Goal: Task Accomplishment & Management: Complete application form

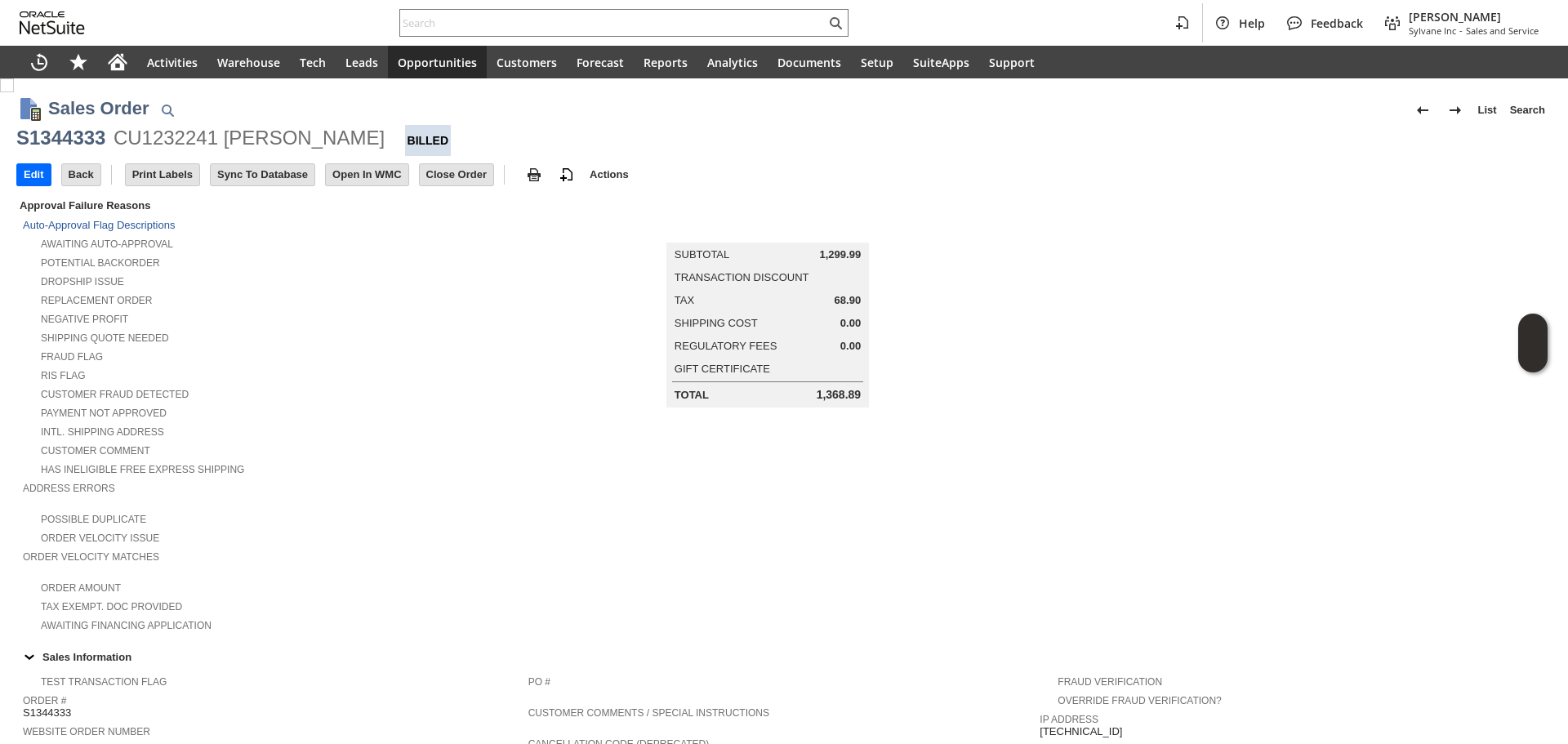
click at [465, 41] on div "Help Feedback Gary J Llanasas Sylvane Inc - Sales and Service" at bounding box center [784, 23] width 1568 height 46
click at [488, 10] on div at bounding box center [625, 24] width 450 height 28
paste input "rcnut223@aol.com"
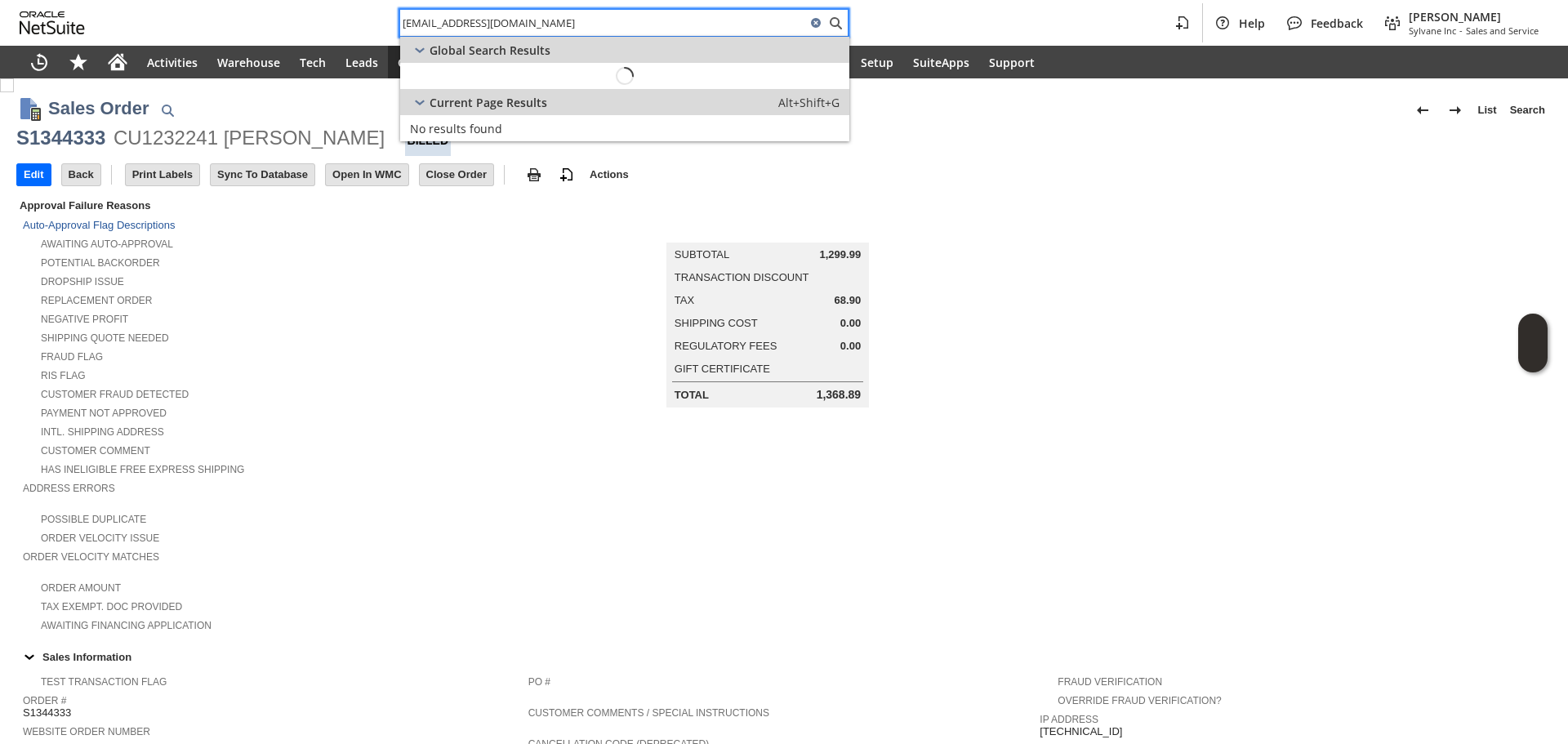
click at [531, 26] on input "rcnut223@aol.com" at bounding box center [604, 23] width 406 height 20
type input "rcnut223@aol.com"
click at [594, 53] on div "Global Search Results" at bounding box center [626, 50] width 450 height 26
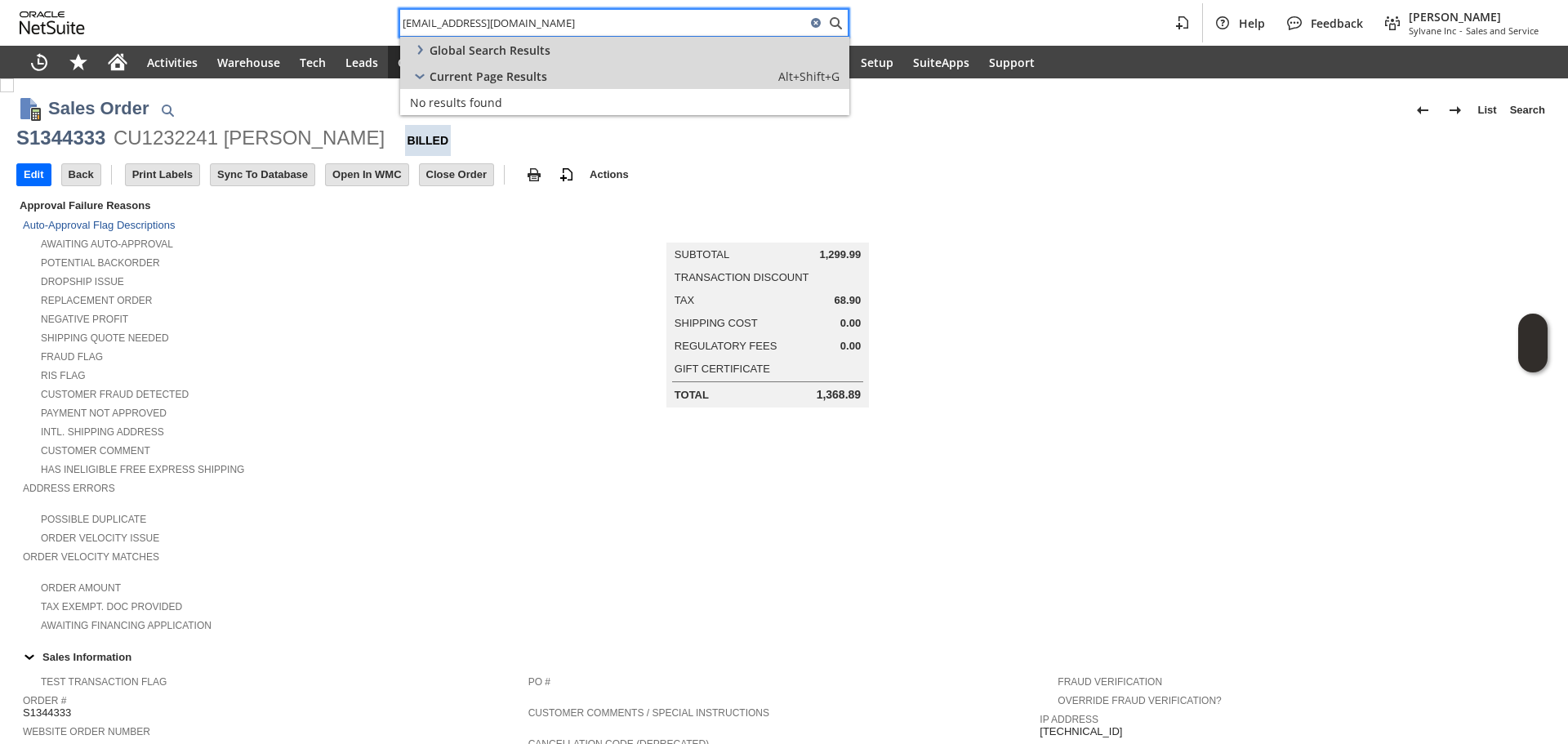
click at [588, 82] on div "Current Page Results Alt+Shift+G" at bounding box center [626, 76] width 450 height 26
click at [602, 55] on div "Global Search Results" at bounding box center [626, 50] width 450 height 26
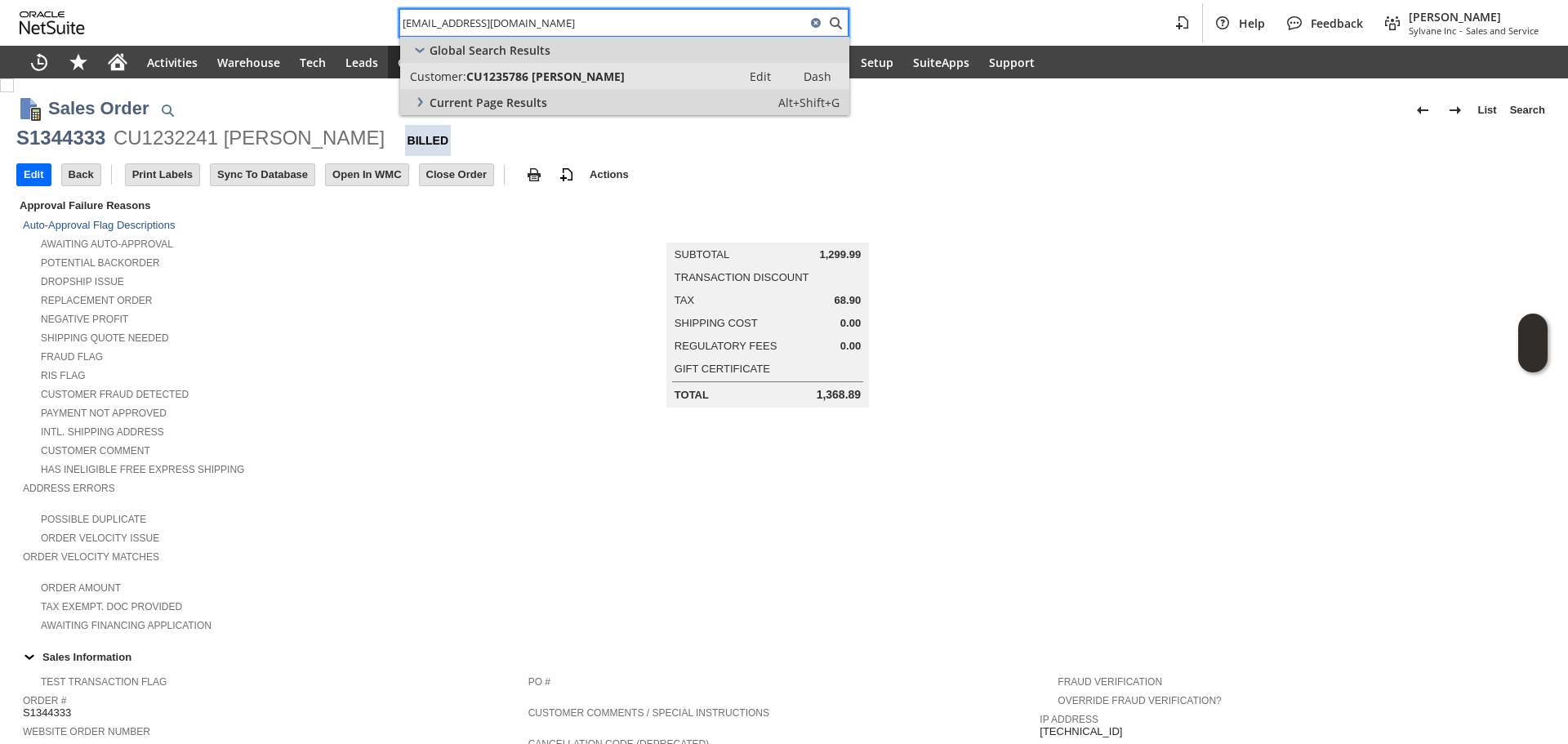
click at [605, 78] on span "CU1235786 Michael Lampshire" at bounding box center [546, 76] width 158 height 16
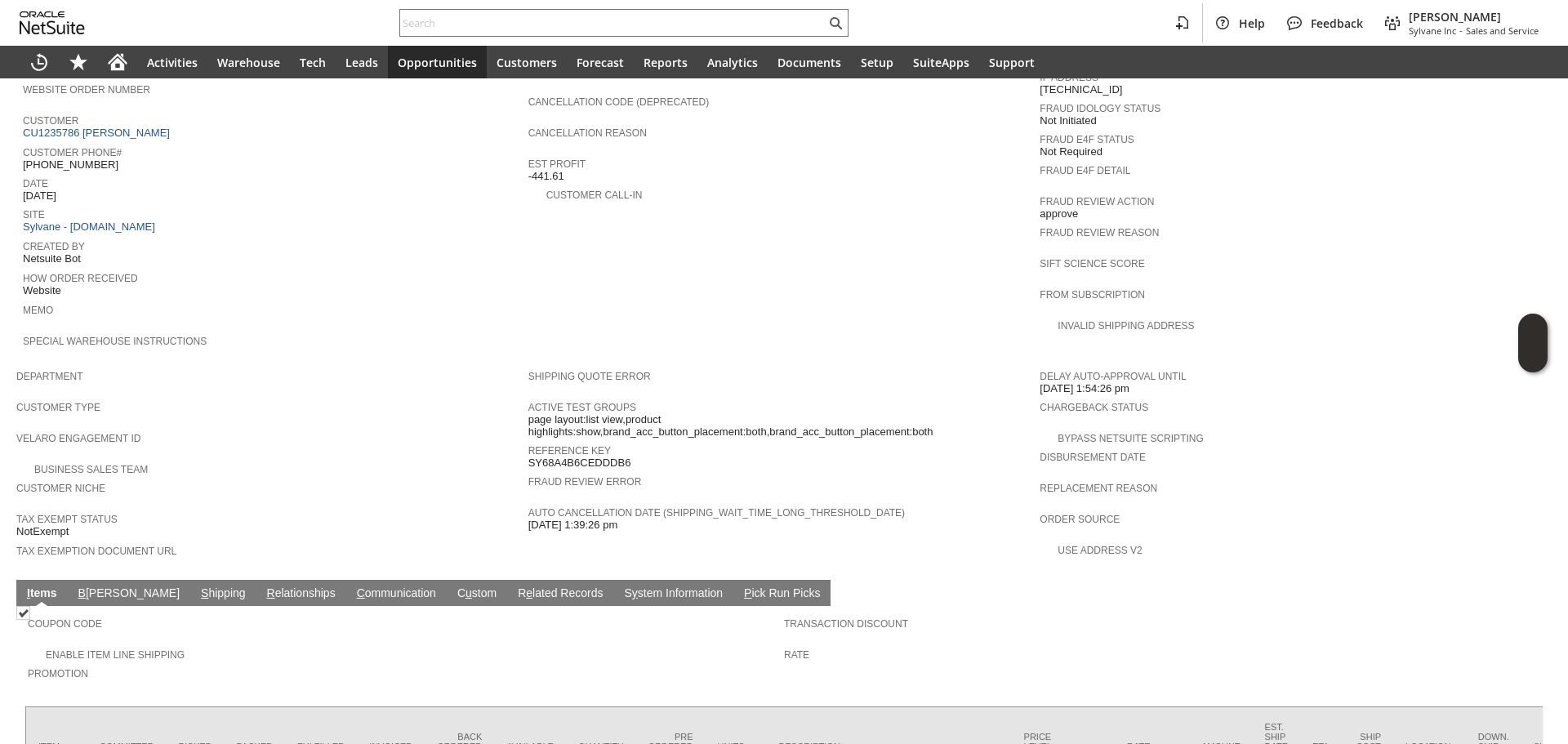
scroll to position [792, 0]
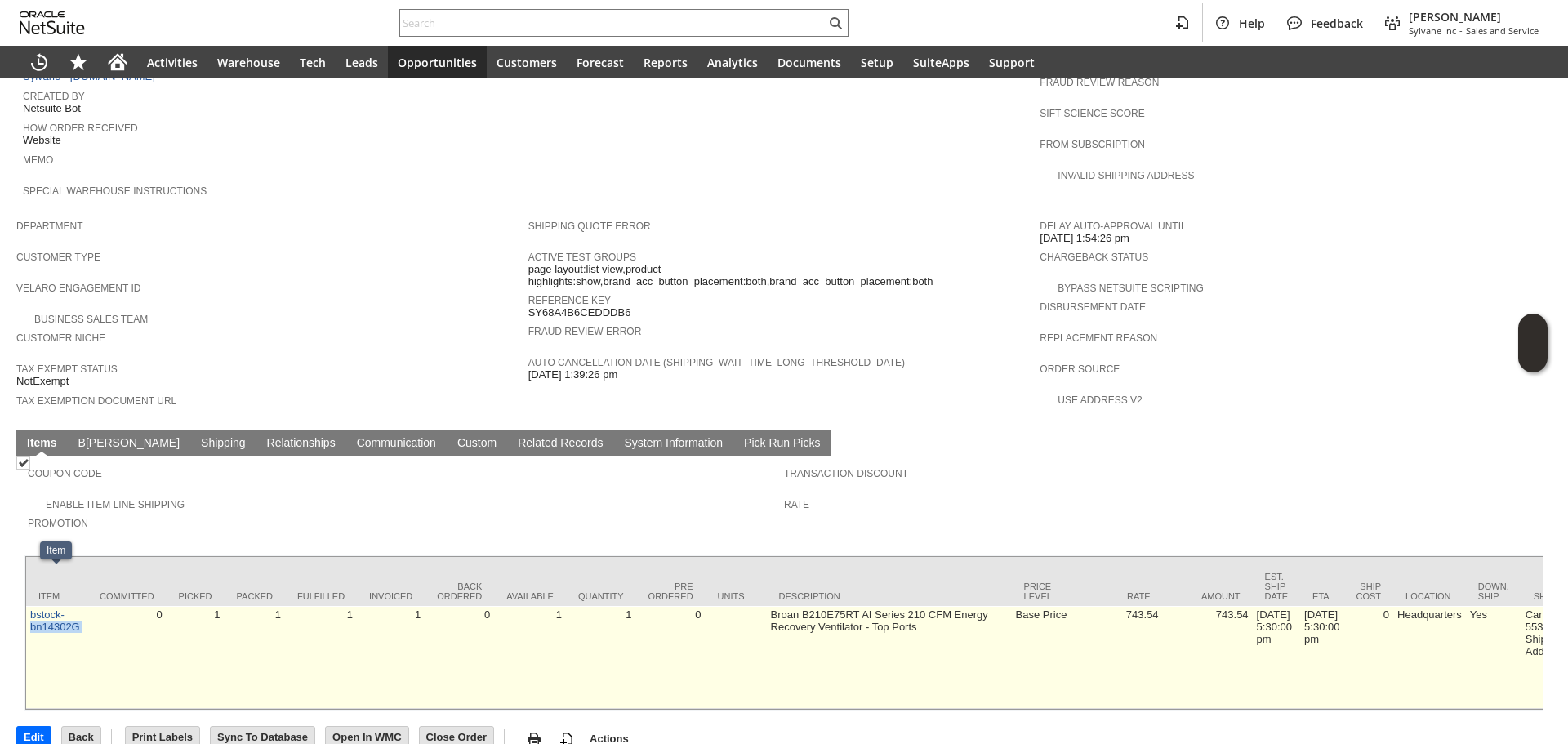
drag, startPoint x: 94, startPoint y: 602, endPoint x: 27, endPoint y: 588, distance: 68.4
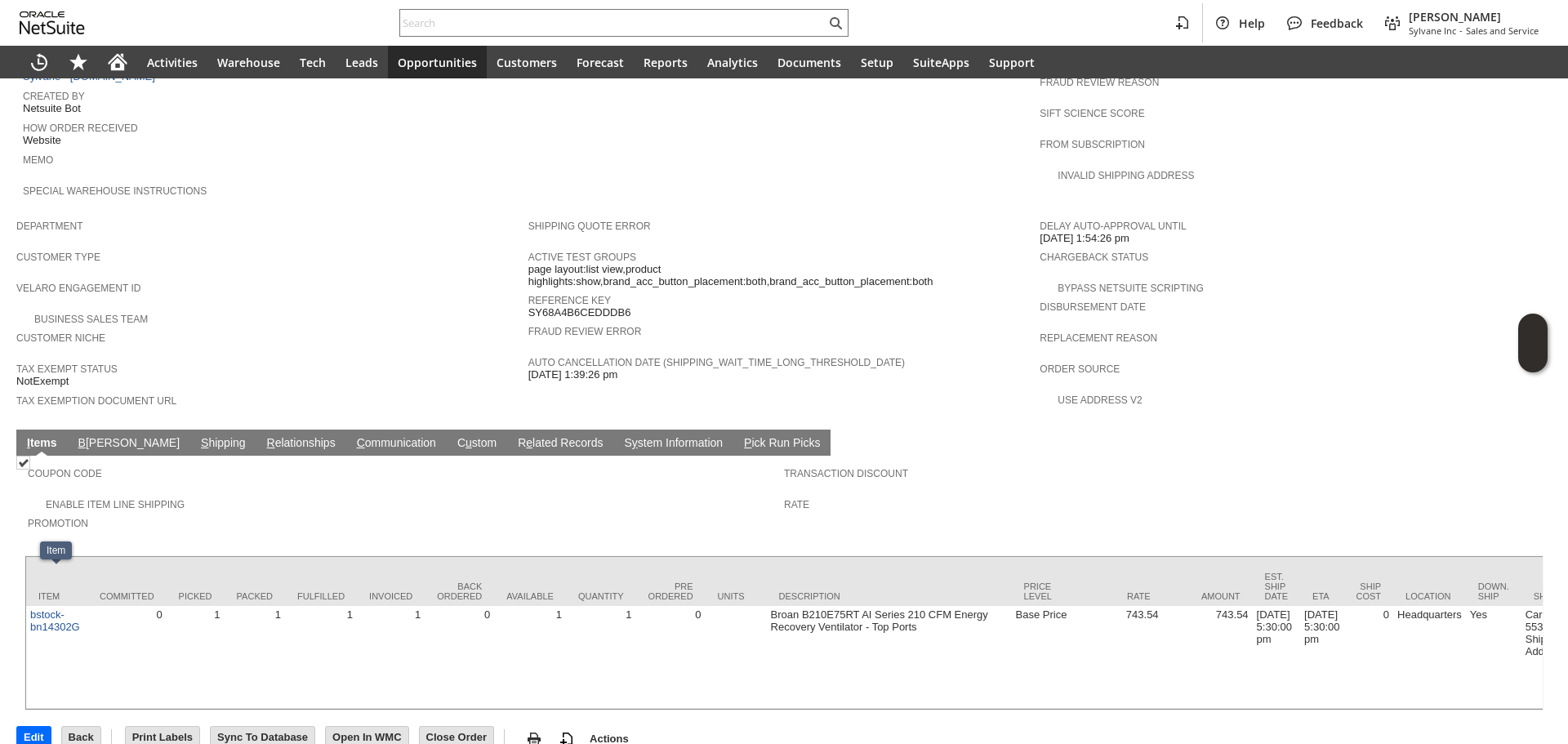
click at [365, 463] on span "Coupon Code" at bounding box center [403, 470] width 749 height 16
click at [437, 246] on div "Customer Type" at bounding box center [268, 261] width 504 height 29
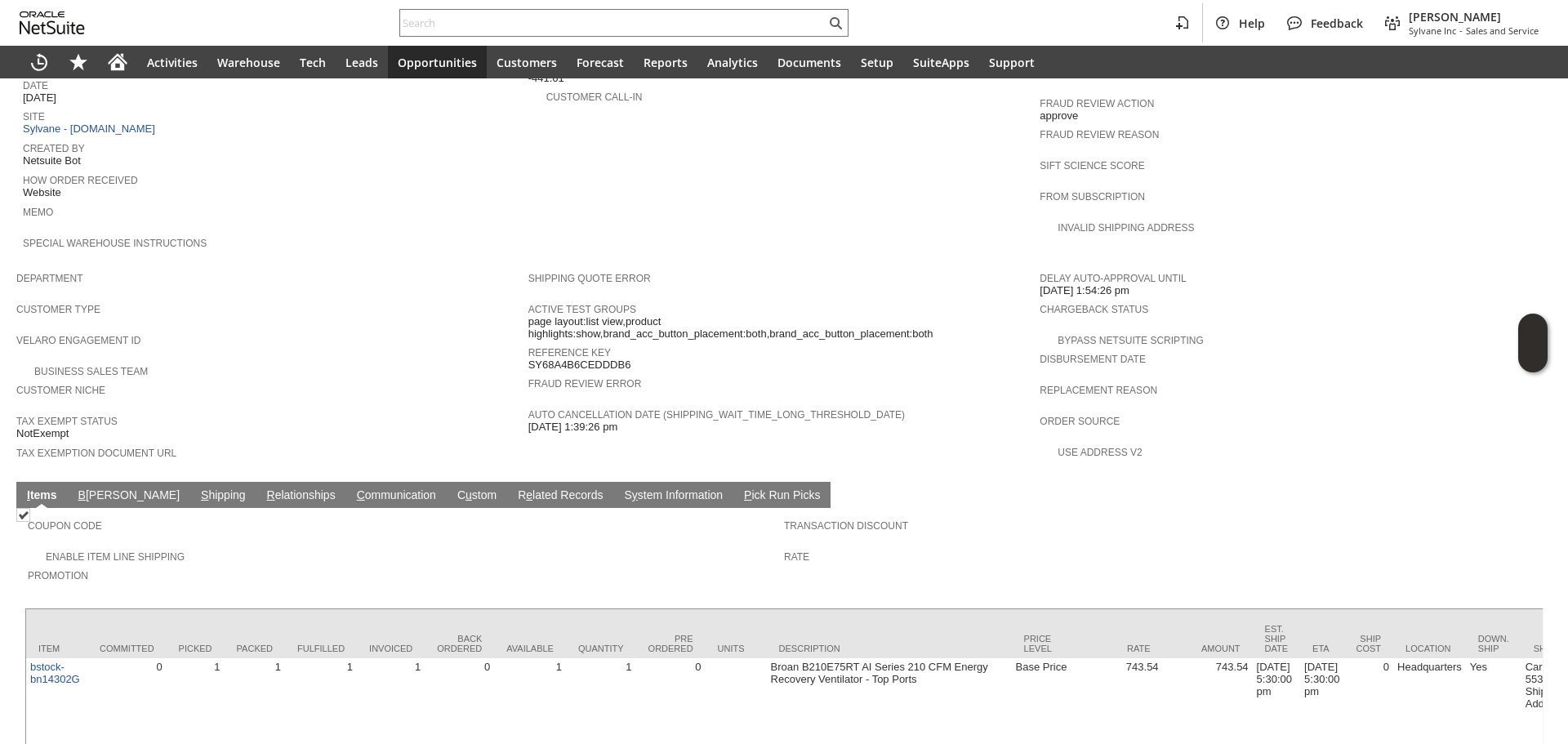
scroll to position [547, 0]
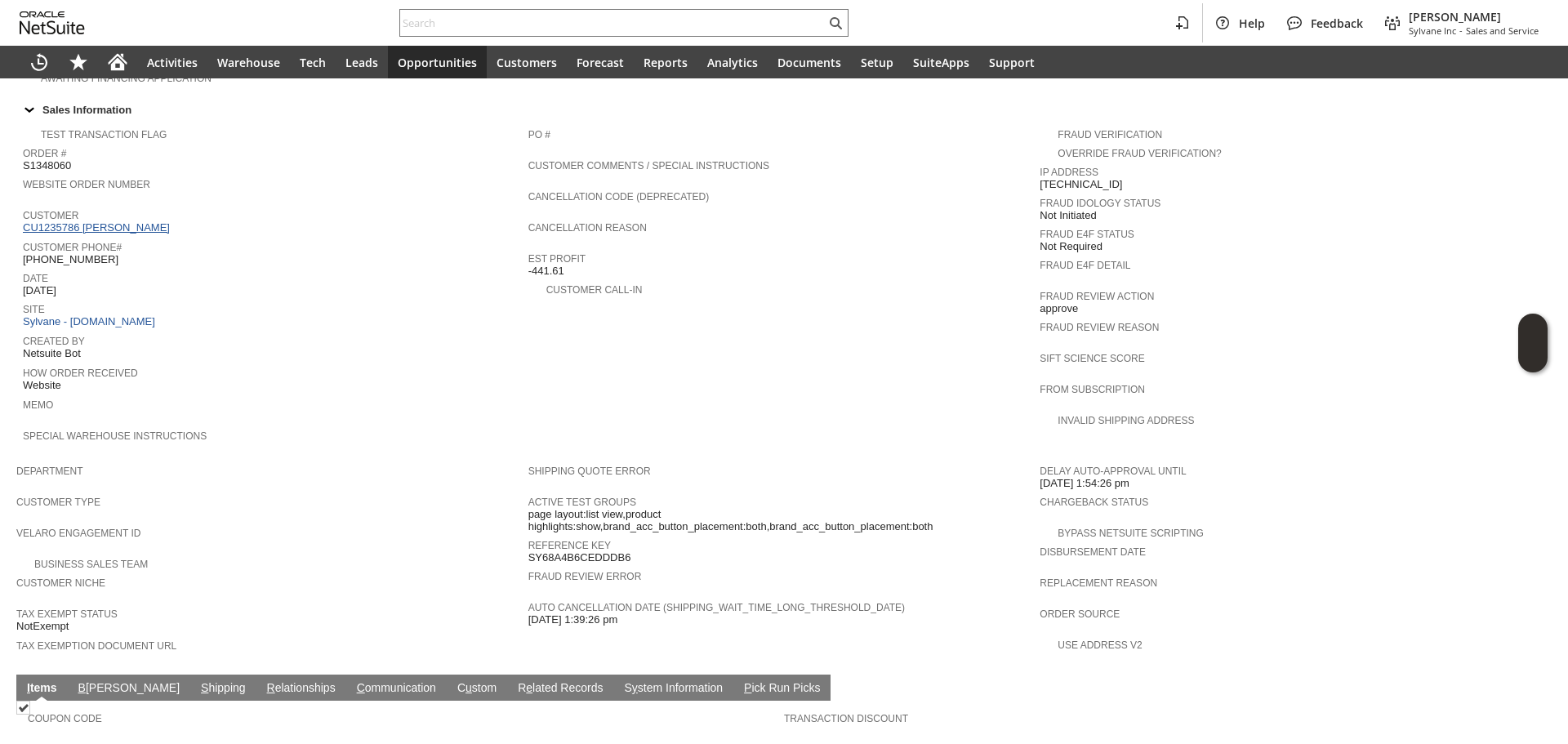
click at [148, 221] on link "CU1235786 Michael Lampshire" at bounding box center [98, 227] width 151 height 12
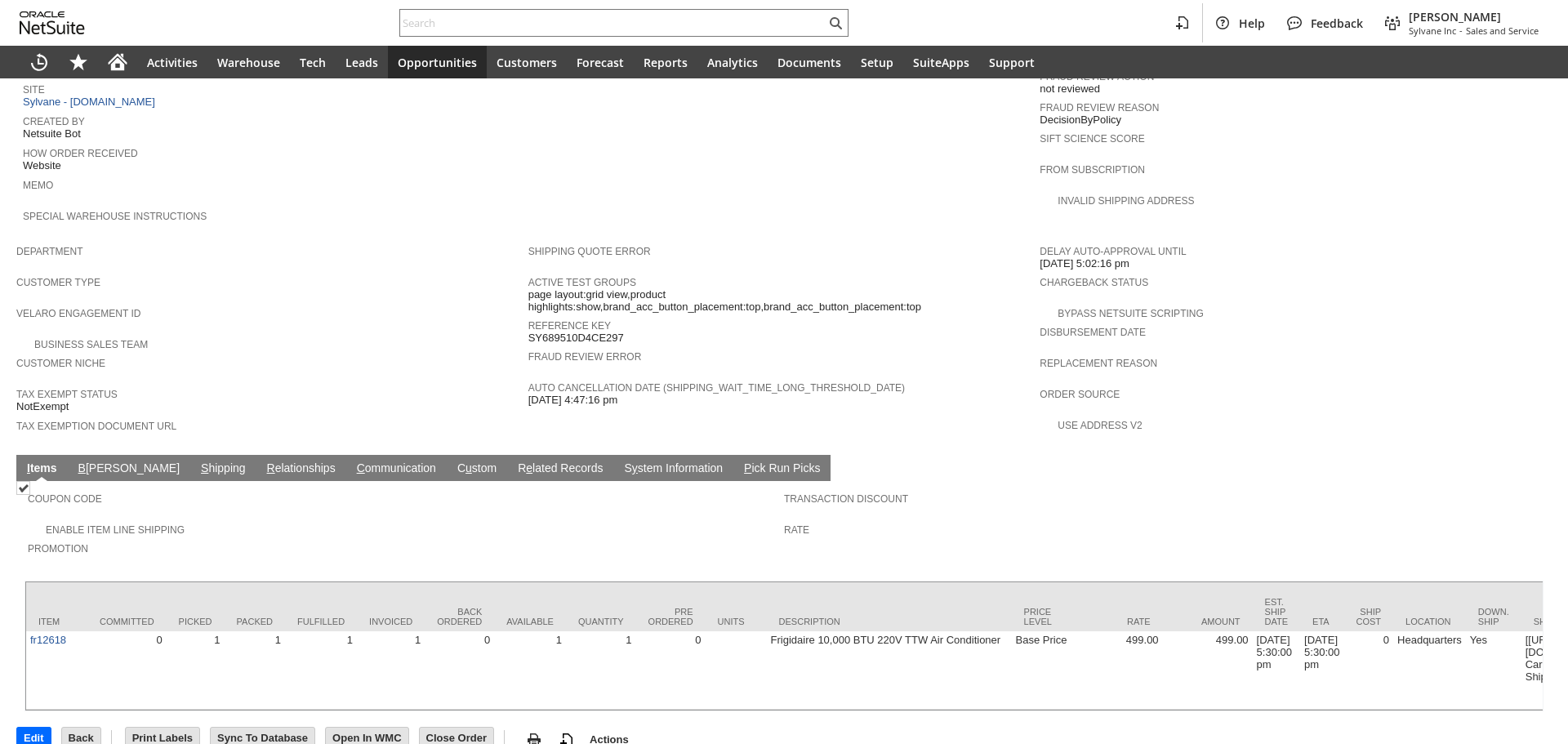
scroll to position [768, 0]
click at [197, 461] on link "S hipping" at bounding box center [223, 468] width 53 height 16
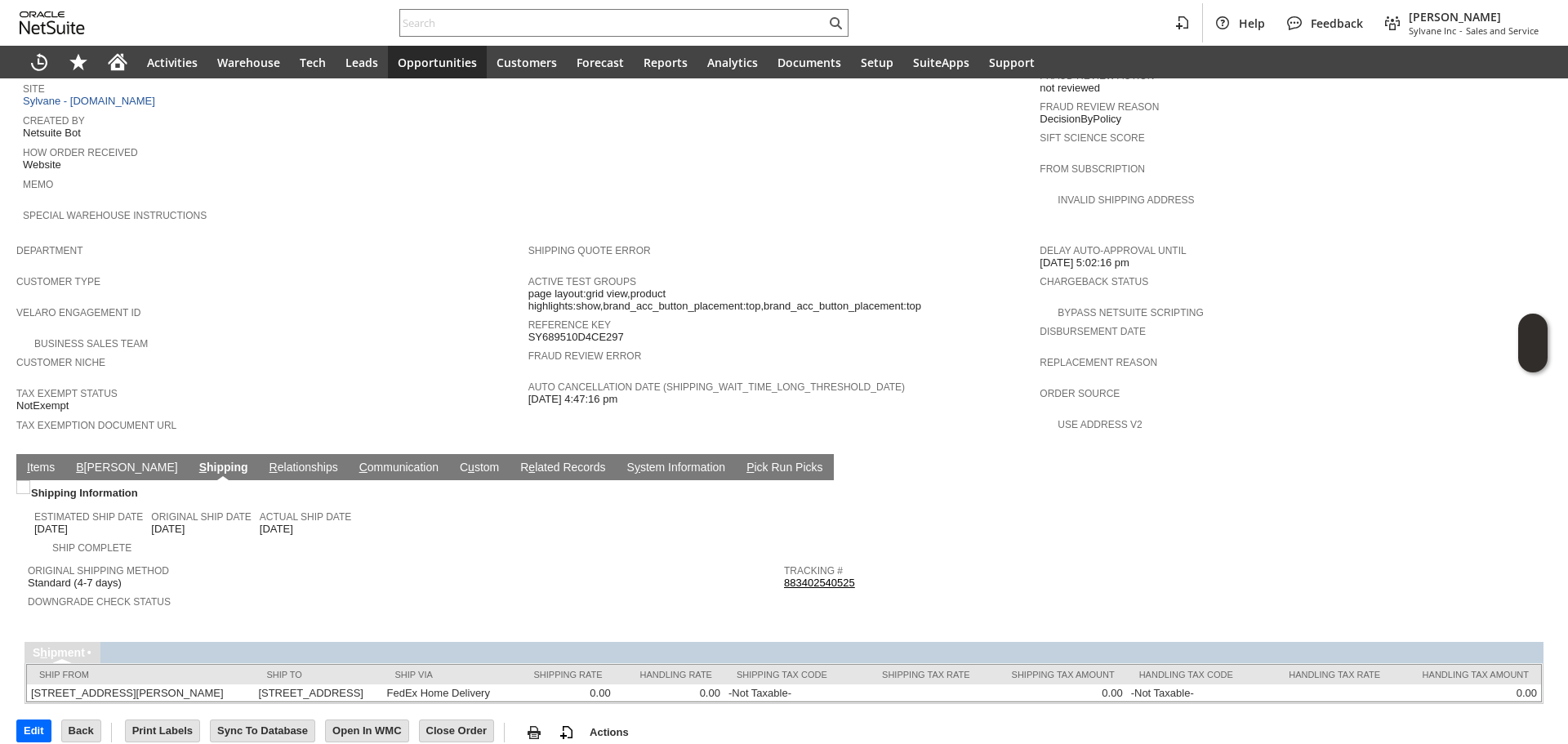
click at [33, 461] on link "I tems" at bounding box center [40, 468] width 36 height 16
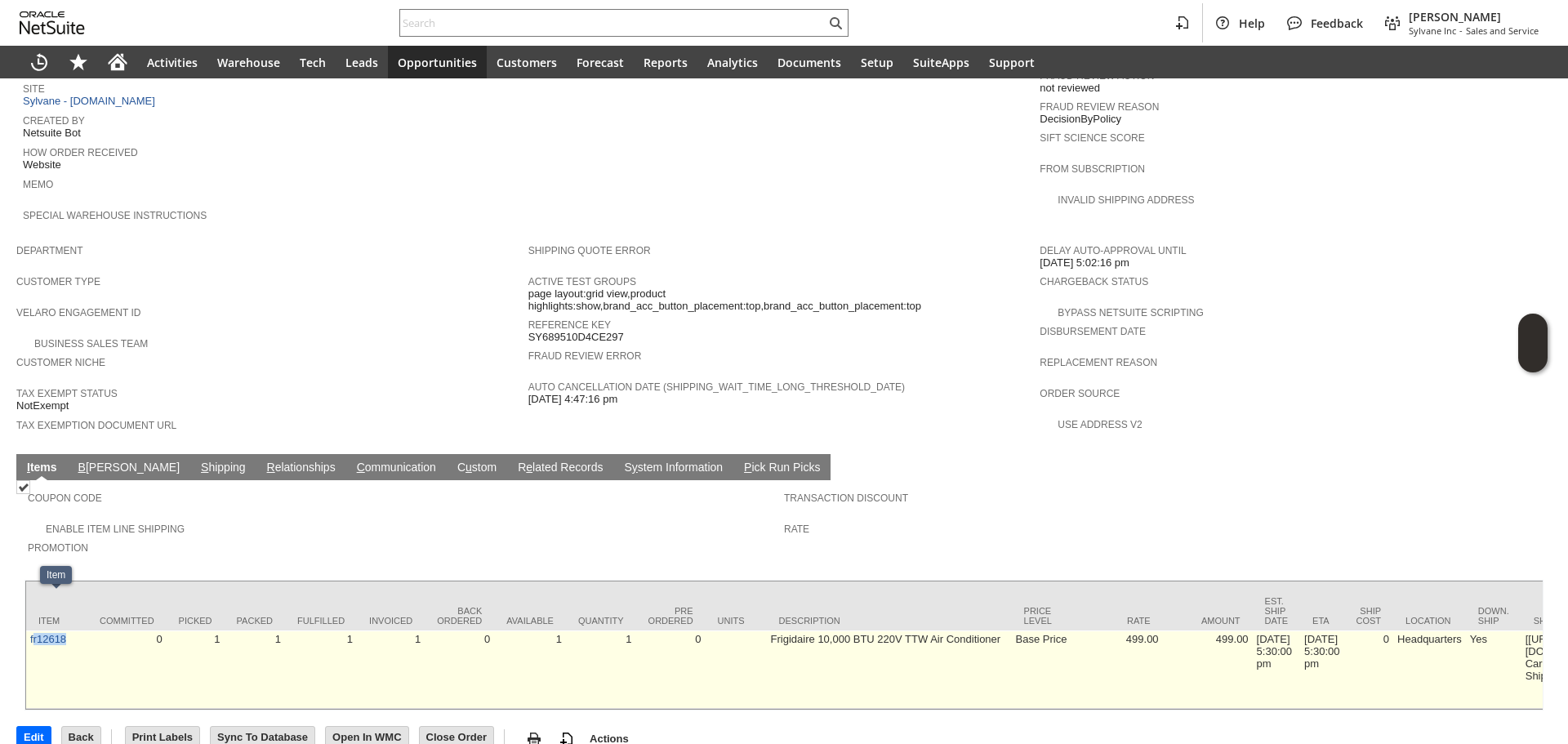
copy link "r12618"
copy link "fr12618"
drag, startPoint x: 68, startPoint y: 631, endPoint x: 26, endPoint y: 623, distance: 42.8
click at [26, 630] on td "fr12618" at bounding box center [56, 669] width 61 height 78
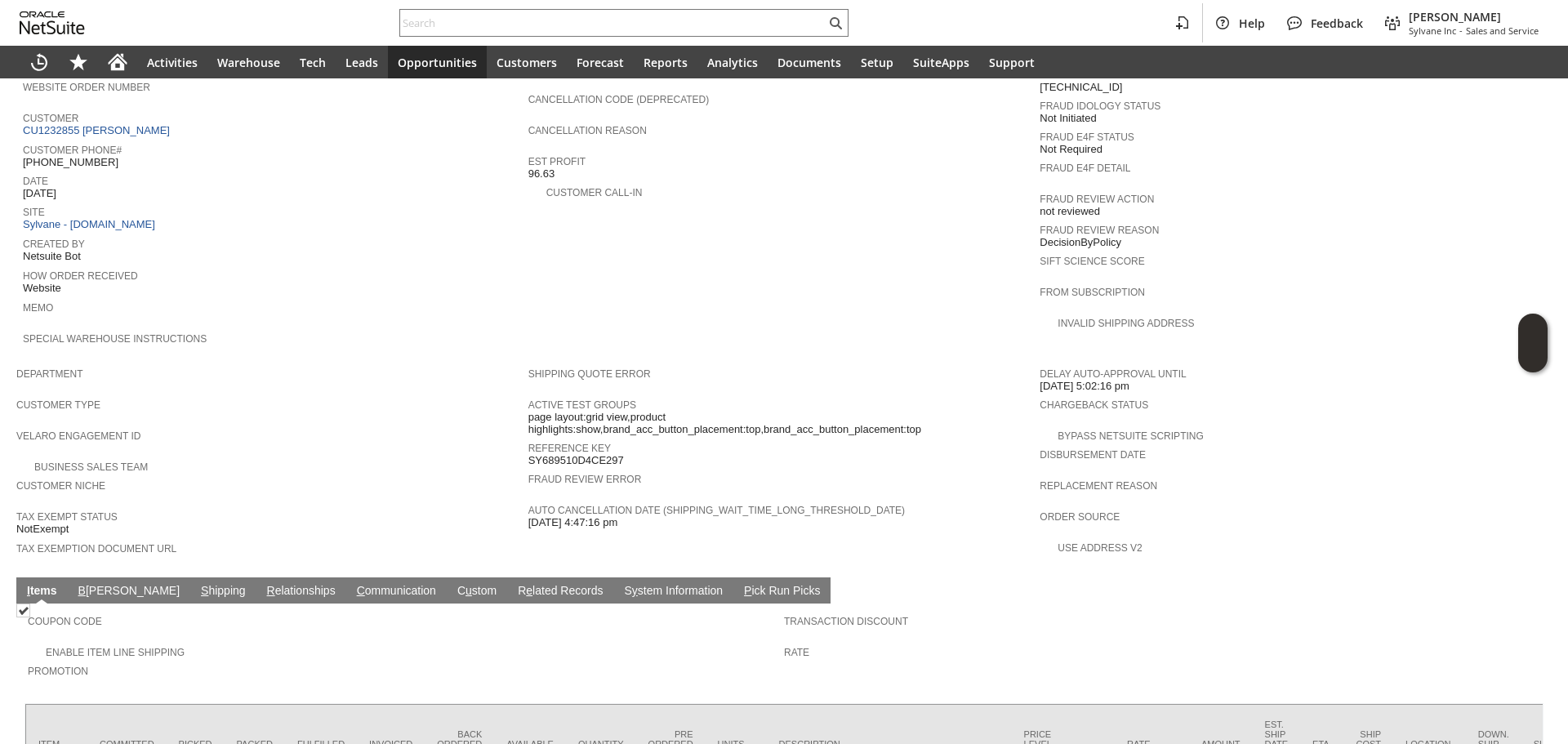
scroll to position [605, 0]
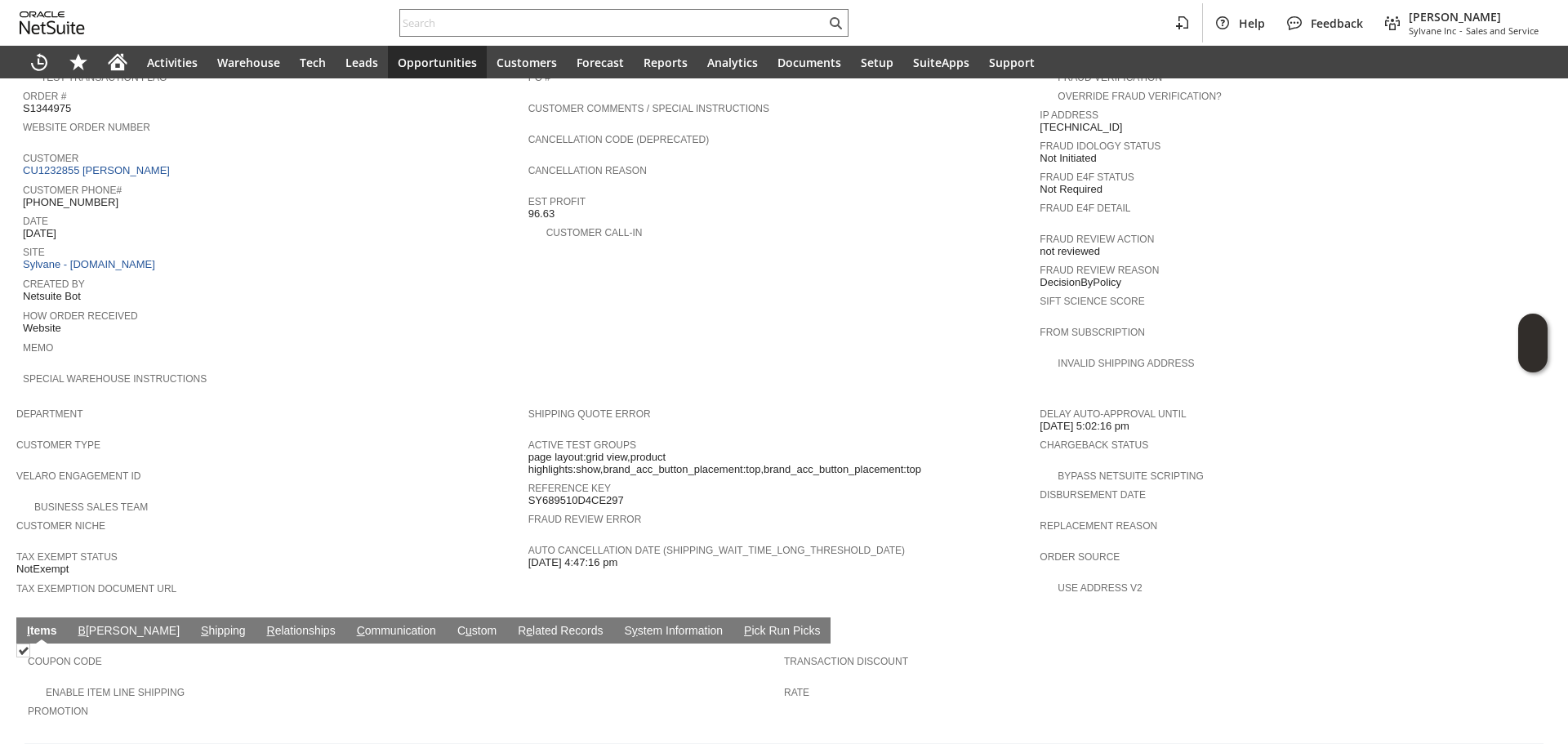
click at [138, 158] on td "Customer CU1232855 Irakli Gogitidze" at bounding box center [276, 164] width 506 height 32
click at [146, 165] on link "CU1232855 Irakli Gogitidze" at bounding box center [98, 170] width 151 height 12
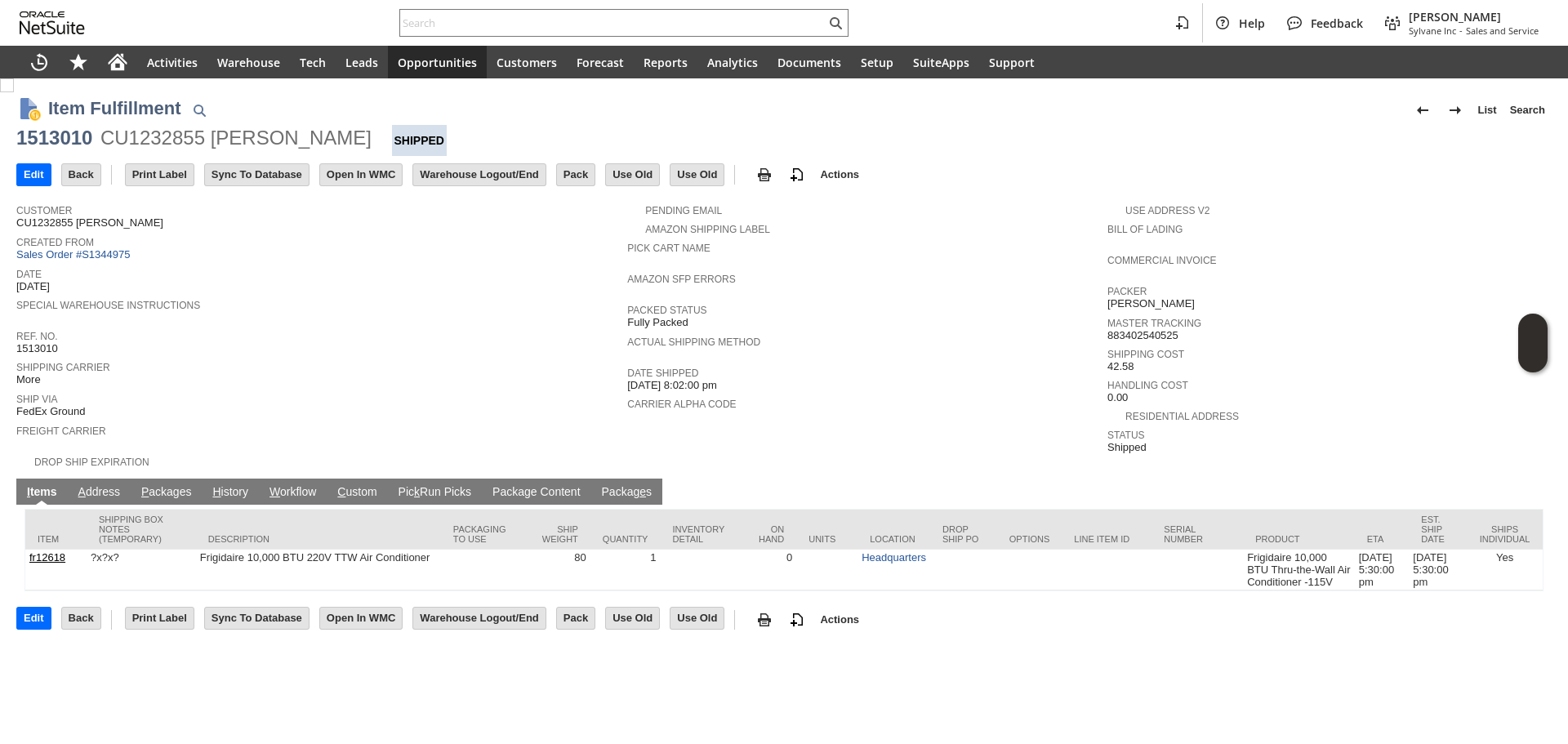
click at [182, 485] on link "P ackages" at bounding box center [166, 493] width 59 height 16
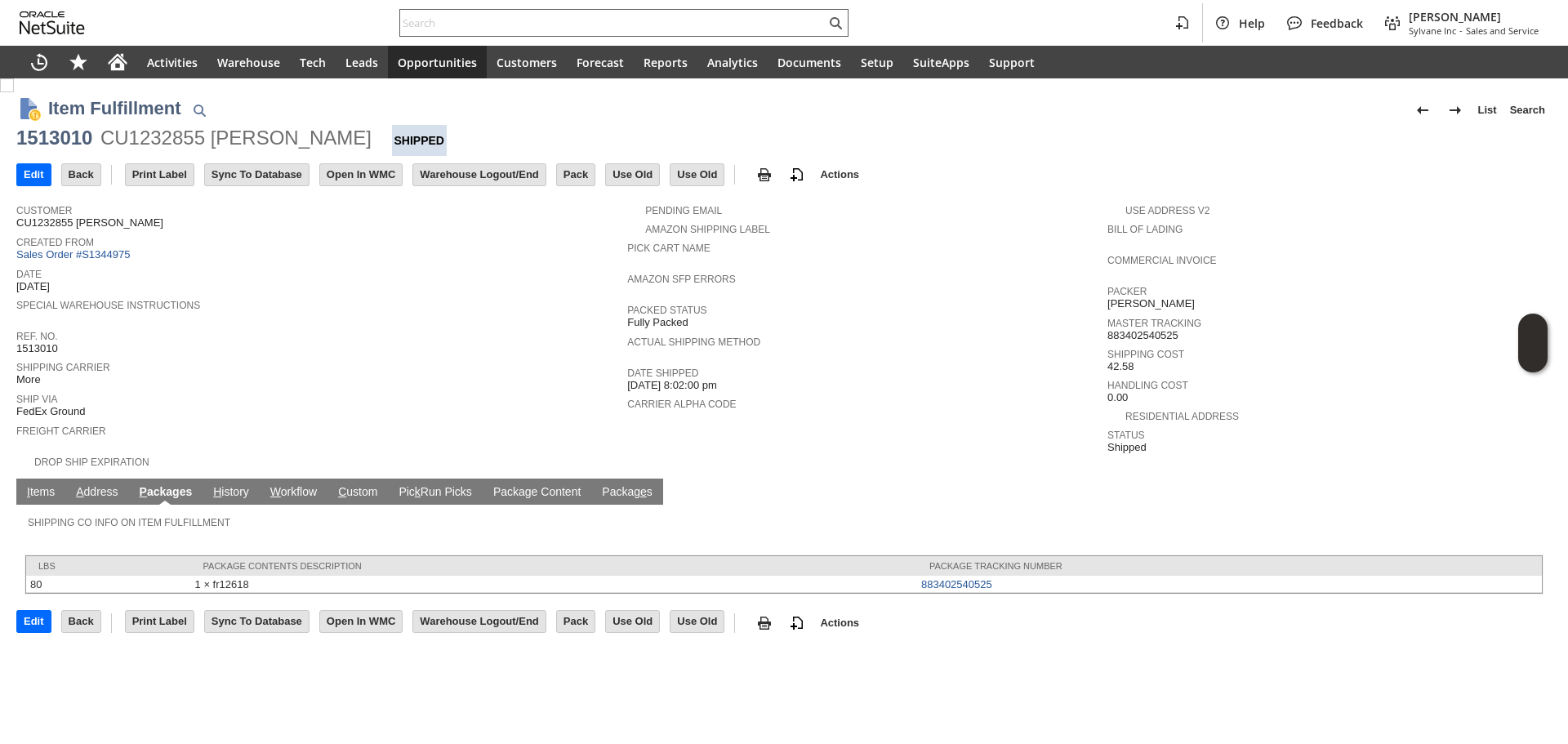
click at [609, 32] on input "text" at bounding box center [613, 23] width 425 height 20
paste input "SY68825454A8A3F"
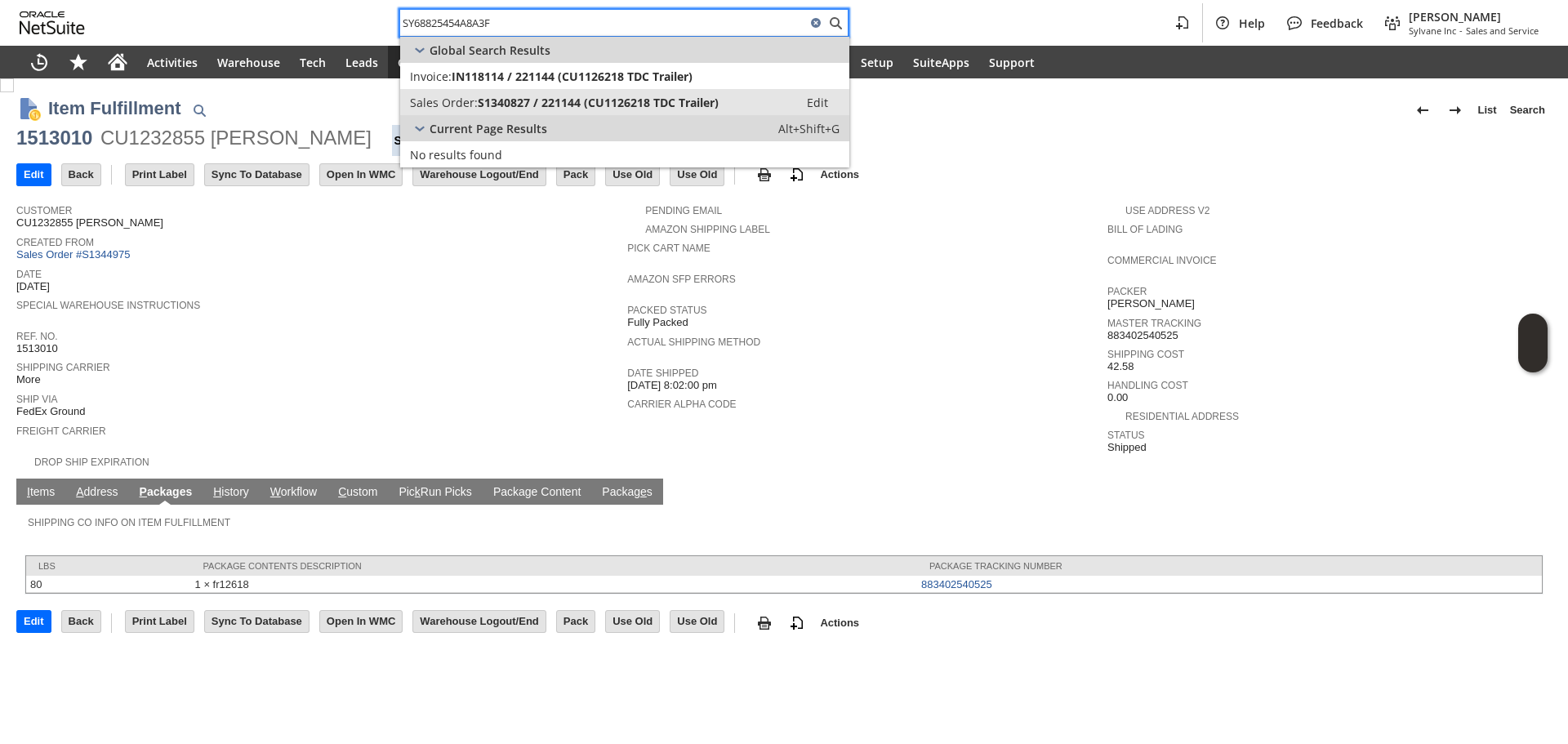
type input "SY68825454A8A3F"
click at [576, 101] on span "S1340827 / 221144 (CU1126218 TDC Trailer)" at bounding box center [598, 103] width 241 height 16
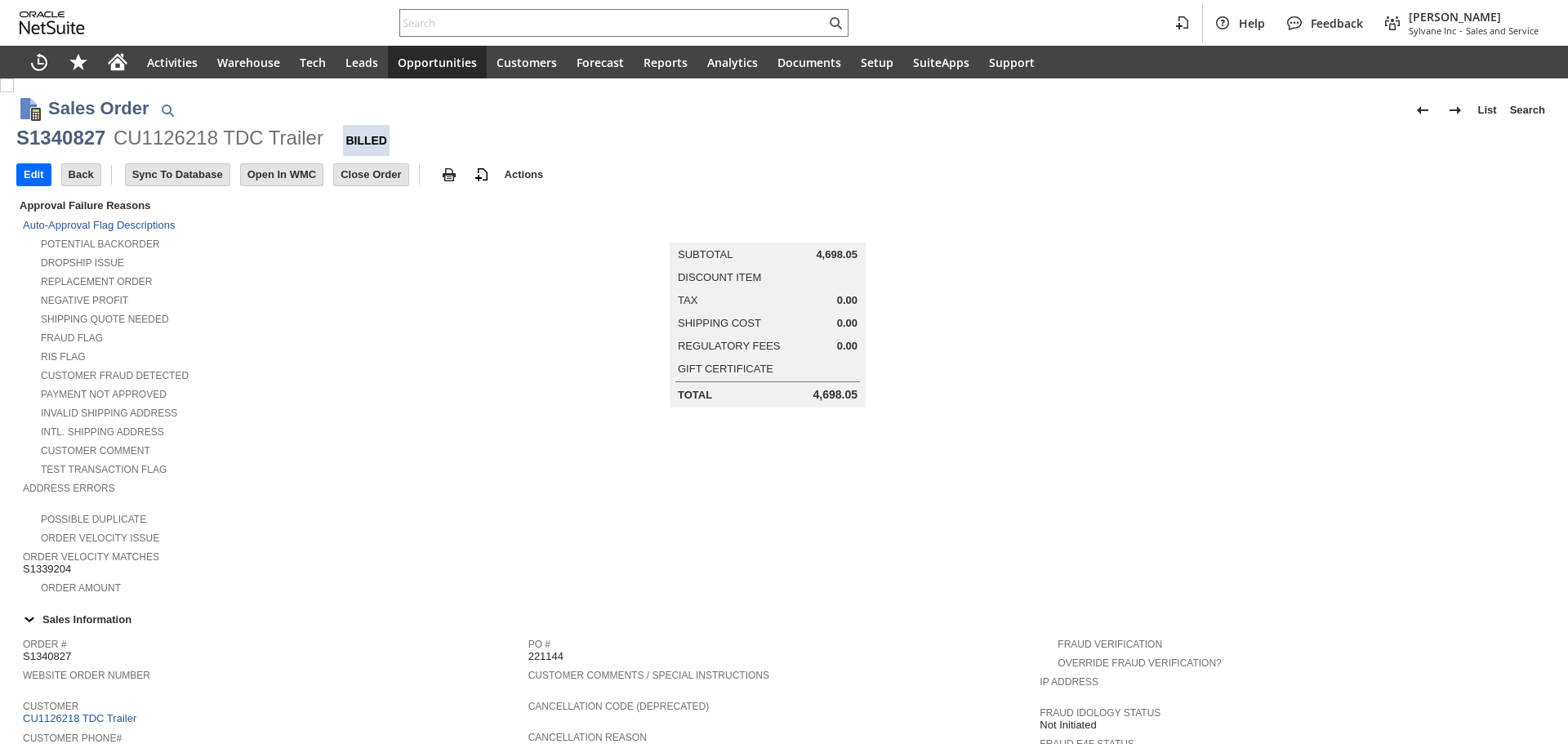
scroll to position [773, 0]
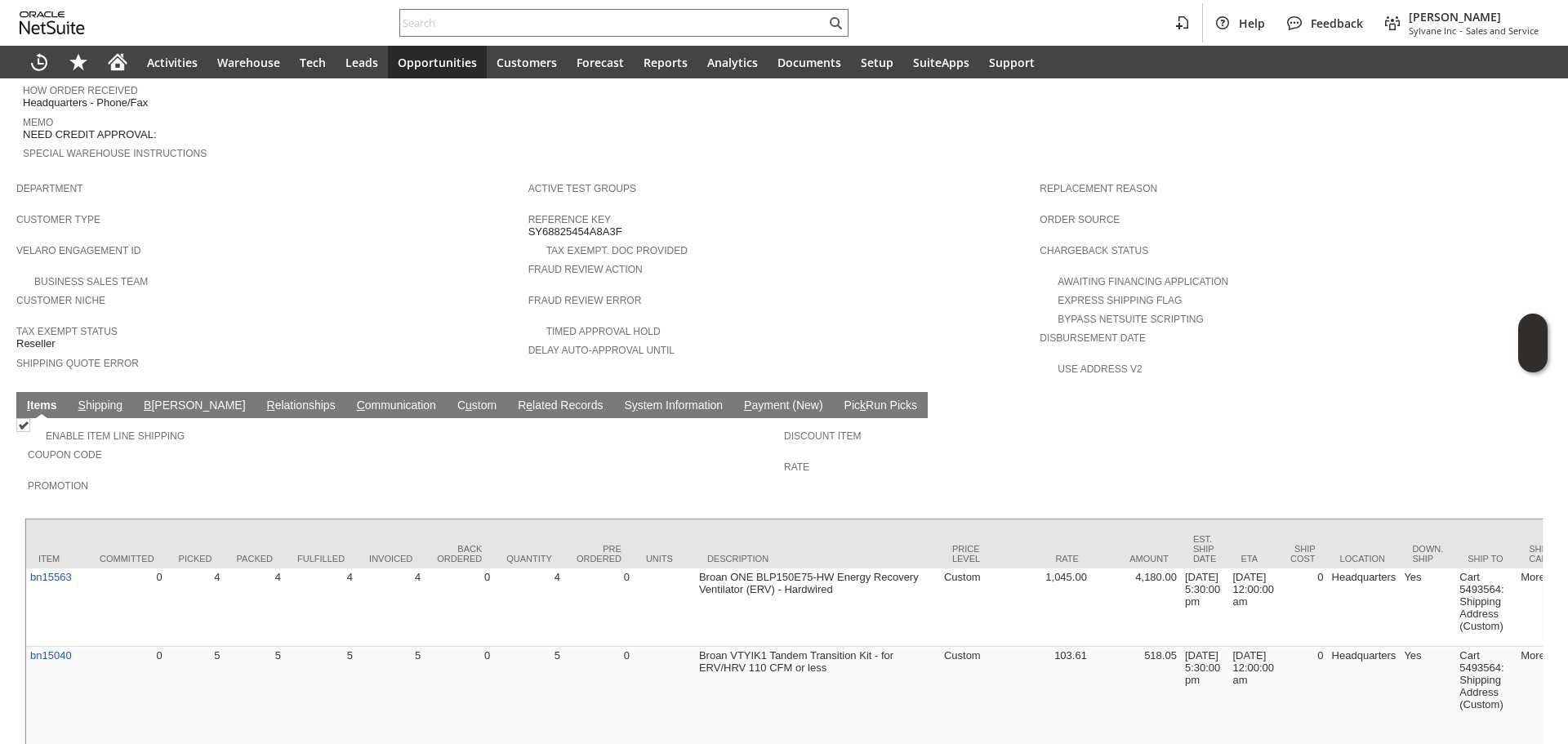
click at [93, 399] on link "S hipping" at bounding box center [101, 406] width 53 height 16
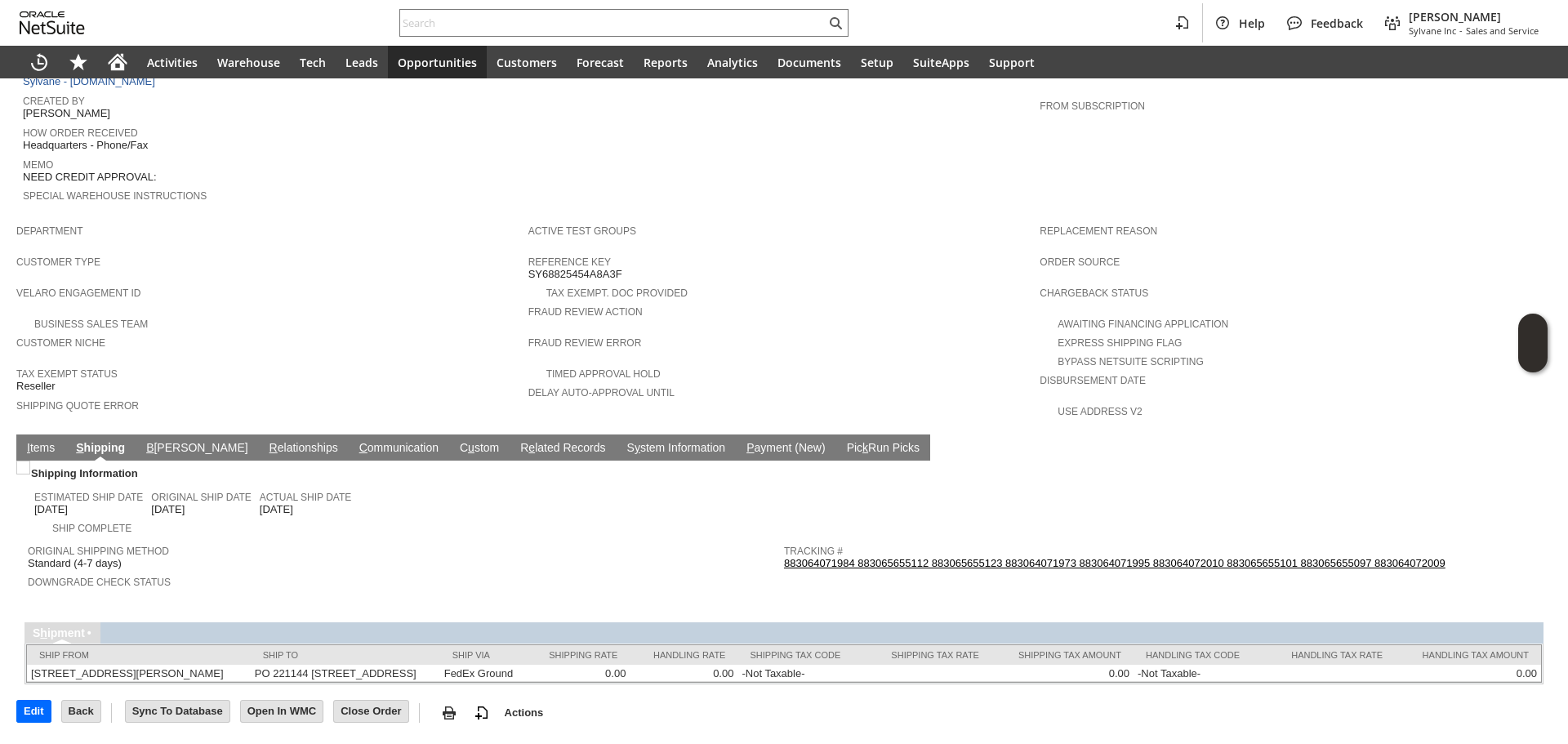
scroll to position [717, 0]
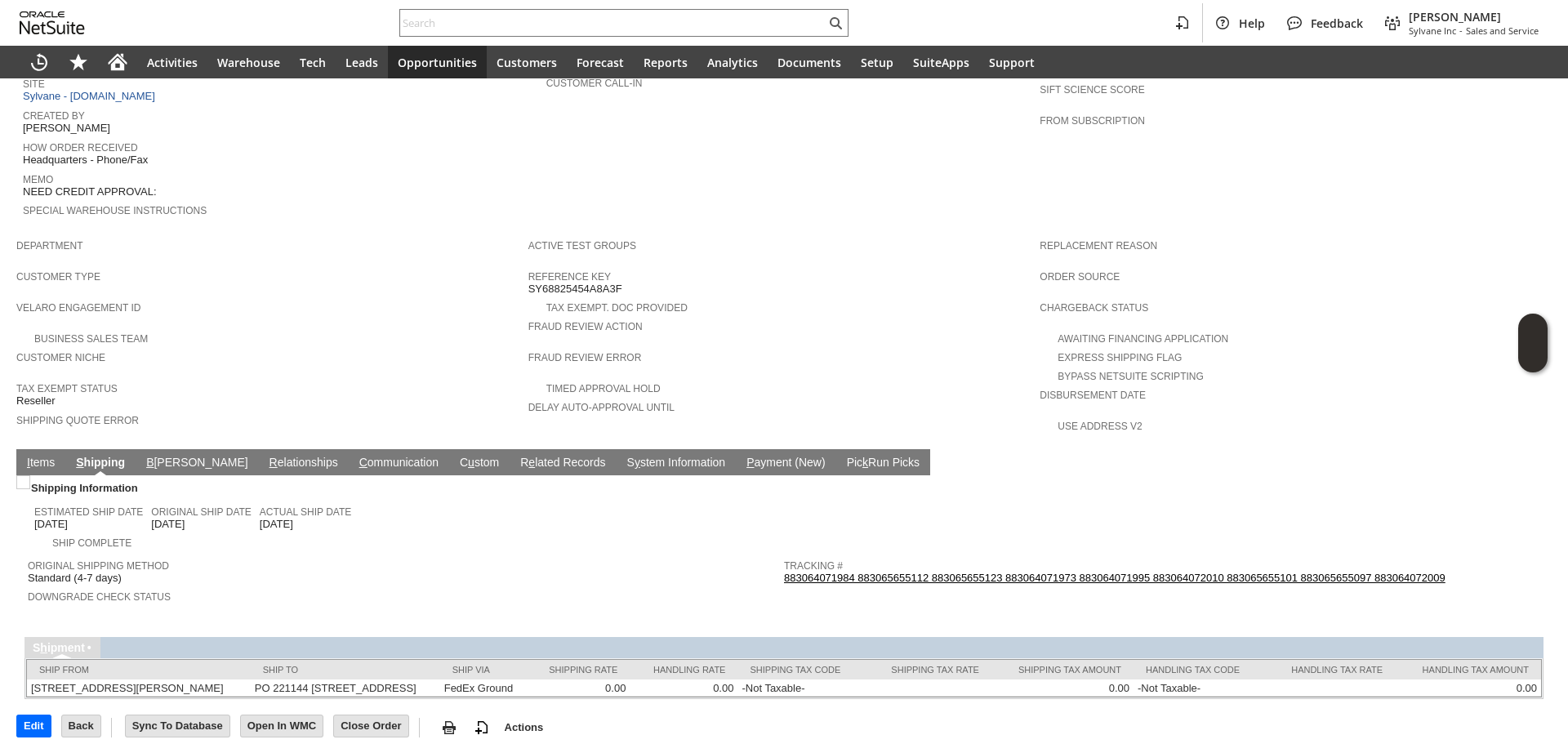
click at [932, 572] on link "883064071984 883065655112 883065655123 883064071973 883064071995 883064072010 8…" at bounding box center [1115, 578] width 661 height 12
click at [33, 456] on link "I tems" at bounding box center [40, 464] width 36 height 16
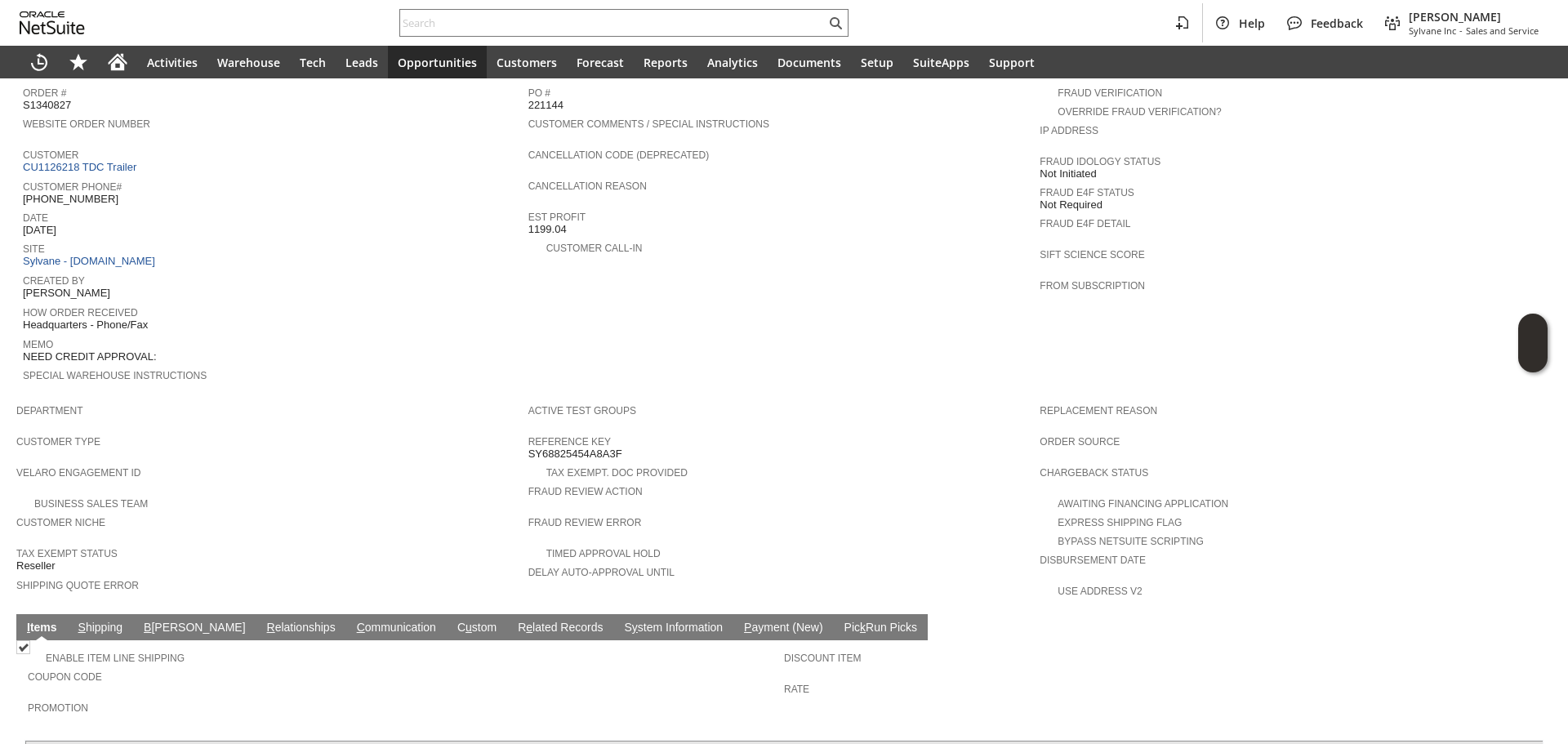
scroll to position [490, 0]
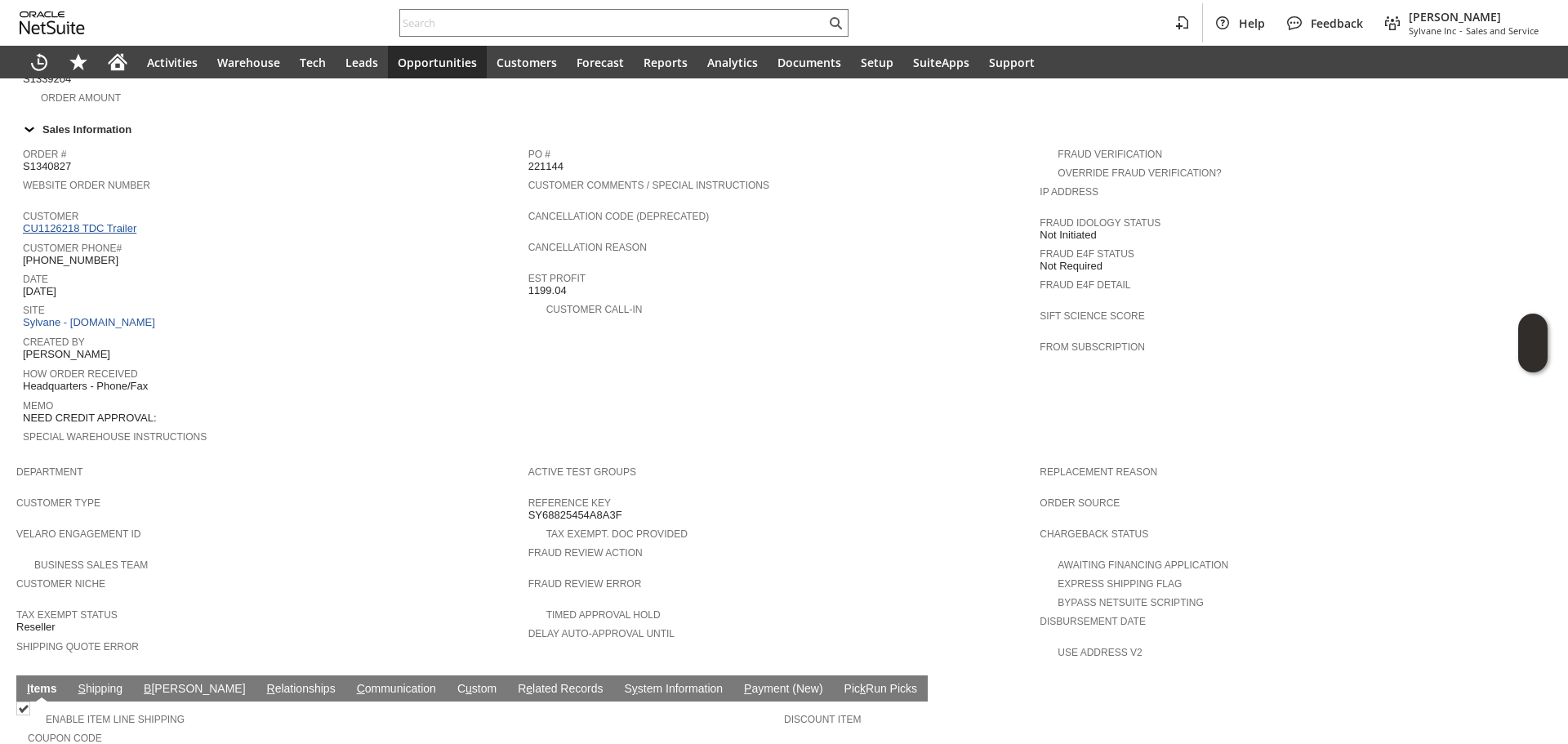
click at [116, 222] on link "CU1126218 TDC Trailer" at bounding box center [81, 228] width 118 height 12
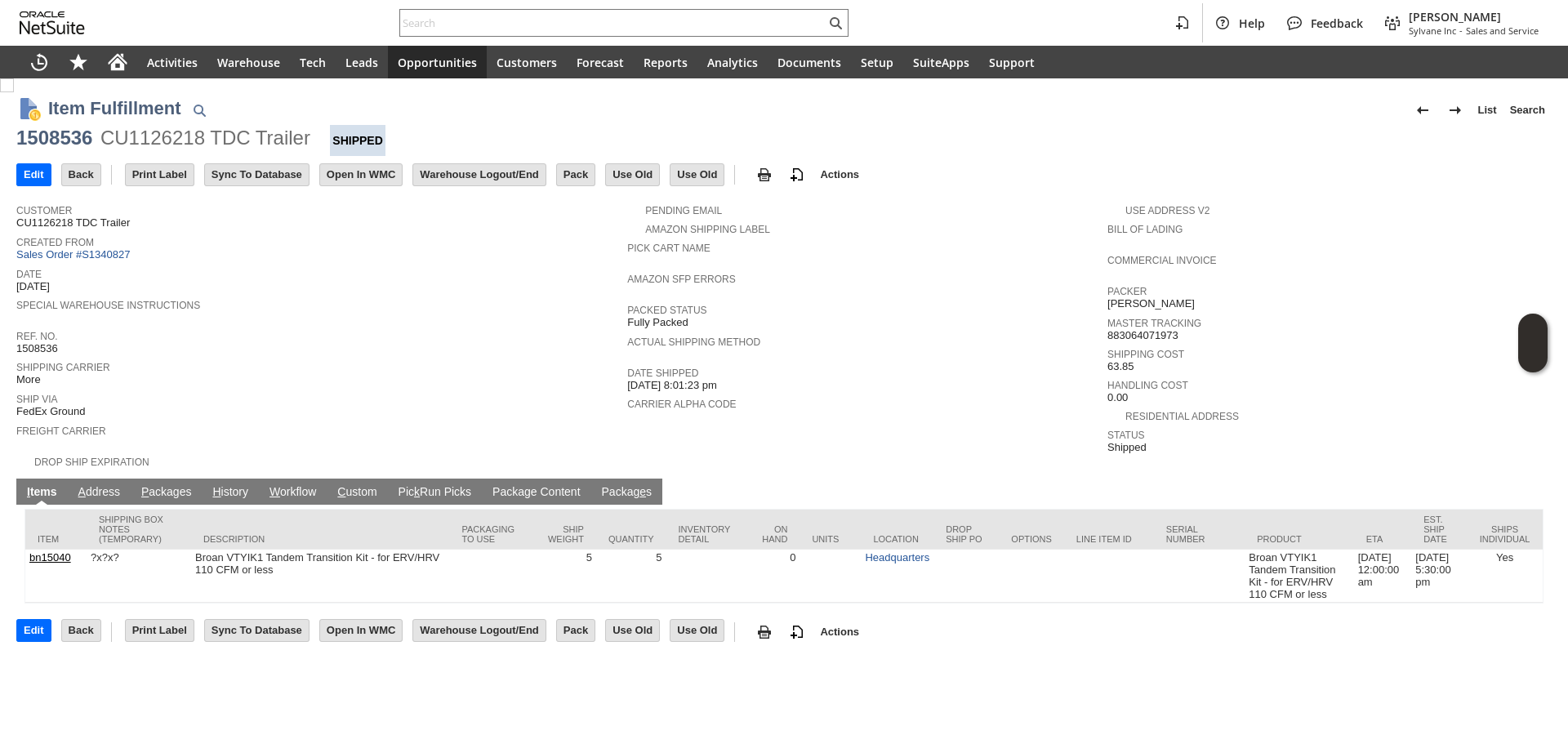
click at [177, 485] on link "P ackages" at bounding box center [166, 493] width 59 height 16
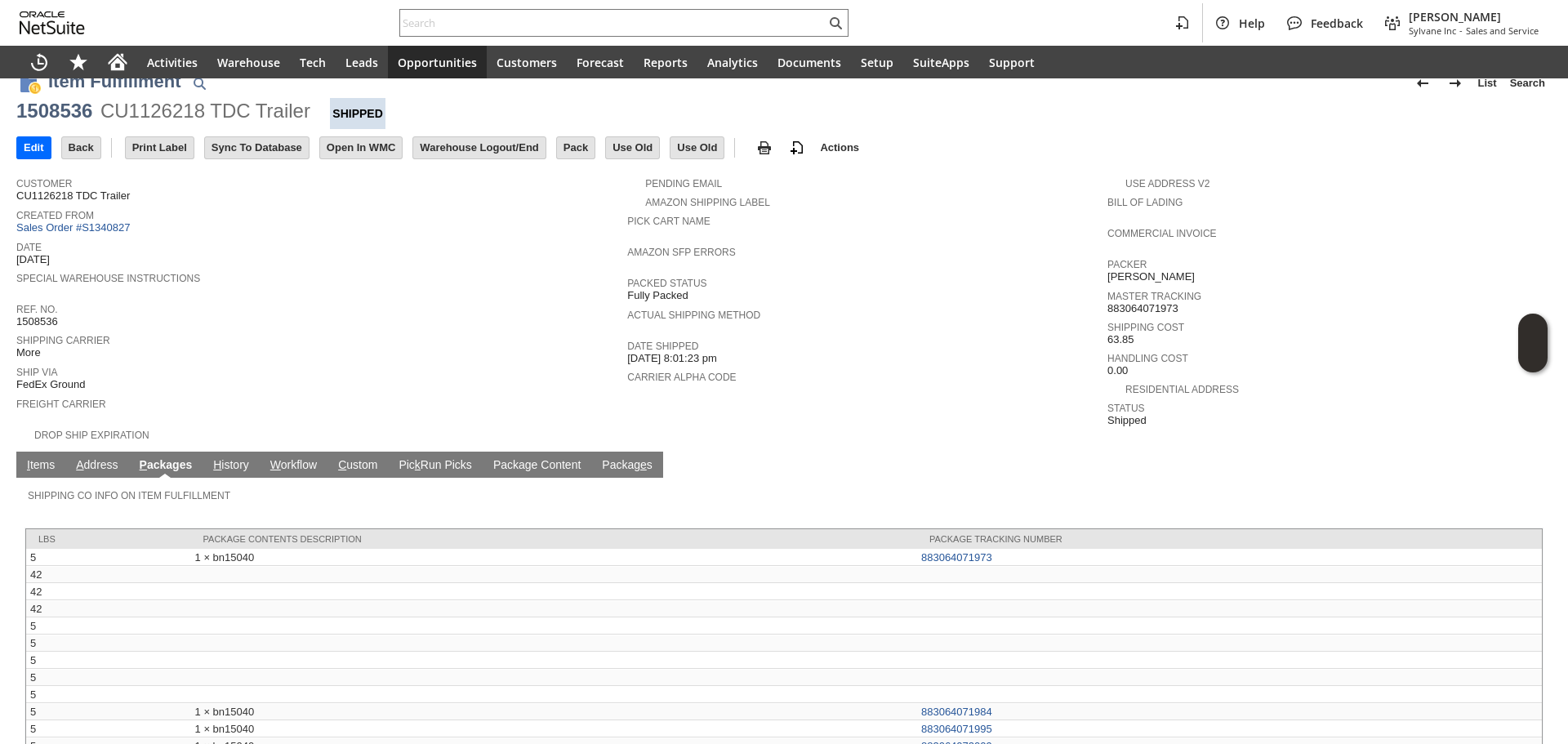
scroll to position [104, 0]
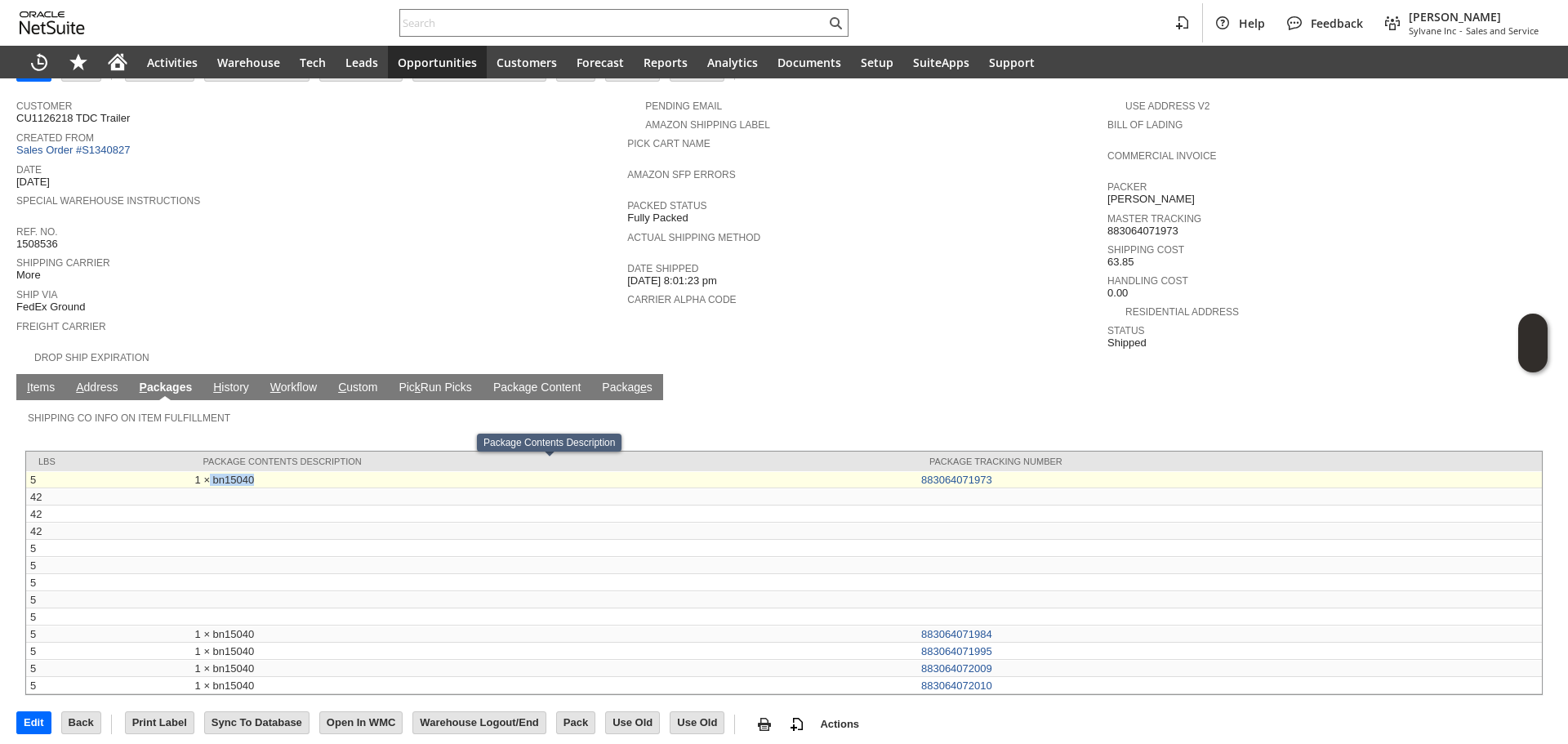
copy td "bn15040"
drag, startPoint x: 280, startPoint y: 462, endPoint x: 213, endPoint y: 467, distance: 67.2
click at [213, 471] on td "1 × bn15040" at bounding box center [554, 480] width 726 height 17
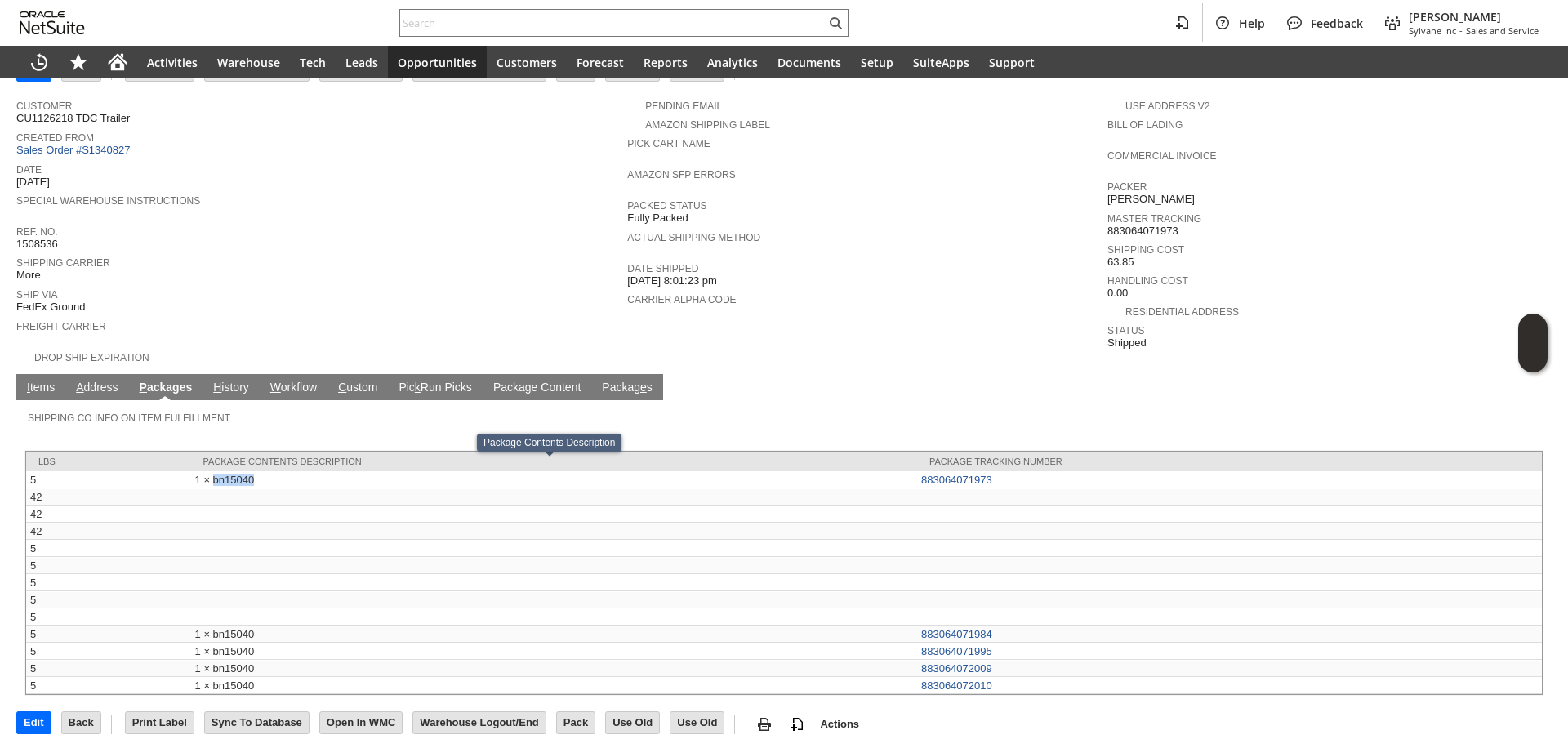
copy td "bn15040"
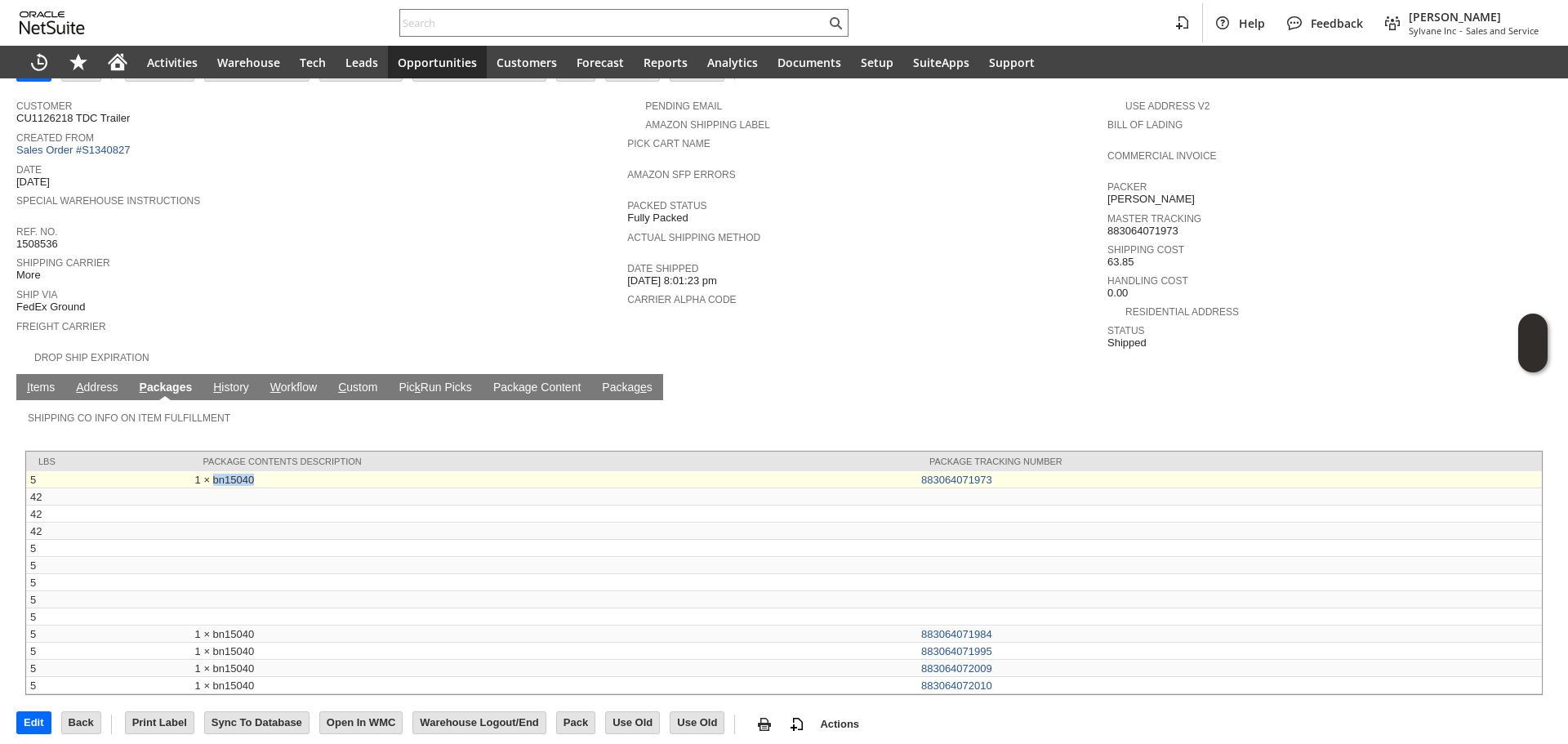
copy td "bn15040"
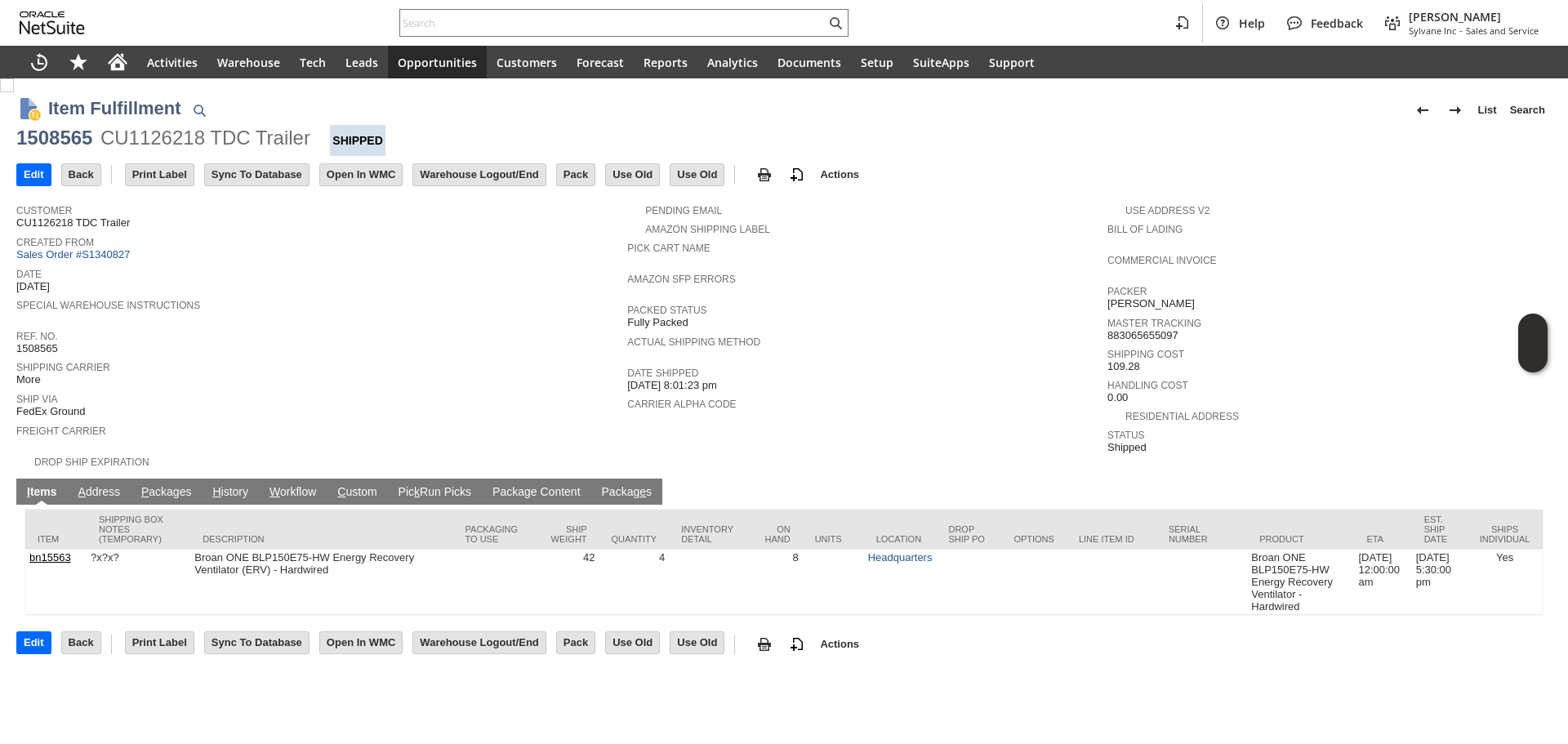
click at [173, 485] on link "P ackages" at bounding box center [166, 493] width 59 height 16
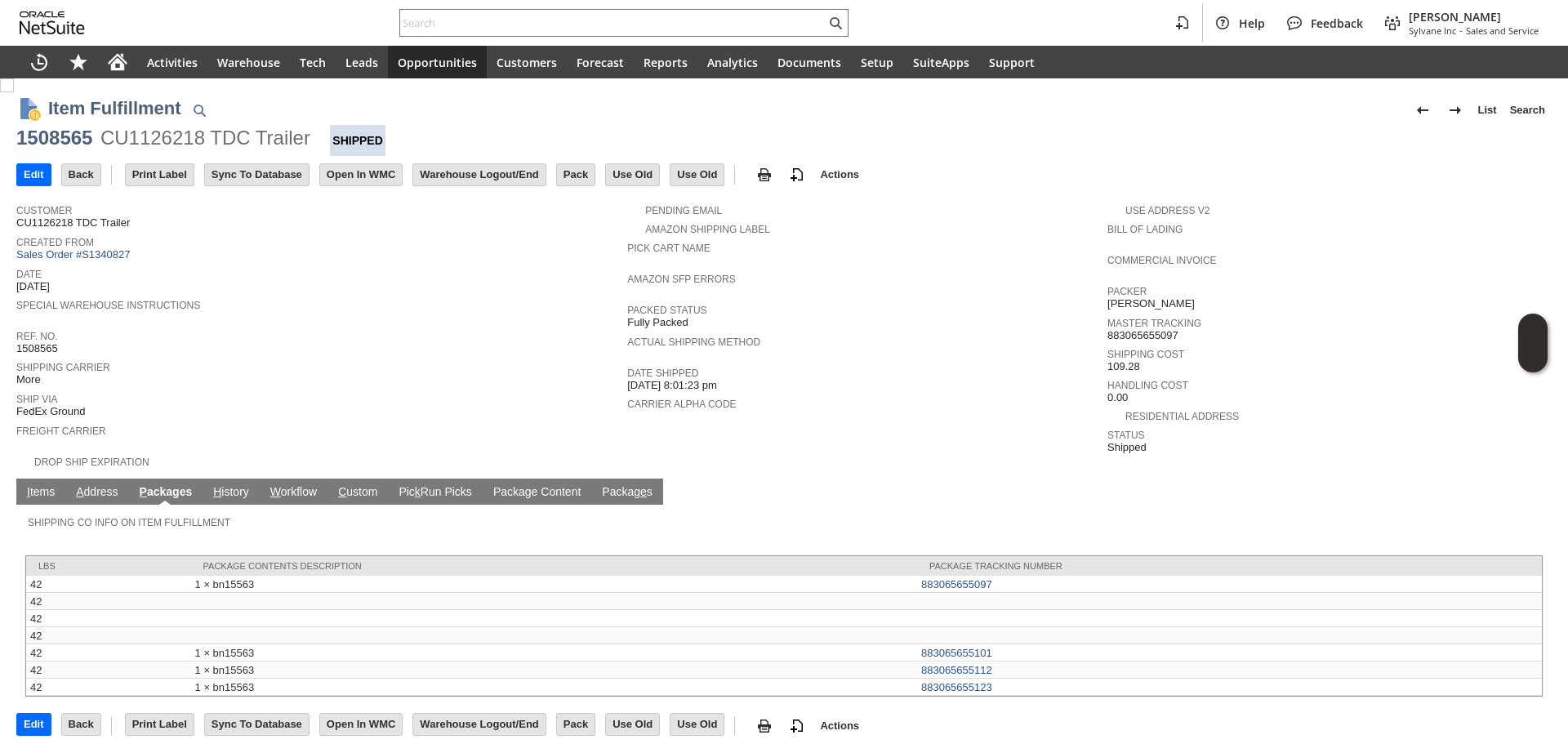
scroll to position [2, 0]
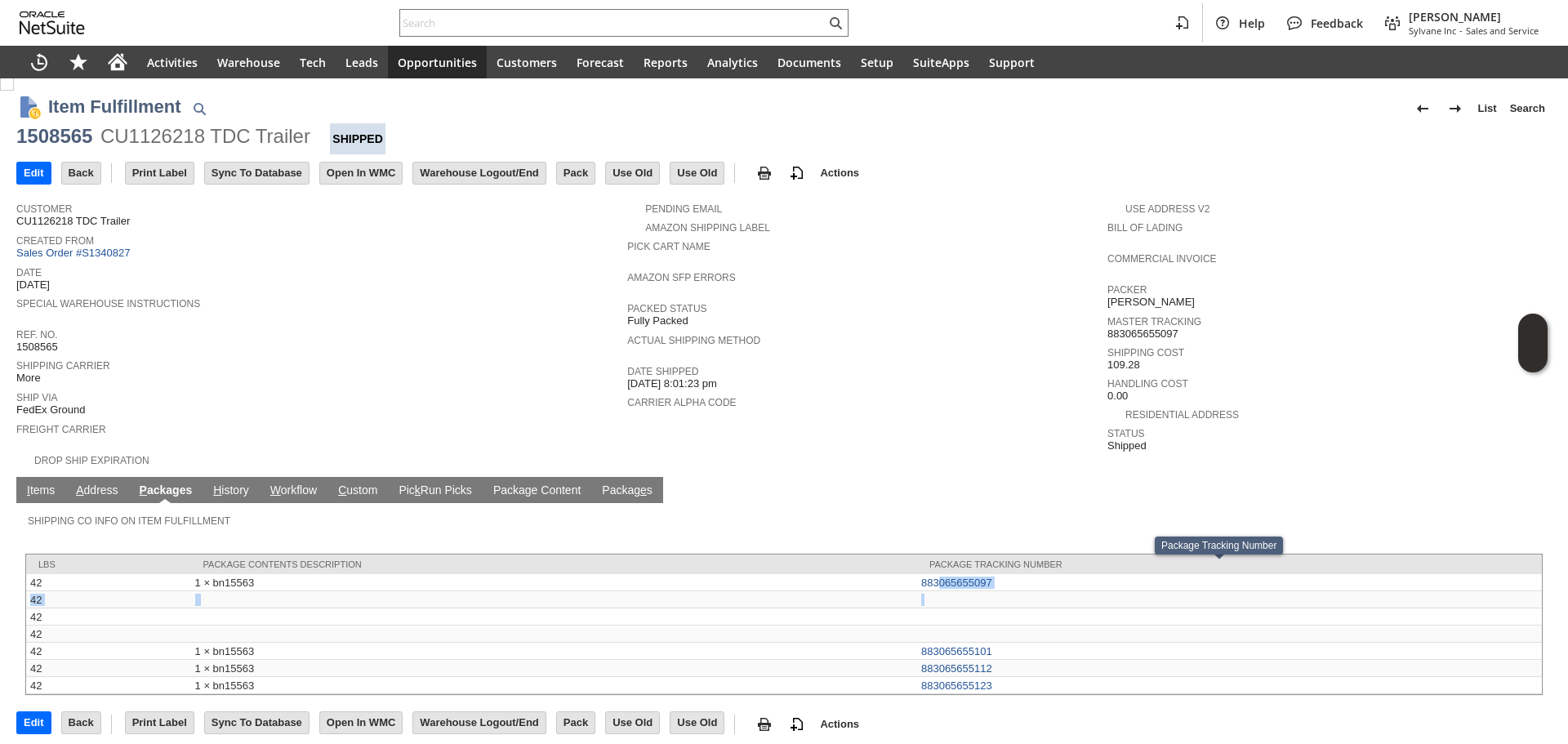
drag, startPoint x: 1018, startPoint y: 580, endPoint x: 878, endPoint y: 559, distance: 141.6
click at [934, 579] on tbody "lbs Package Contents Description Package Tracking Number 42 1 × bn15563 8830656…" at bounding box center [784, 625] width 1516 height 140
click at [937, 374] on div "Date Shipped 7/25/2025 8:01:23 pm" at bounding box center [863, 375] width 472 height 29
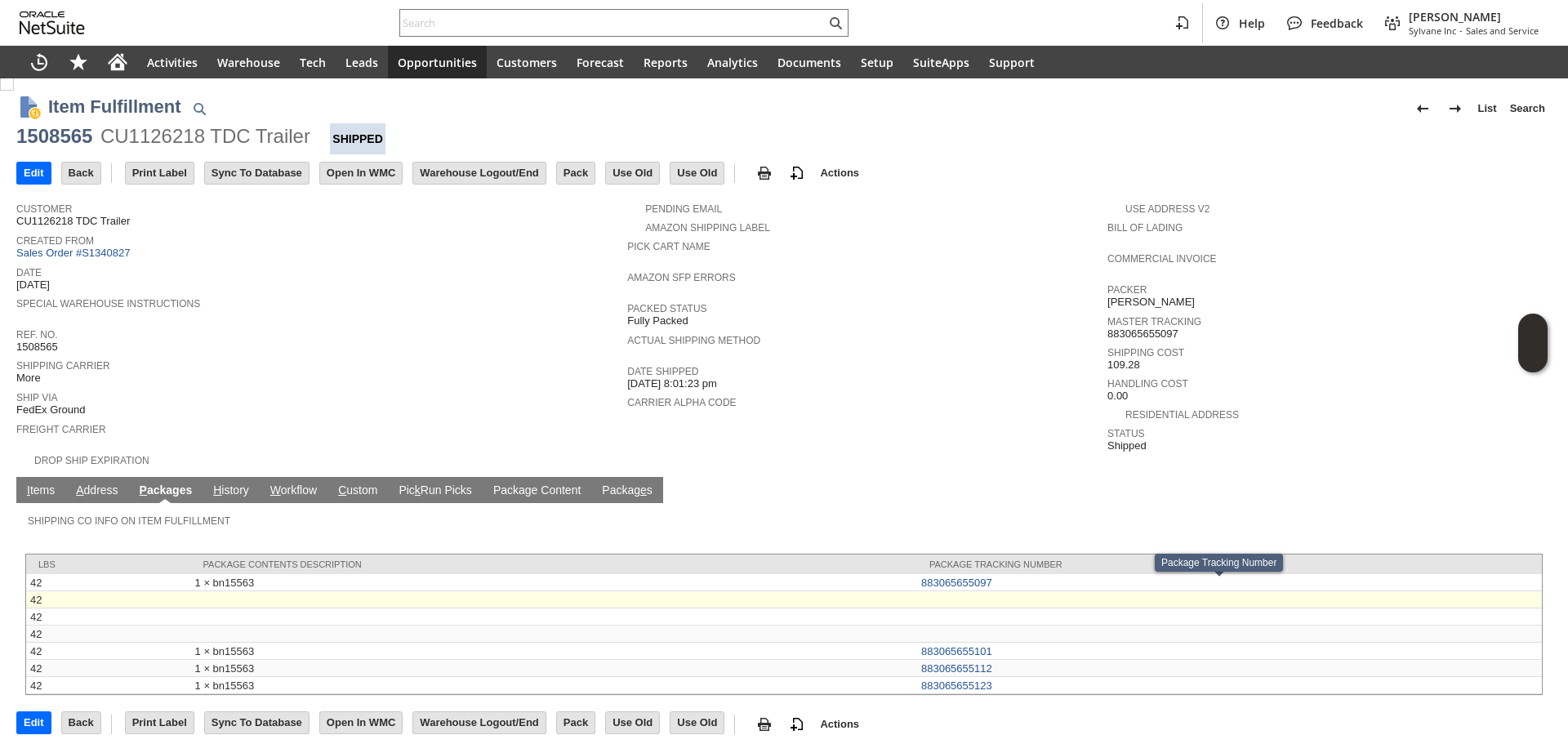
drag, startPoint x: 1010, startPoint y: 584, endPoint x: 1003, endPoint y: 582, distance: 7.3
click at [1003, 592] on td at bounding box center [1229, 600] width 625 height 17
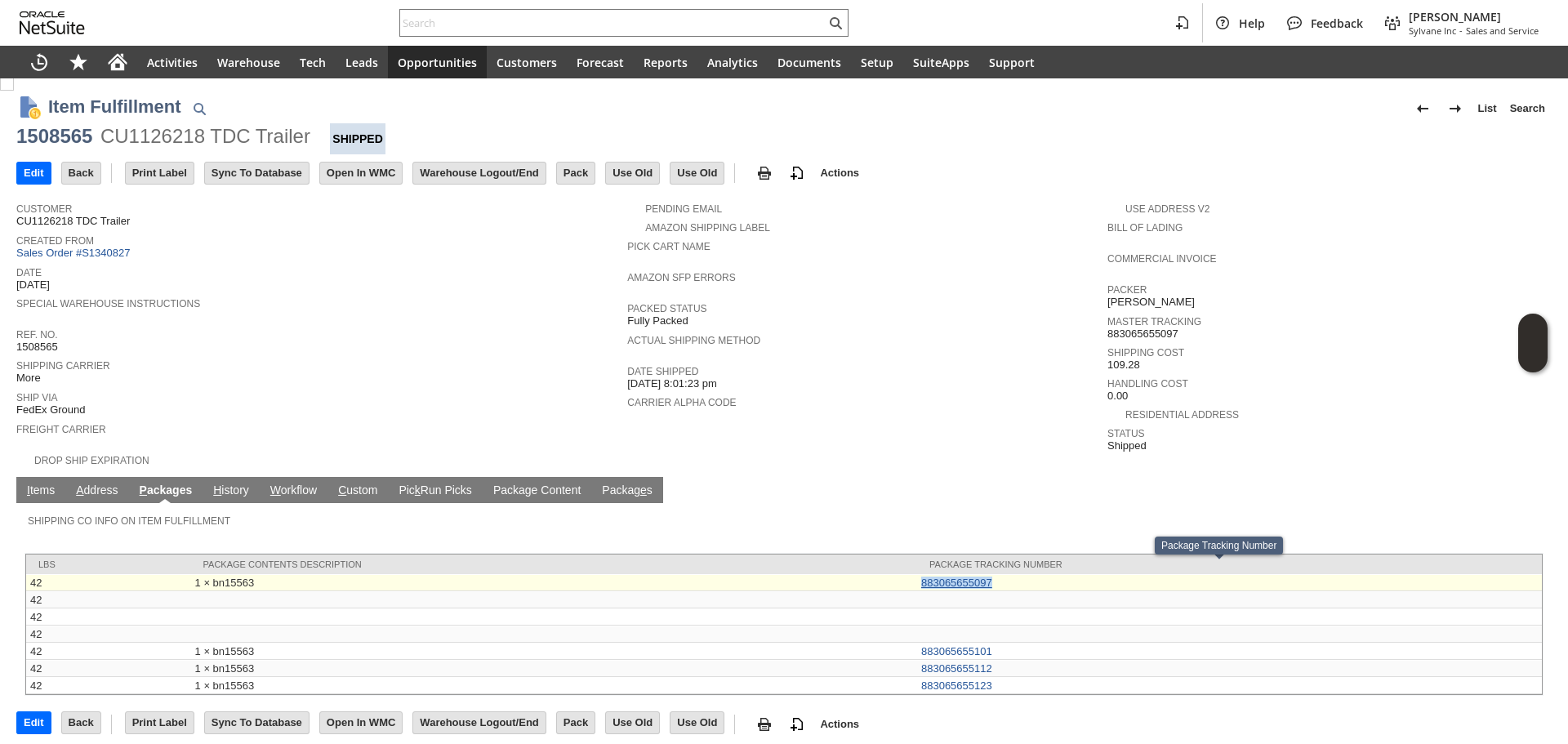
copy link "883065655097"
drag, startPoint x: 1001, startPoint y: 568, endPoint x: 913, endPoint y: 575, distance: 88.3
click at [917, 575] on td "883065655097" at bounding box center [1229, 583] width 625 height 17
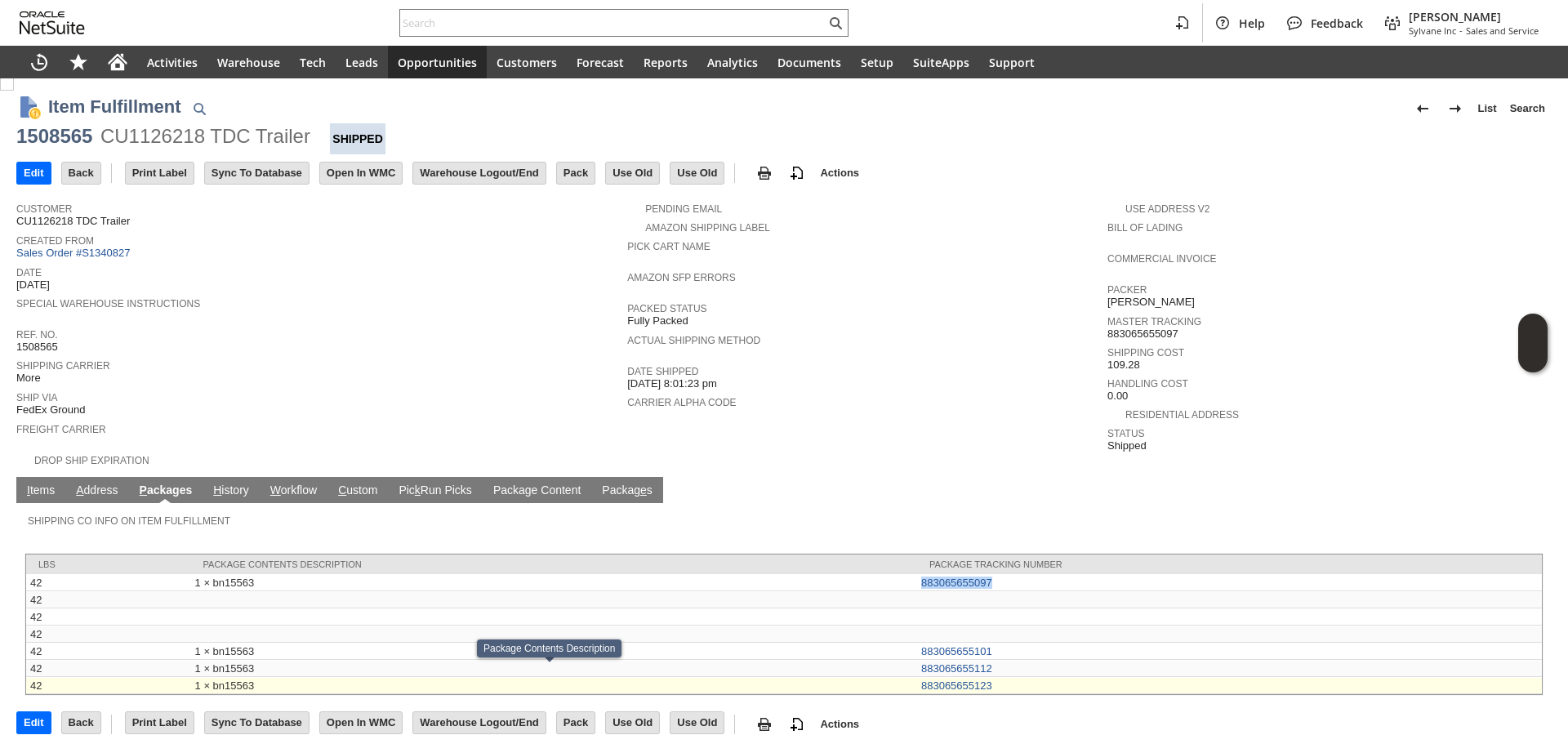
drag, startPoint x: 992, startPoint y: 673, endPoint x: 908, endPoint y: 673, distance: 84.0
click at [908, 677] on tr "42 1 × bn15563 883065655123" at bounding box center [784, 686] width 1516 height 17
copy tr "1 × bn15563 883065655123"
copy td "bn15563"
drag, startPoint x: 266, startPoint y: 677, endPoint x: 209, endPoint y: 680, distance: 57.1
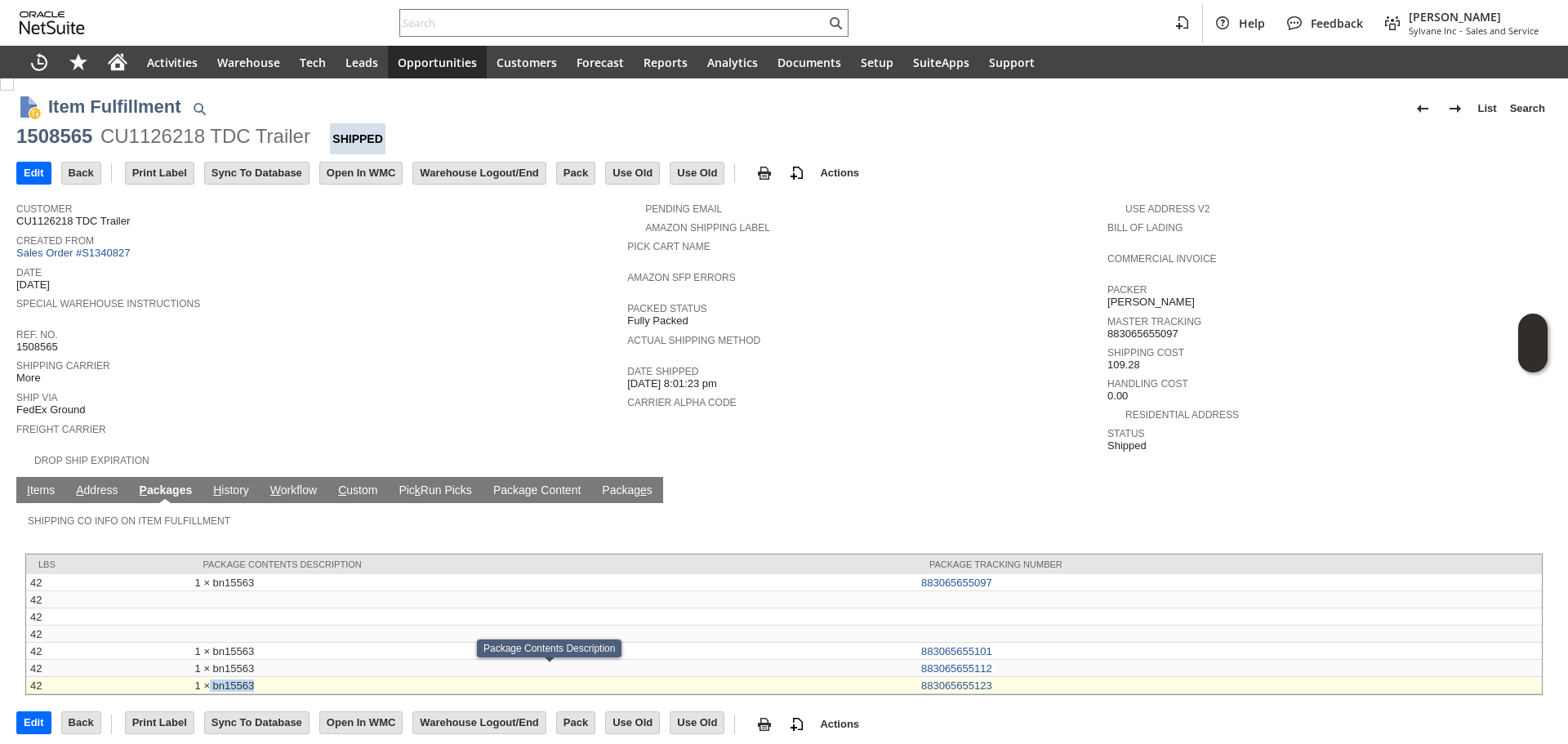
click at [209, 680] on td "1 × bn15563" at bounding box center [554, 686] width 726 height 17
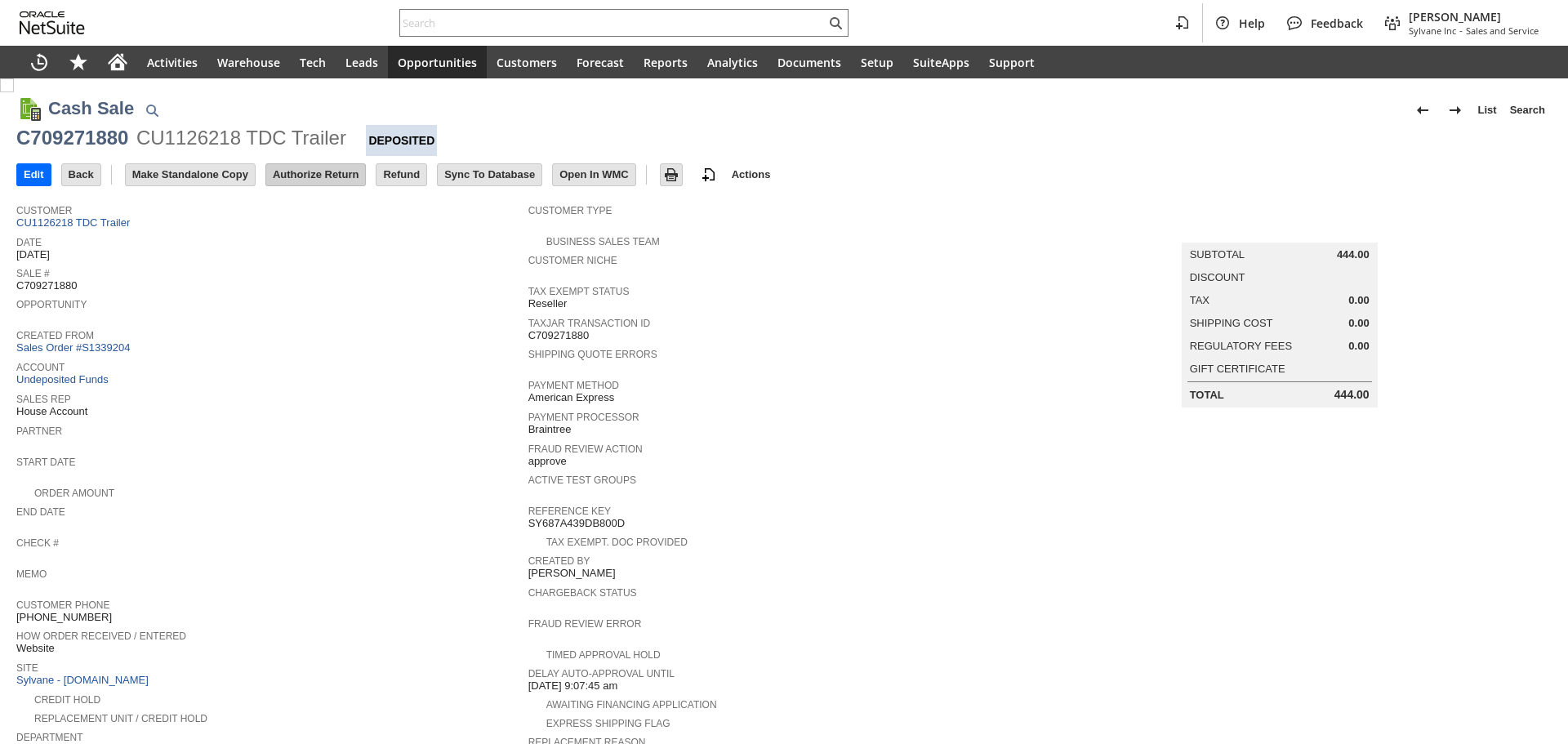
click at [320, 177] on input "Authorize Return" at bounding box center [315, 175] width 99 height 22
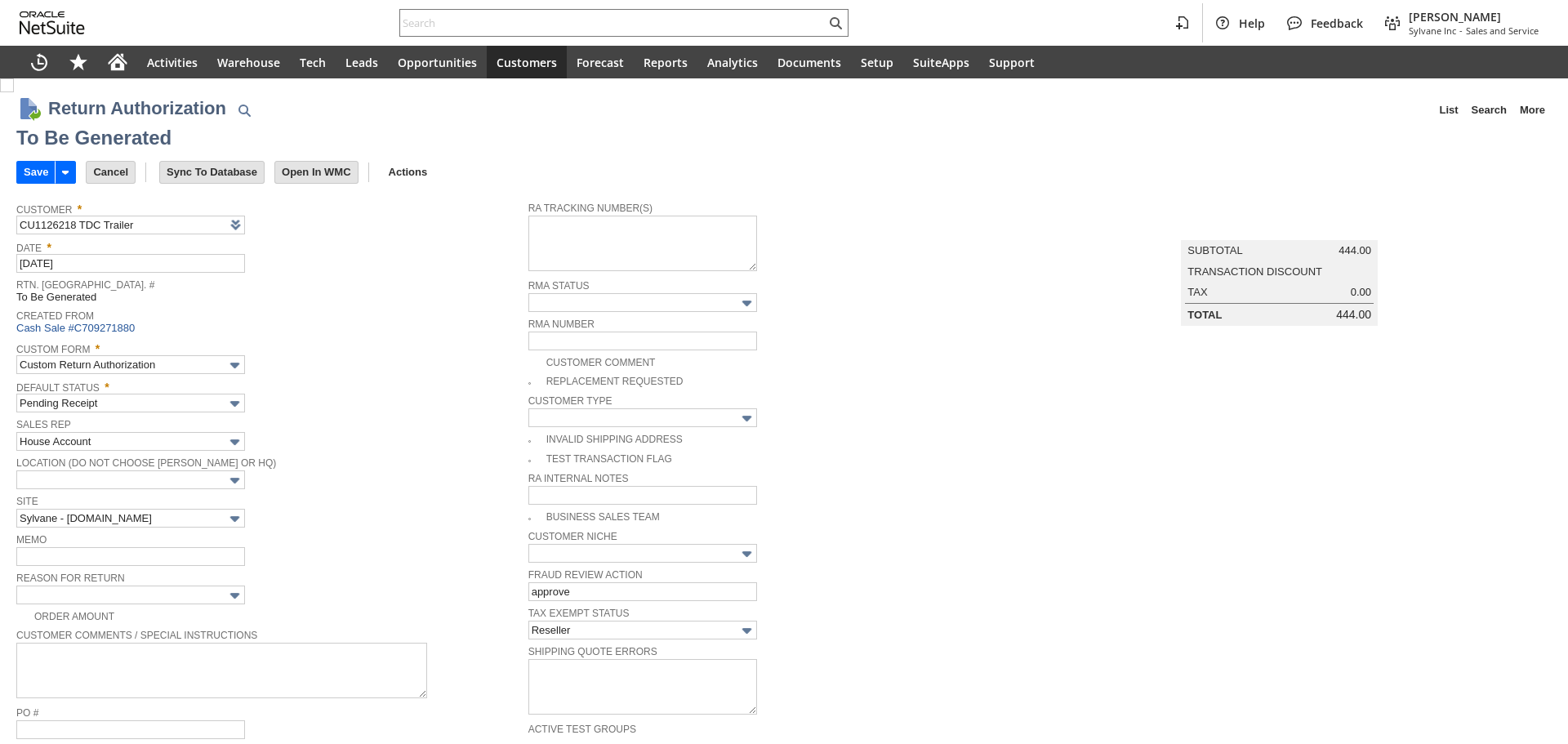
type input "Add"
type input "Copy Previous"
click at [624, 245] on textarea at bounding box center [642, 243] width 229 height 55
paste textarea "883065655097"
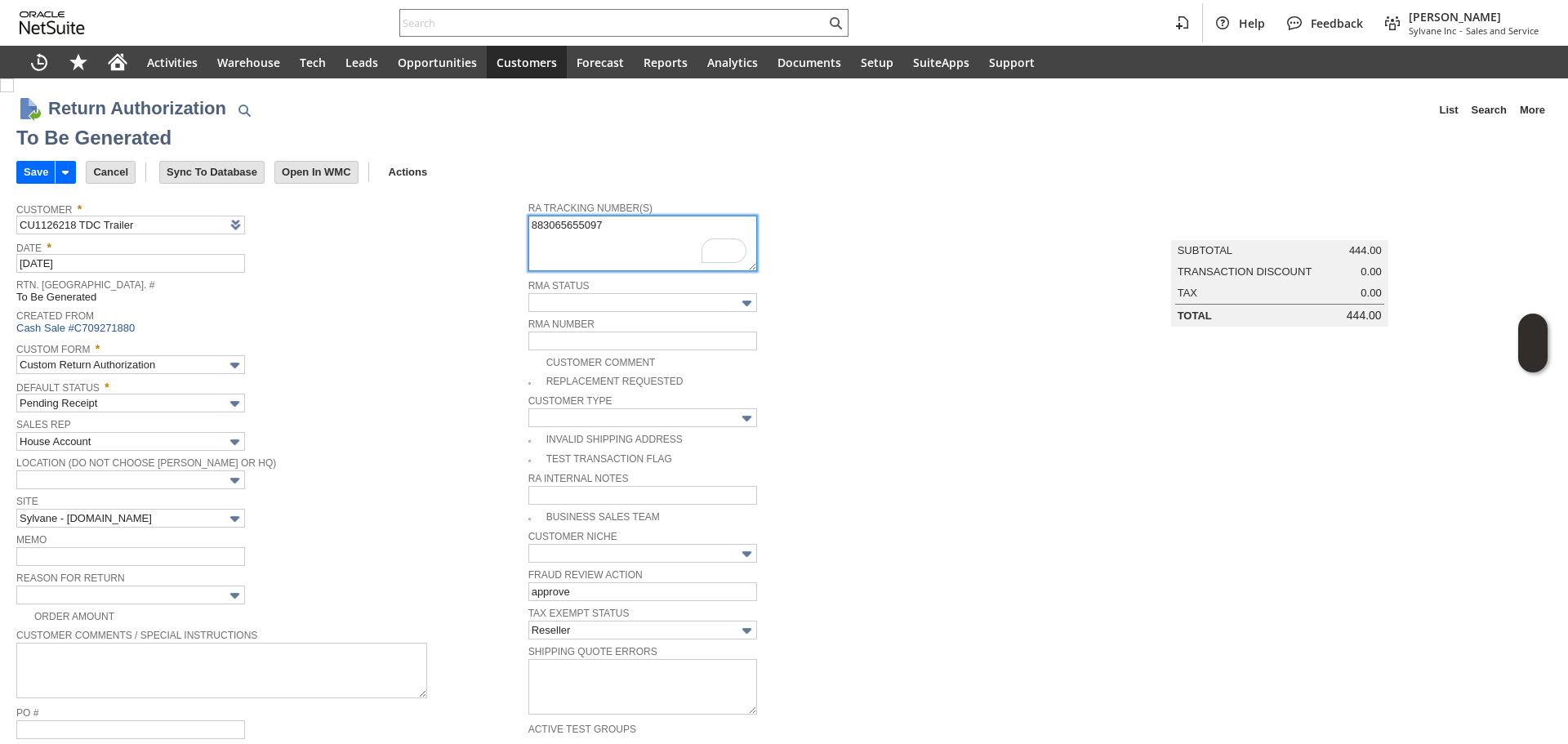
paste textarea "883065655123"
type textarea "883065655097 883065655123"
click at [196, 601] on td "Reason For Return" at bounding box center [272, 587] width 513 height 39
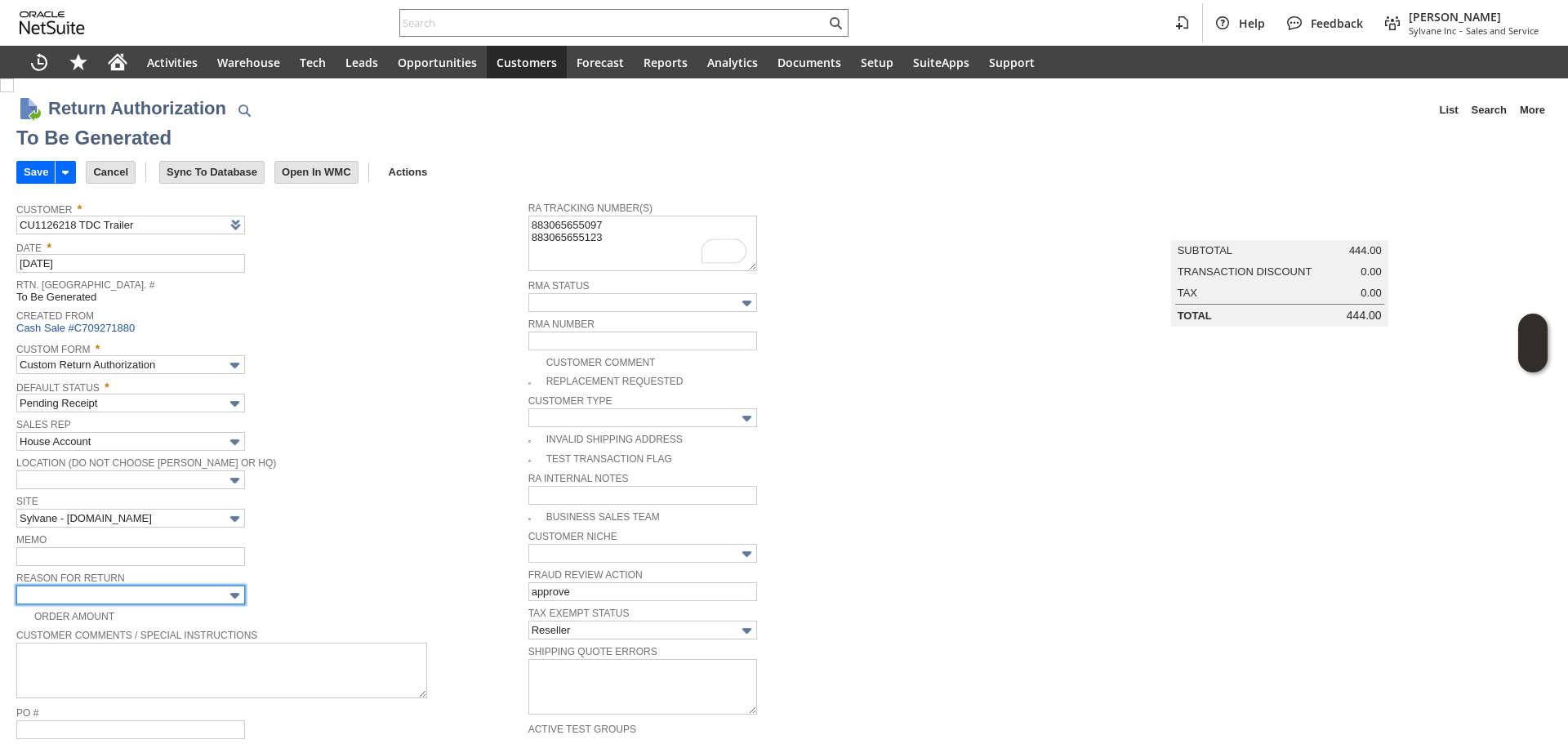
click at [208, 593] on input "text" at bounding box center [130, 595] width 229 height 19
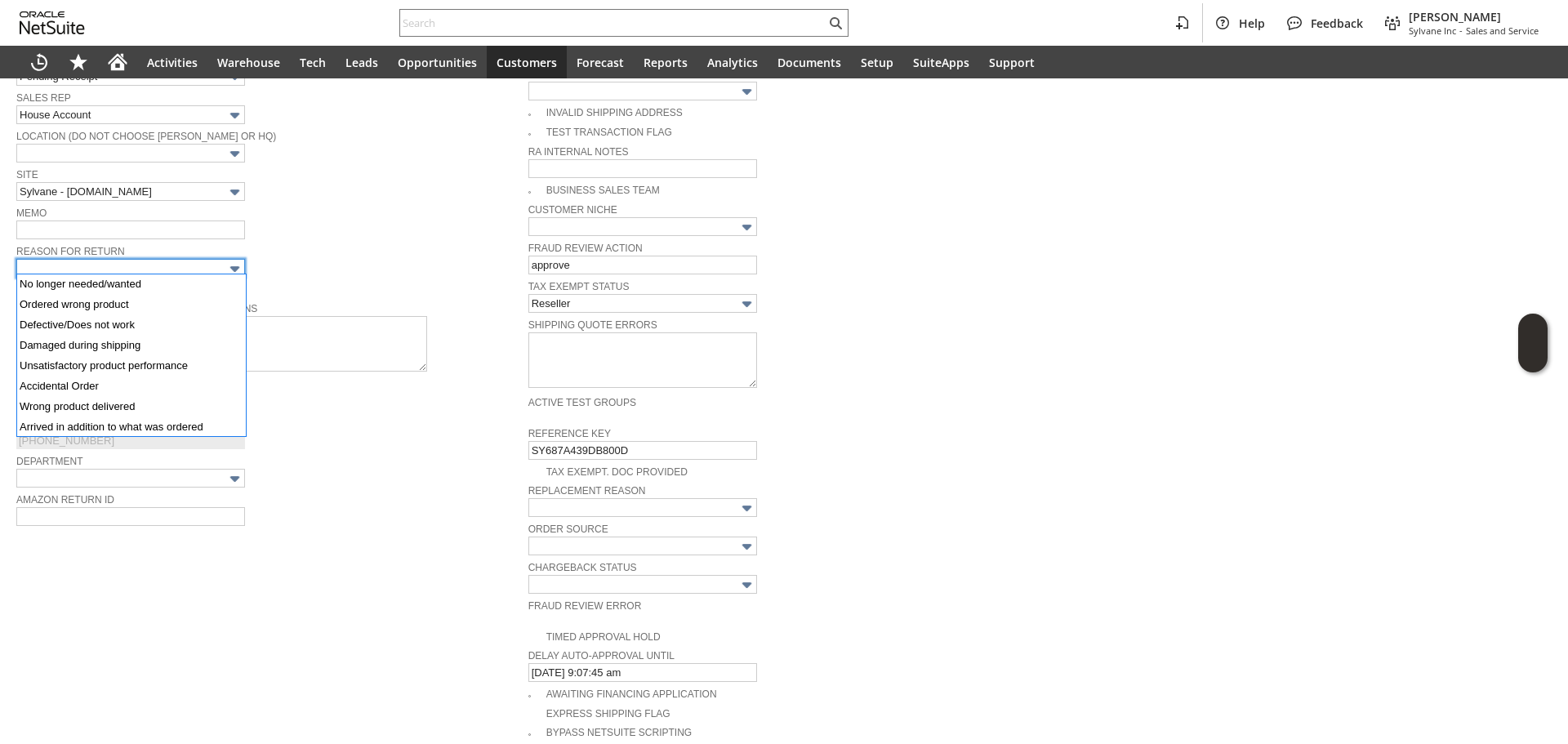
scroll to position [84, 0]
drag, startPoint x: 147, startPoint y: 388, endPoint x: 152, endPoint y: 402, distance: 14.9
type input "Other"
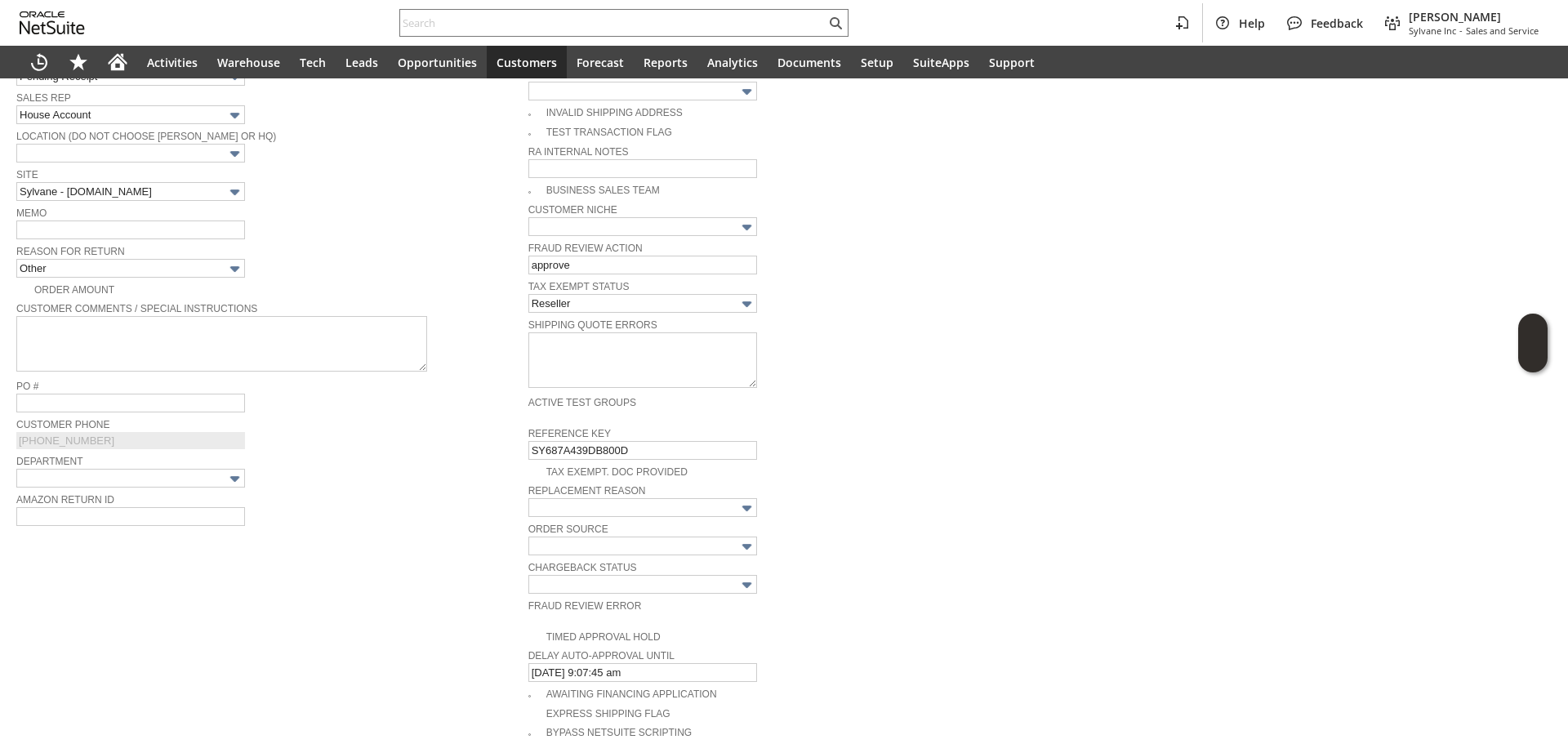
drag, startPoint x: 178, startPoint y: 248, endPoint x: 191, endPoint y: 239, distance: 15.8
click at [179, 248] on span "Reason For Return" at bounding box center [268, 249] width 504 height 18
click at [191, 223] on input "text" at bounding box center [130, 230] width 229 height 19
type input "lost in transit / asked FedEx to return"
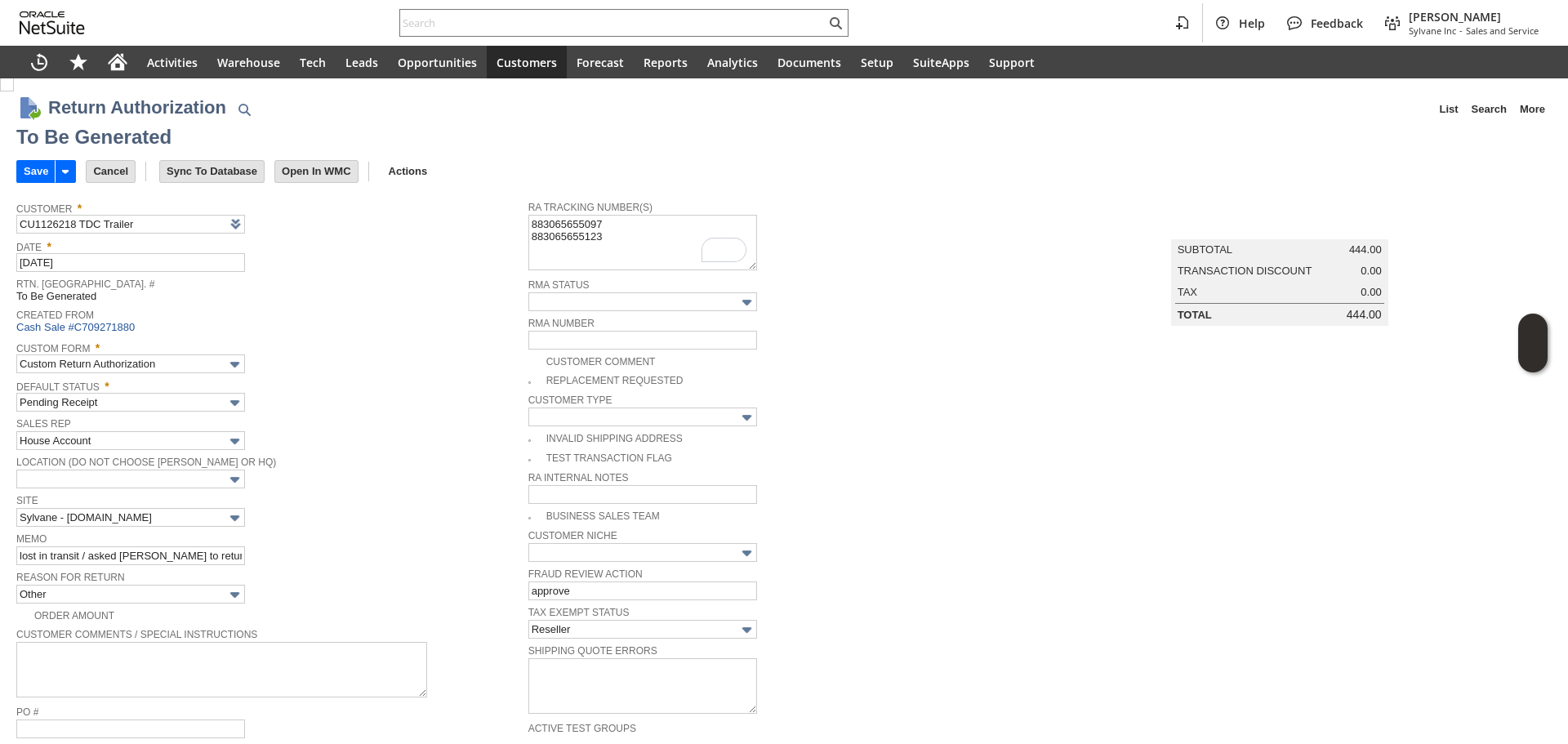
scroll to position [0, 0]
drag, startPoint x: 613, startPoint y: 244, endPoint x: 521, endPoint y: 214, distance: 96.8
click at [521, 214] on tr "Customer * CU1126218 TDC Trailer List Search Date * 8/22/2025 Rtn. Auth. # To B…" at bounding box center [784, 650] width 1536 height 913
click at [123, 166] on input "Cancel" at bounding box center [110, 172] width 48 height 22
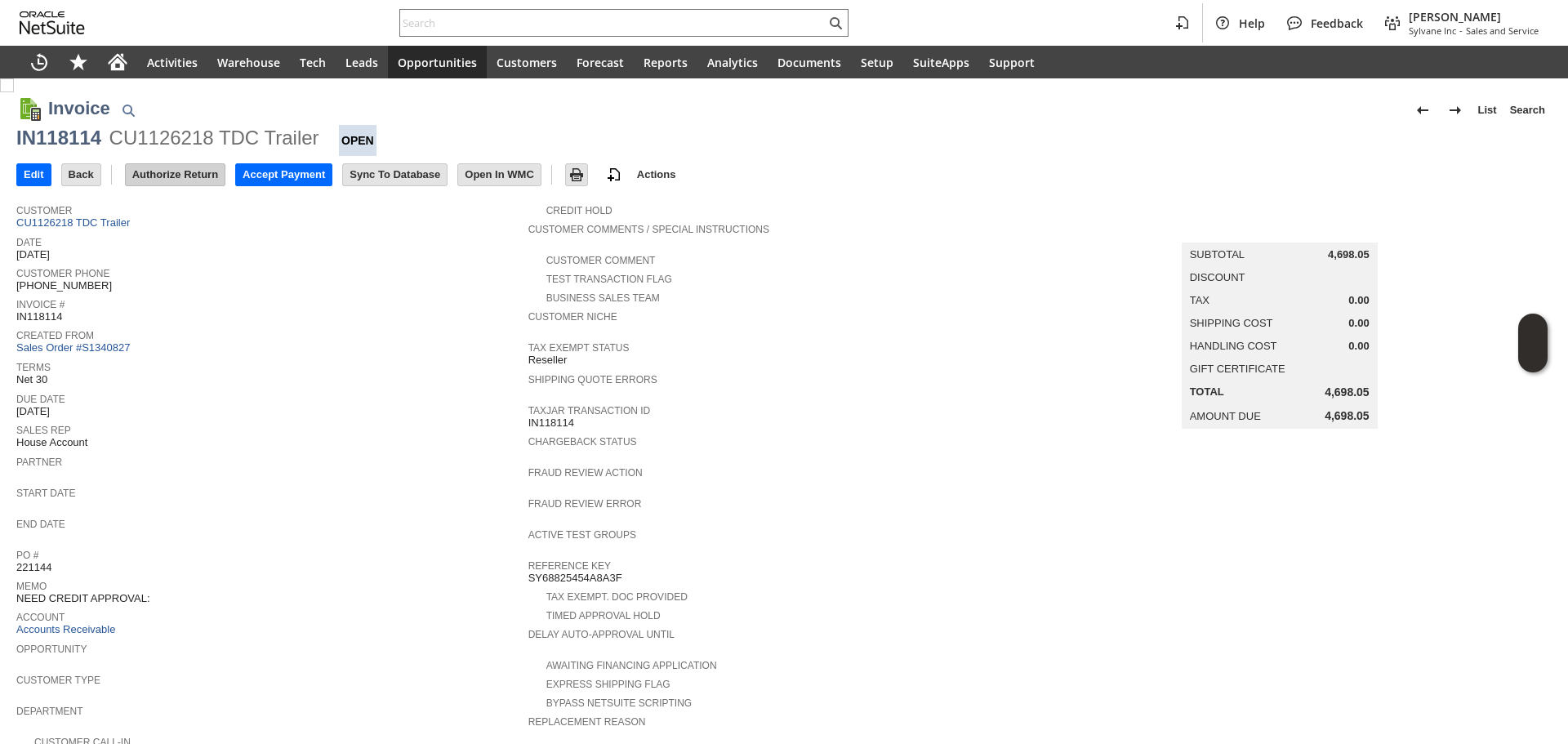
click at [196, 175] on input "Authorize Return" at bounding box center [175, 175] width 99 height 22
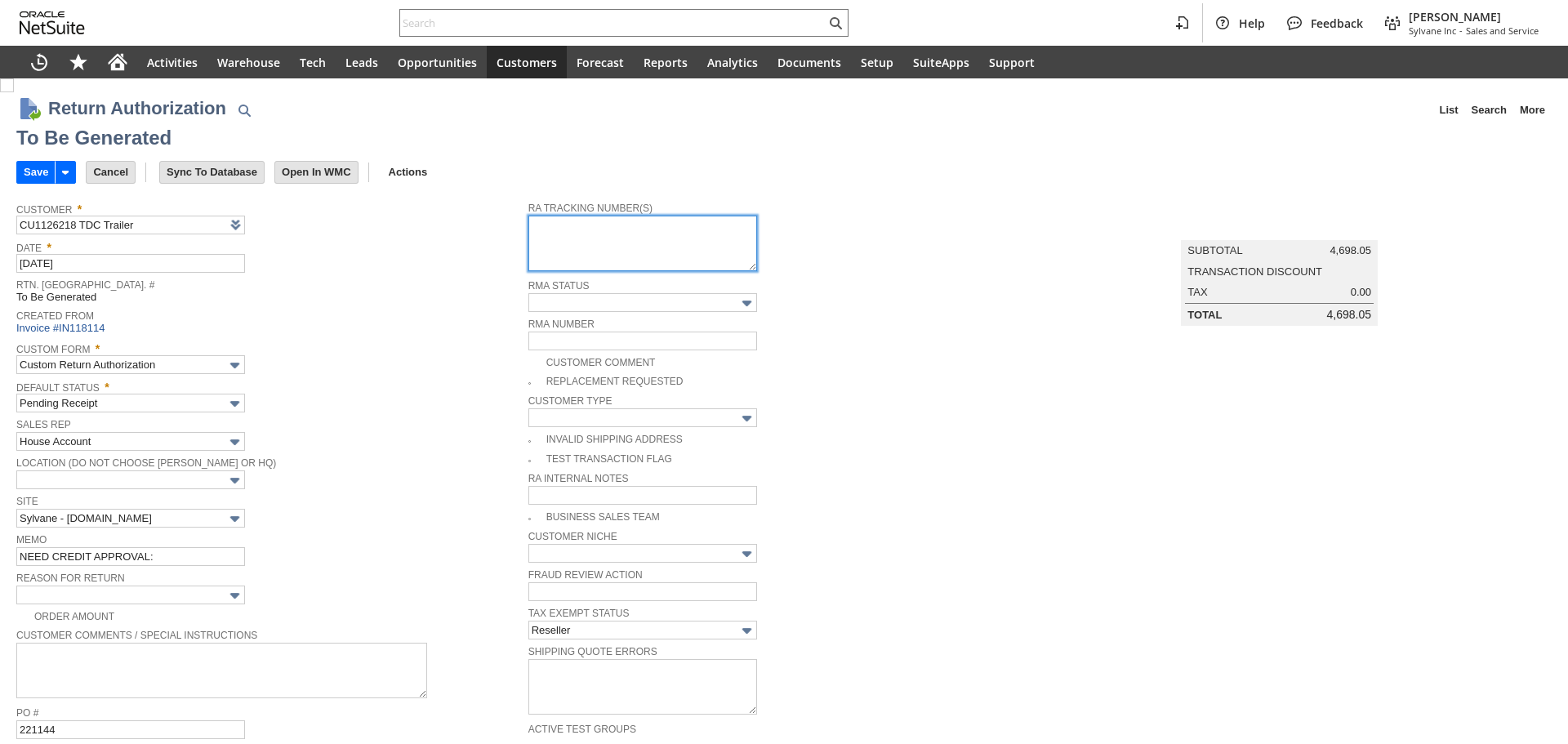
click at [575, 251] on textarea at bounding box center [642, 243] width 229 height 55
paste textarea "883065655097 883065655123"
type textarea "883065655097 883065655123"
click at [435, 390] on span "Default Status *" at bounding box center [268, 385] width 504 height 18
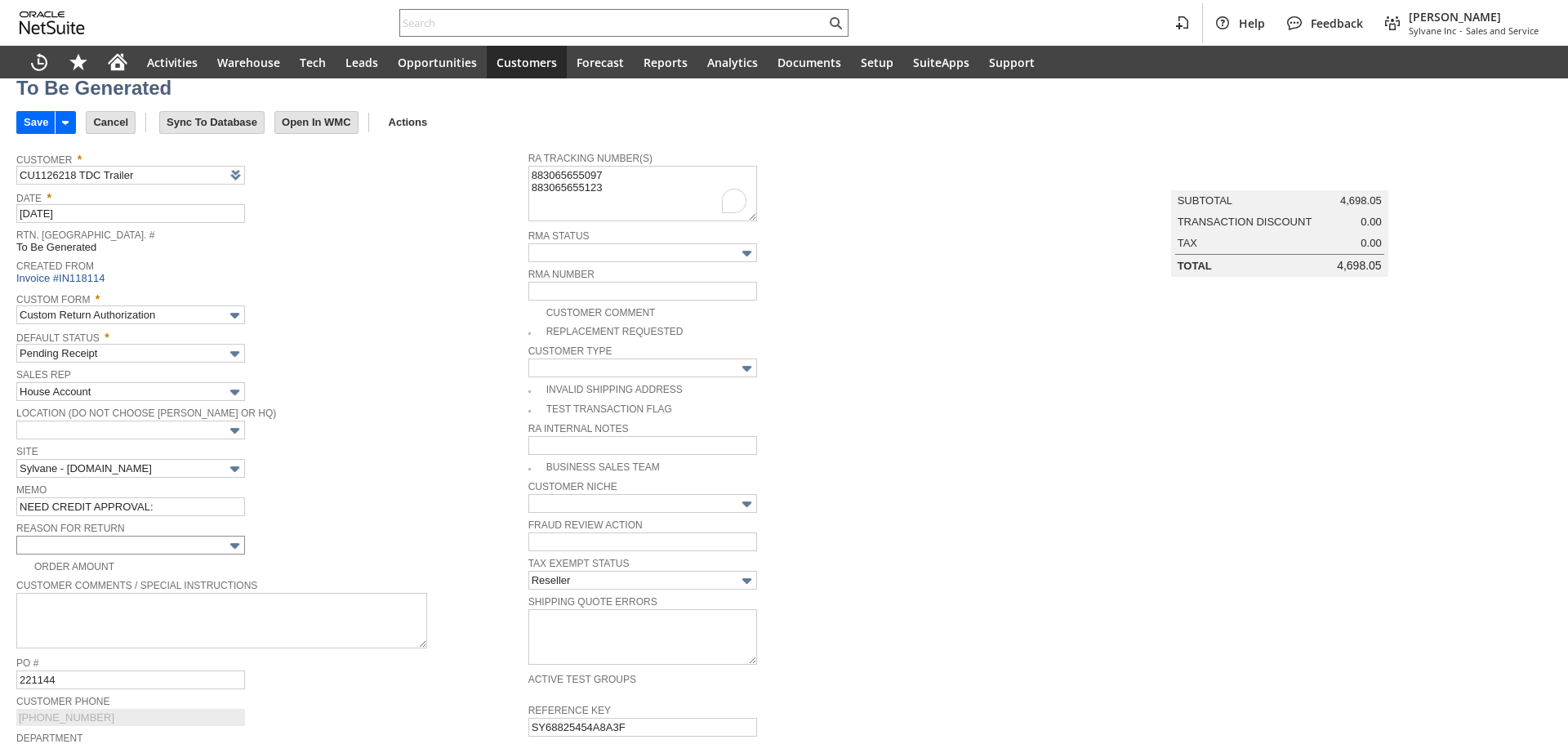
scroll to position [164, 0]
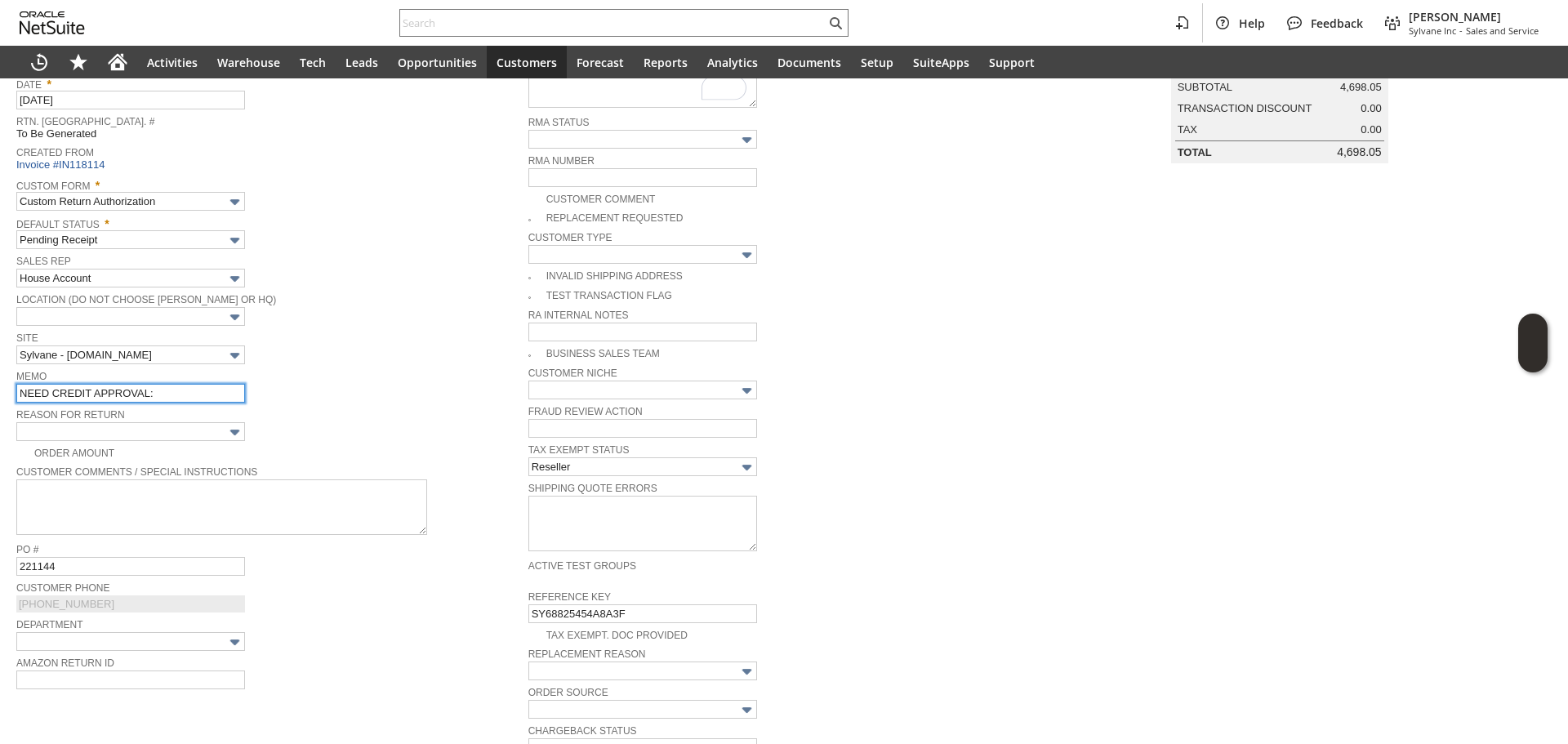
click at [193, 395] on input "NEED CREDIT APPROVAL:" at bounding box center [130, 393] width 229 height 19
type input "A"
type input "Lost in transit / asked [PERSON_NAME] to return"
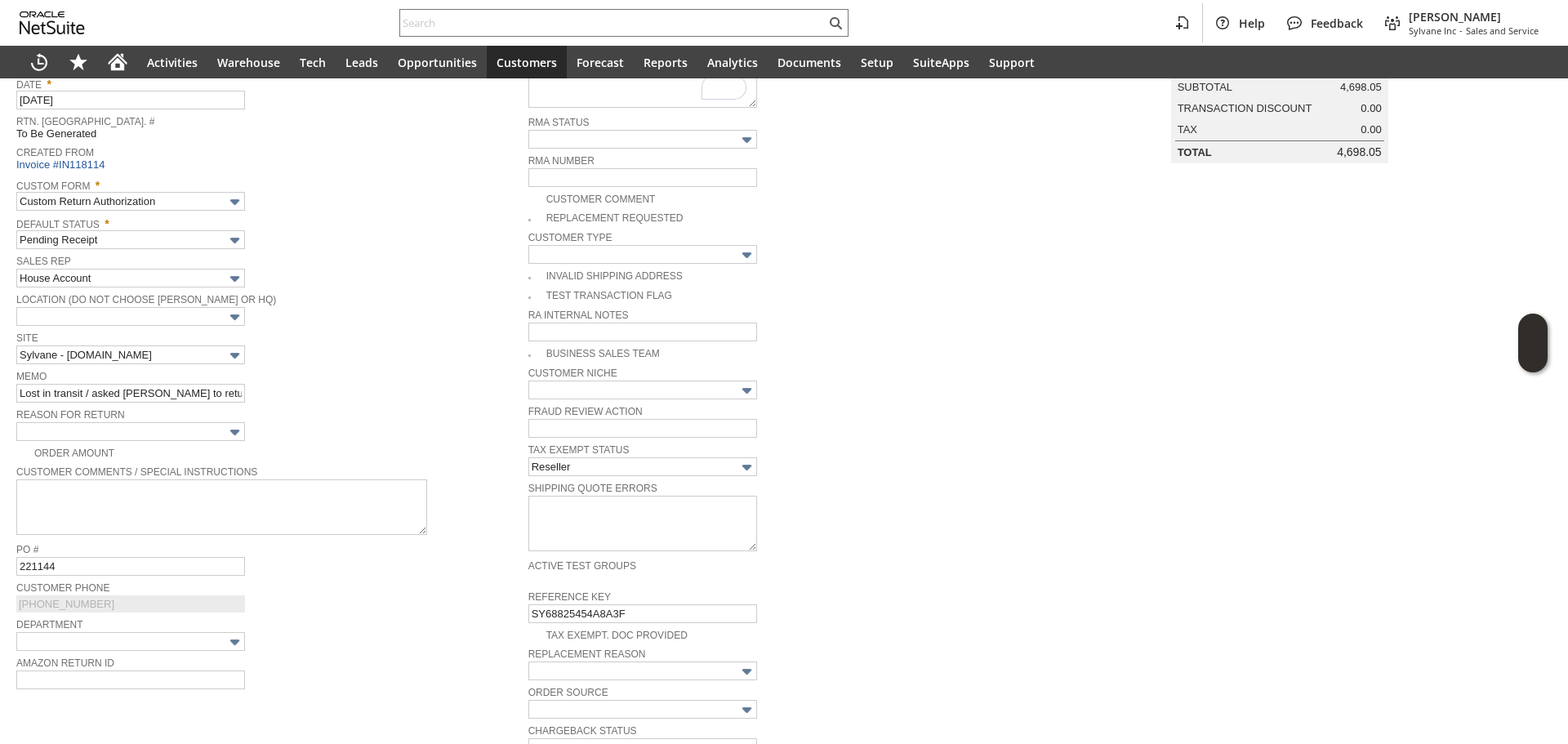
click at [225, 438] on td "Reason For Return" at bounding box center [272, 423] width 513 height 39
click at [191, 423] on input "text" at bounding box center [130, 432] width 229 height 19
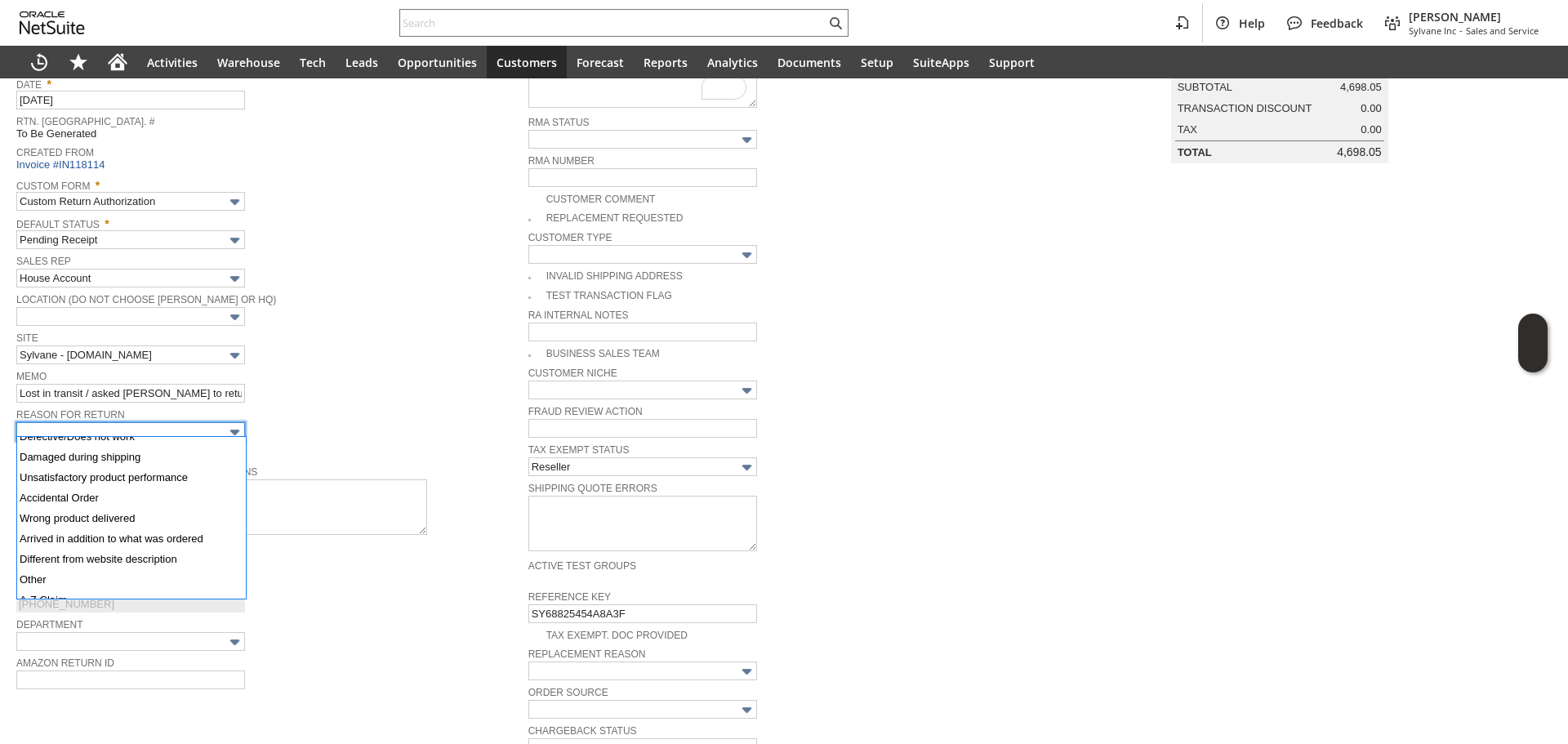
scroll to position [82, 0]
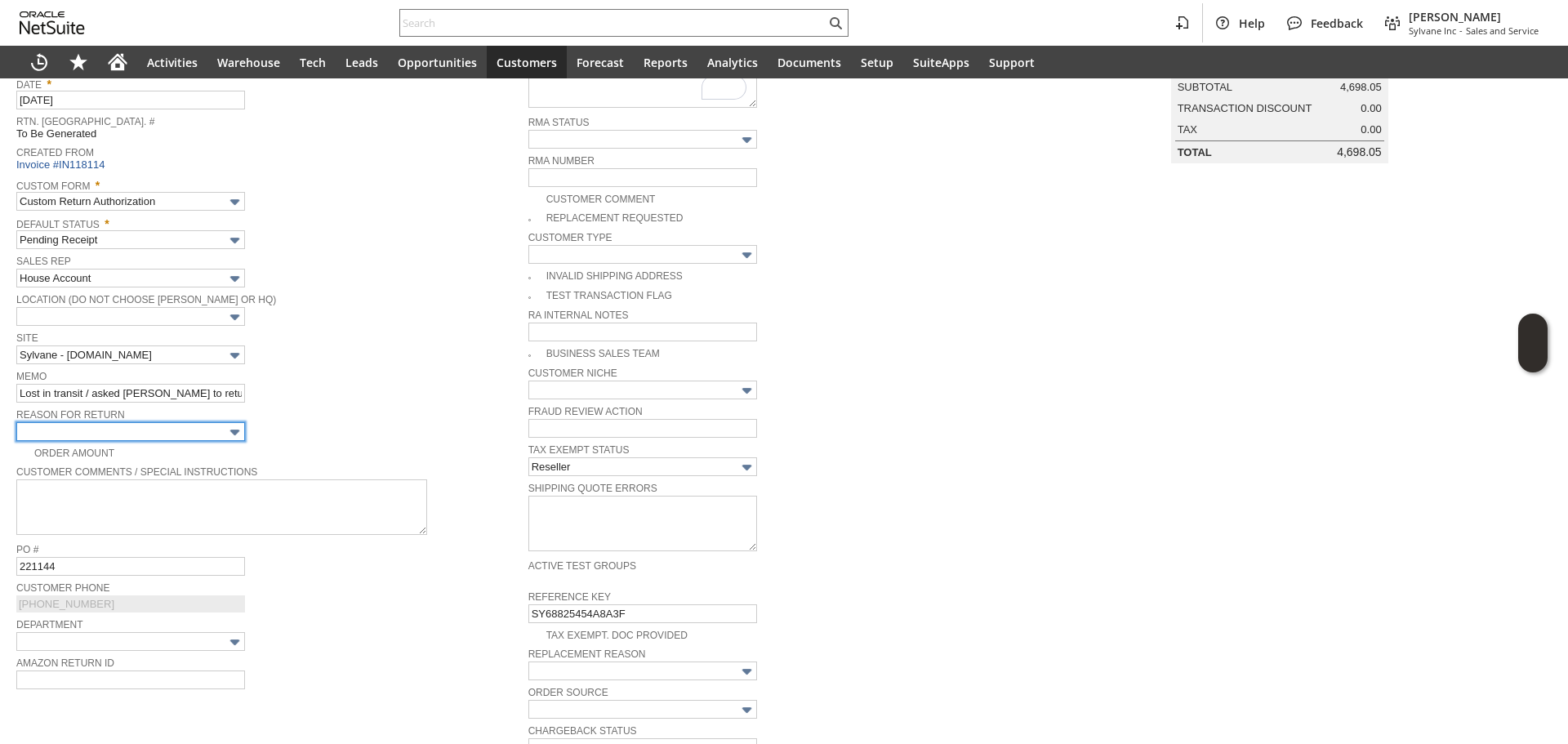
type input "Other"
click at [403, 336] on span "Site" at bounding box center [268, 336] width 504 height 18
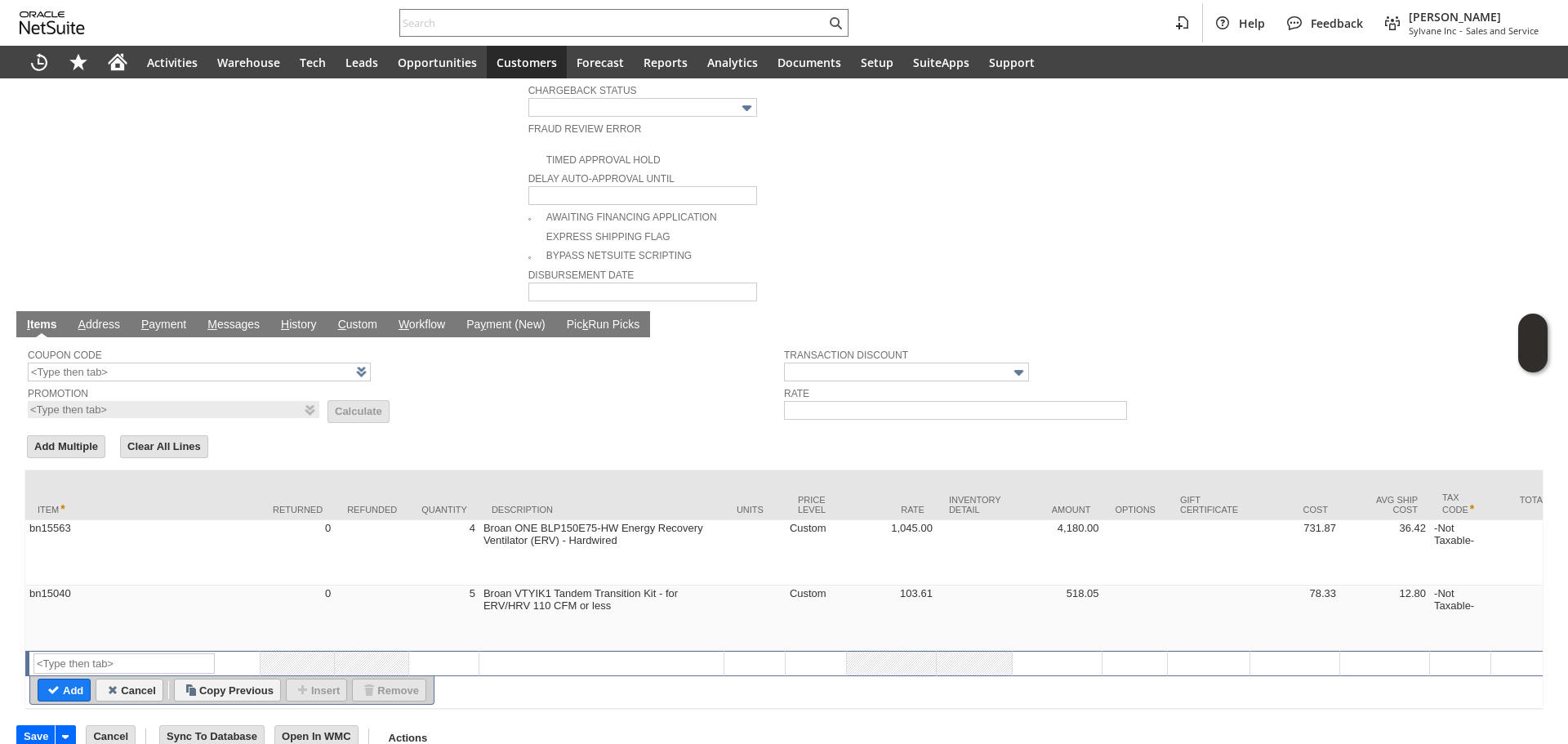
scroll to position [812, 0]
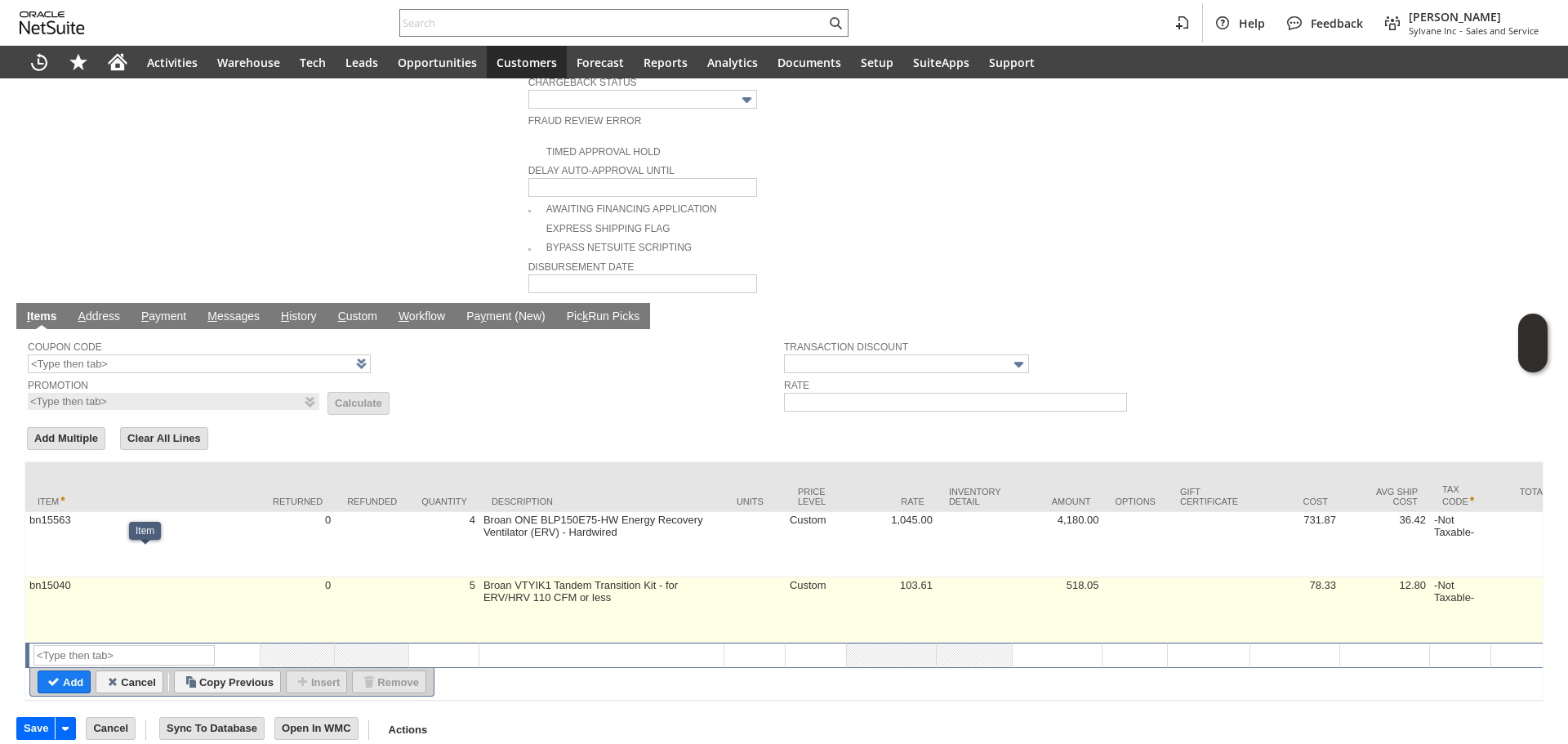
click at [461, 599] on td "5" at bounding box center [444, 609] width 71 height 65
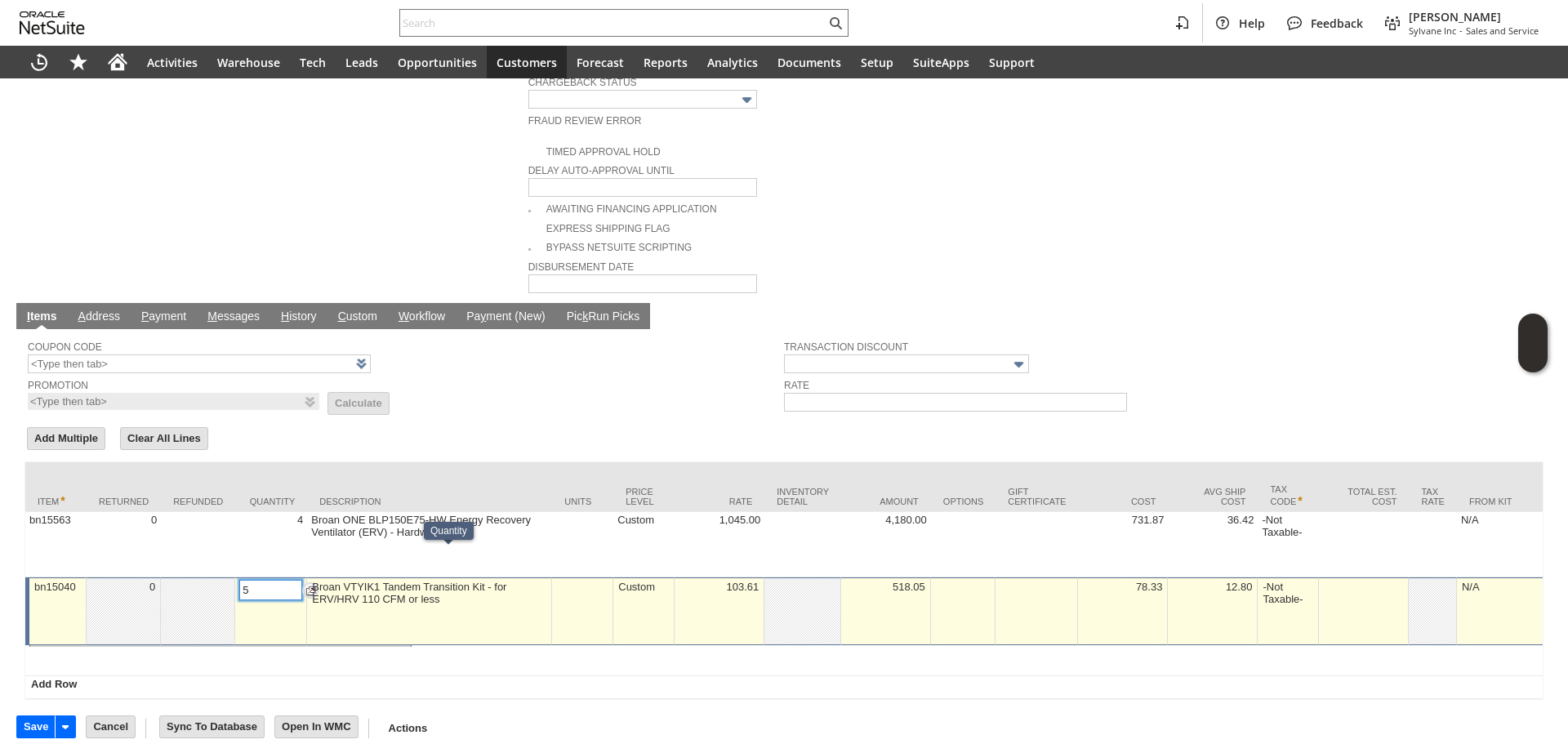
scroll to position [811, 0]
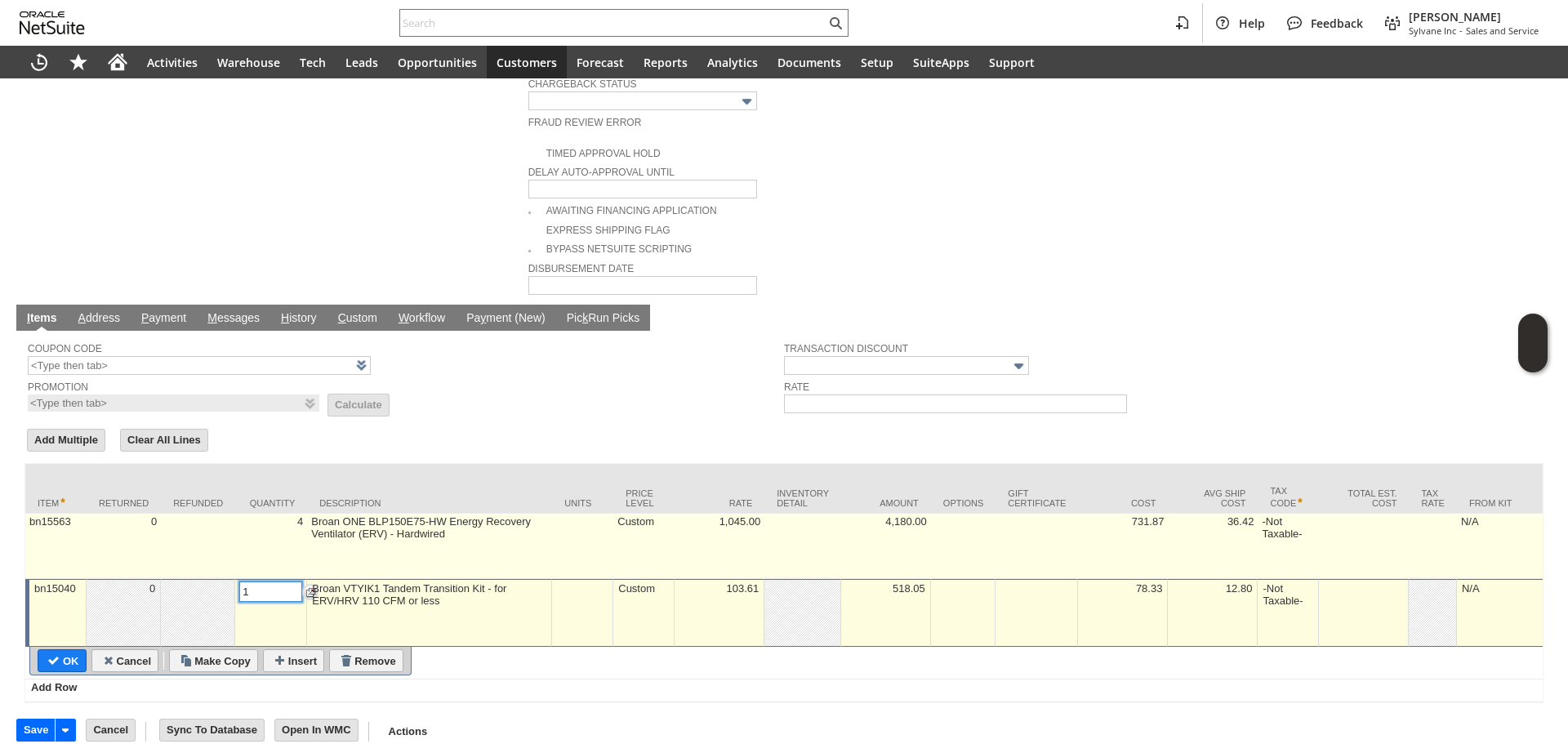
type input "1"
click at [308, 514] on td "Broan ONE BLP150E75-HW Energy Recovery Ventilator (ERV) - Hardwired" at bounding box center [430, 546] width 245 height 65
type textarea "Broan ONE BLP150E75-HW Energy Recovery Ventilator (ERV) - Hardwired"
type input "OK"
type input "Make Copy"
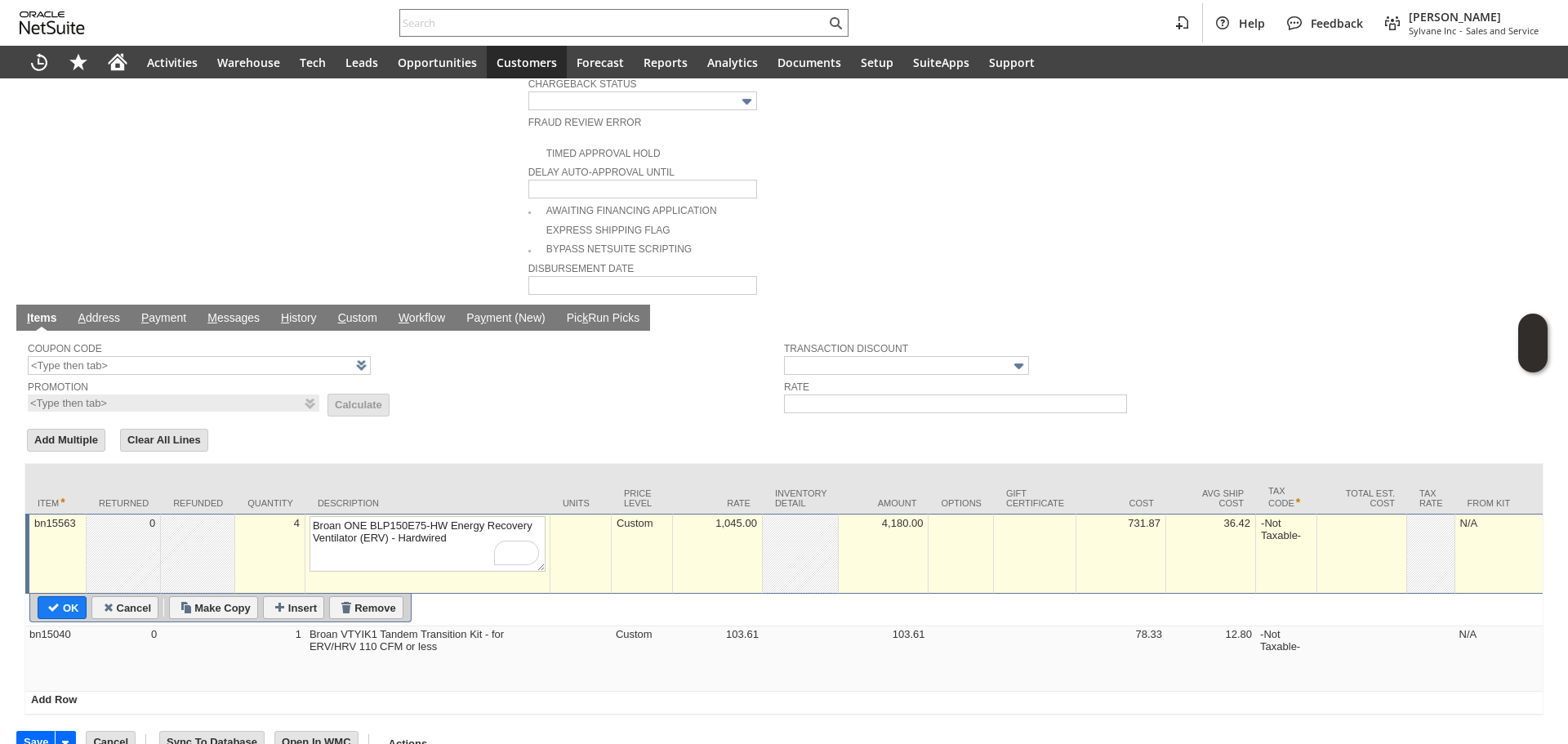
click at [277, 533] on td "4" at bounding box center [270, 553] width 71 height 80
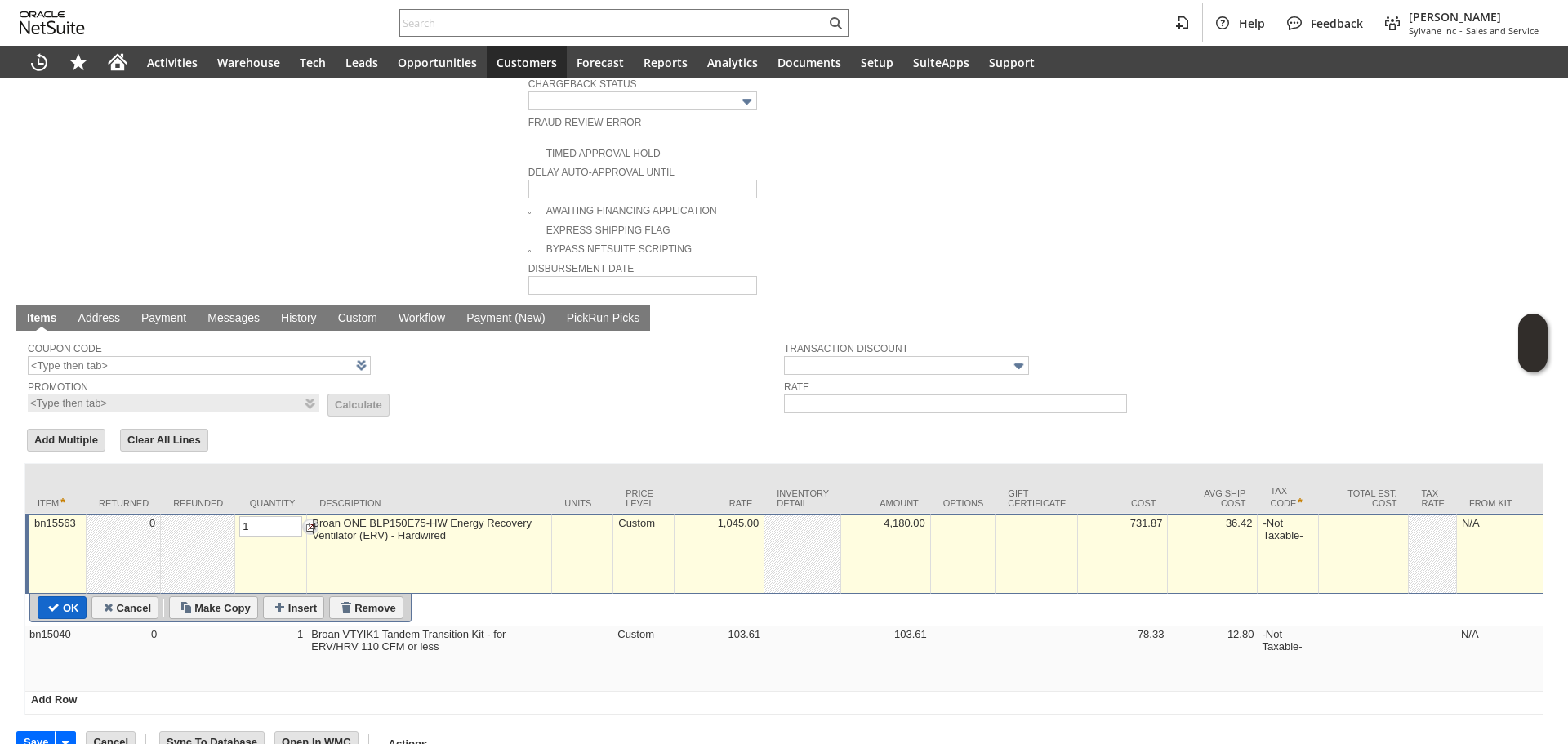
type input "1"
click at [71, 597] on input "OK" at bounding box center [62, 608] width 47 height 22
type input "Add"
type input "Copy Previous"
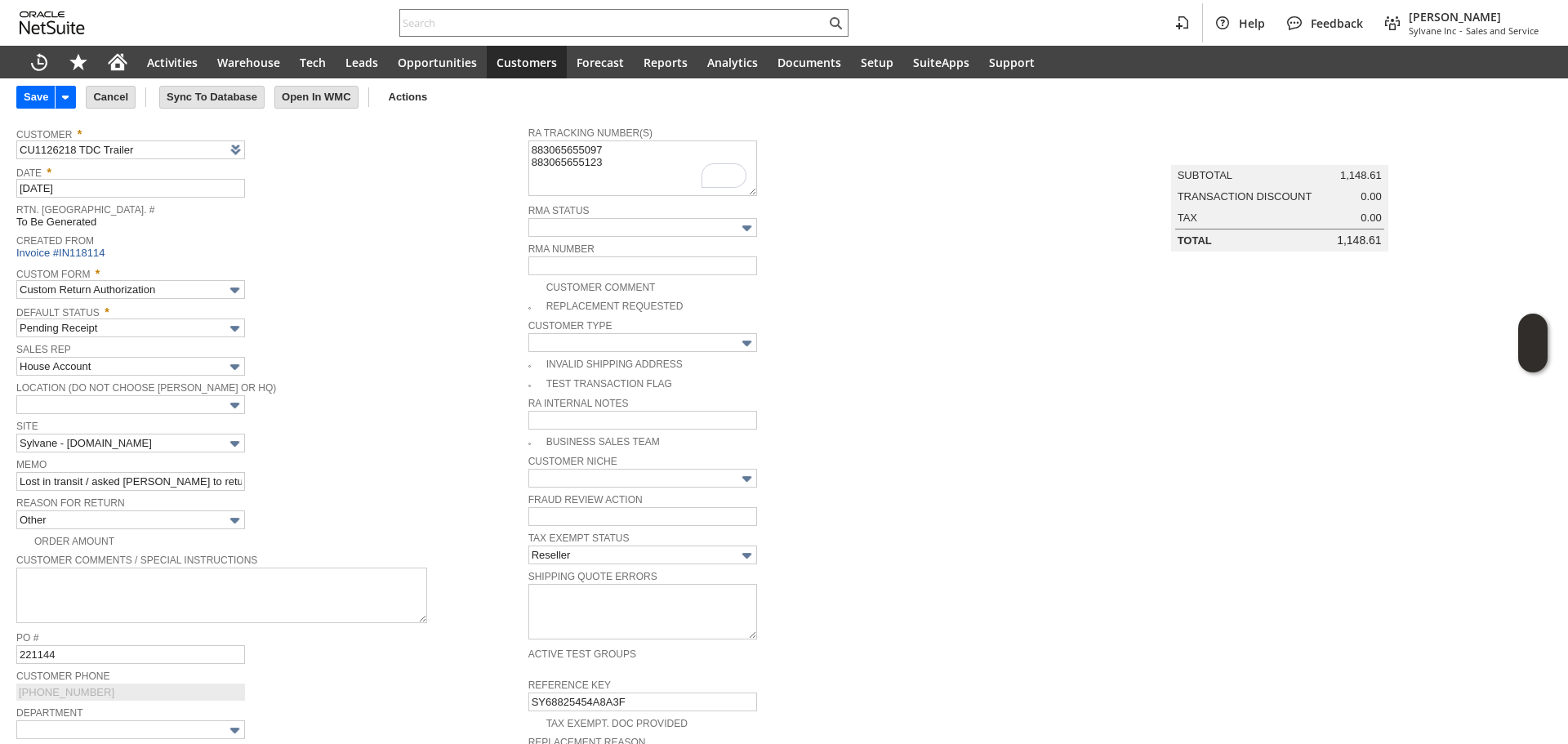
scroll to position [0, 0]
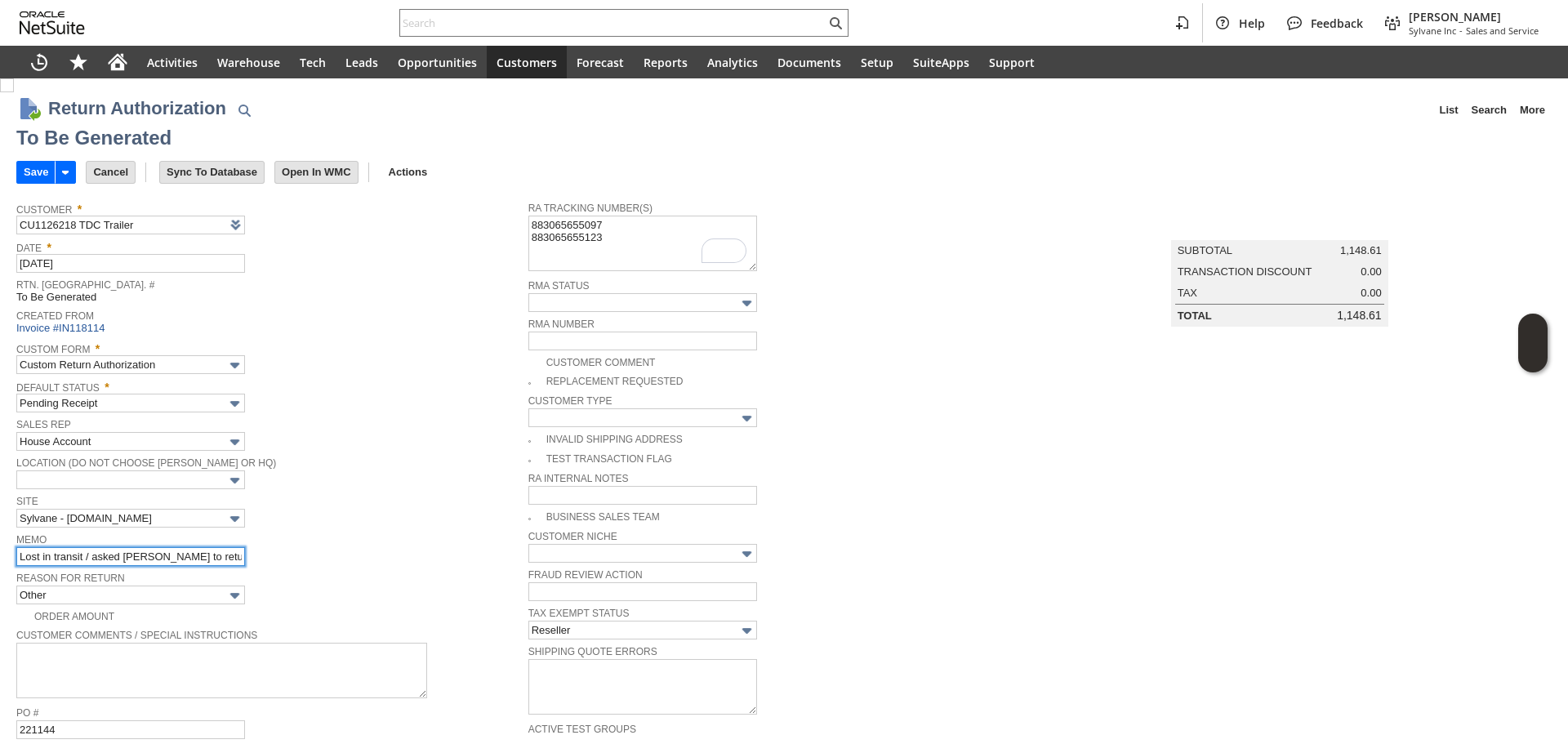
click at [229, 547] on input "Lost in transit / asked FedEx to return" at bounding box center [130, 557] width 229 height 19
type input "Lost in transit / asked [PERSON_NAME] to return just in case / processing repla…"
click at [14, 92] on img at bounding box center [7, 85] width 14 height 14
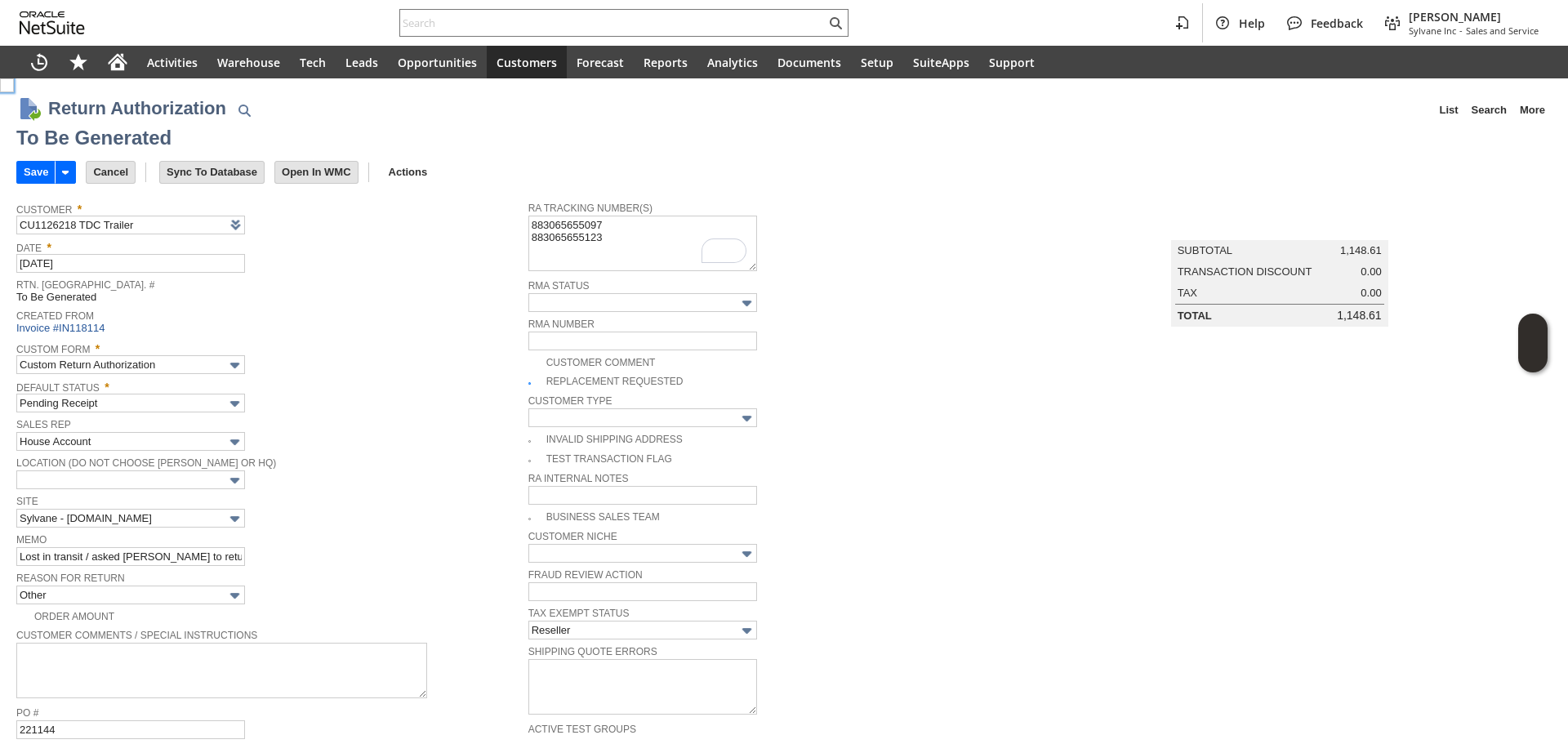
checkbox input "true"
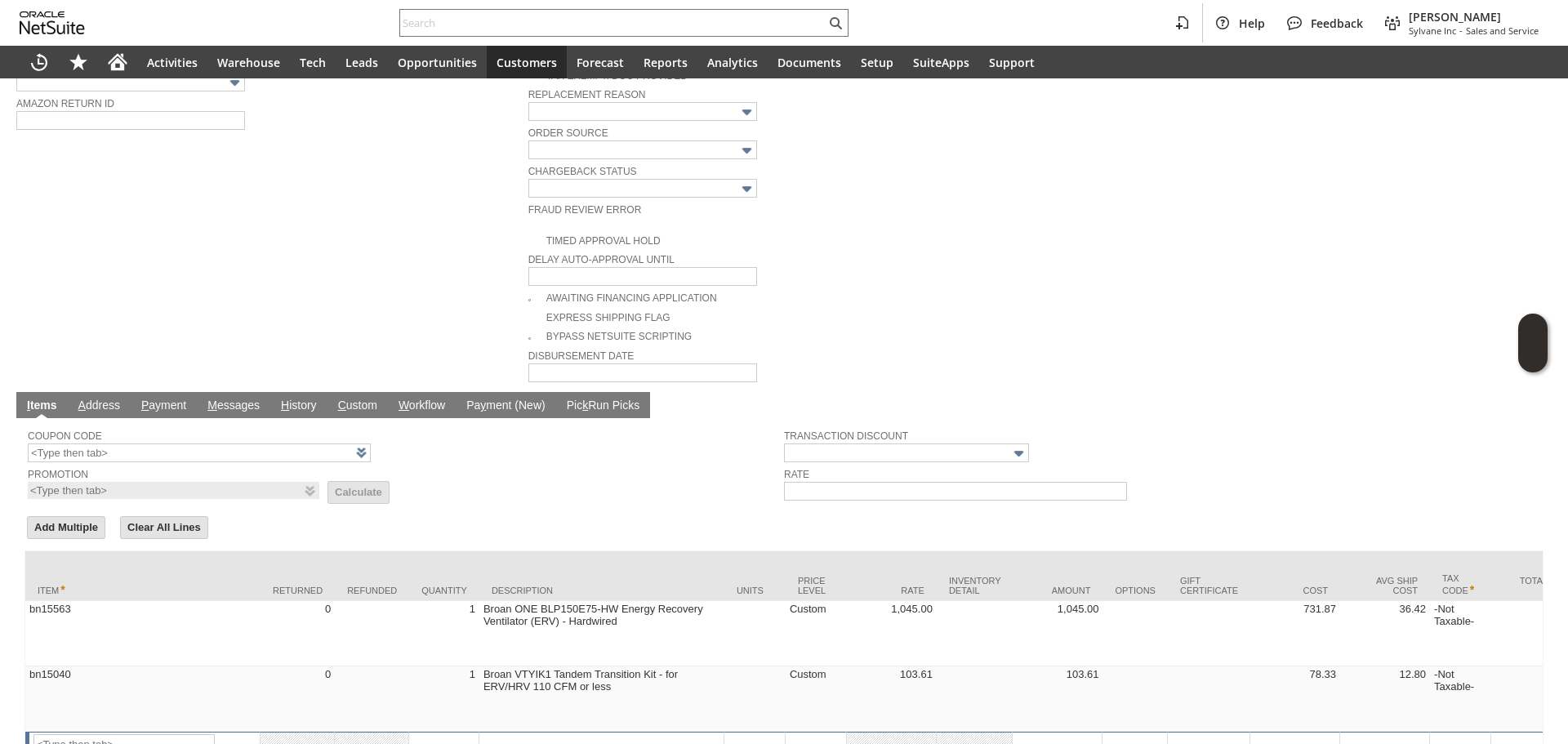
scroll to position [736, 0]
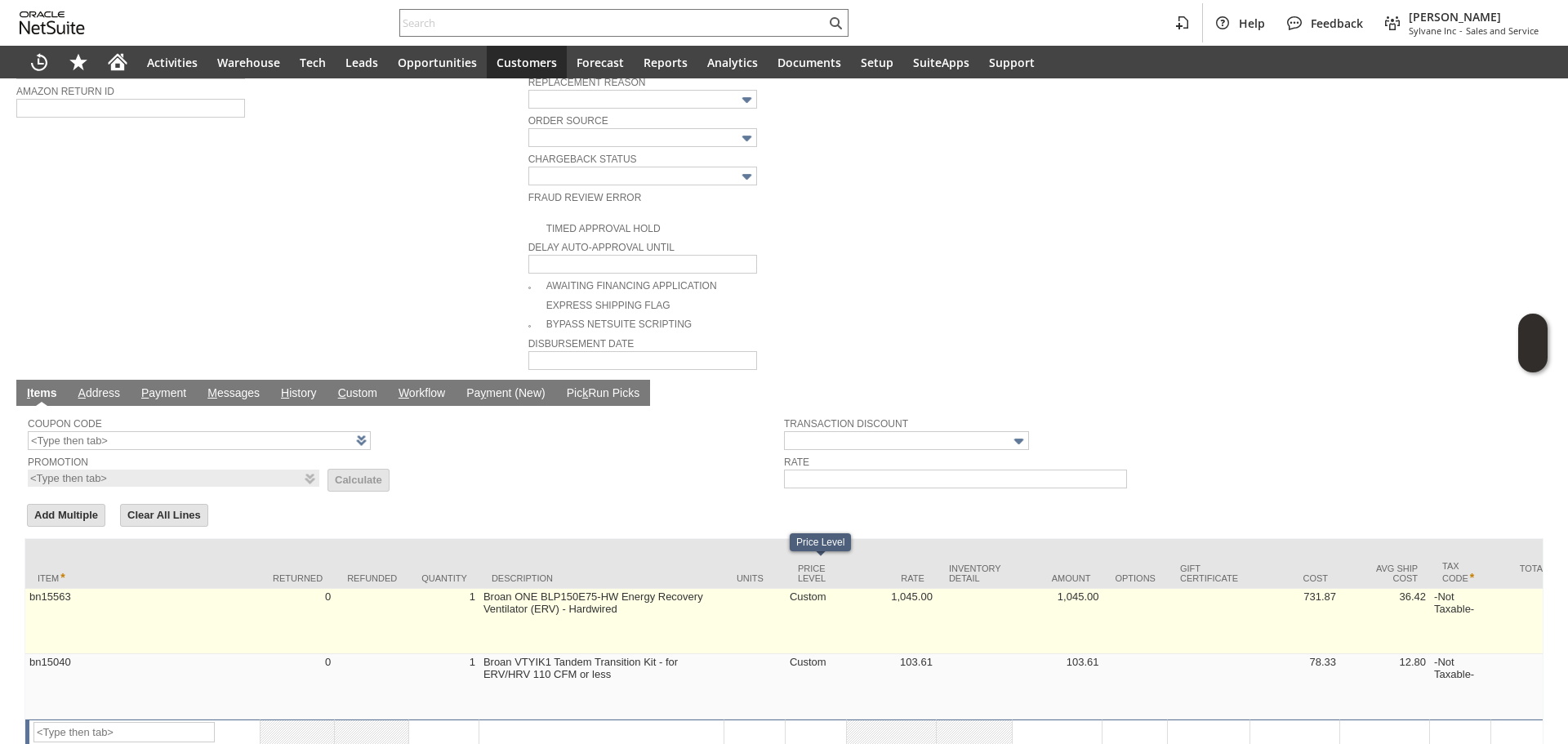
click at [817, 608] on td "Custom" at bounding box center [816, 621] width 61 height 65
type input "Custom"
type input "OK"
type input "Make Copy"
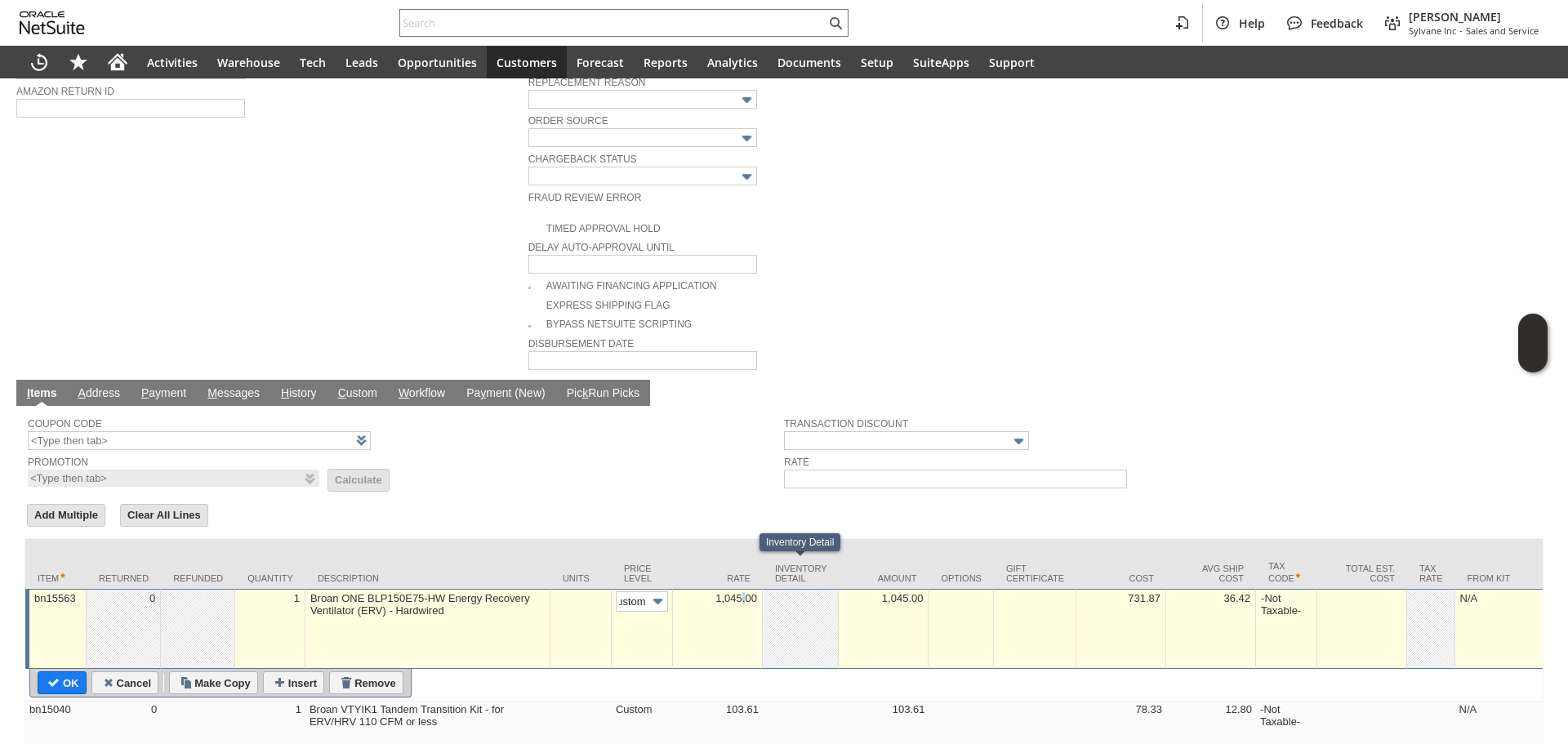
scroll to position [0, 0]
click at [742, 613] on td "1,045.00" at bounding box center [719, 628] width 90 height 80
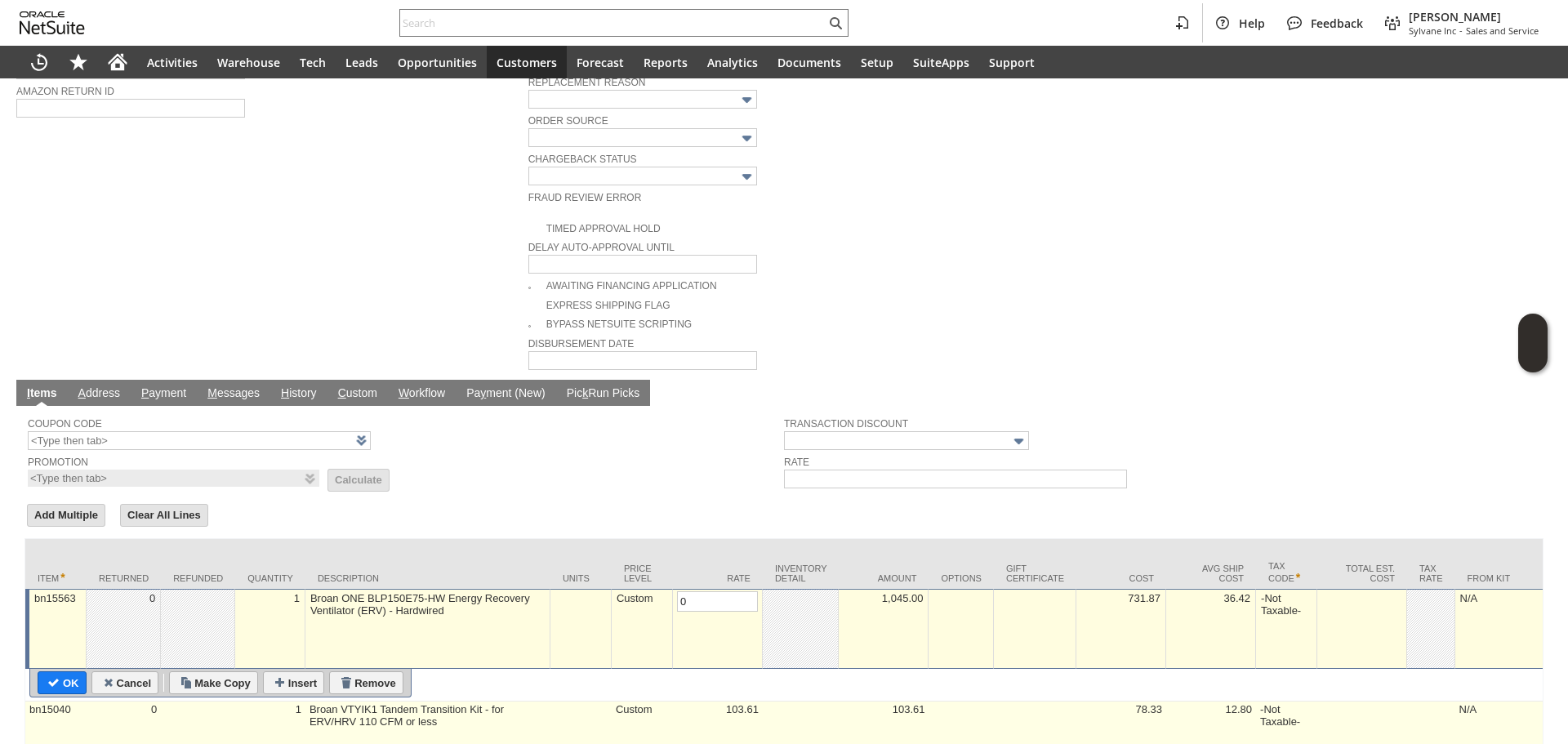
type input "0.00"
click at [722, 719] on td "103.61" at bounding box center [719, 734] width 90 height 65
type input "bn15040"
type input "OK"
type input "Make Copy"
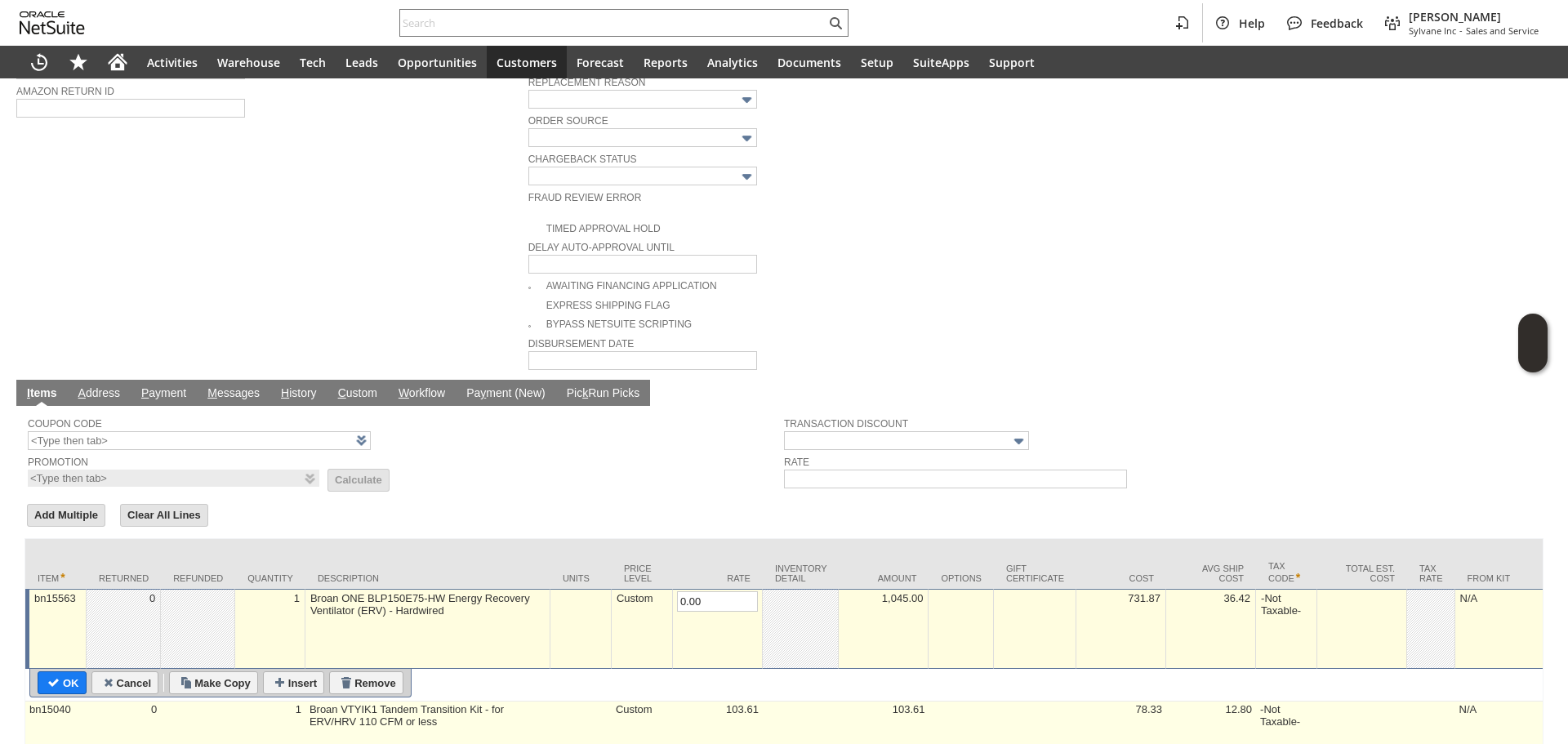
type input "103.61"
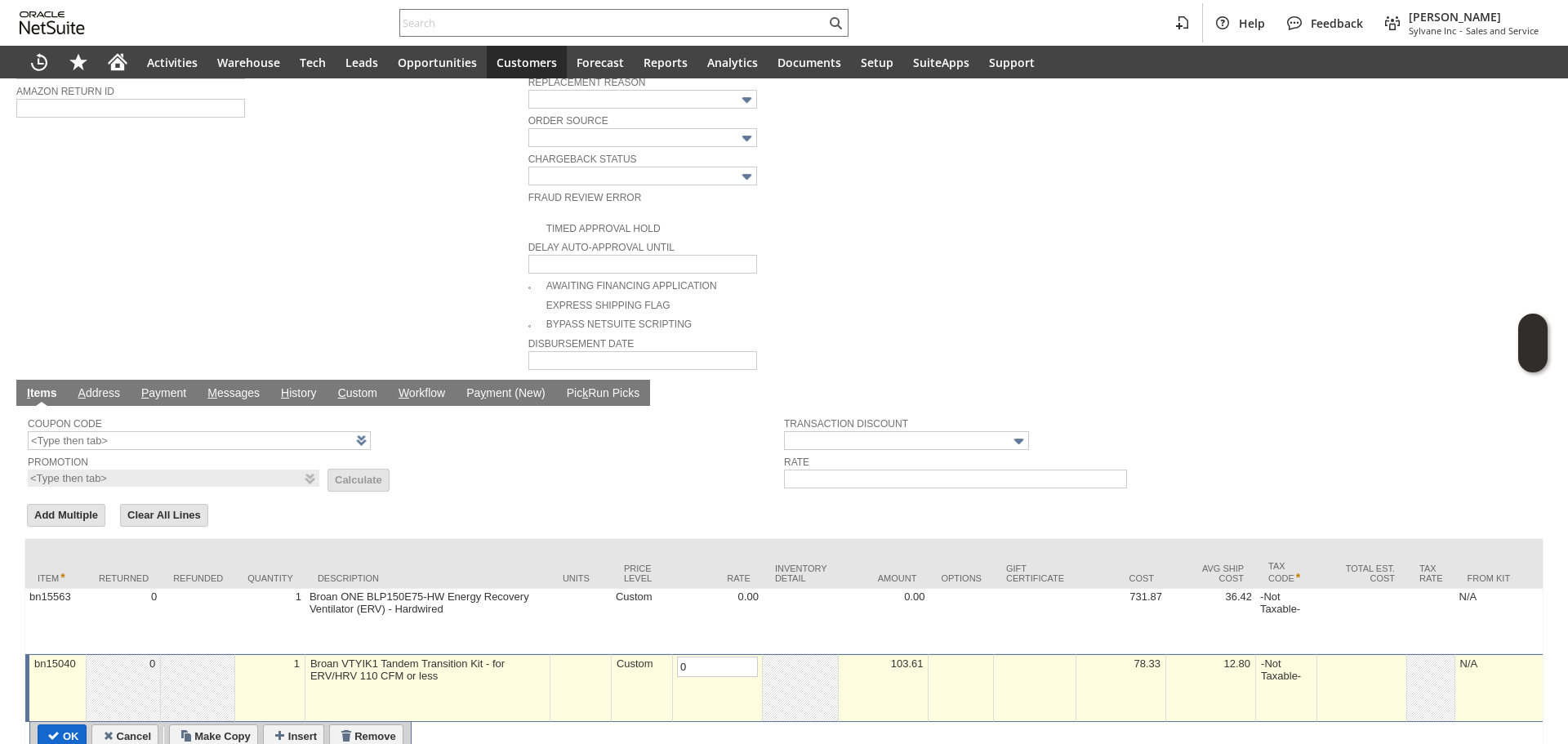
type input "0.00"
click at [69, 725] on input "OK" at bounding box center [62, 736] width 47 height 22
type input "Add"
type input "Copy Previous"
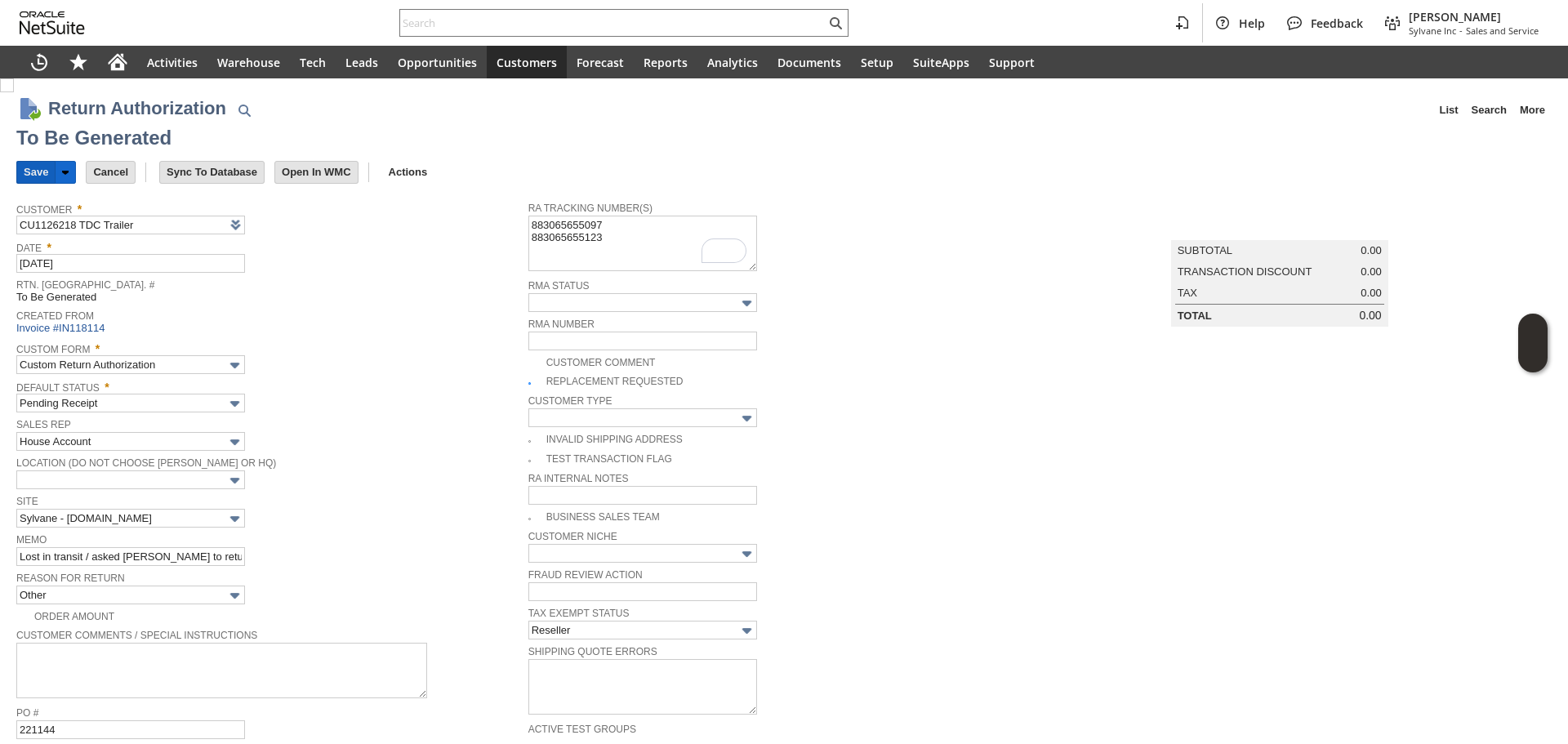
click at [34, 177] on input "Save" at bounding box center [36, 172] width 38 height 22
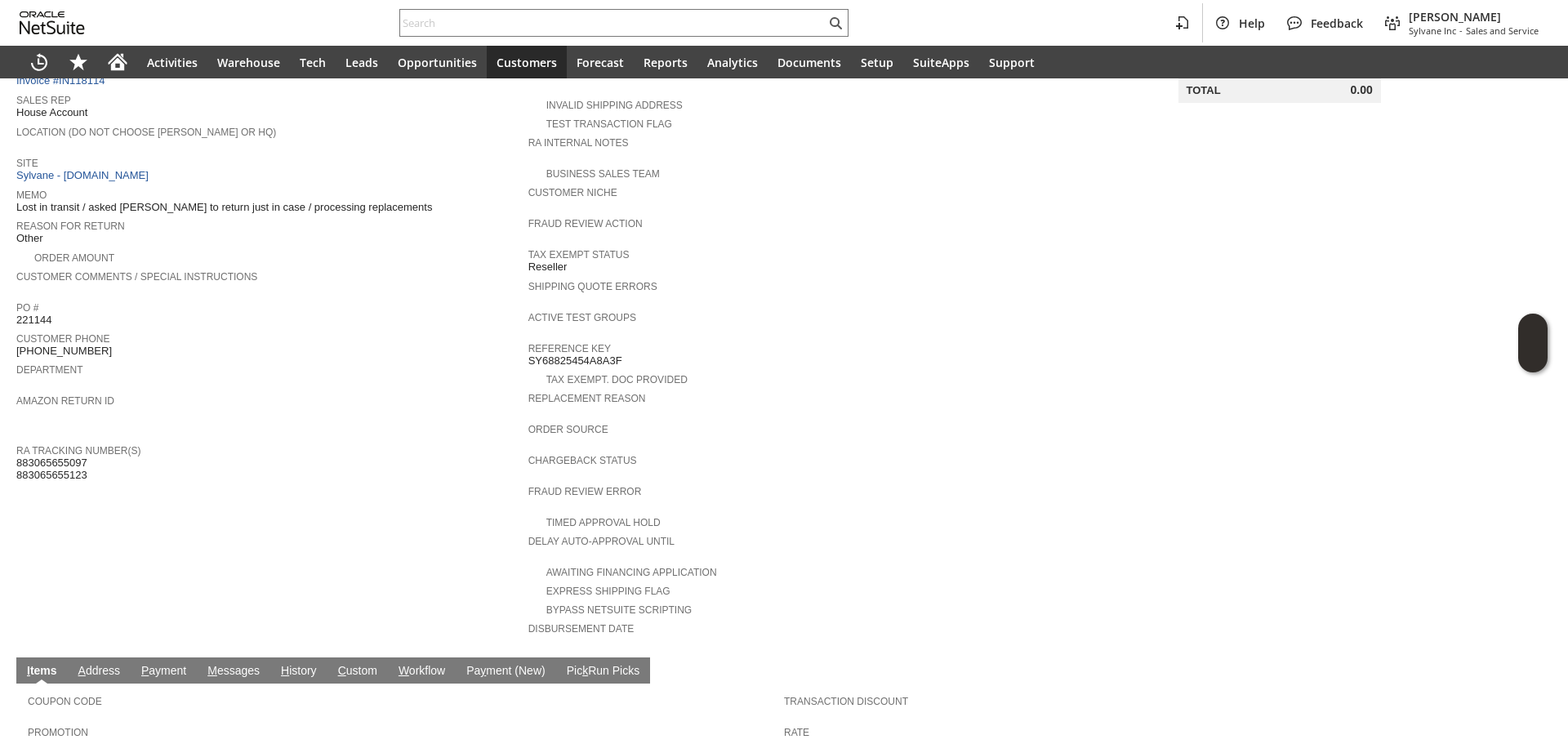
scroll to position [326, 0]
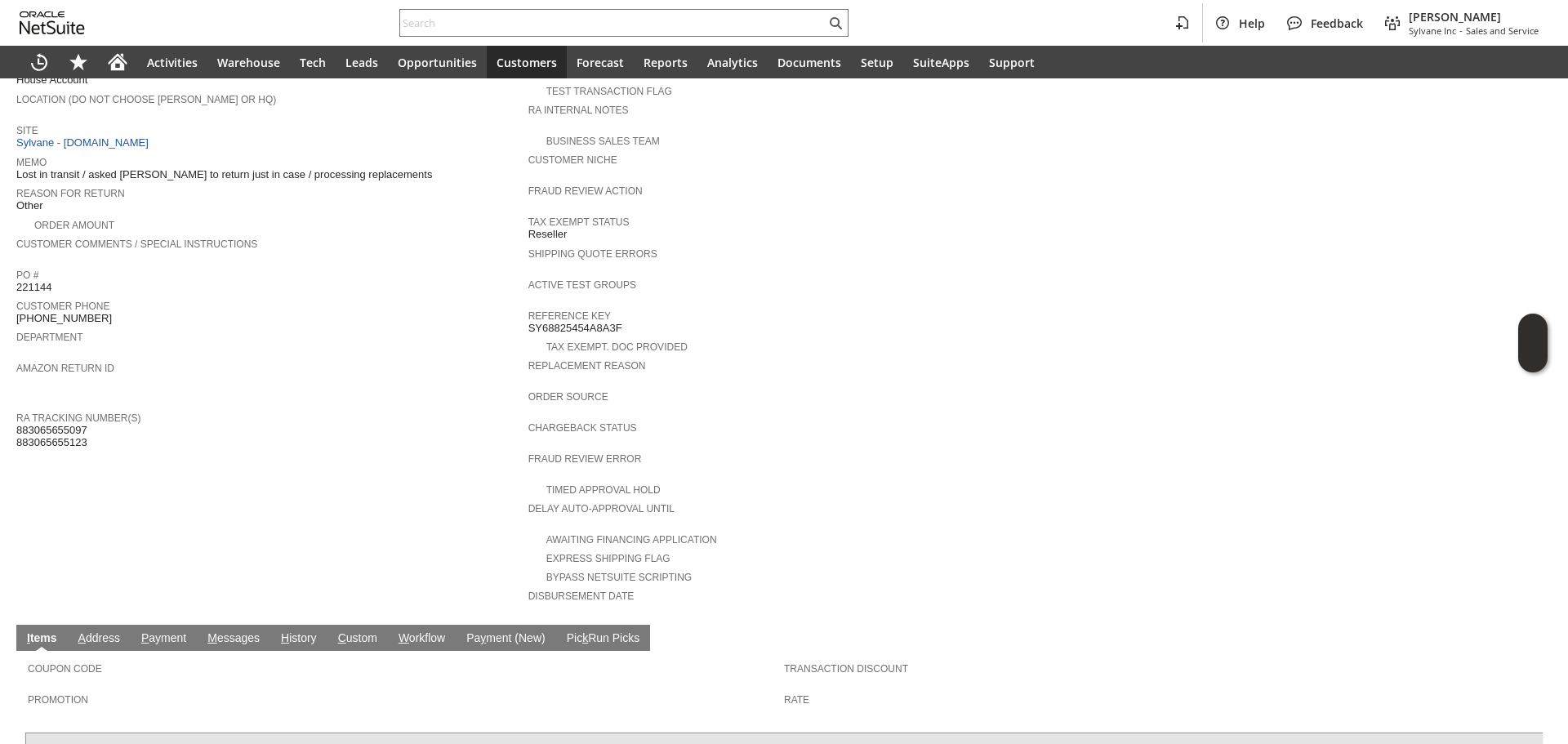
click at [64, 424] on span "883065655097 883065655123" at bounding box center [52, 436] width 71 height 25
click at [71, 424] on span "883065655097 883065655123" at bounding box center [52, 436] width 71 height 25
copy span "883065655123"
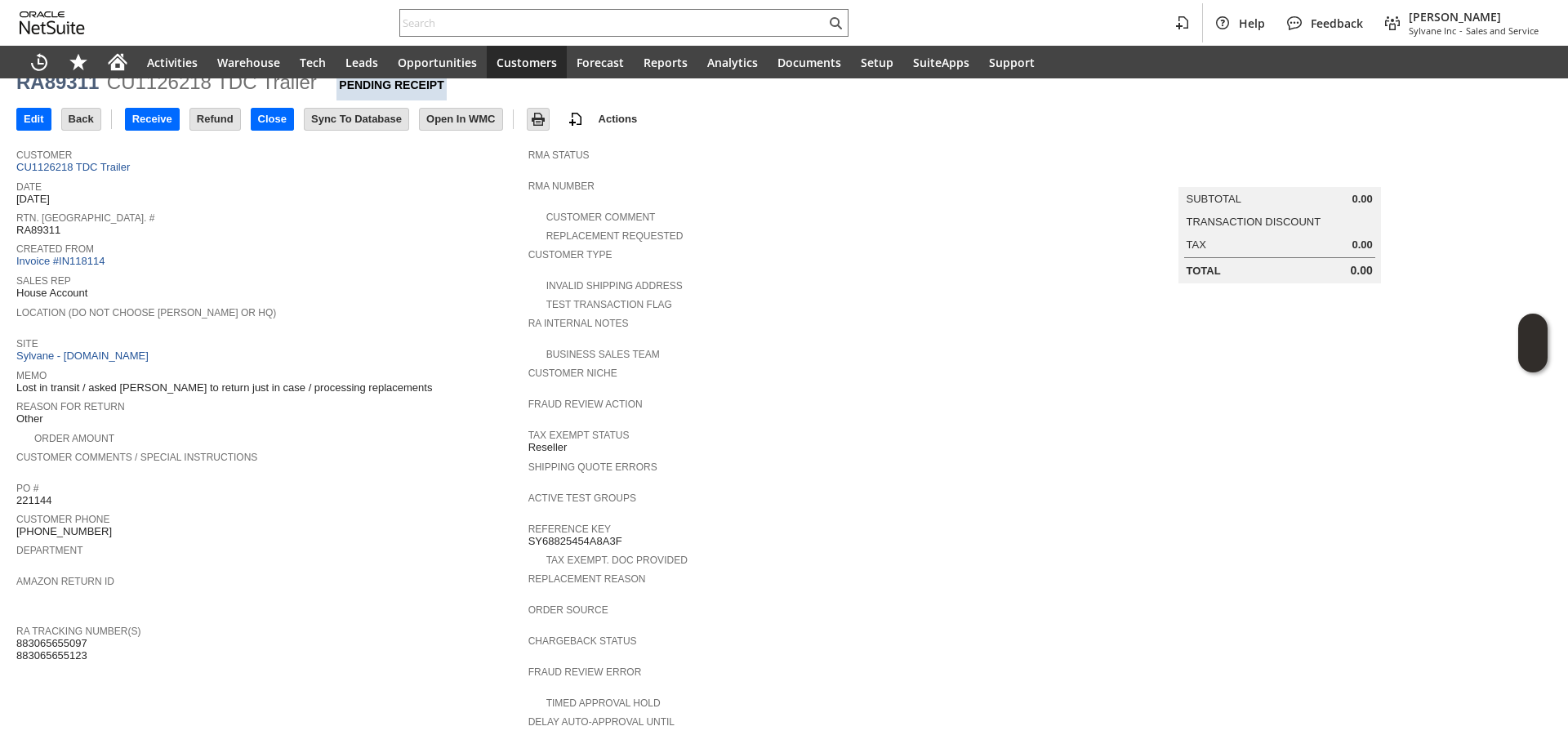
scroll to position [48, 0]
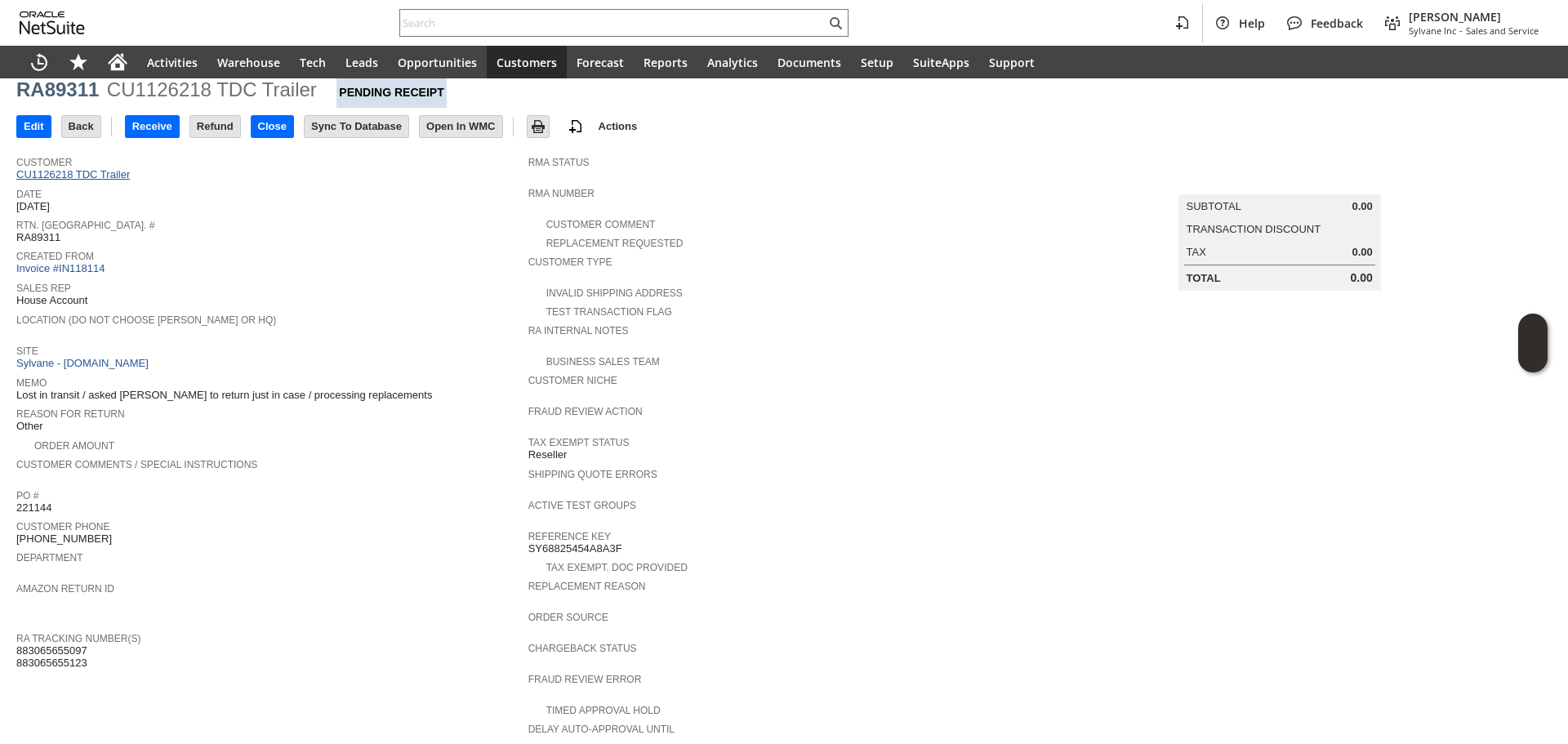
click at [108, 179] on link "CU1126218 TDC Trailer" at bounding box center [74, 174] width 118 height 12
click at [121, 171] on link "CU1126218 TDC Trailer" at bounding box center [74, 174] width 118 height 12
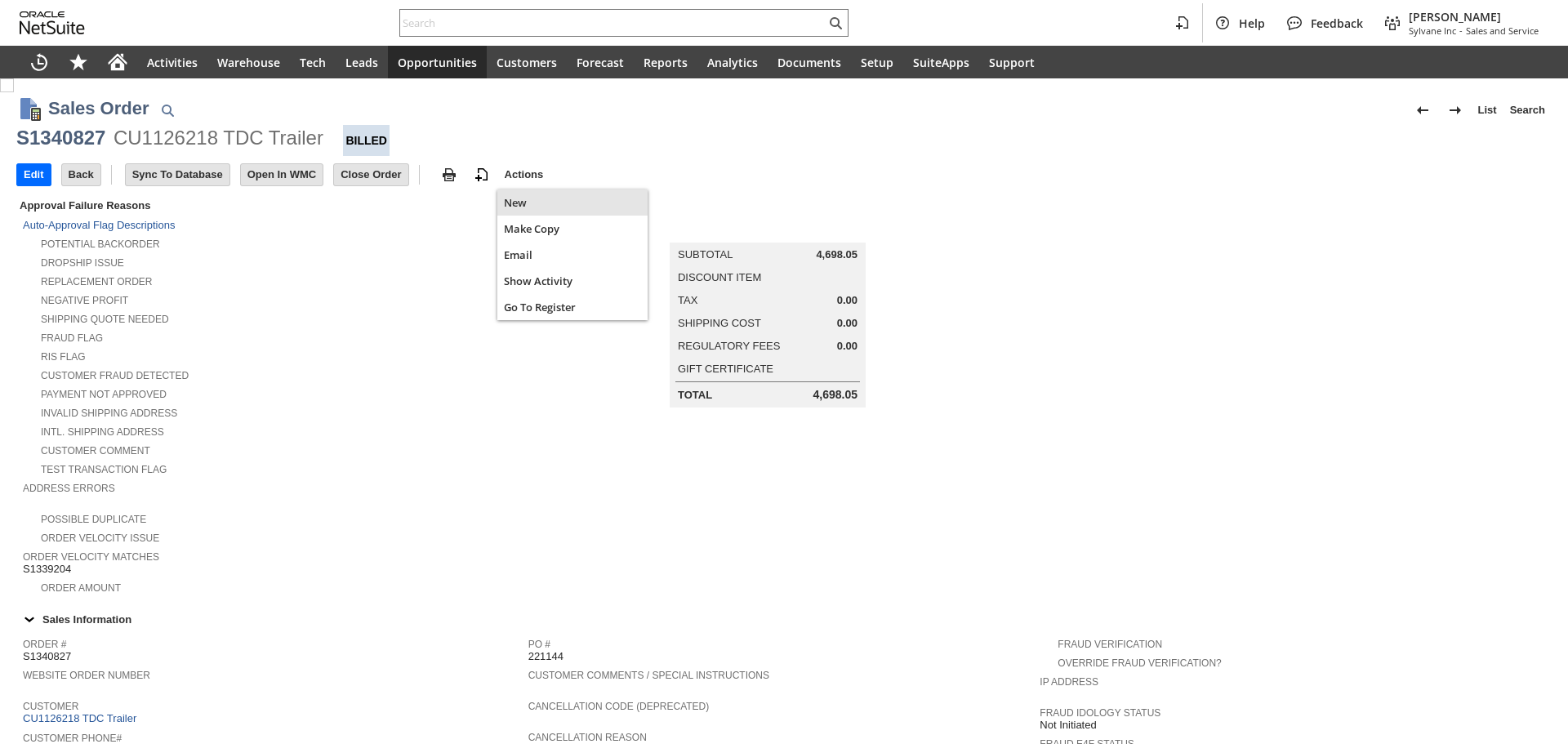
click at [533, 228] on span "Make Copy" at bounding box center [573, 229] width 137 height 15
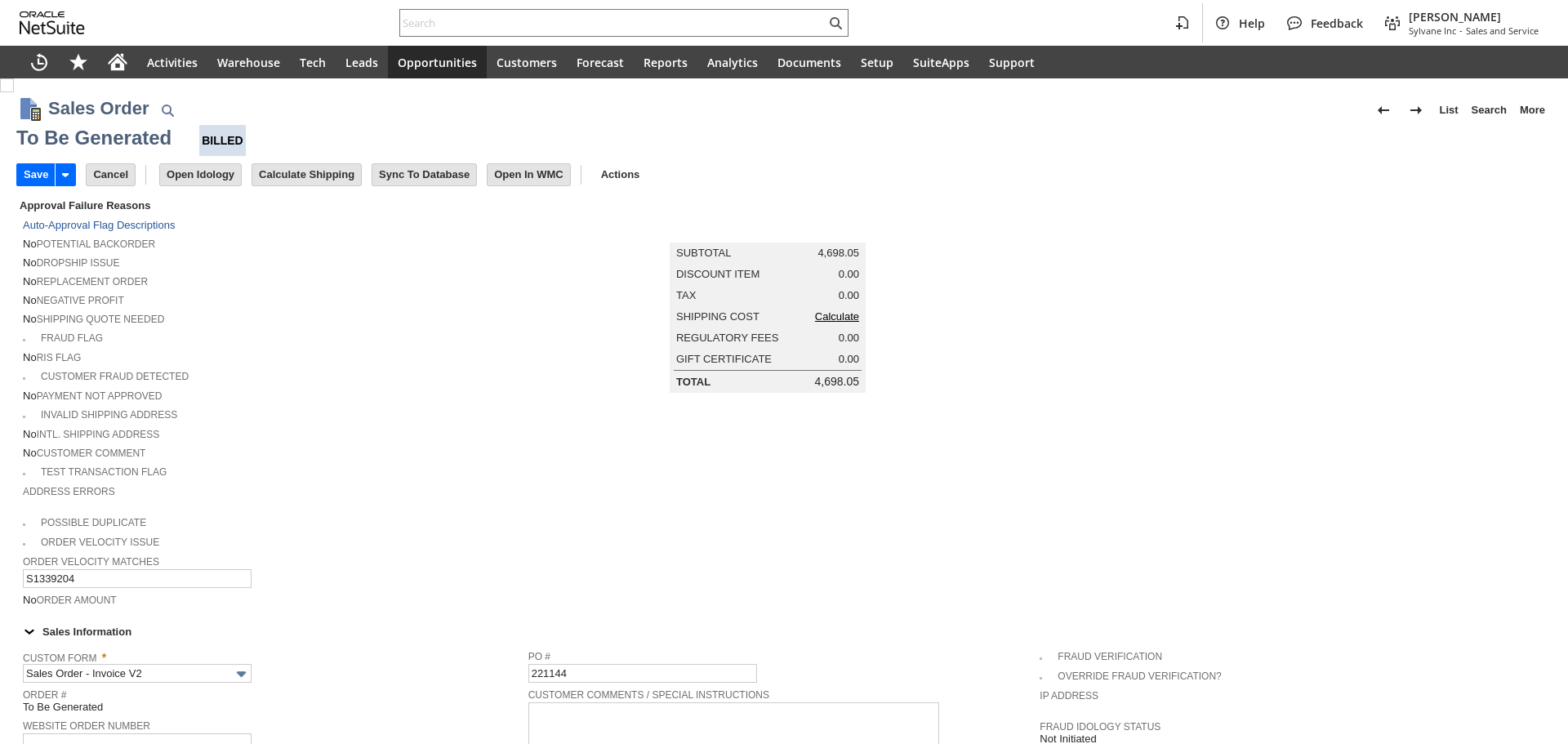
type input "Intelligent Recommendations¹⁰"
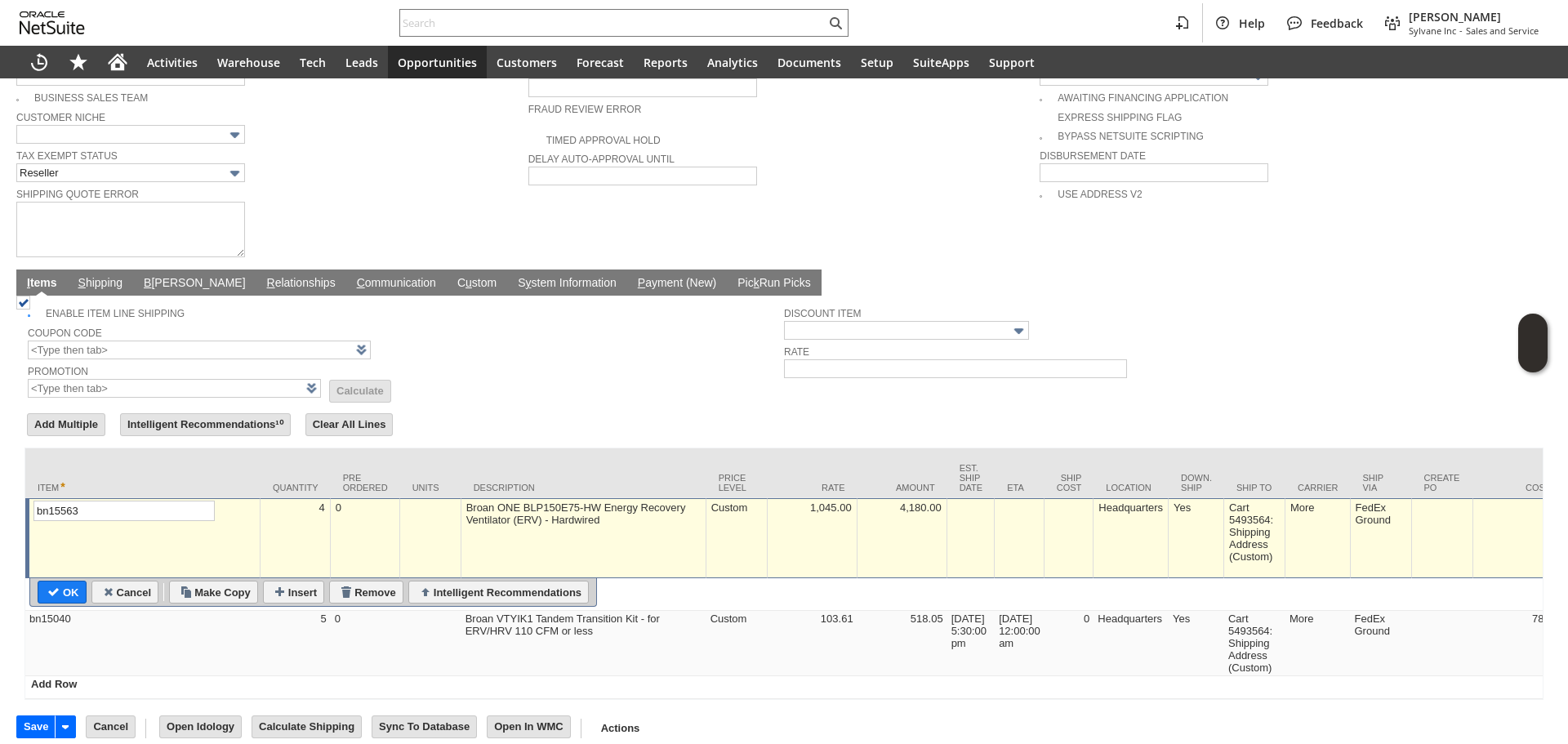
click at [310, 525] on td "4" at bounding box center [295, 538] width 71 height 80
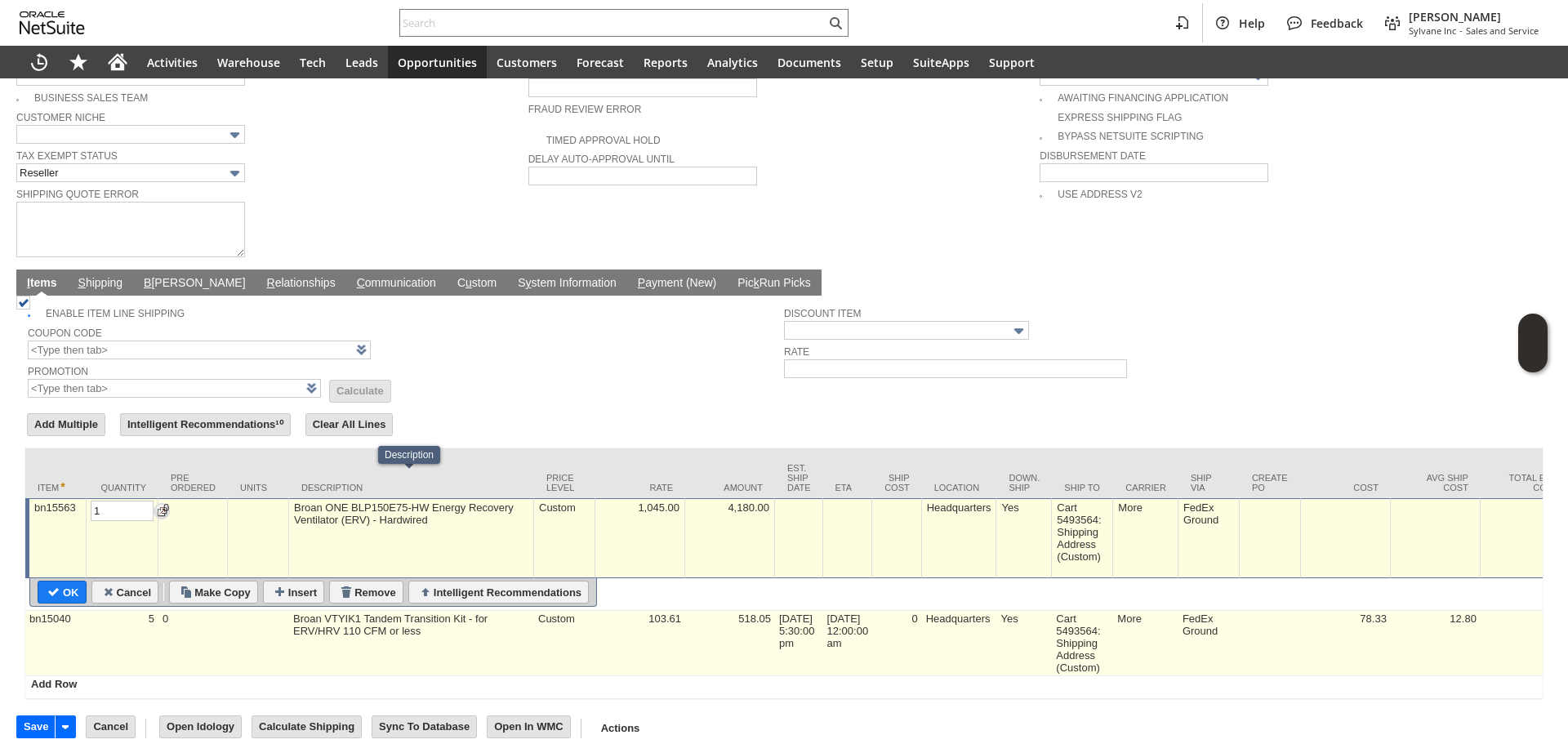
type input "1"
click at [128, 640] on td "5" at bounding box center [122, 643] width 71 height 65
type input "OK"
type input "Make Copy"
type input "5"
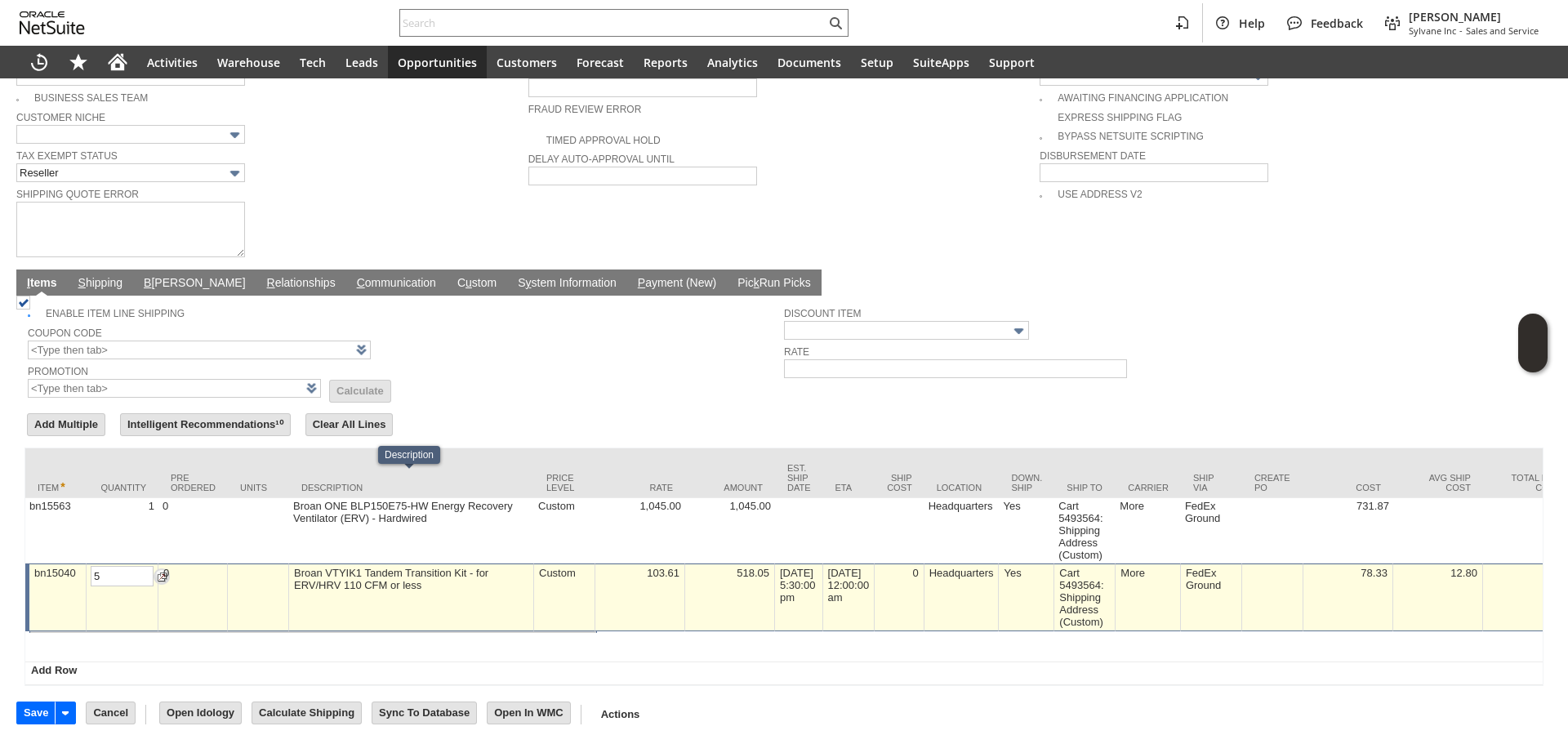
scroll to position [1110, 0]
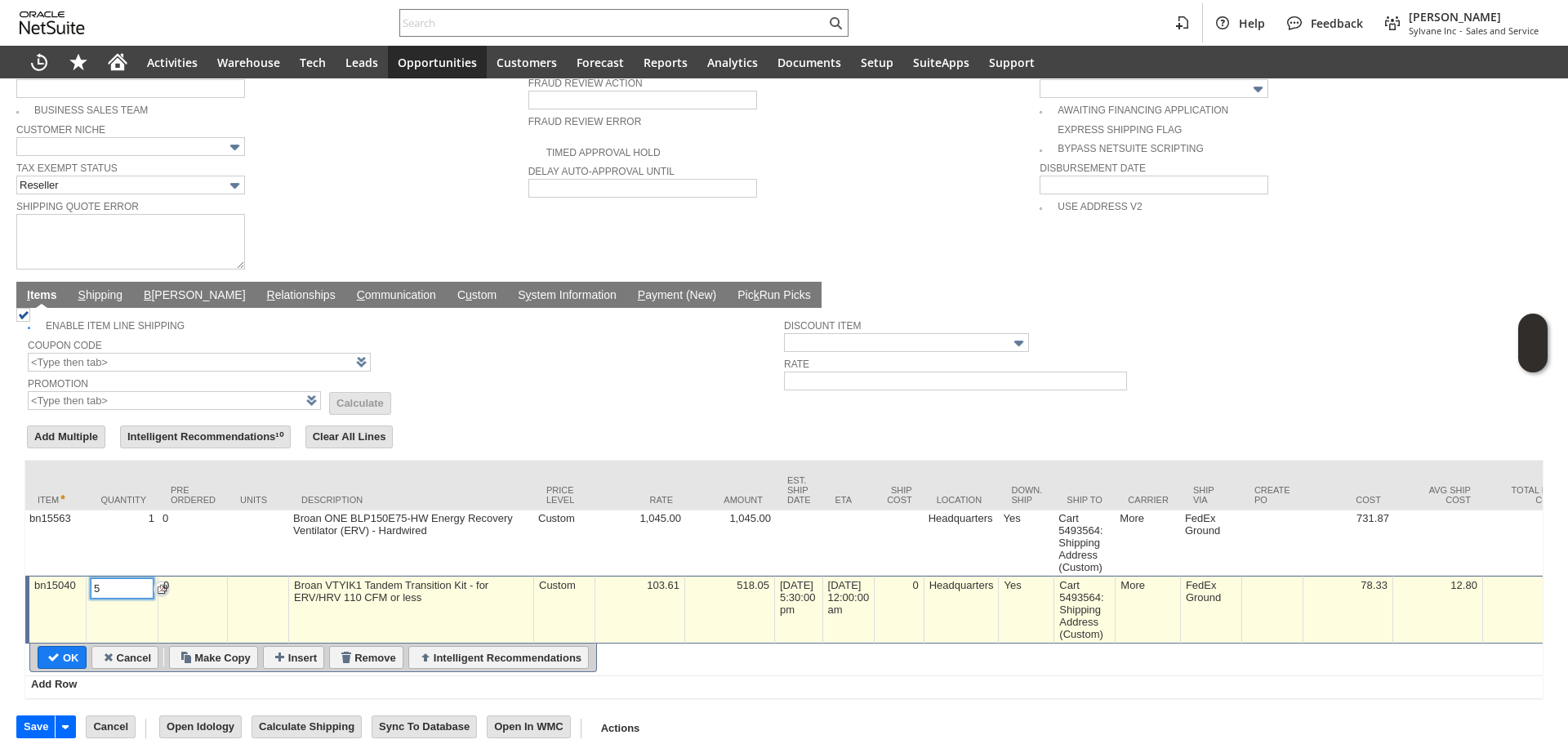
type input "1"
drag, startPoint x: 59, startPoint y: 631, endPoint x: 790, endPoint y: 743, distance: 739.5
click at [59, 647] on input "OK" at bounding box center [62, 657] width 47 height 22
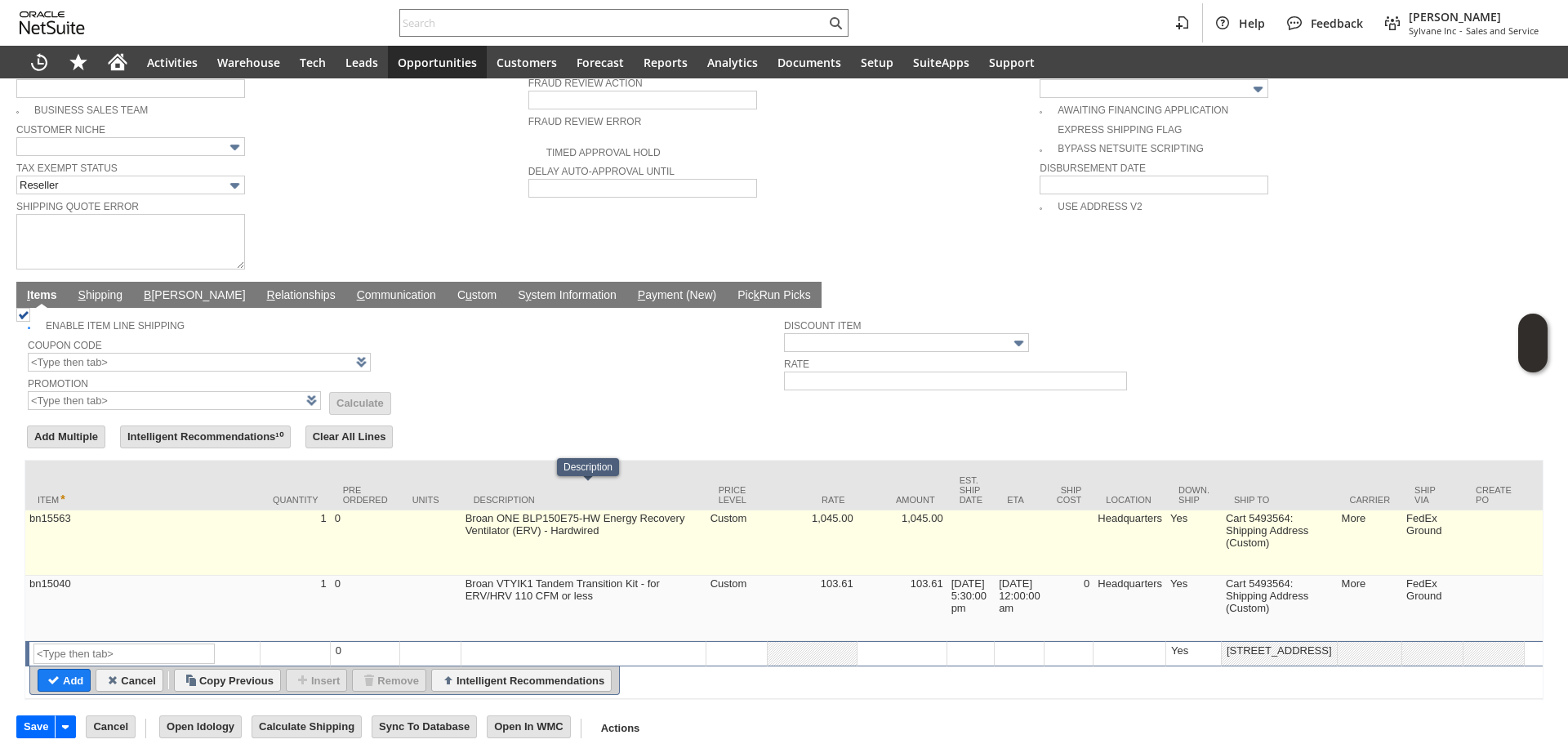
click at [823, 515] on td "1,045.00" at bounding box center [813, 543] width 90 height 65
type input "1,045.00"
type input "OK"
type input "Make Copy"
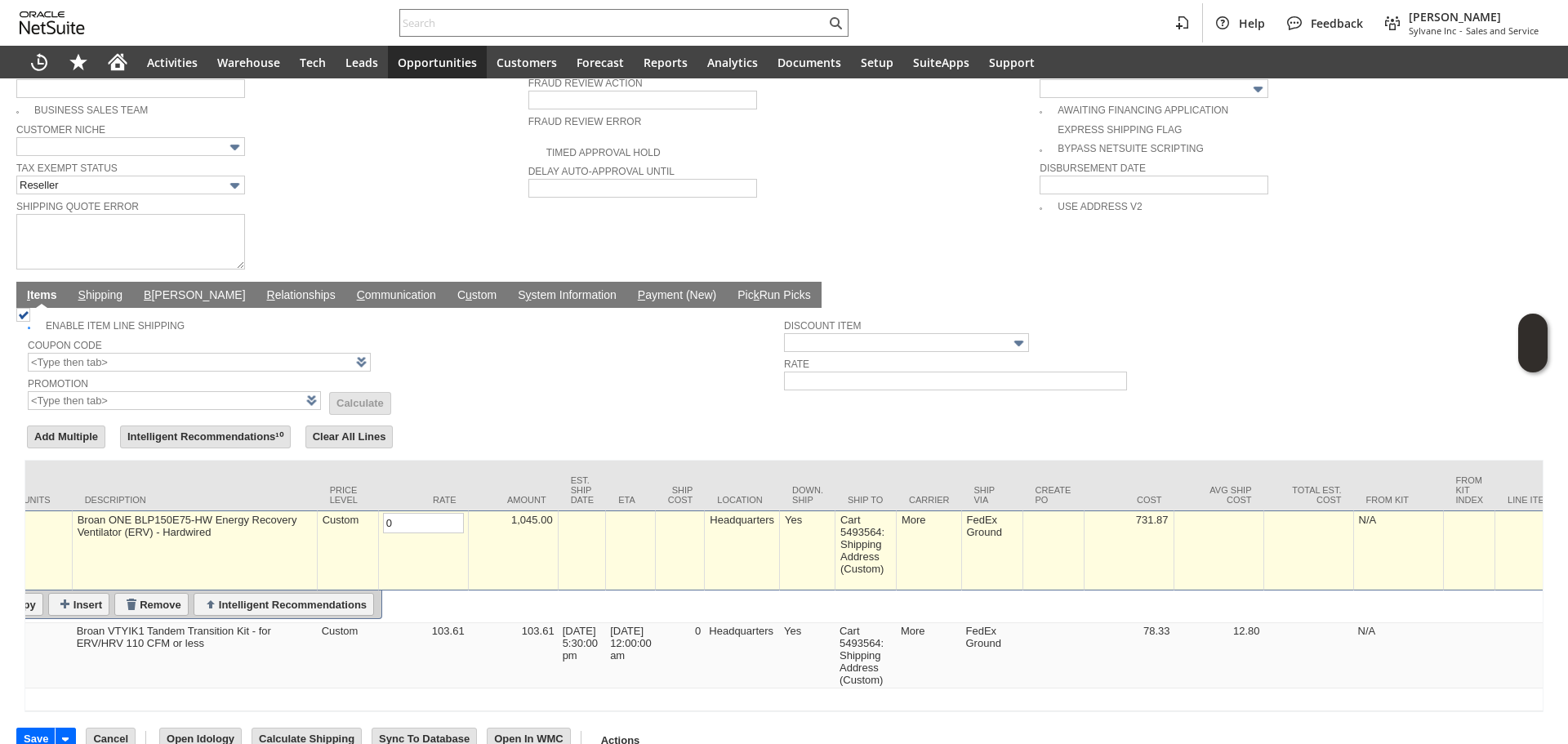
scroll to position [0, 0]
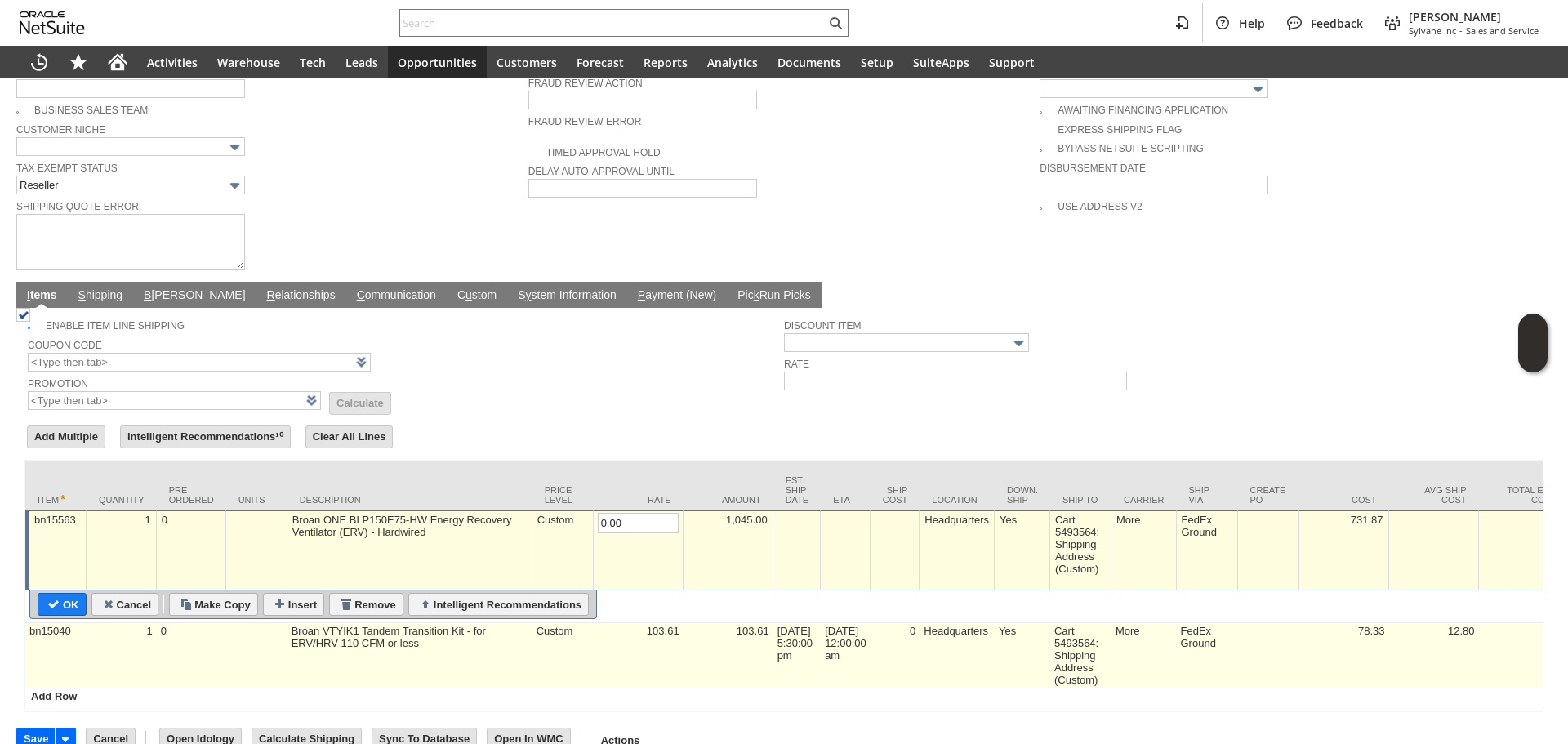
click at [649, 625] on td "103.61" at bounding box center [639, 656] width 90 height 65
type input "103.61"
type input "OK"
type input "Make Copy"
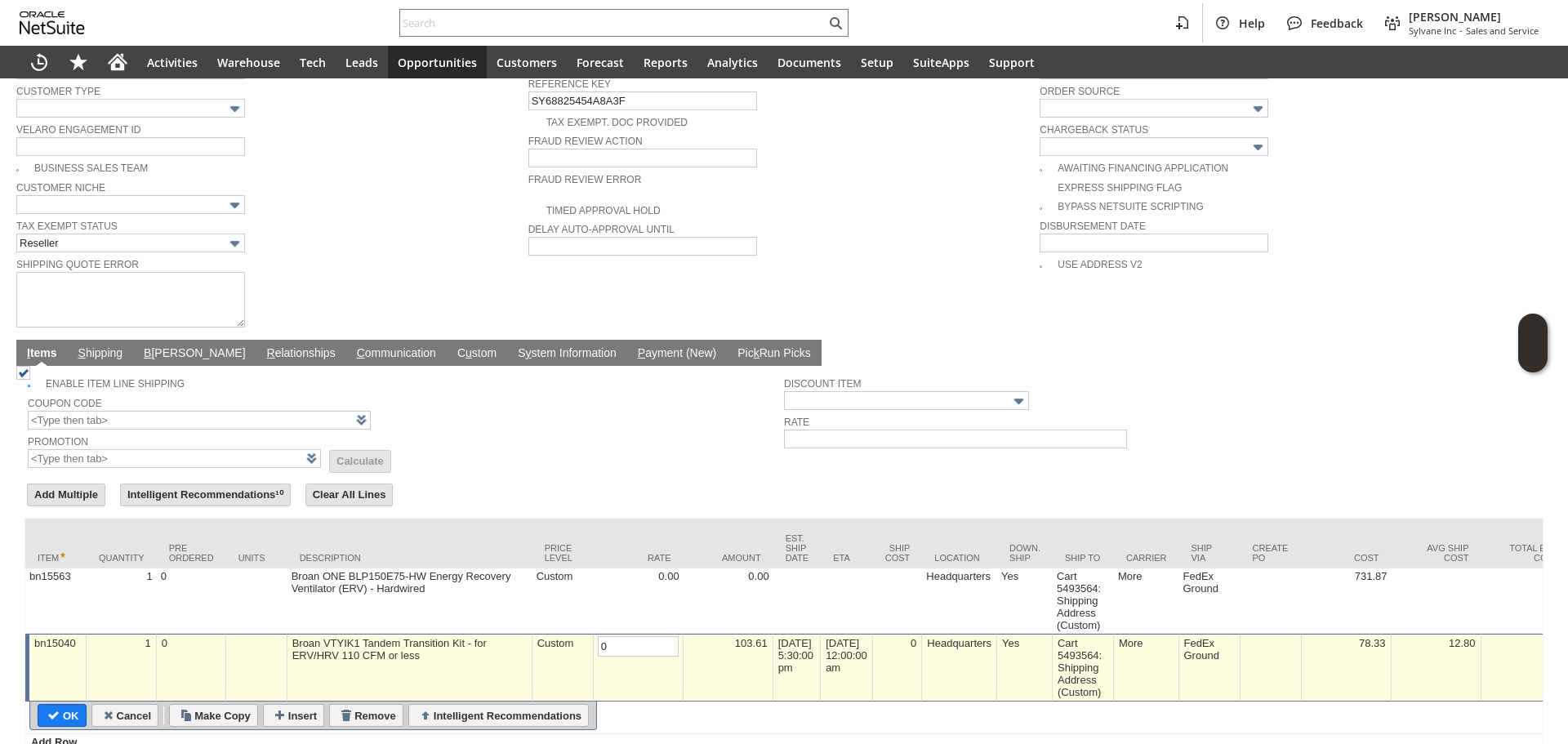
scroll to position [865, 0]
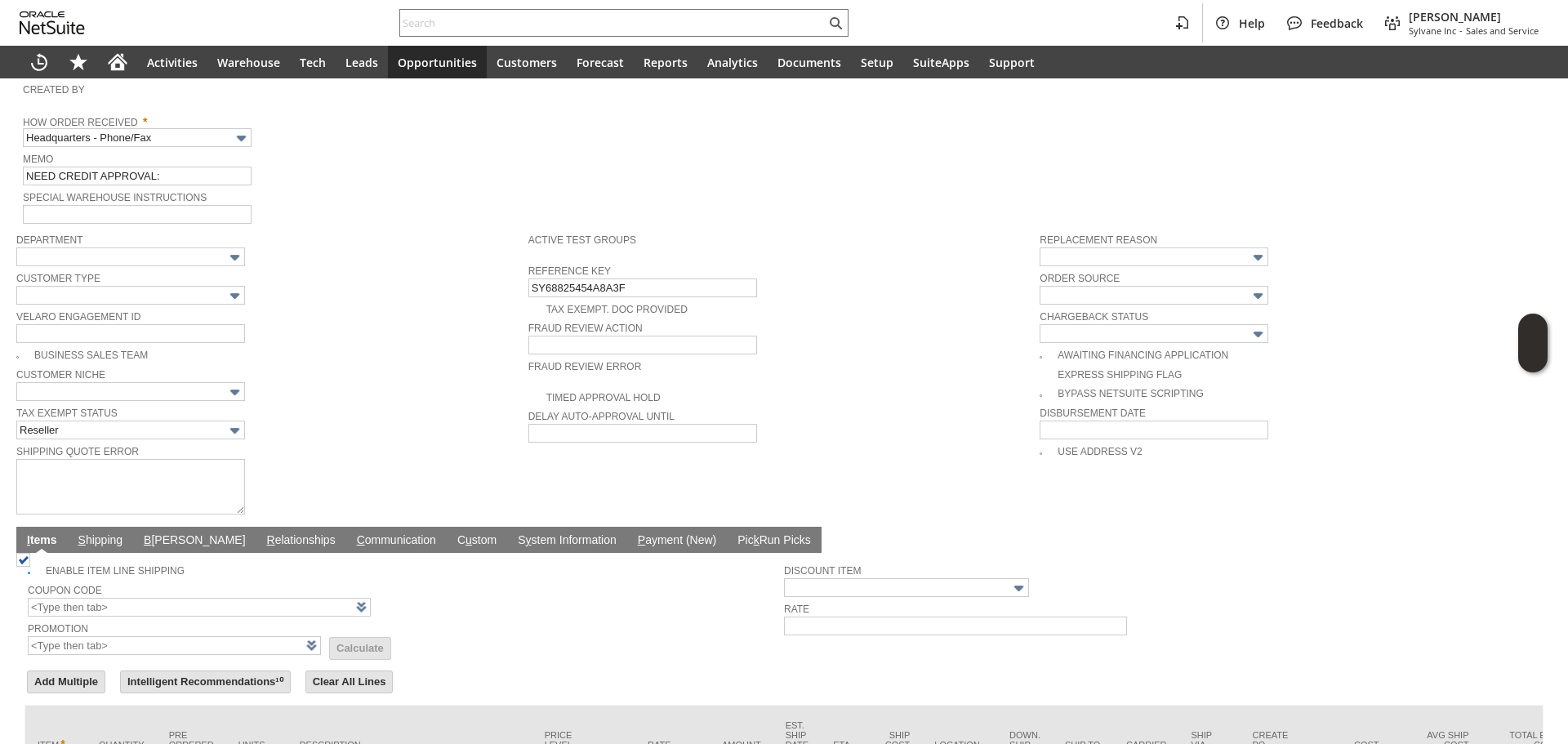
type input "0.00"
click at [189, 134] on td "How Order Received * Headquarters - Phone/Fax" at bounding box center [276, 129] width 506 height 39
click at [196, 128] on input "Headquarters - Phone/Fax" at bounding box center [136, 137] width 229 height 19
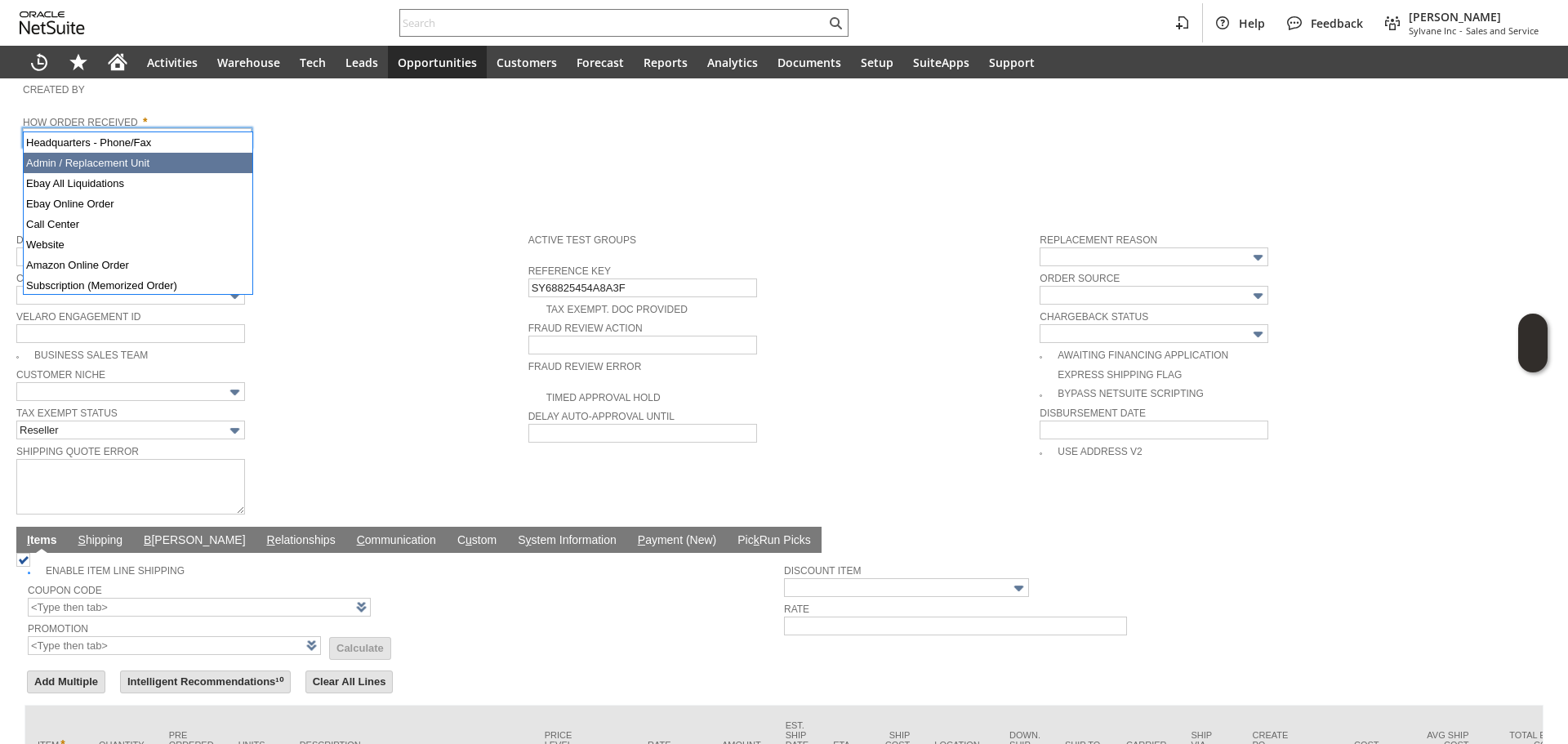
type input "Admin / Replacement Unit"
type input "bn15563"
type input "OK"
type input "Make Copy"
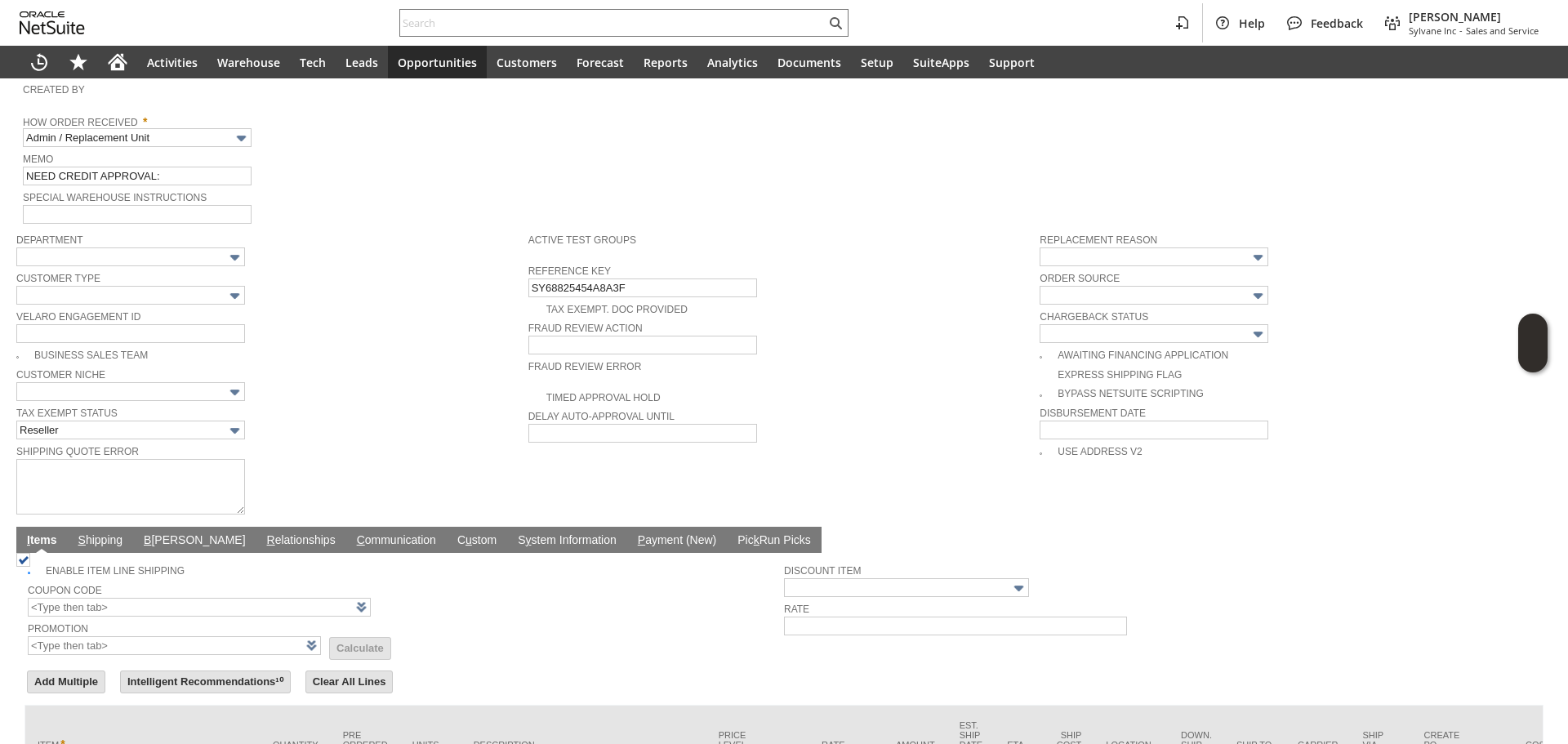
scroll to position [873, 0]
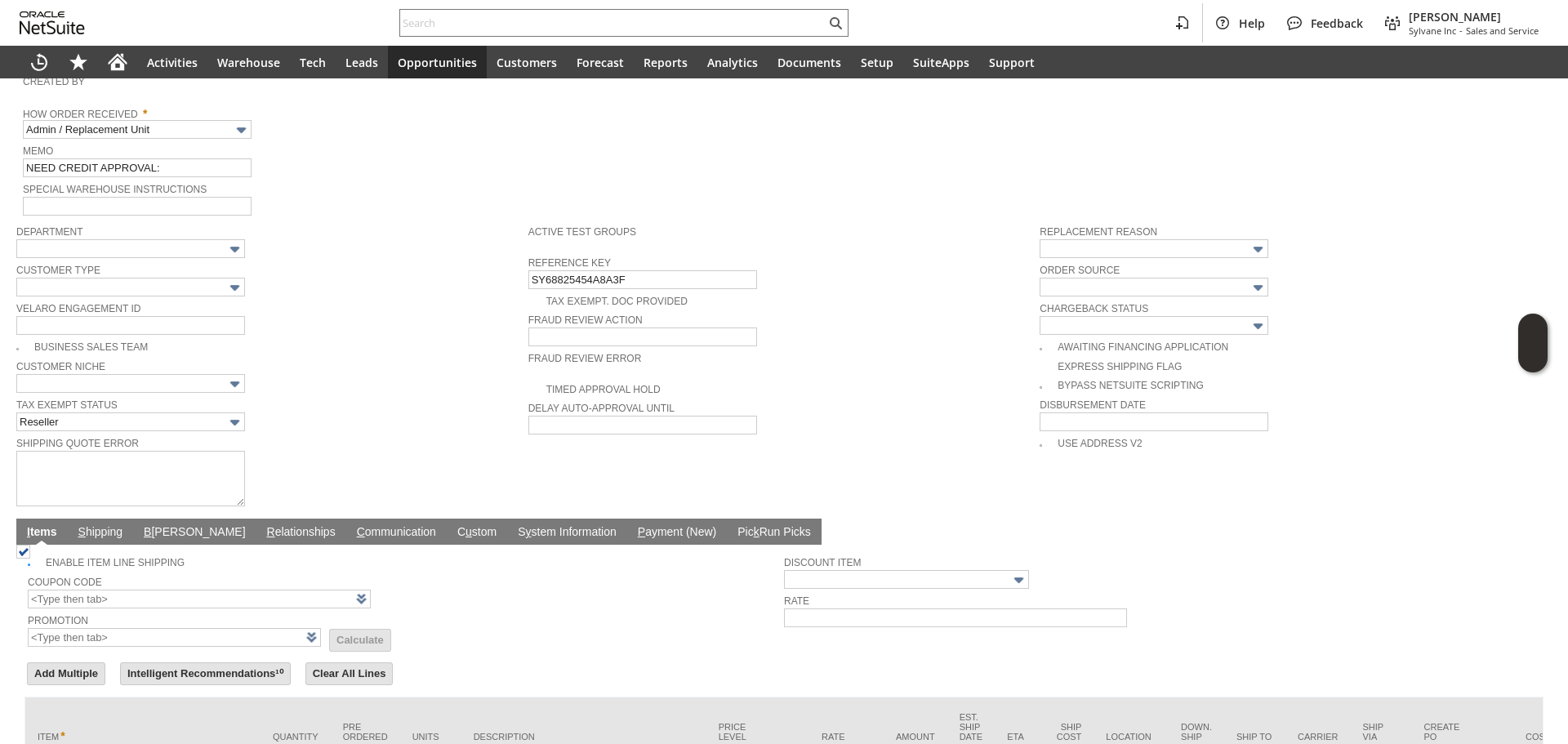
click at [152, 183] on link "Special Warehouse Instructions" at bounding box center [114, 189] width 183 height 11
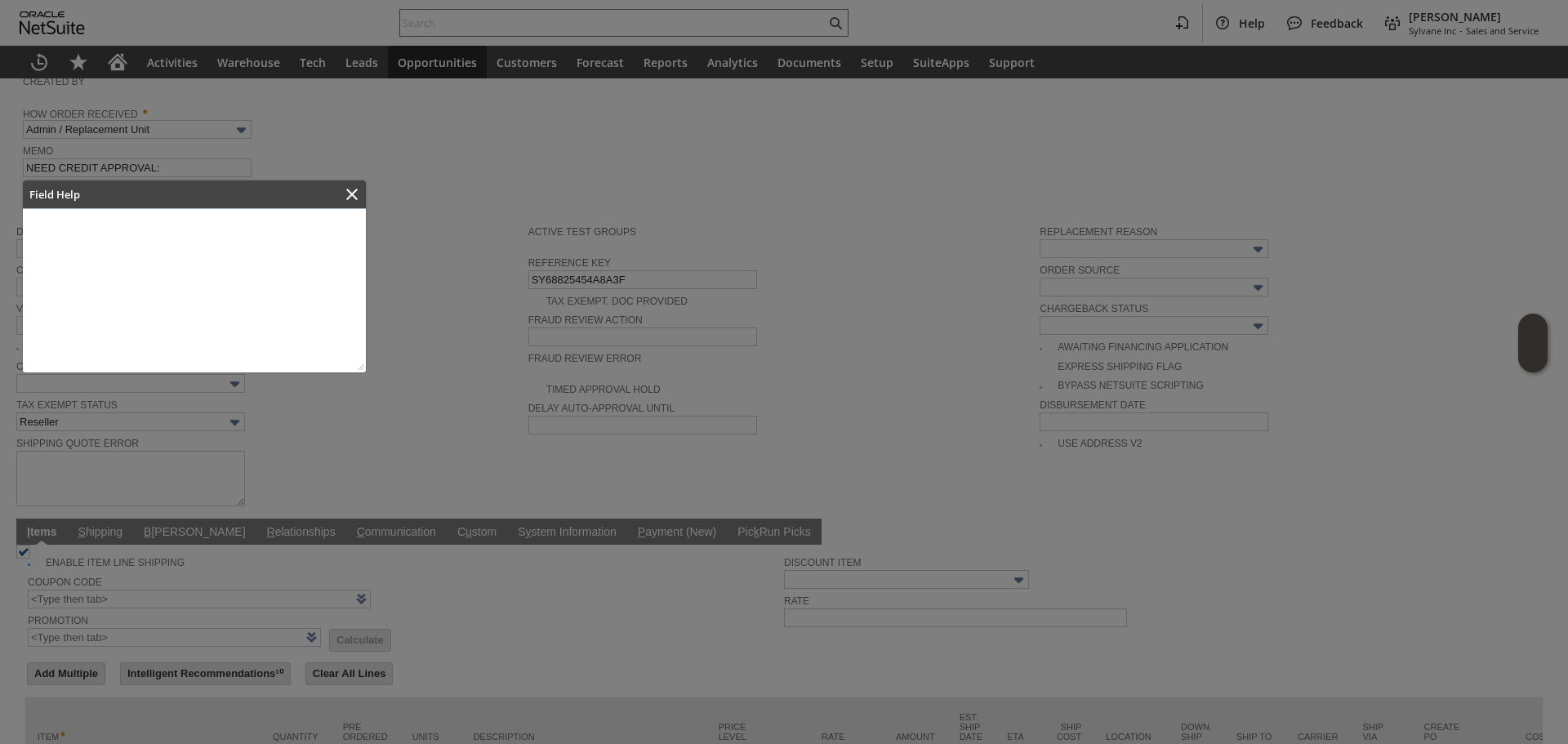
click at [168, 154] on div at bounding box center [784, 372] width 1568 height 744
click at [351, 190] on icon "Close" at bounding box center [352, 194] width 20 height 20
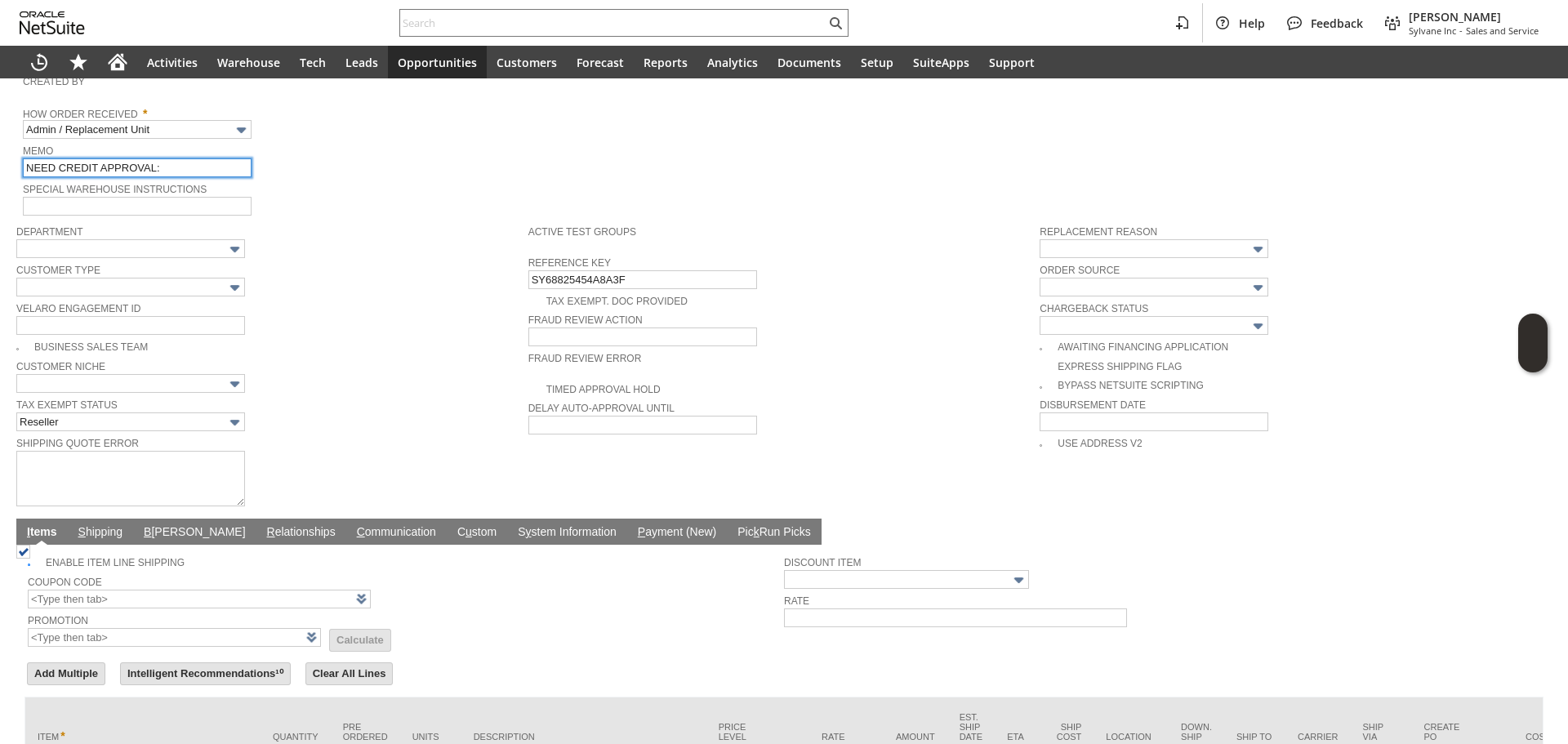
click at [207, 158] on input "NEED CREDIT APPROVAL:" at bounding box center [136, 167] width 229 height 19
type input "Replacement Order"
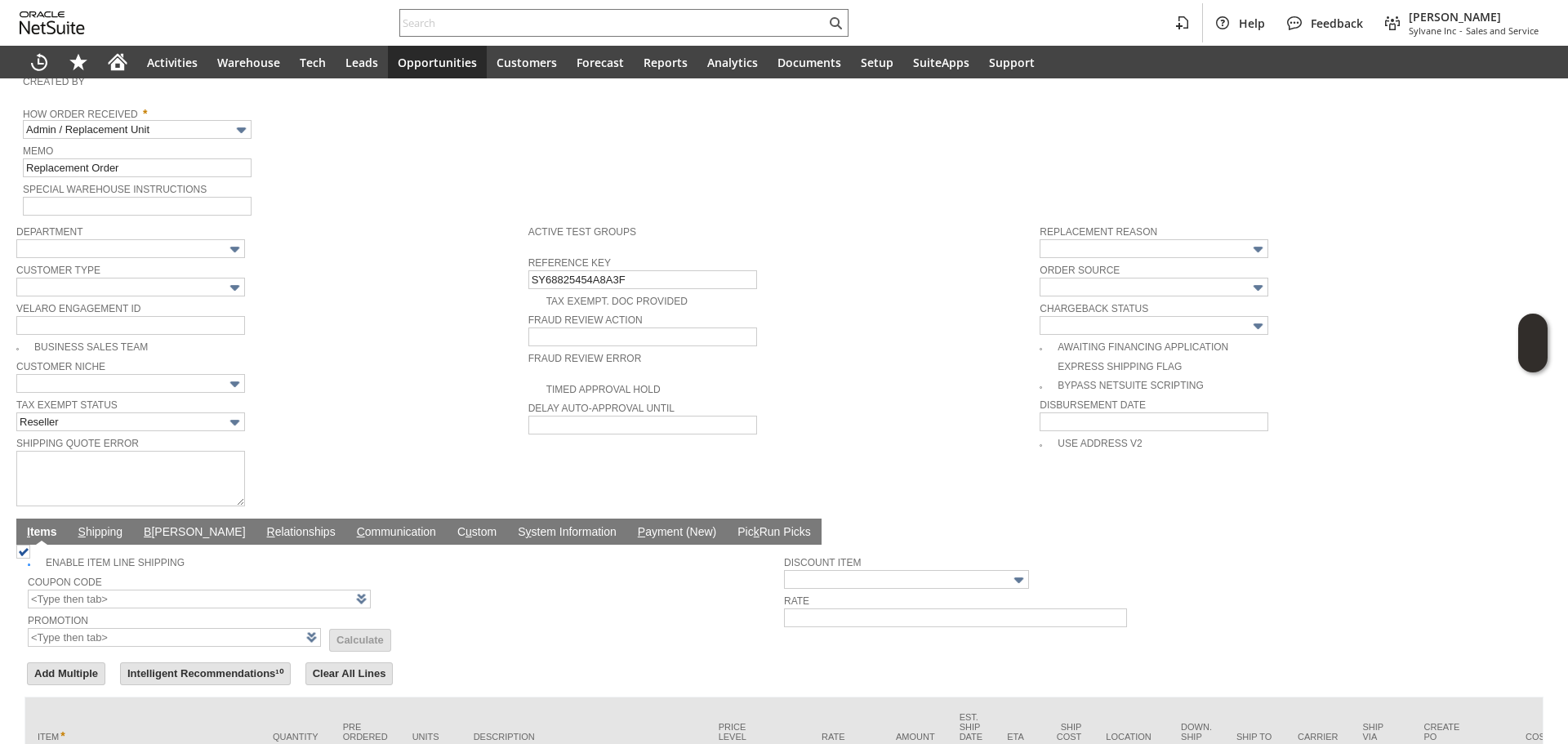
click at [462, 197] on div "Special Warehouse Instructions" at bounding box center [271, 197] width 498 height 37
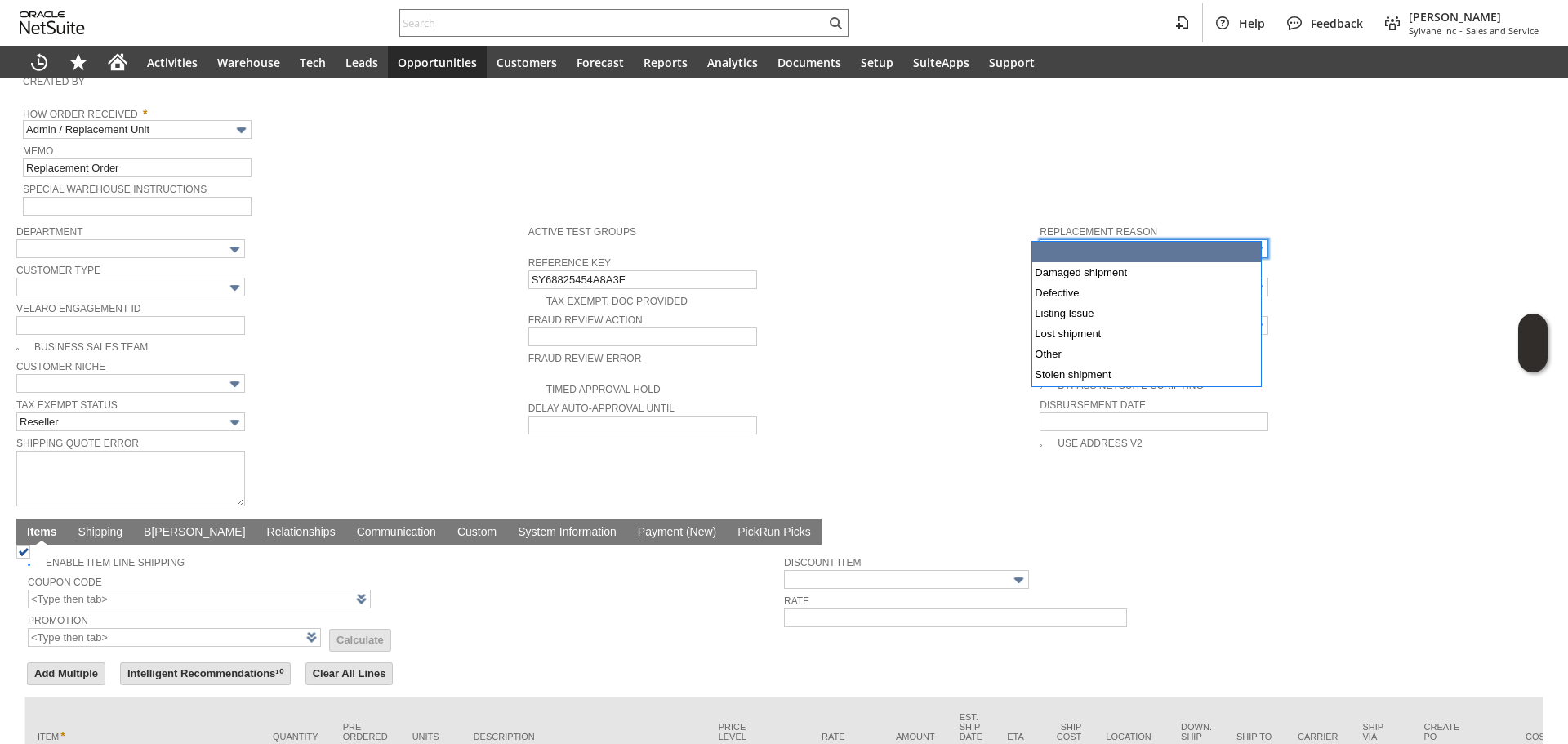
click at [1109, 239] on input "text" at bounding box center [1154, 248] width 229 height 19
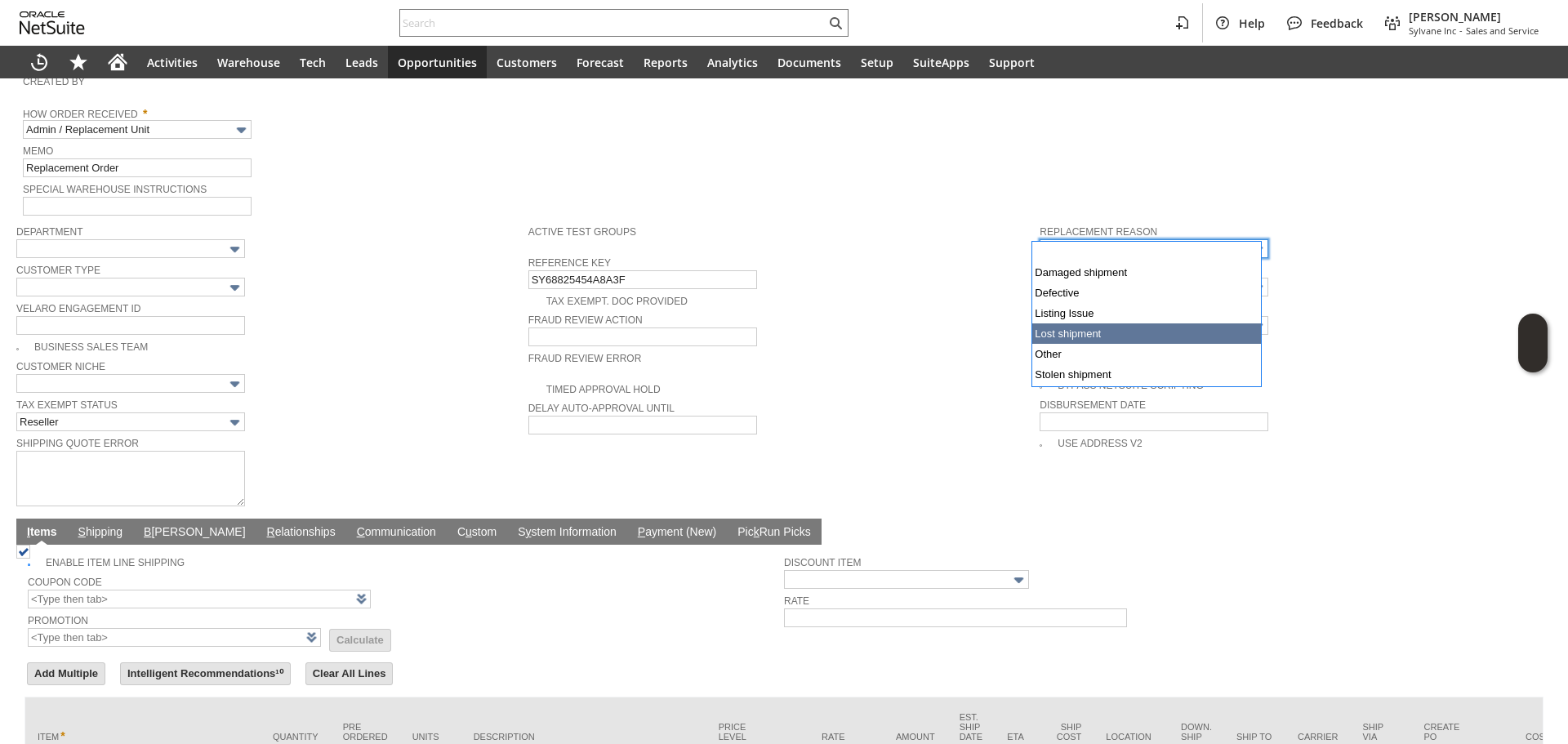
type input "Lost shipment"
click at [953, 313] on div "Fraud Review Action" at bounding box center [781, 327] width 504 height 37
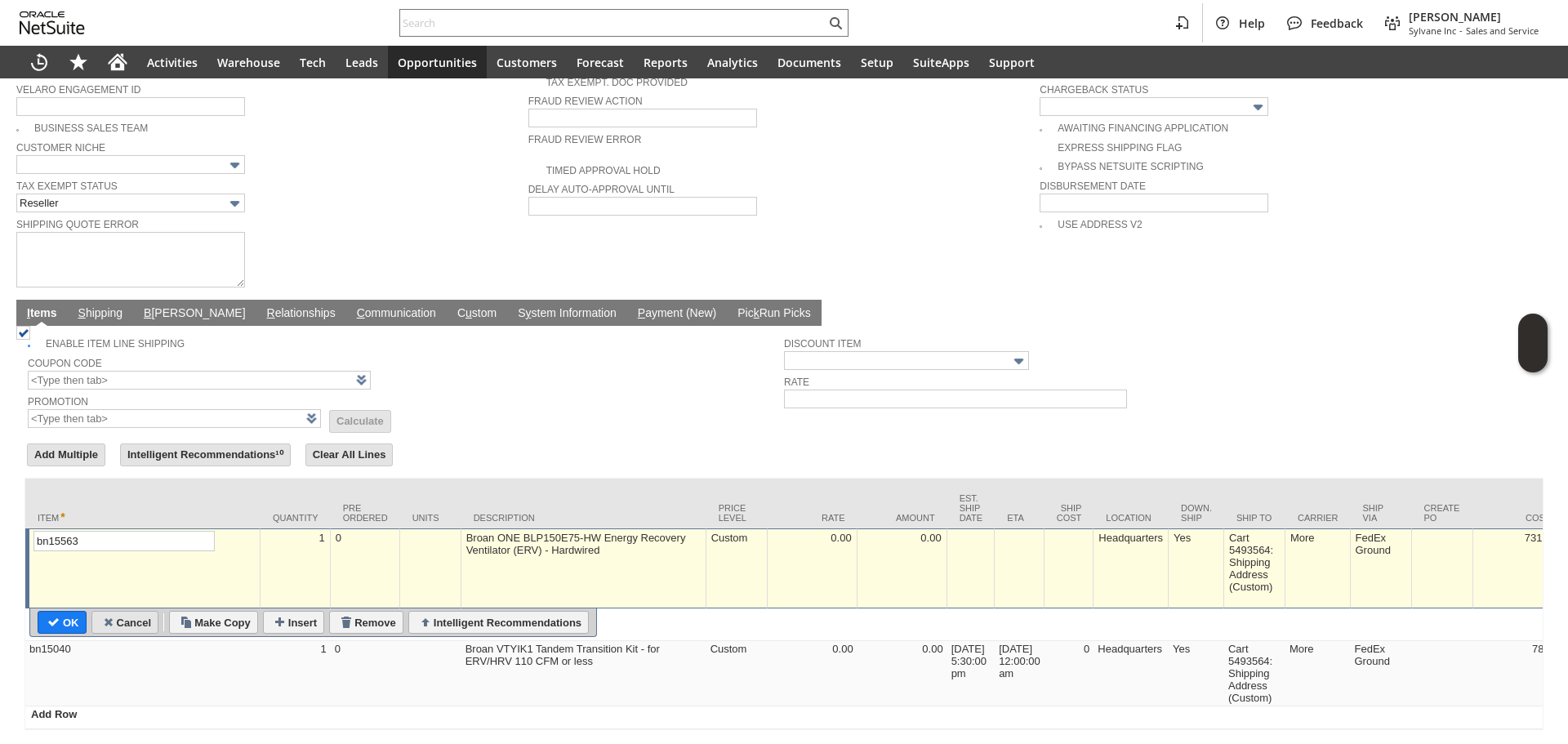
scroll to position [1118, 0]
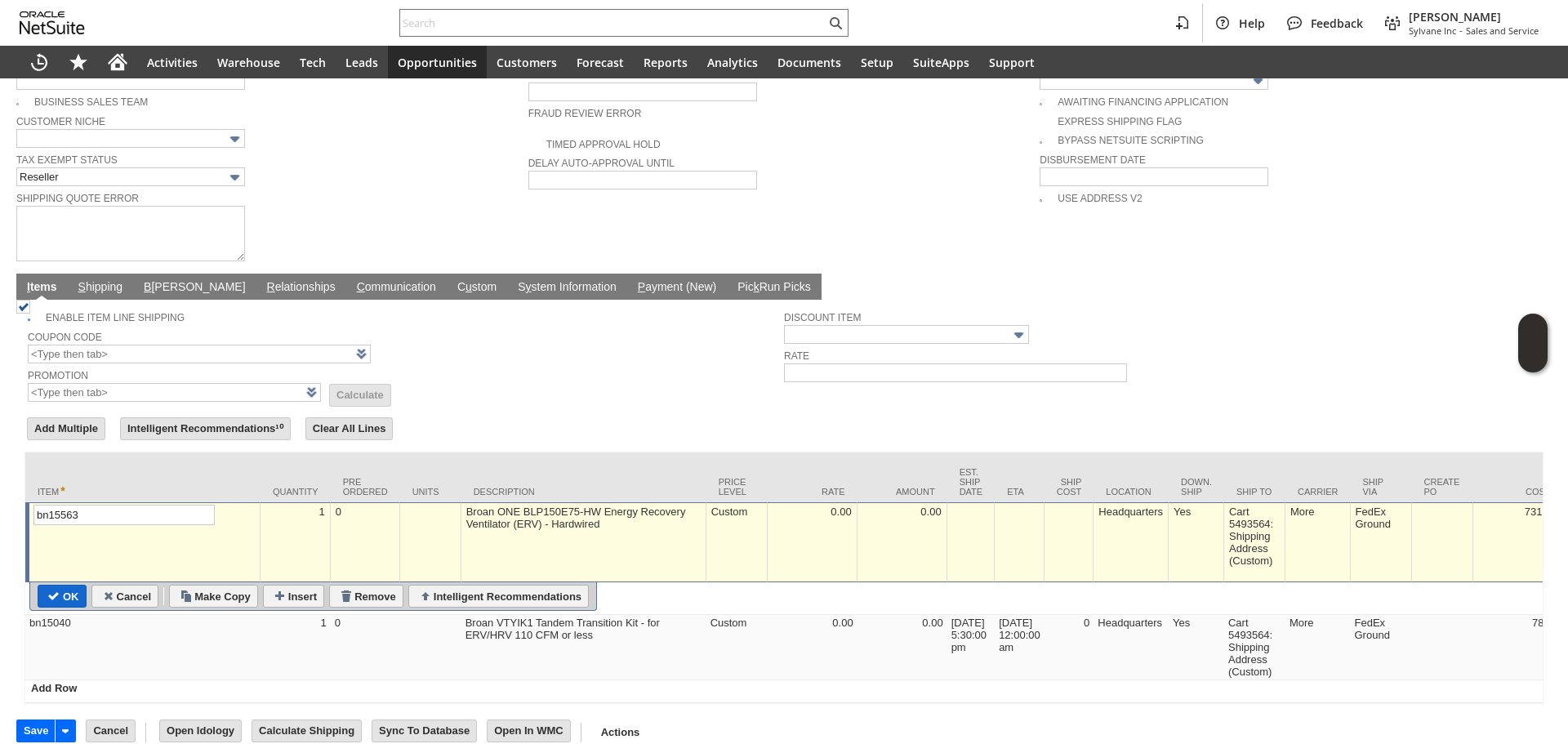
click at [71, 586] on input "OK" at bounding box center [62, 596] width 47 height 22
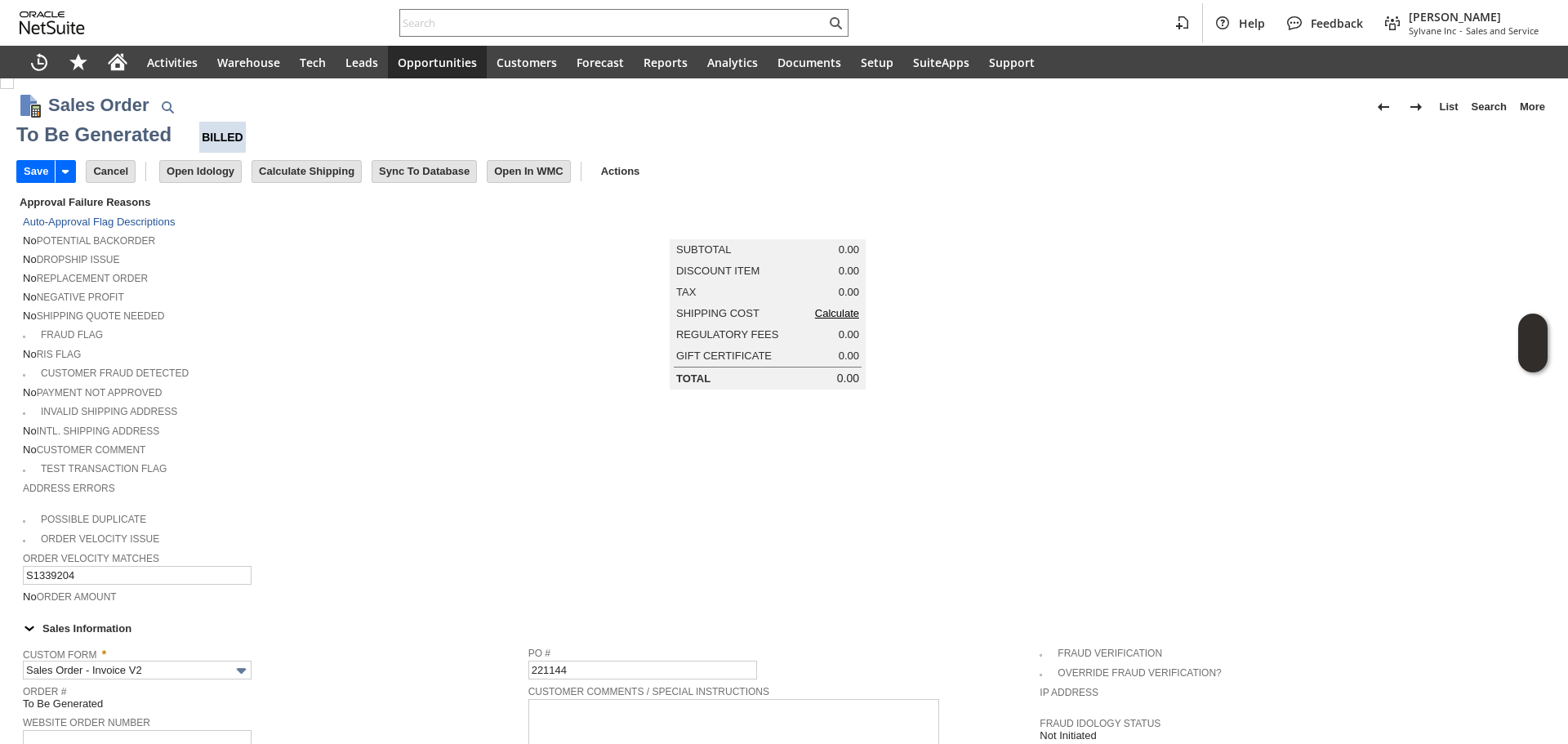
scroll to position [0, 0]
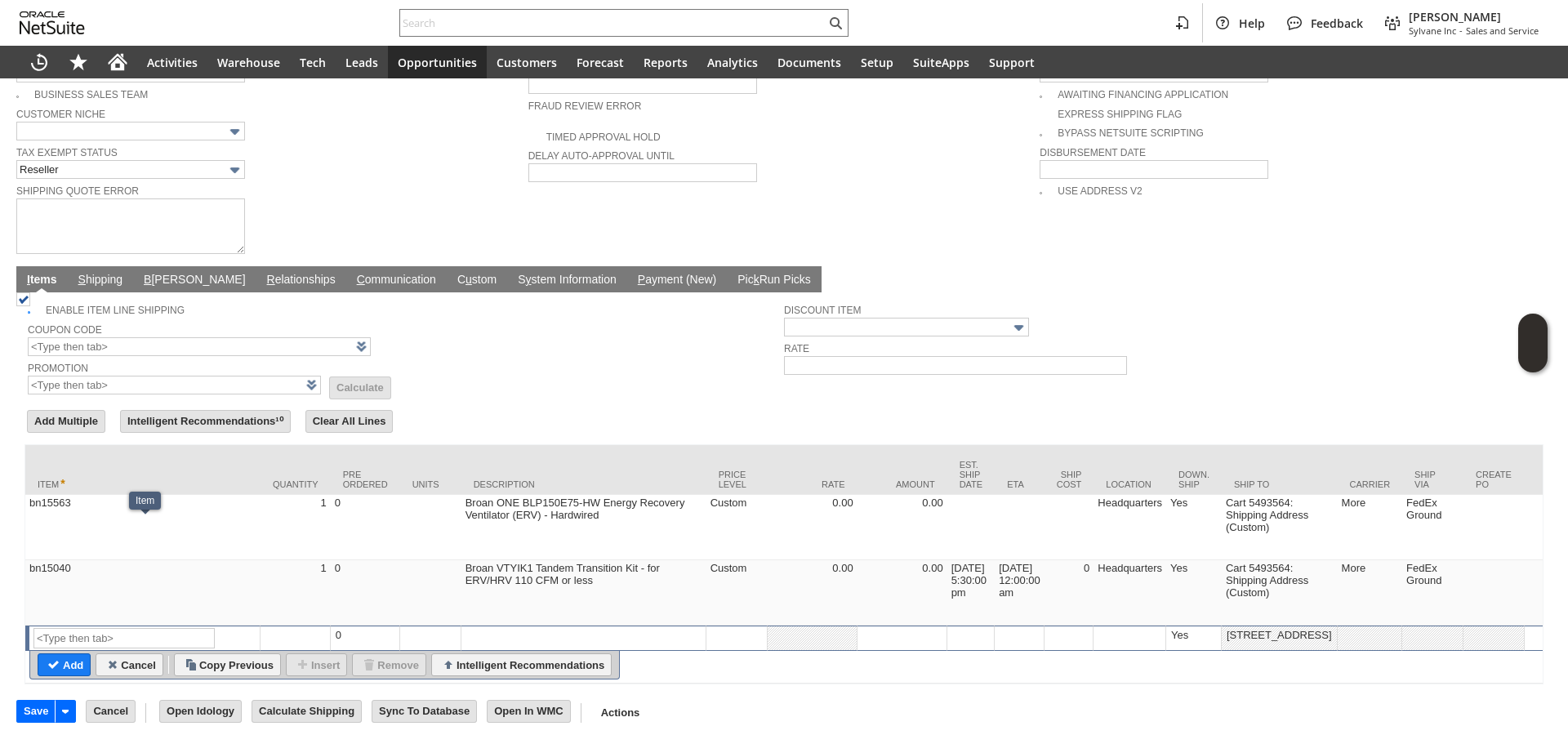
click at [86, 273] on link "S hipping" at bounding box center [101, 280] width 53 height 16
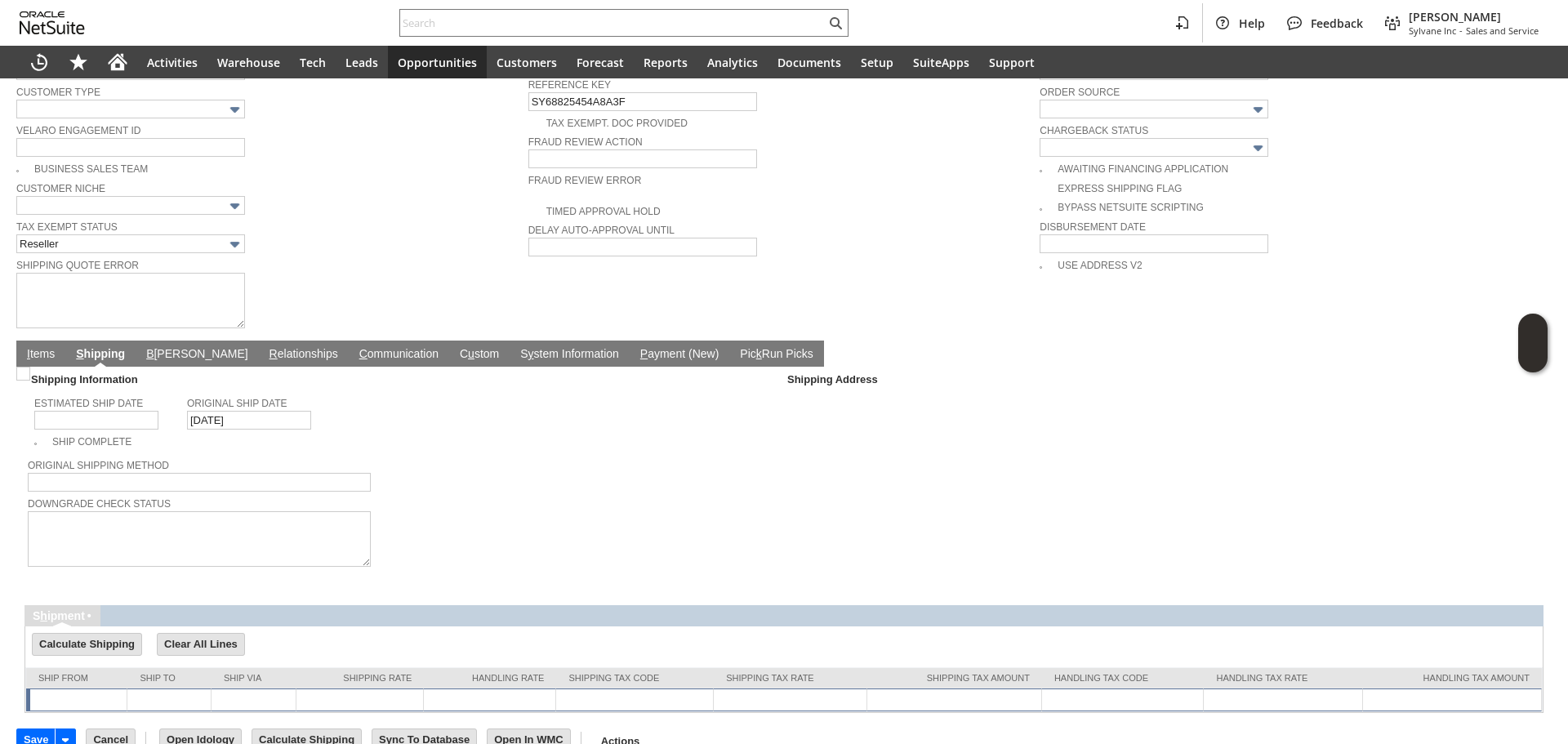
click at [49, 340] on td "I tems" at bounding box center [40, 354] width 49 height 26
click at [164, 347] on link "B illing" at bounding box center [197, 355] width 109 height 16
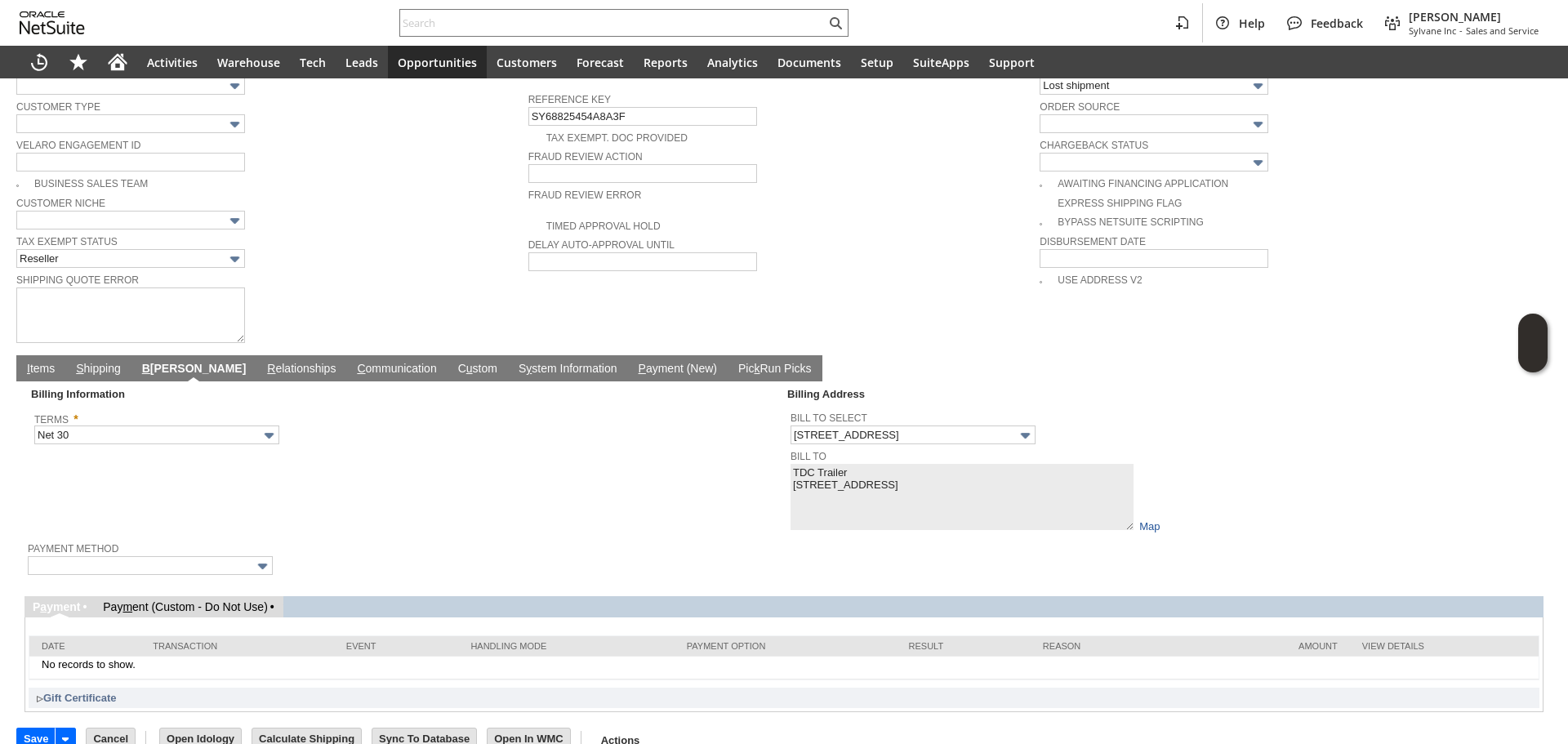
click at [43, 362] on link "I tems" at bounding box center [40, 370] width 36 height 16
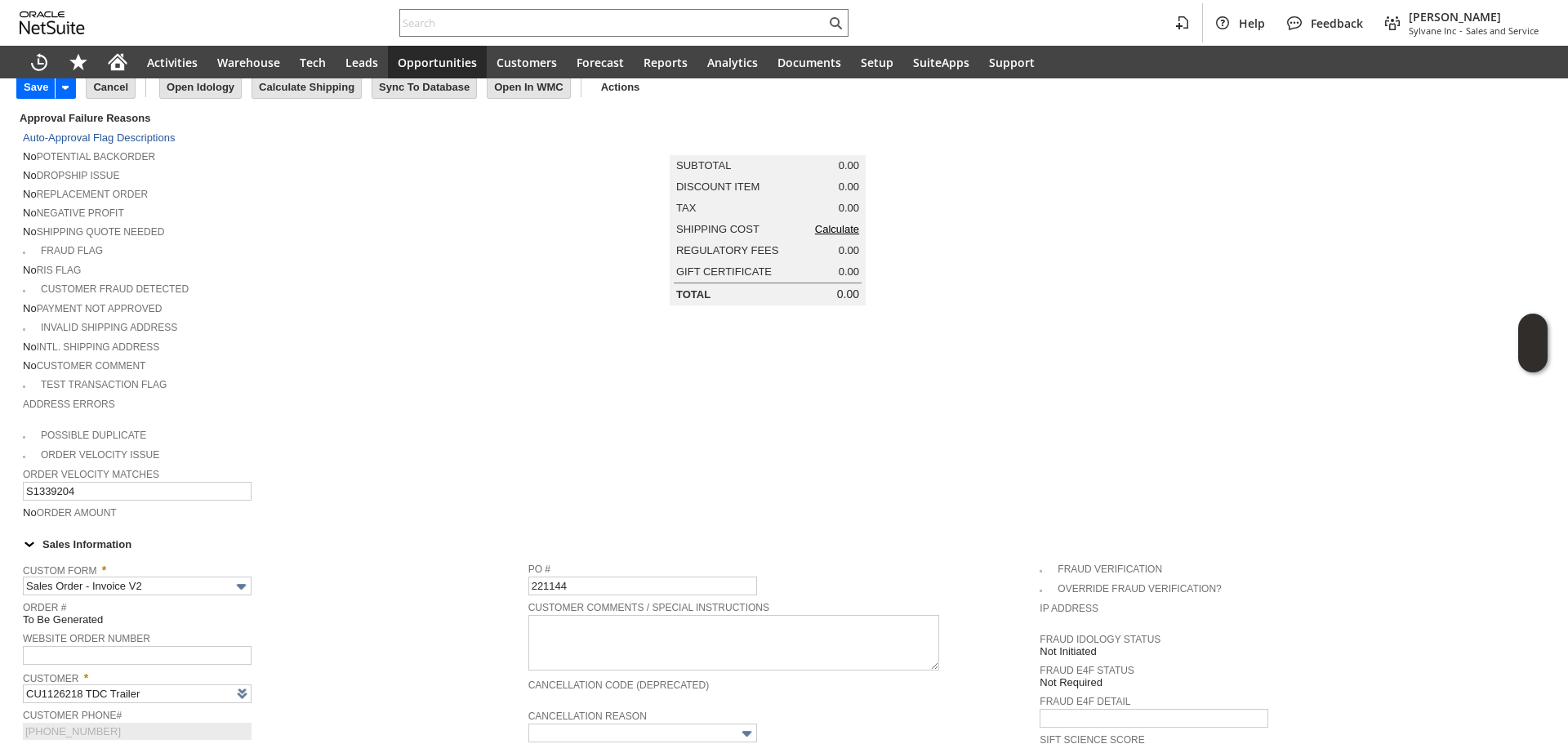
scroll to position [56, 0]
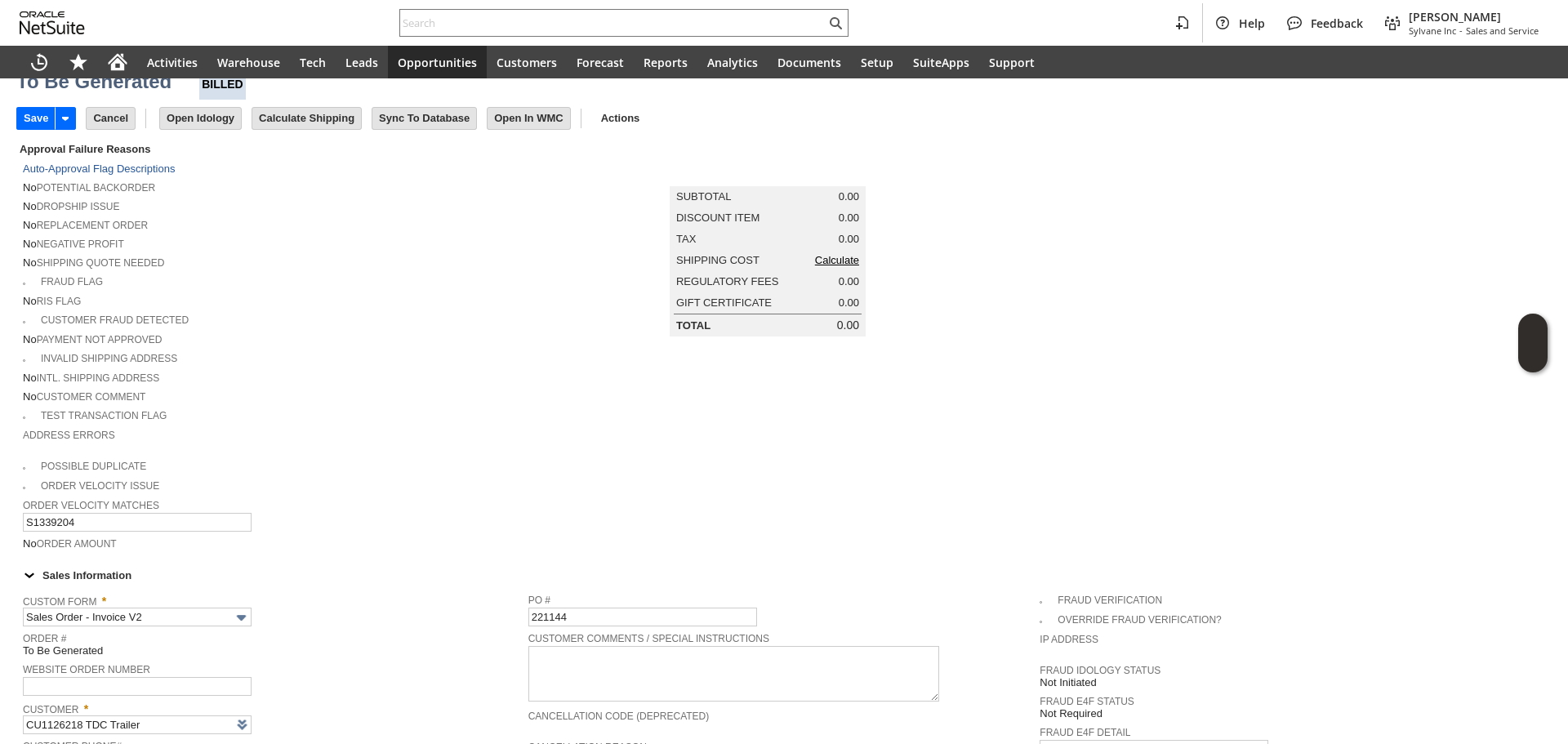
click at [822, 271] on td "Shipping Cost Calculate" at bounding box center [768, 261] width 196 height 22
click at [827, 266] on link "Calculate" at bounding box center [837, 260] width 44 height 12
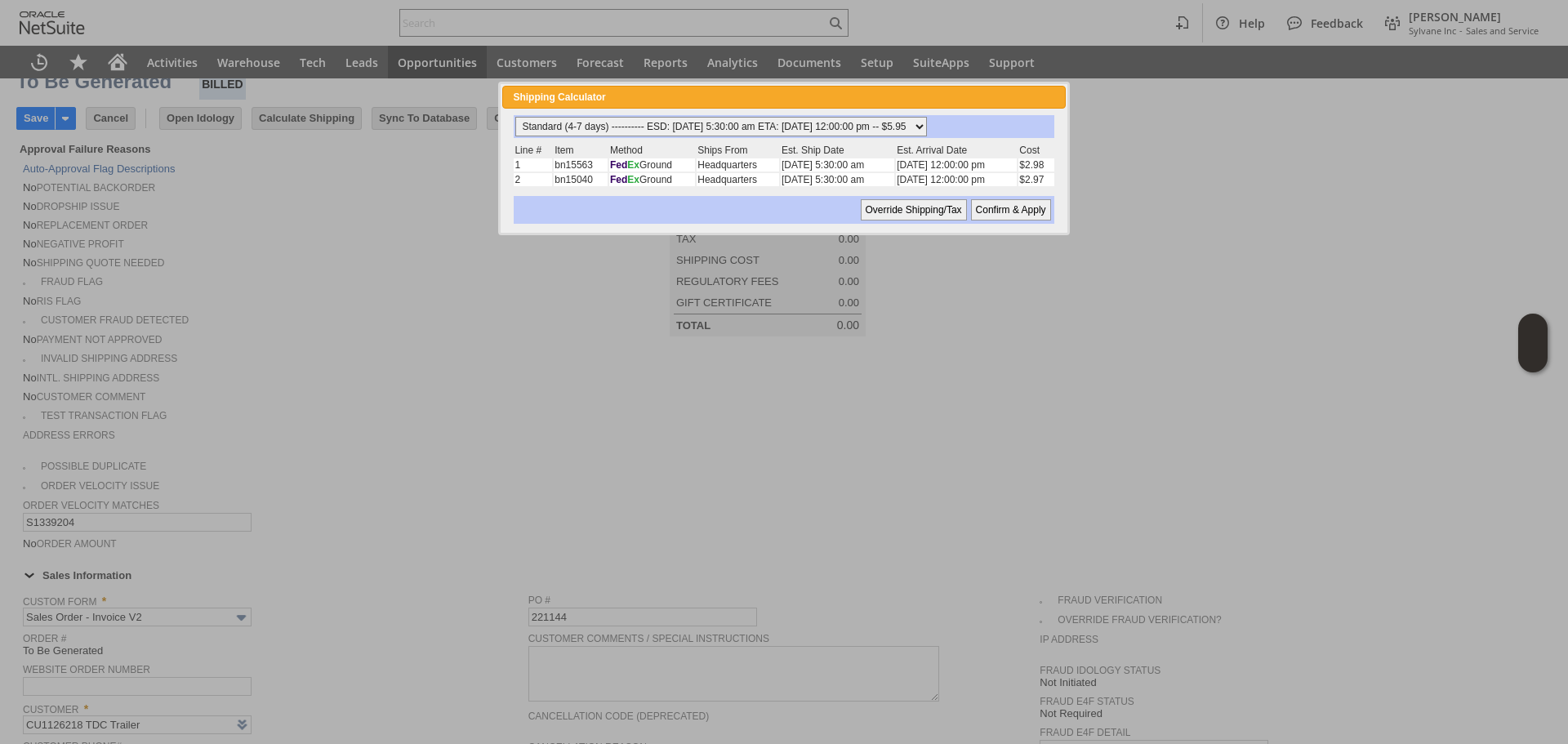
click at [695, 136] on select "Standard (4-7 days) ---------- ESD: 08/23/2025 5:30:00 am ETA: 08/26/2025 12:00…" at bounding box center [721, 126] width 412 height 20
click at [515, 117] on select "Standard (4-7 days) ---------- ESD: 08/23/2025 5:30:00 am ETA: 08/26/2025 12:00…" at bounding box center [721, 126] width 412 height 20
click at [1002, 211] on input "Confirm & Apply" at bounding box center [1011, 210] width 80 height 22
type input "Add"
type input "Copy Previous"
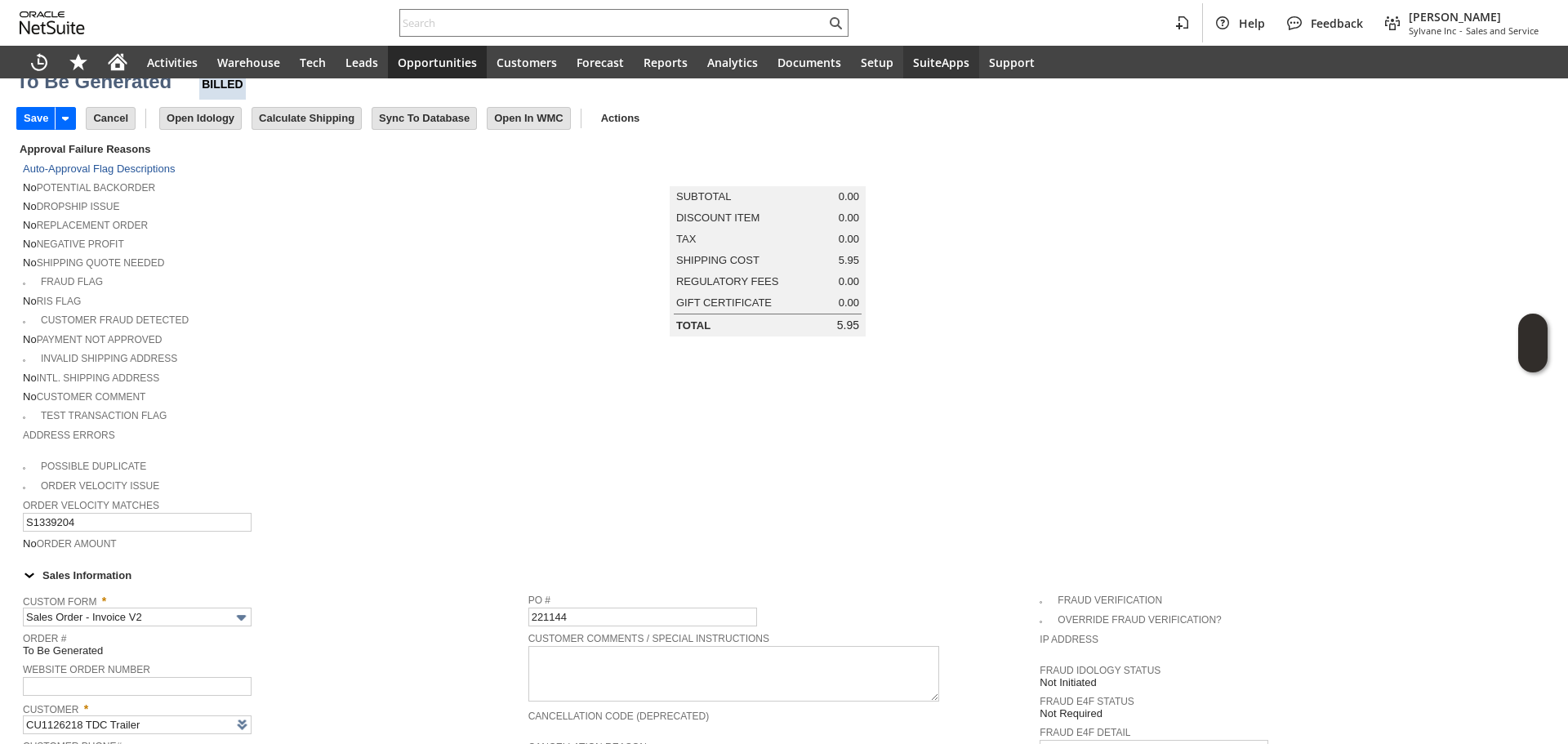
scroll to position [1140, 0]
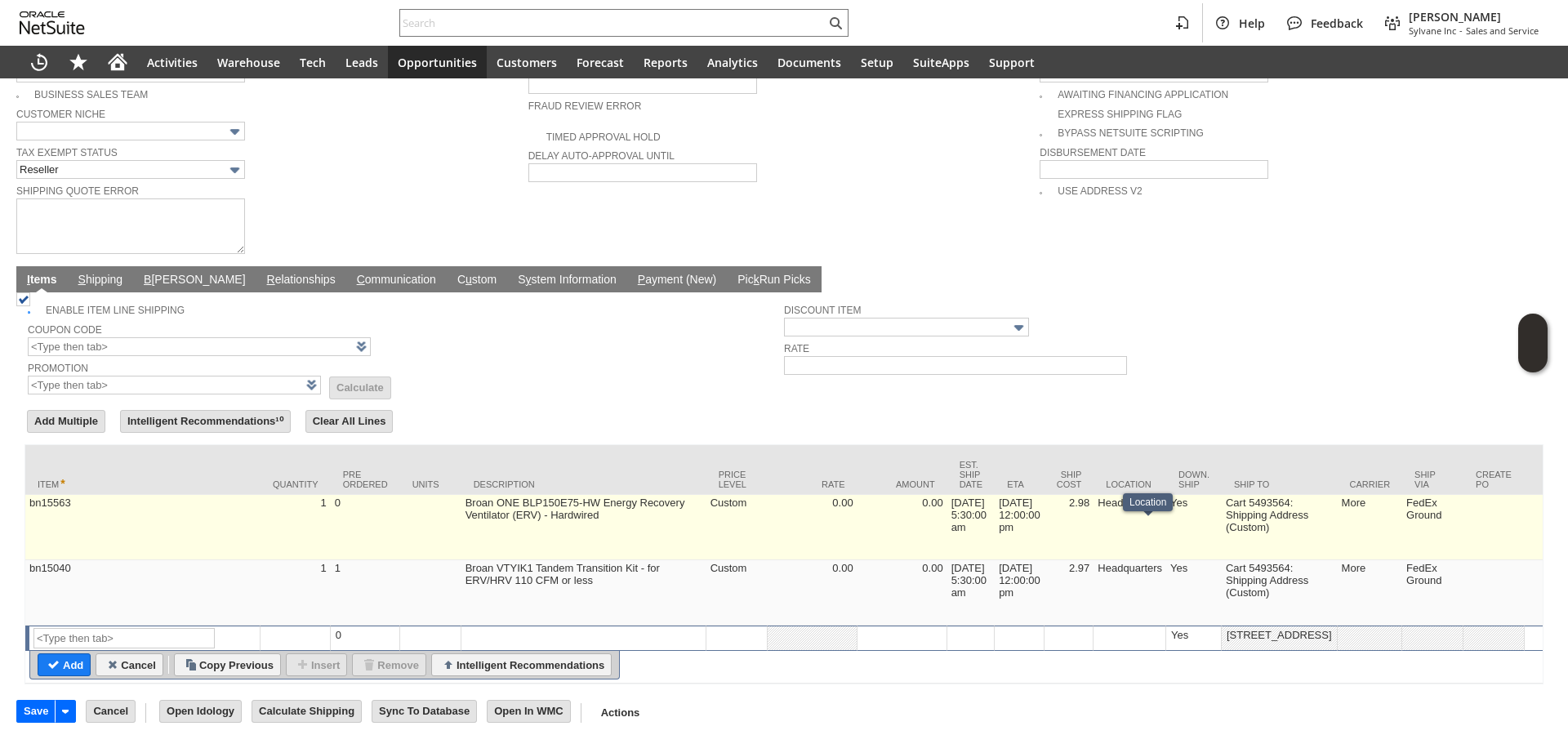
click at [1095, 495] on td "2.98" at bounding box center [1069, 527] width 50 height 65
type input "2.98"
type input "OK"
type input "Make Copy"
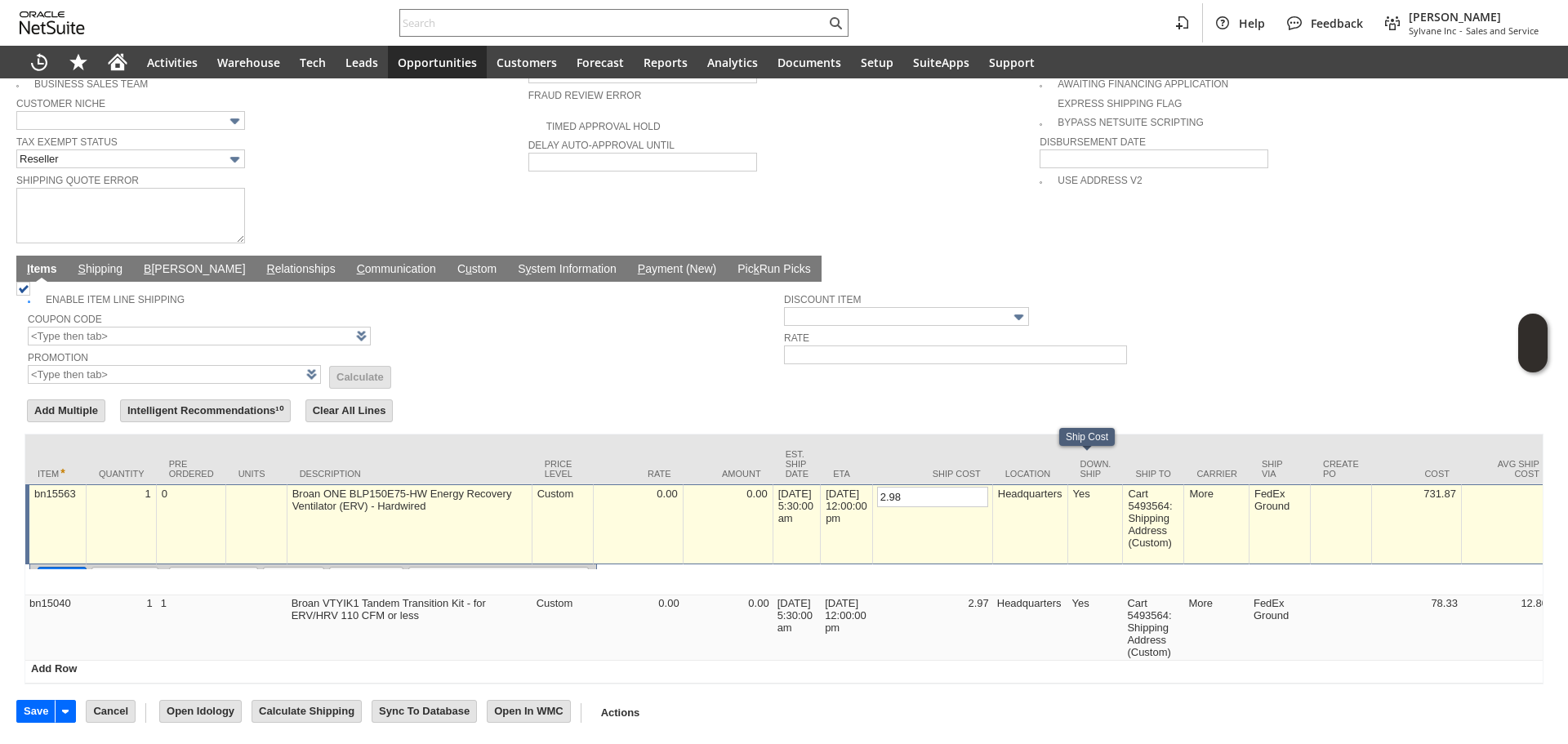
scroll to position [1122, 0]
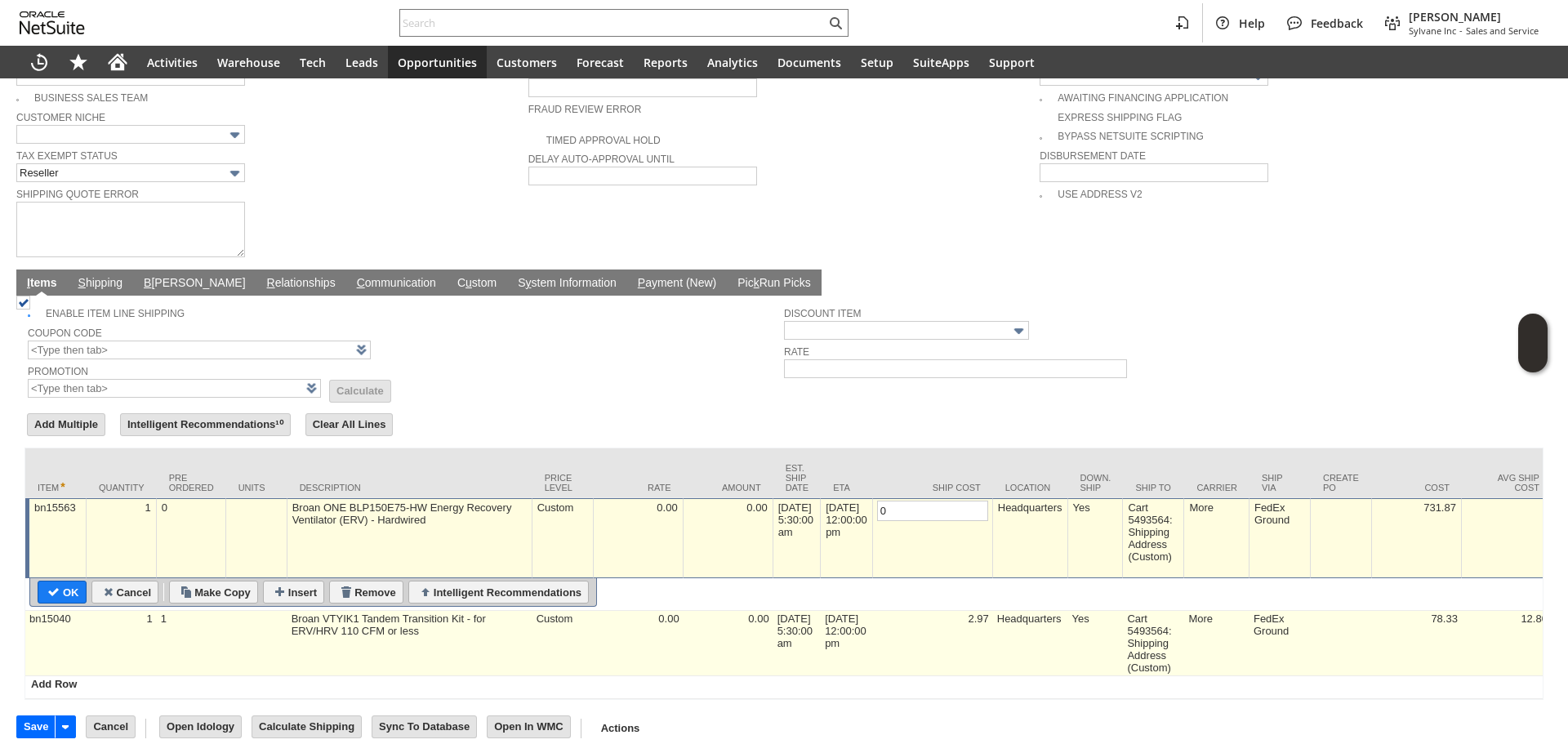
type input "0"
click at [983, 625] on td "2.97" at bounding box center [933, 643] width 120 height 65
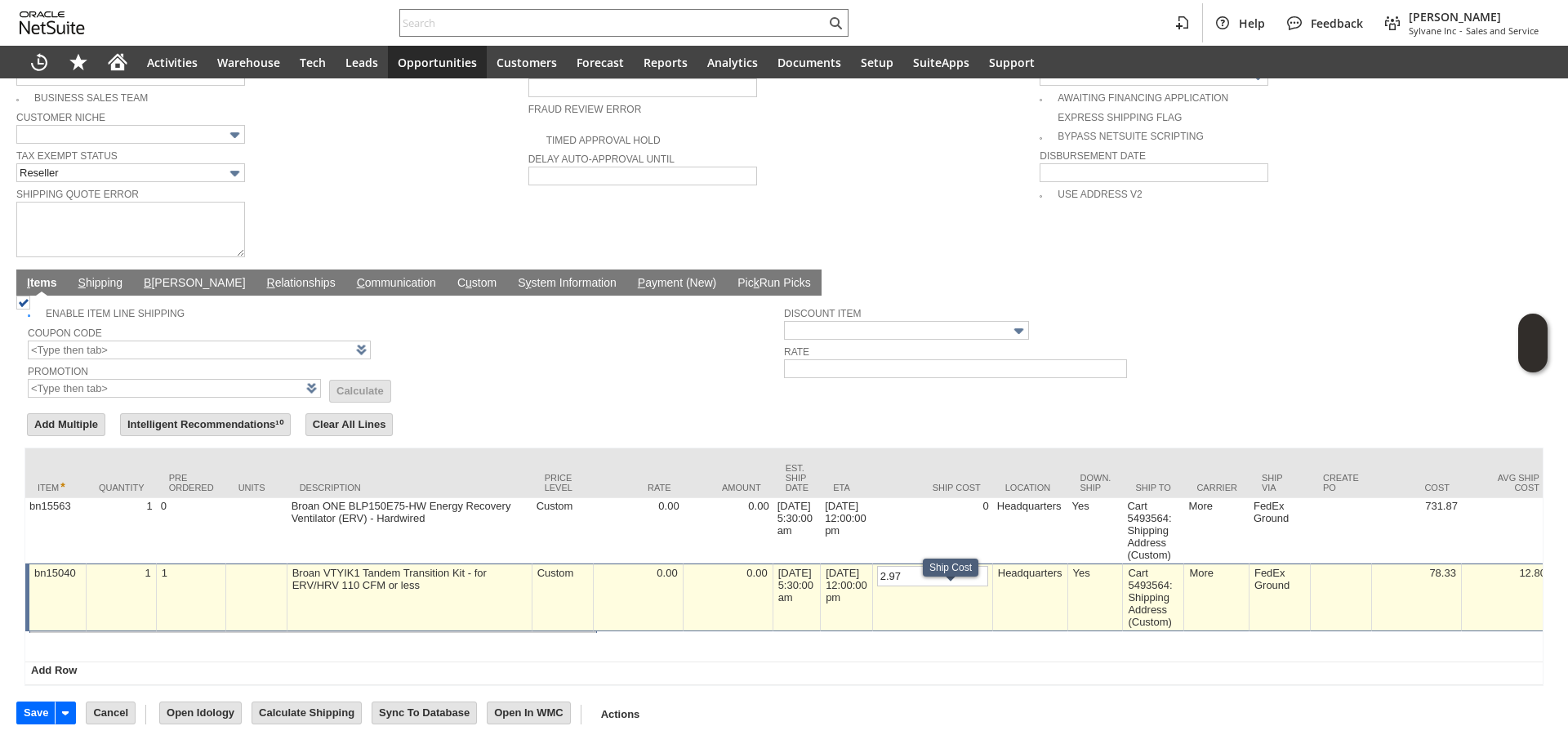
type input "OK"
type input "Make Copy"
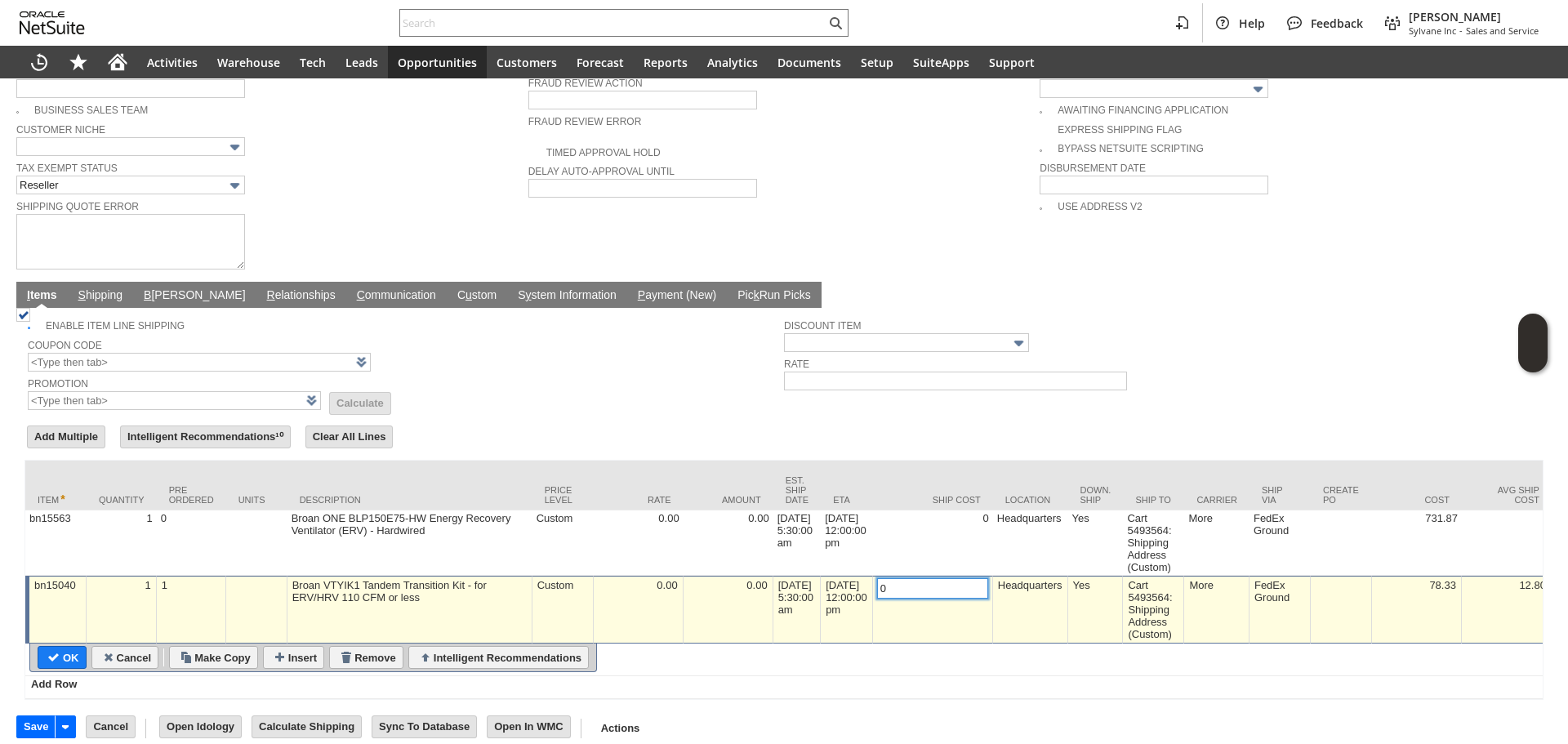
type input "0"
click at [63, 606] on td "bn15040" at bounding box center [55, 609] width 61 height 68
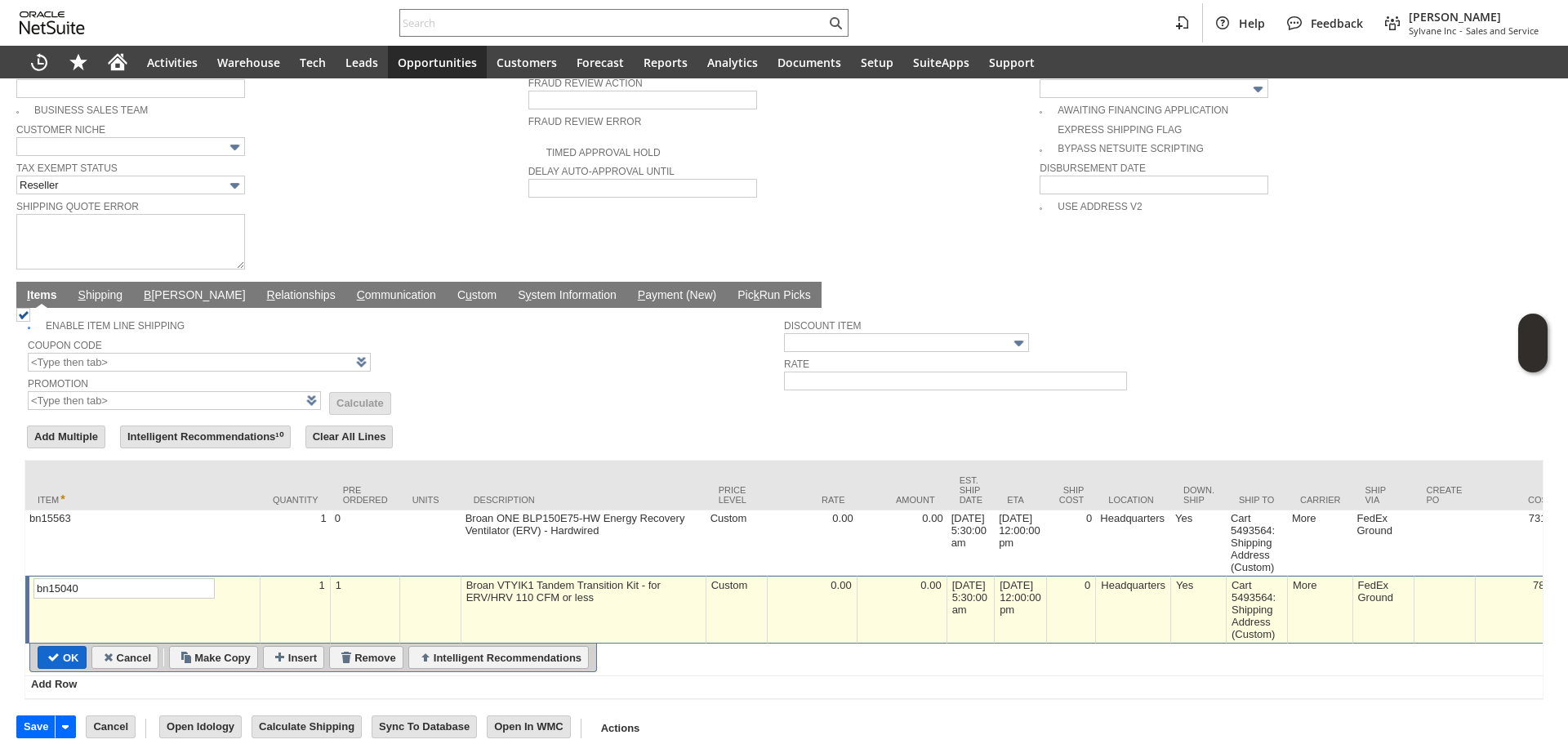
click at [55, 647] on input "OK" at bounding box center [62, 657] width 47 height 22
type input "Add"
type input "Copy Previous"
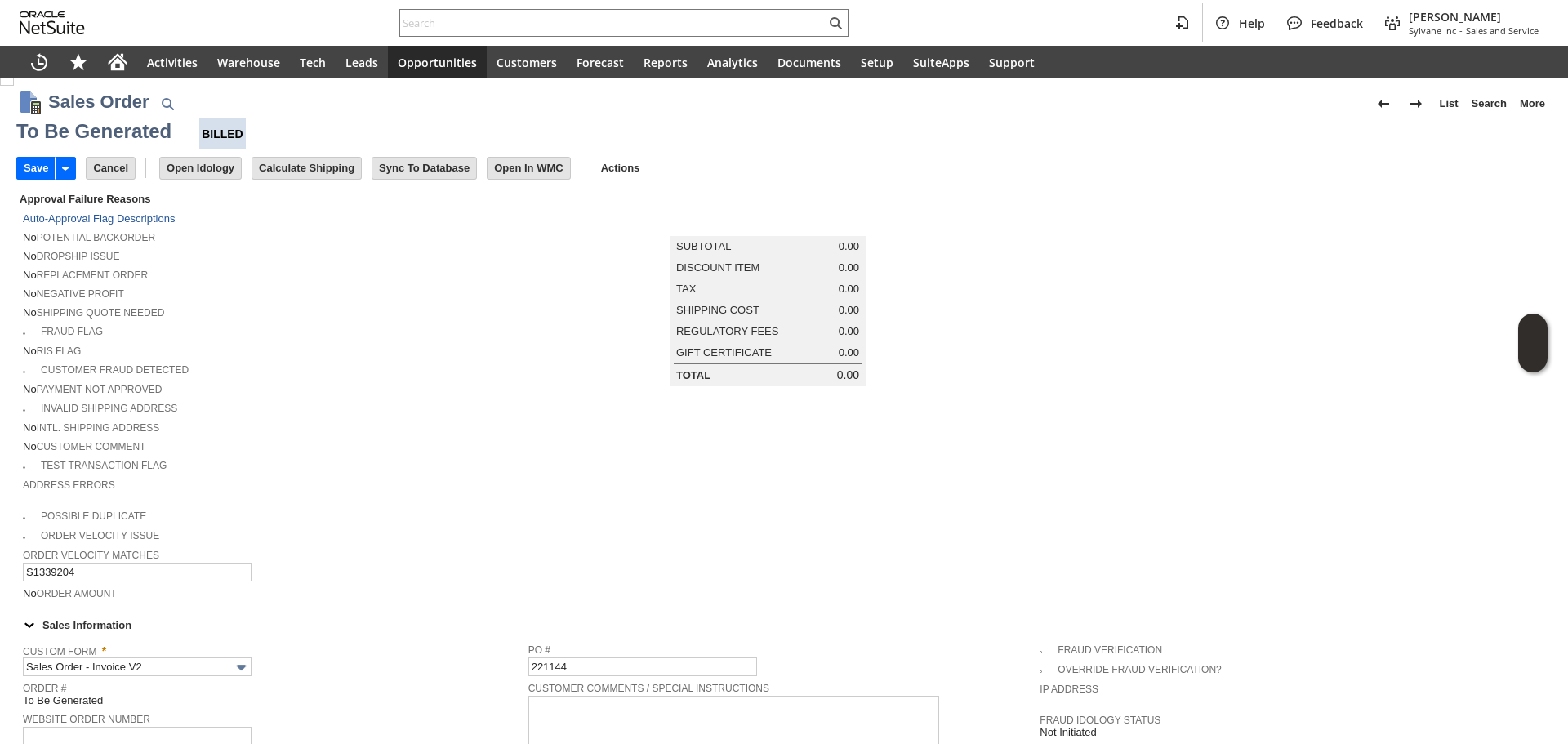
scroll to position [0, 0]
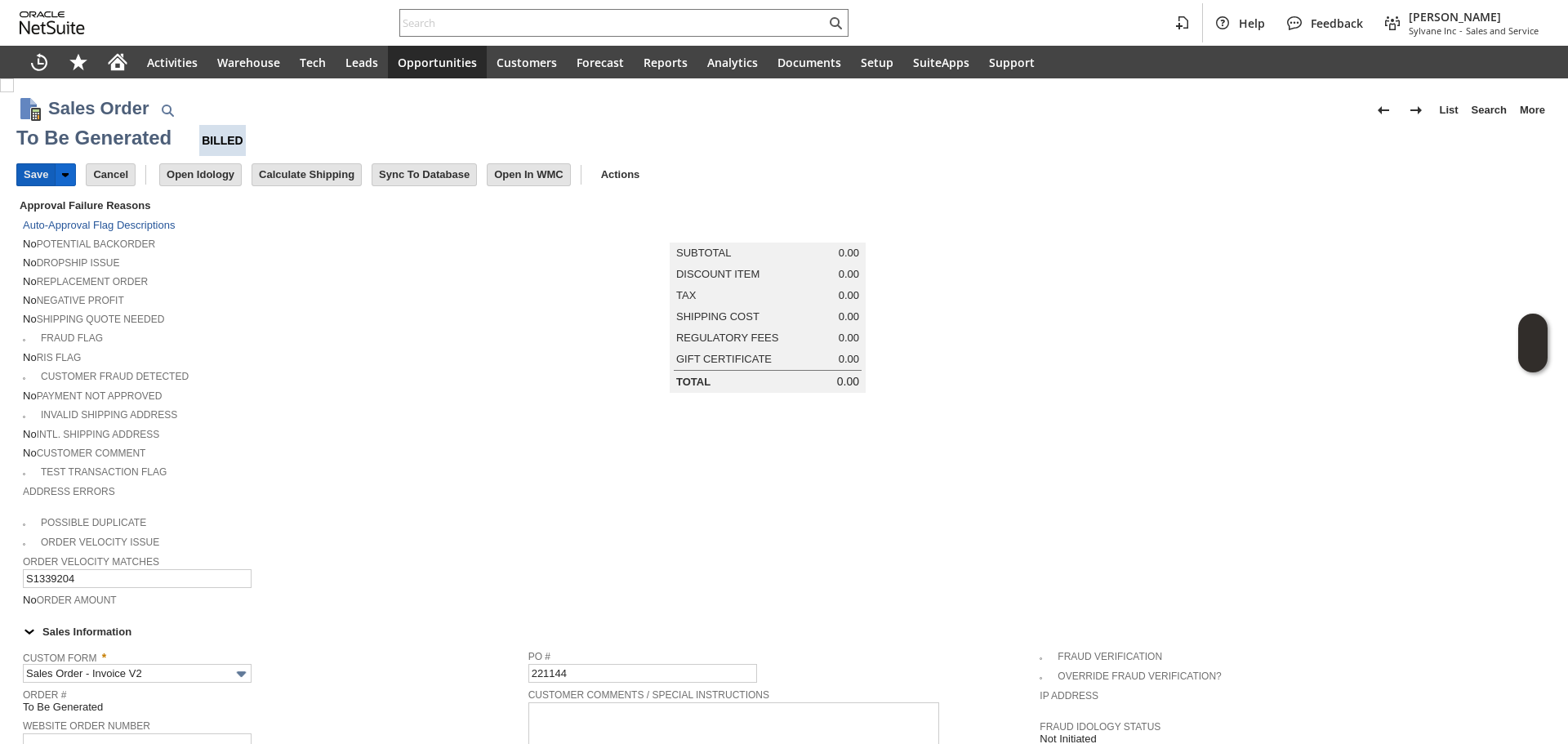
click at [27, 173] on input "Save" at bounding box center [36, 175] width 38 height 22
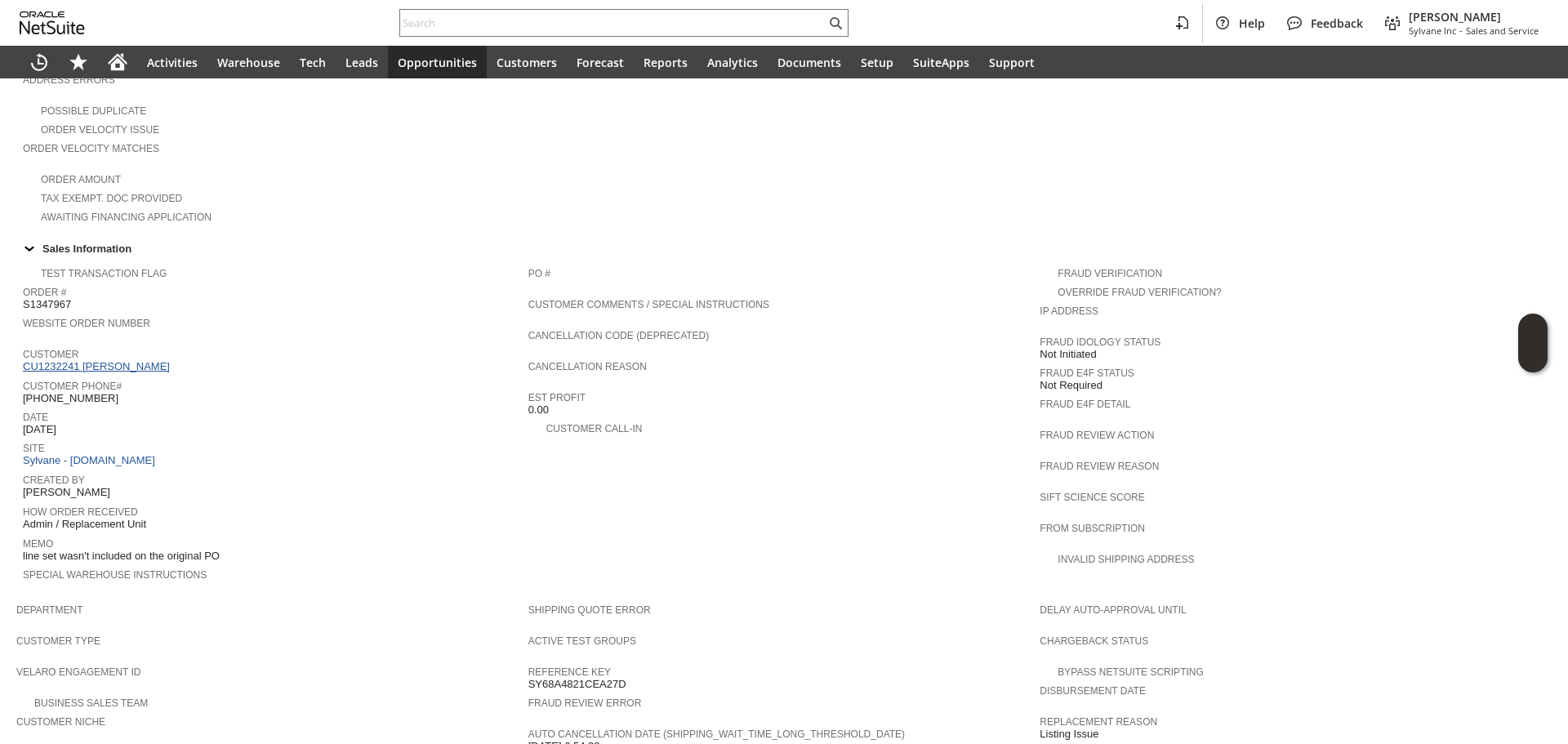
click at [144, 360] on link "CU1232241 [PERSON_NAME]" at bounding box center [98, 366] width 151 height 12
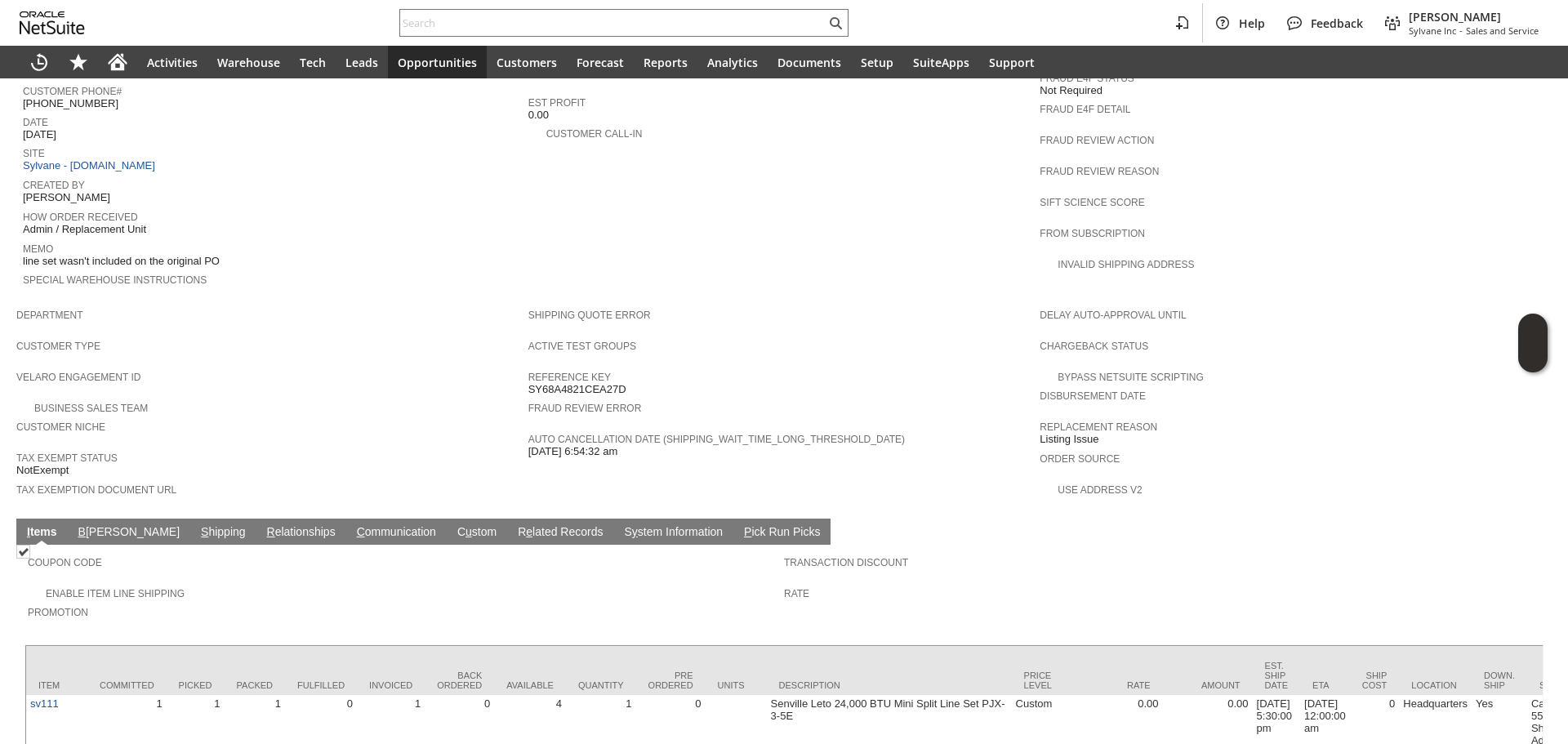
scroll to position [755, 0]
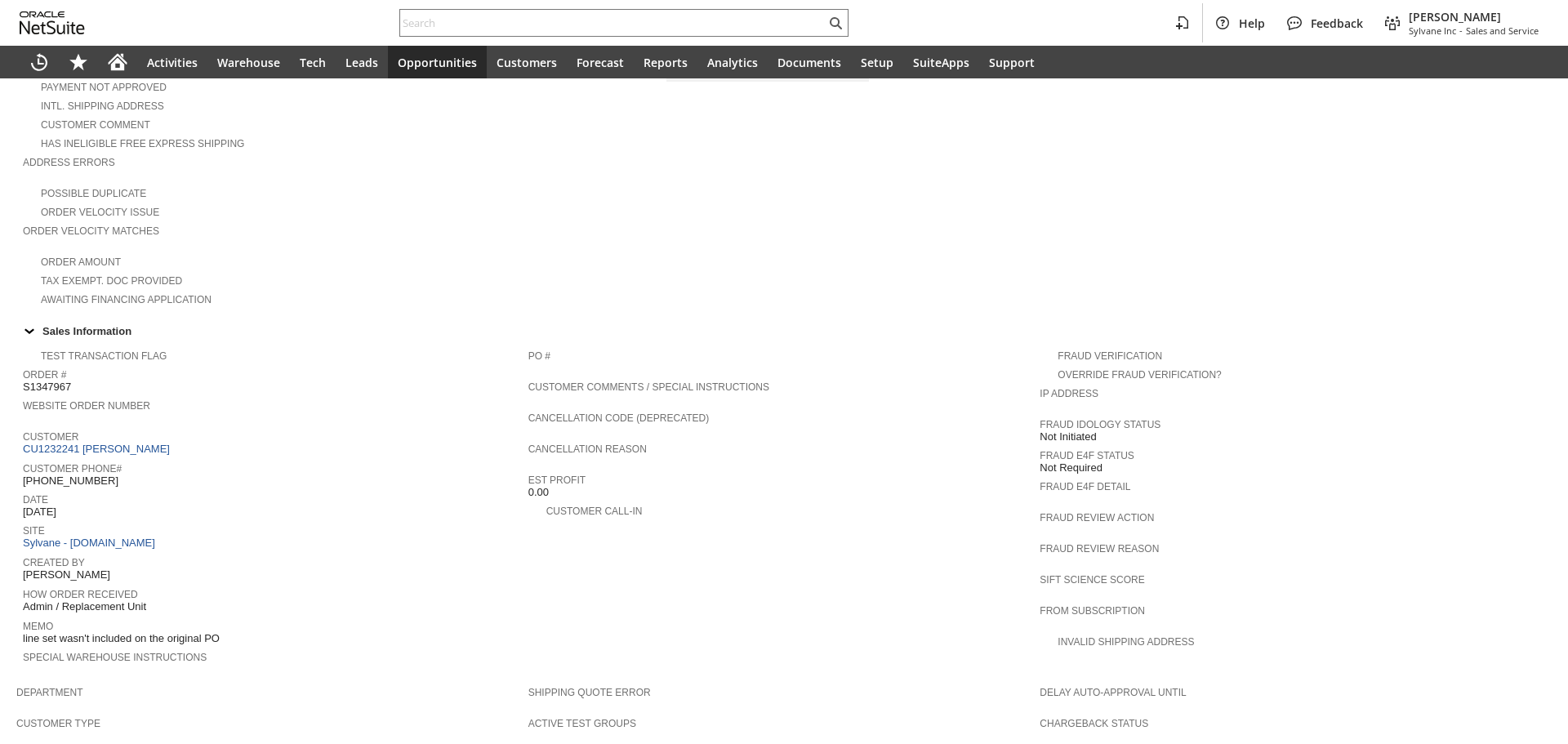
scroll to position [326, 0]
click at [128, 425] on span "Customer" at bounding box center [271, 433] width 498 height 16
click at [127, 442] on link "CU1232241 [PERSON_NAME]" at bounding box center [98, 448] width 151 height 12
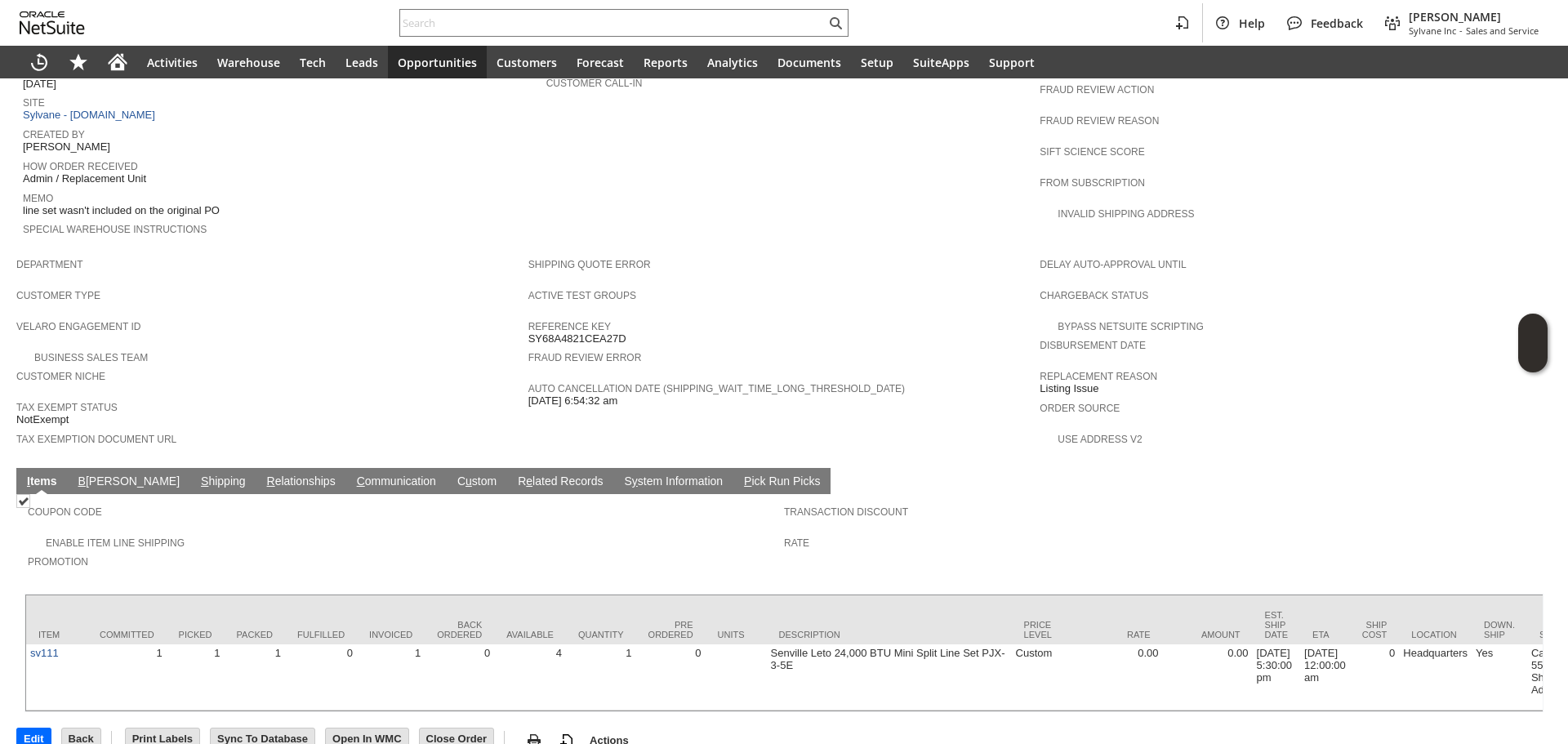
scroll to position [755, 0]
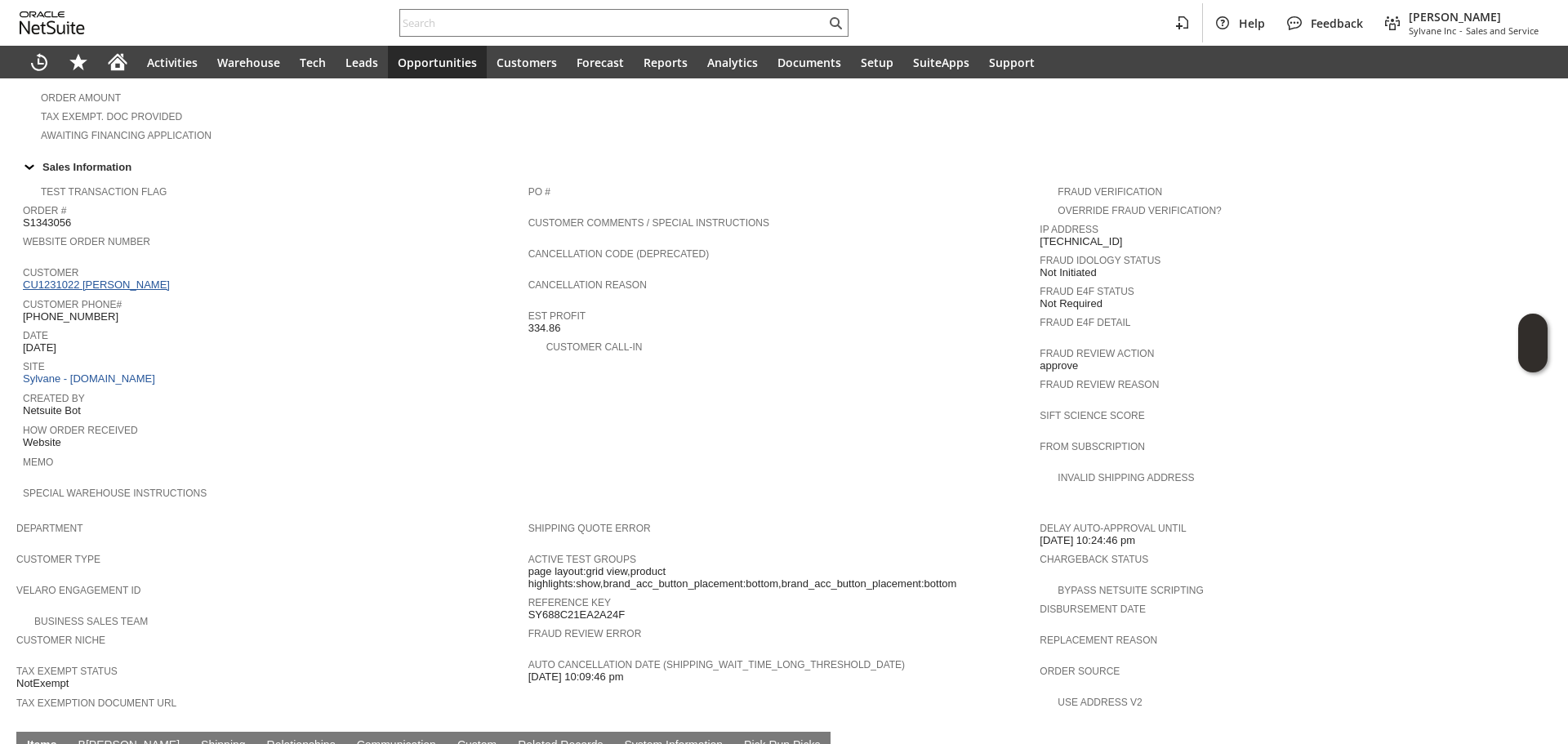
click at [126, 278] on link "CU1231022 Vojtech Kollar" at bounding box center [98, 284] width 151 height 12
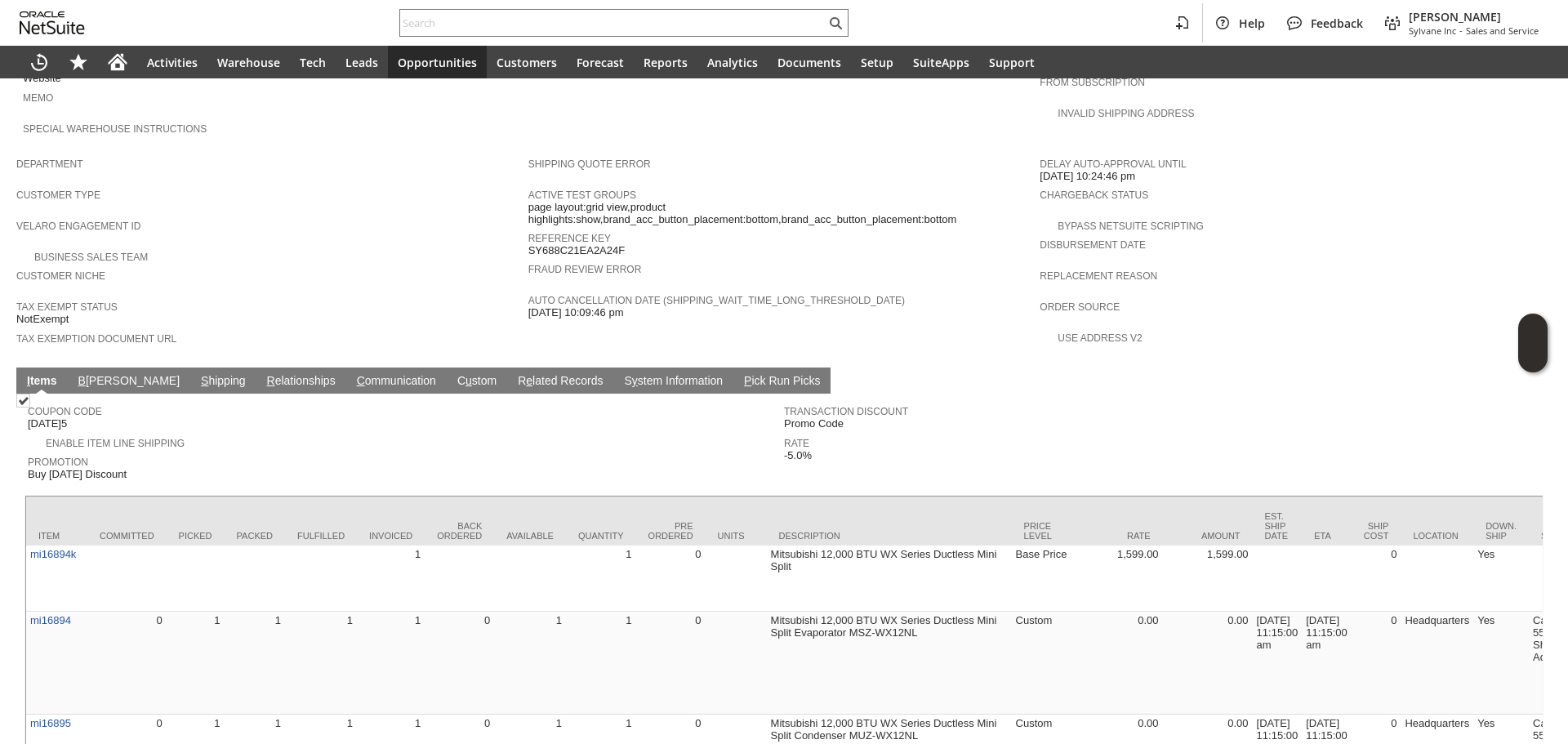
scroll to position [961, 0]
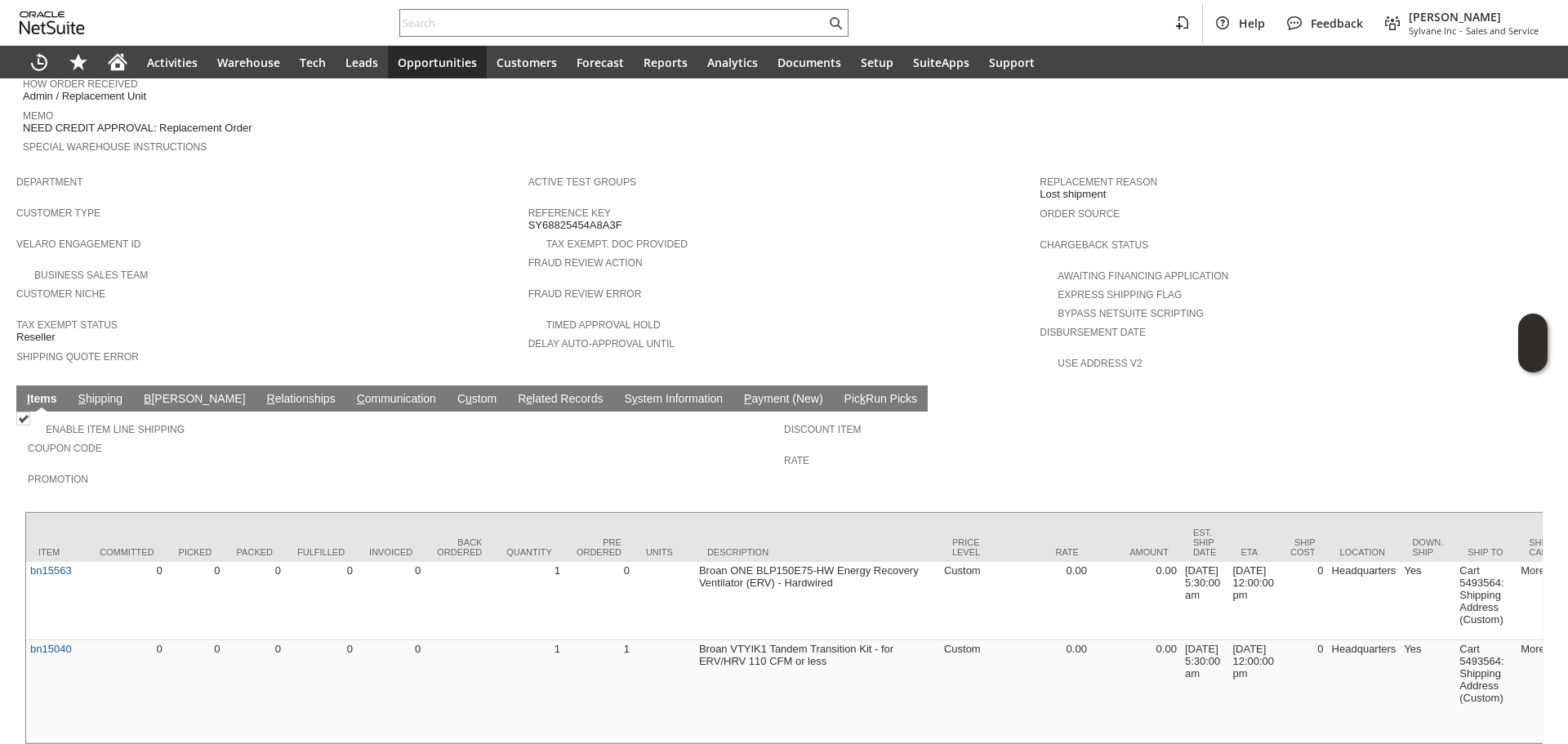
scroll to position [875, 0]
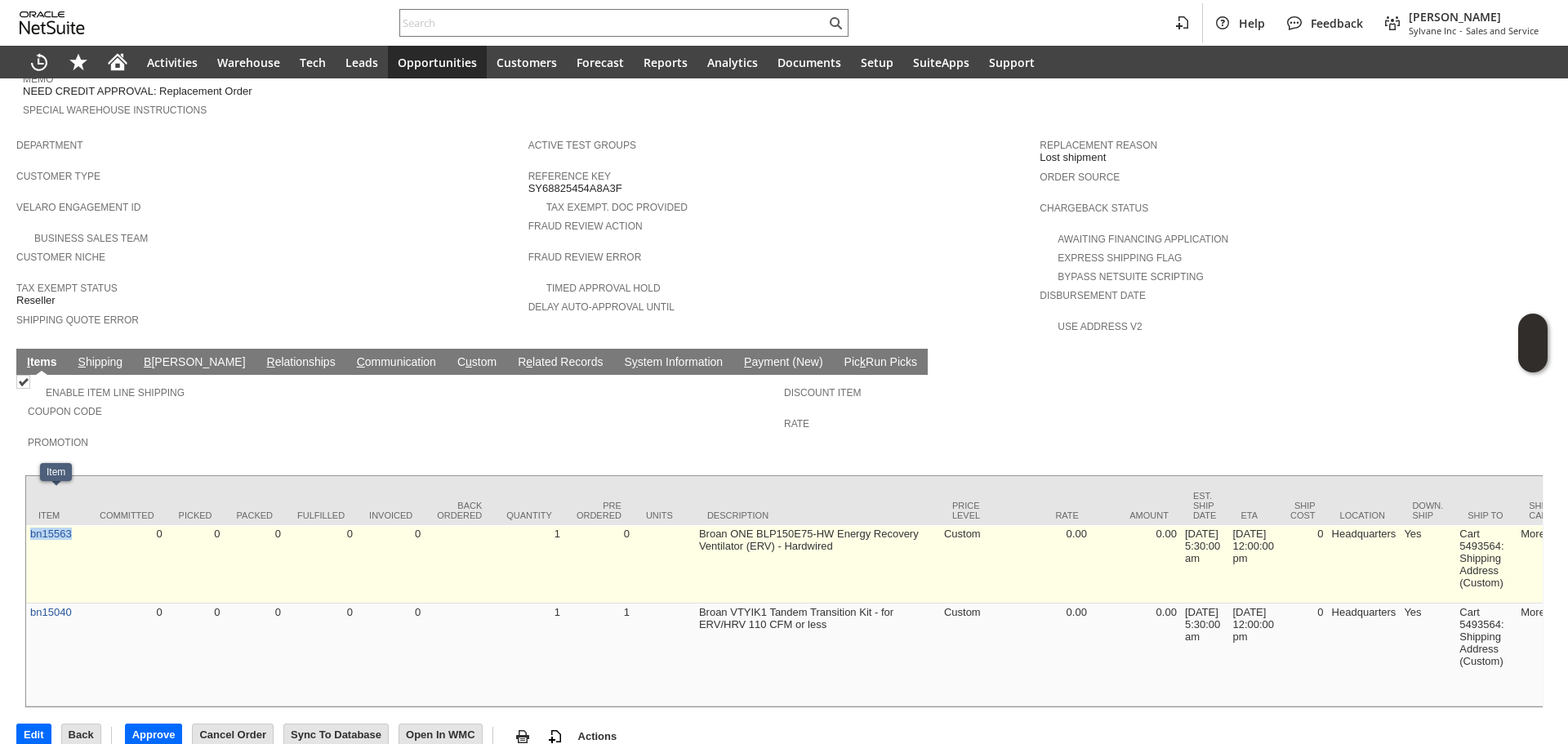
copy link "bn15563"
drag, startPoint x: 74, startPoint y: 517, endPoint x: 28, endPoint y: 508, distance: 46.9
click at [28, 525] on td "bn15563" at bounding box center [56, 563] width 61 height 78
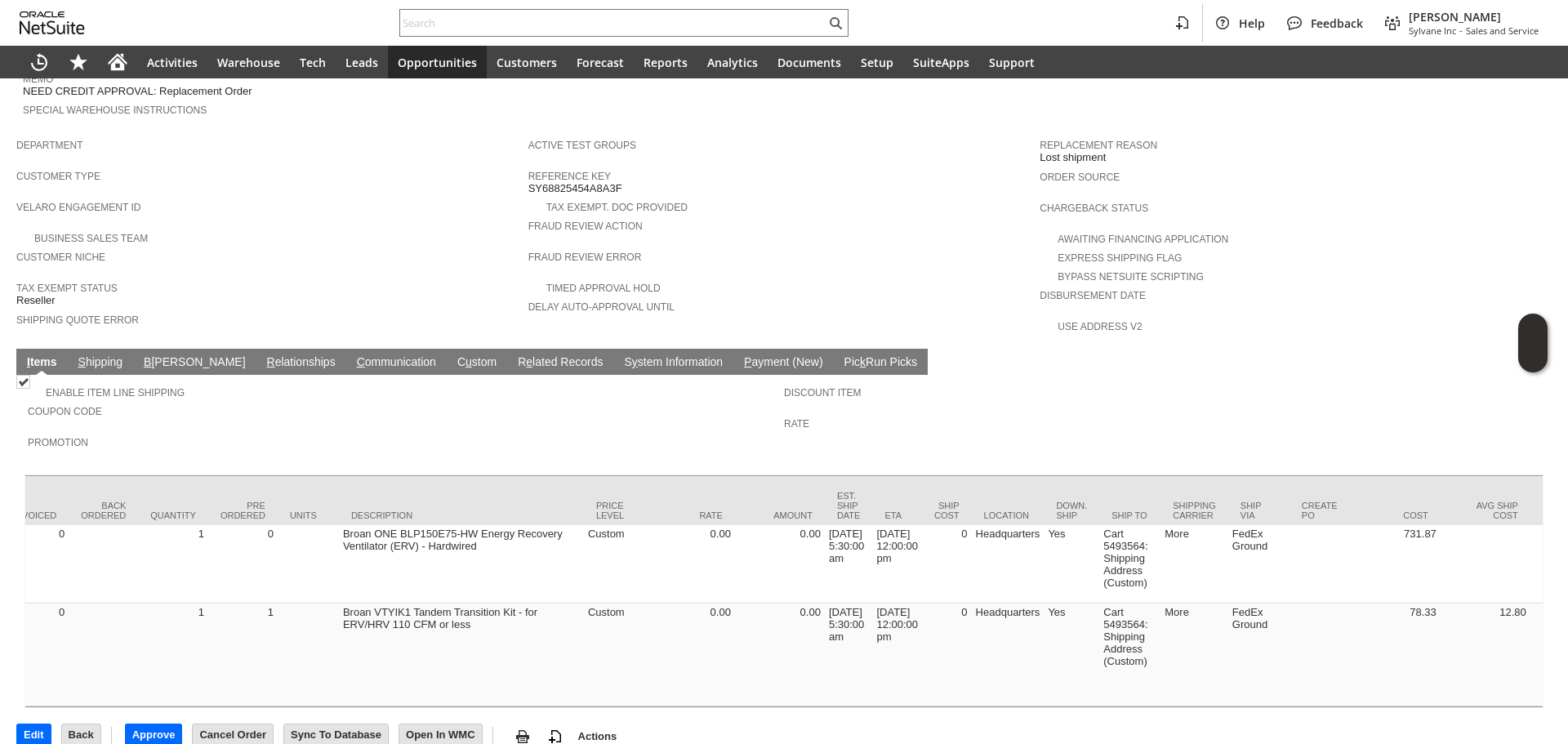
scroll to position [0, 0]
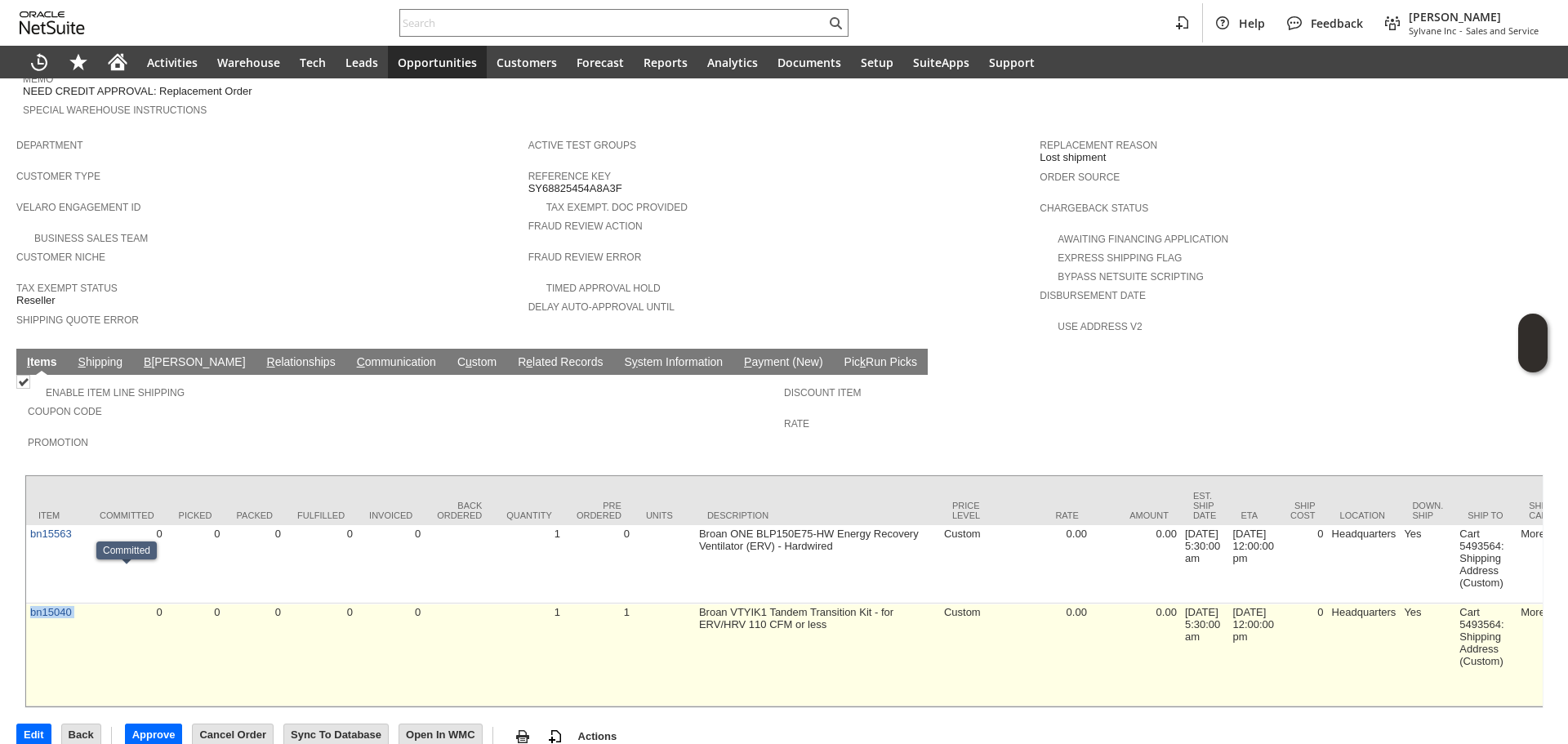
copy tr "bn15040"
drag, startPoint x: 88, startPoint y: 609, endPoint x: 27, endPoint y: 595, distance: 62.6
click at [735, 615] on td "Broan VTYIK1 Tandem Transition Kit - for ERV/HRV 110 CFM or less" at bounding box center [817, 655] width 245 height 103
click at [689, 604] on td at bounding box center [664, 655] width 61 height 103
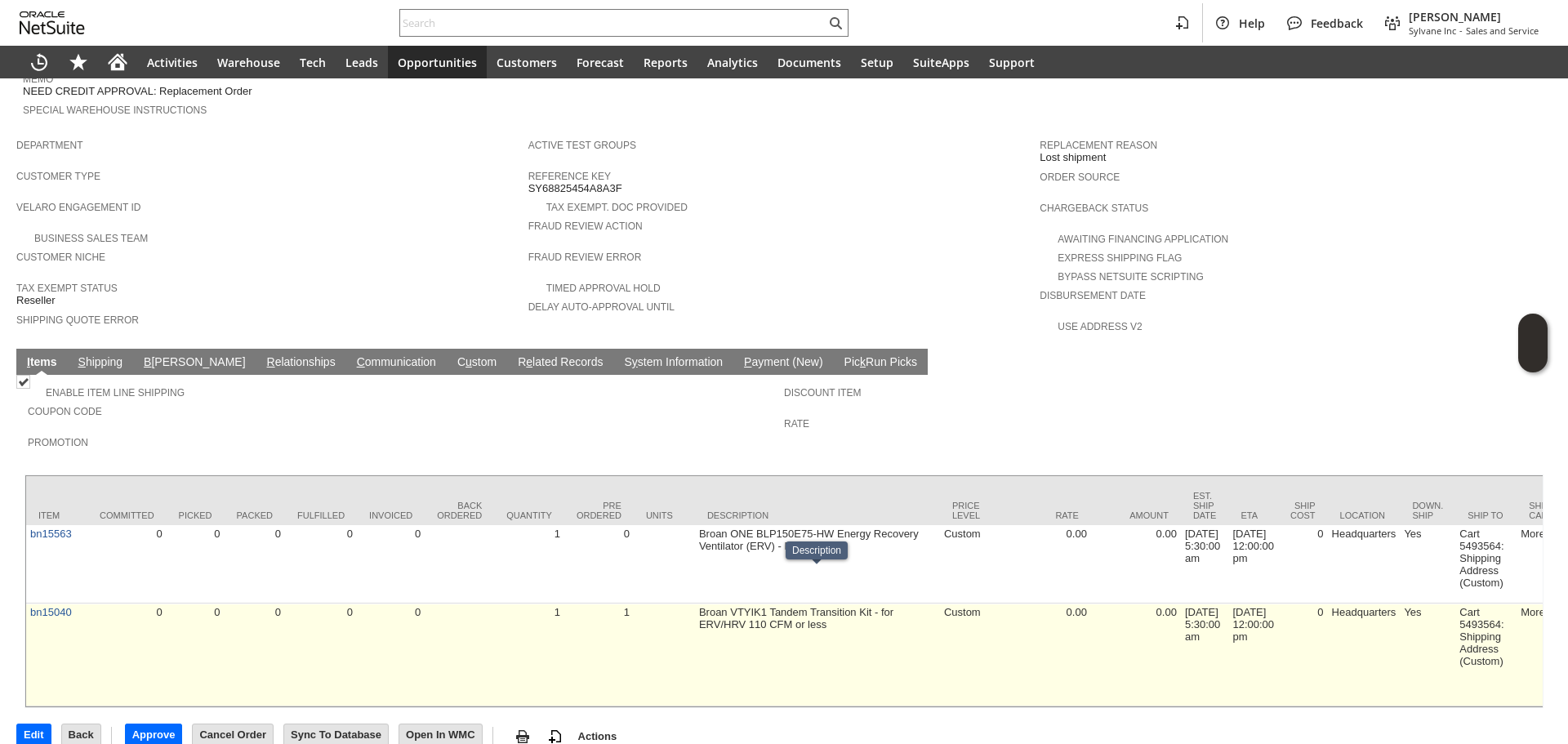
click at [705, 604] on td "Broan VTYIK1 Tandem Transition Kit - for ERV/HRV 110 CFM or less" at bounding box center [817, 655] width 245 height 103
drag, startPoint x: 700, startPoint y: 577, endPoint x: 723, endPoint y: 591, distance: 26.9
click at [870, 604] on td "Broan VTYIK1 Tandem Transition Kit - for ERV/HRV 110 CFM or less" at bounding box center [817, 655] width 245 height 103
drag, startPoint x: 718, startPoint y: 591, endPoint x: 736, endPoint y: 585, distance: 19.0
click at [737, 604] on td "Broan VTYIK1 Tandem Transition Kit - for ERV/HRV 110 CFM or less" at bounding box center [817, 655] width 245 height 103
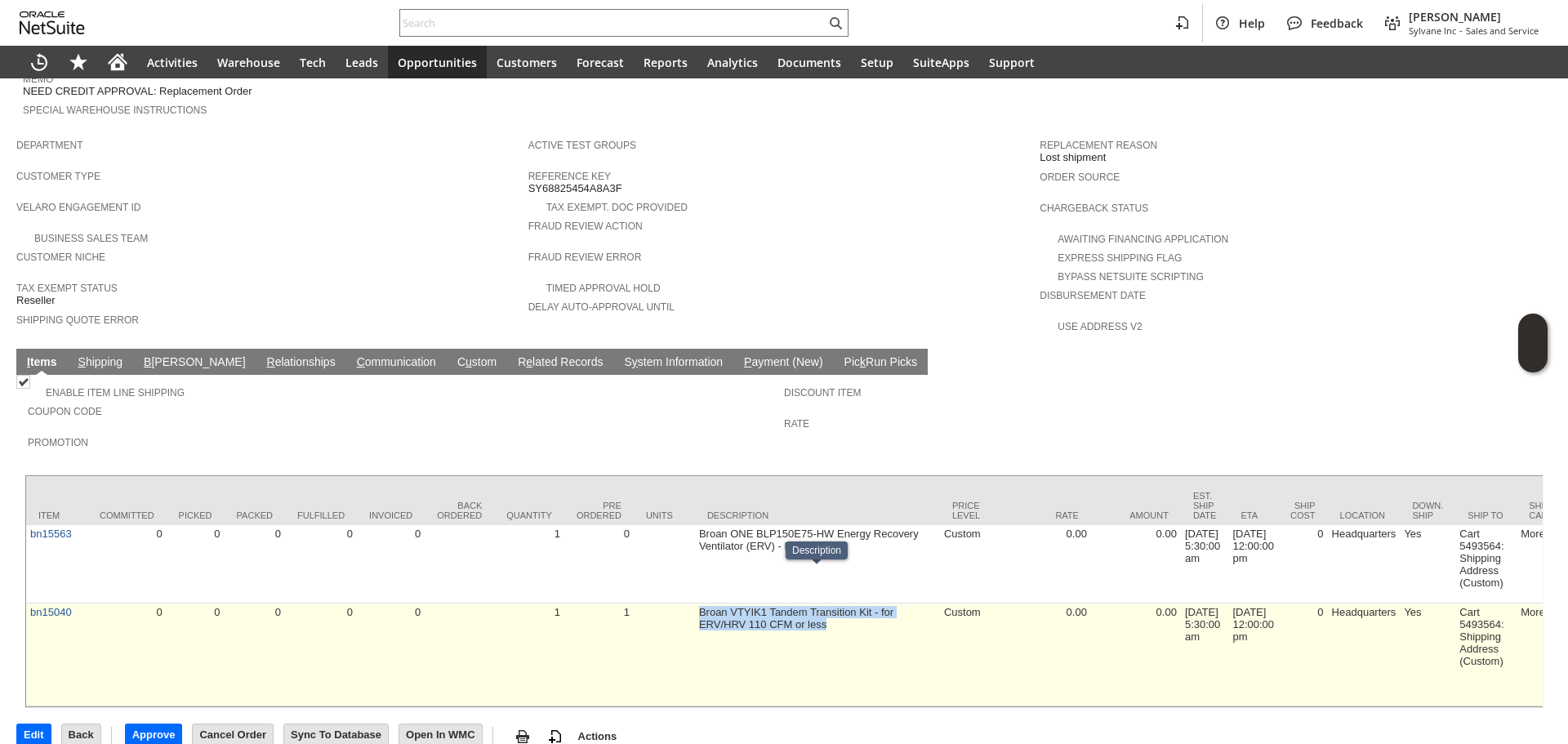
click at [714, 604] on td "Broan VTYIK1 Tandem Transition Kit - for ERV/HRV 110 CFM or less" at bounding box center [817, 655] width 245 height 103
drag, startPoint x: 702, startPoint y: 577, endPoint x: 872, endPoint y: 572, distance: 170.1
click at [872, 604] on td "Broan VTYIK1 Tandem Transition Kit - for ERV/HRV 110 CFM or less" at bounding box center [817, 655] width 245 height 103
copy td "Broan VTYIK1 Tandem Transition Kit"
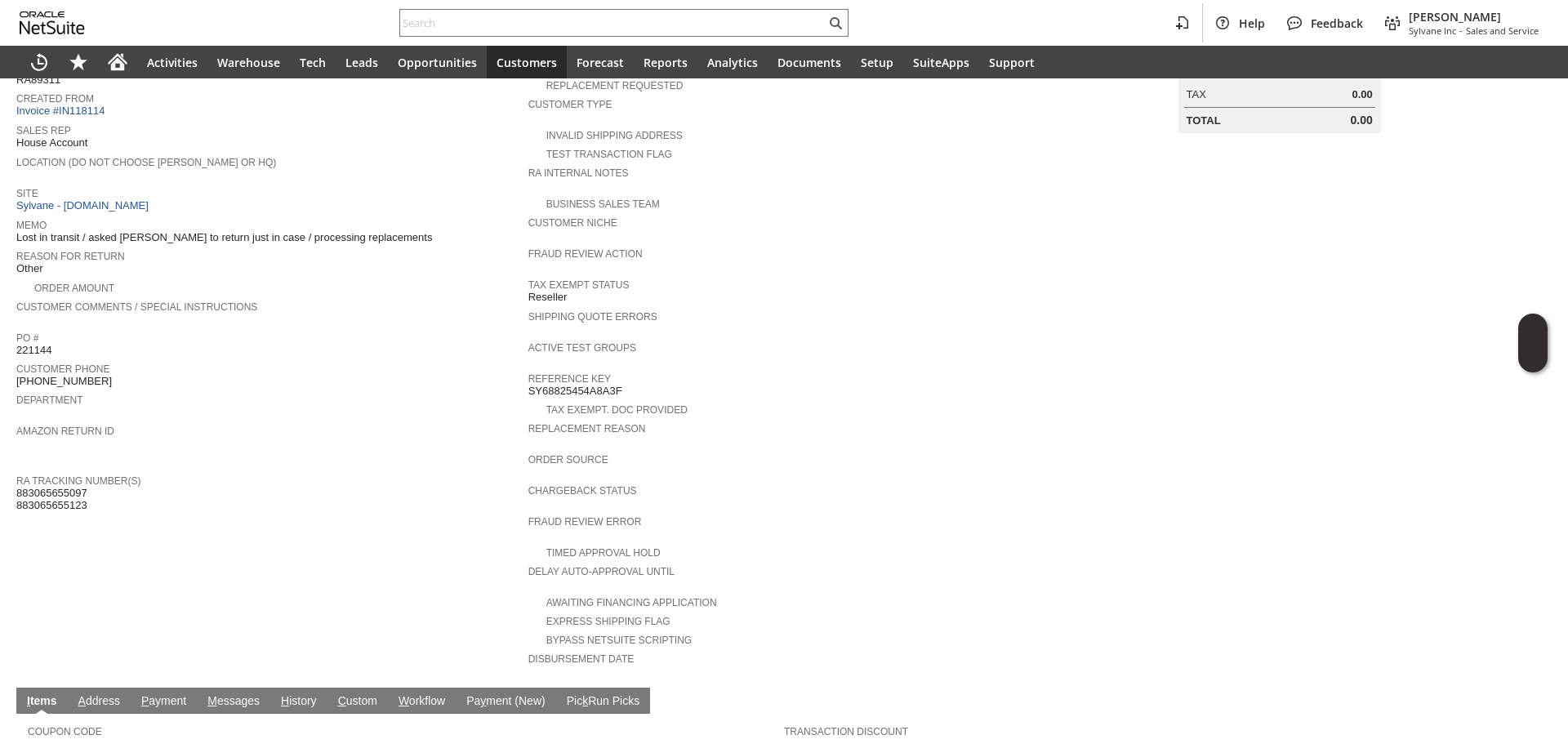
scroll to position [245, 0]
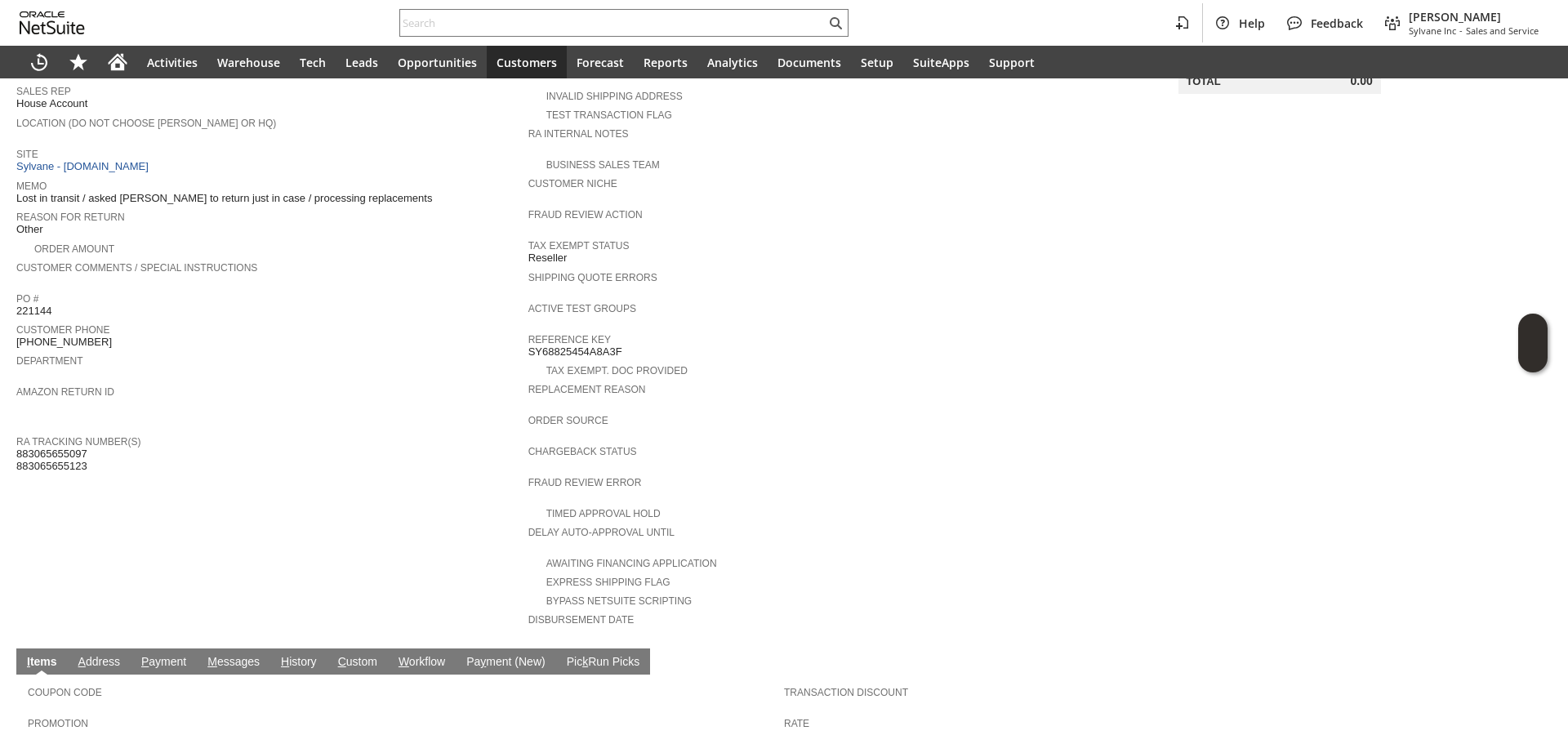
click at [73, 448] on span "883065655097 883065655123" at bounding box center [52, 460] width 71 height 25
copy span "883065655097"
click at [75, 448] on span "883065655097 883065655123" at bounding box center [52, 460] width 71 height 25
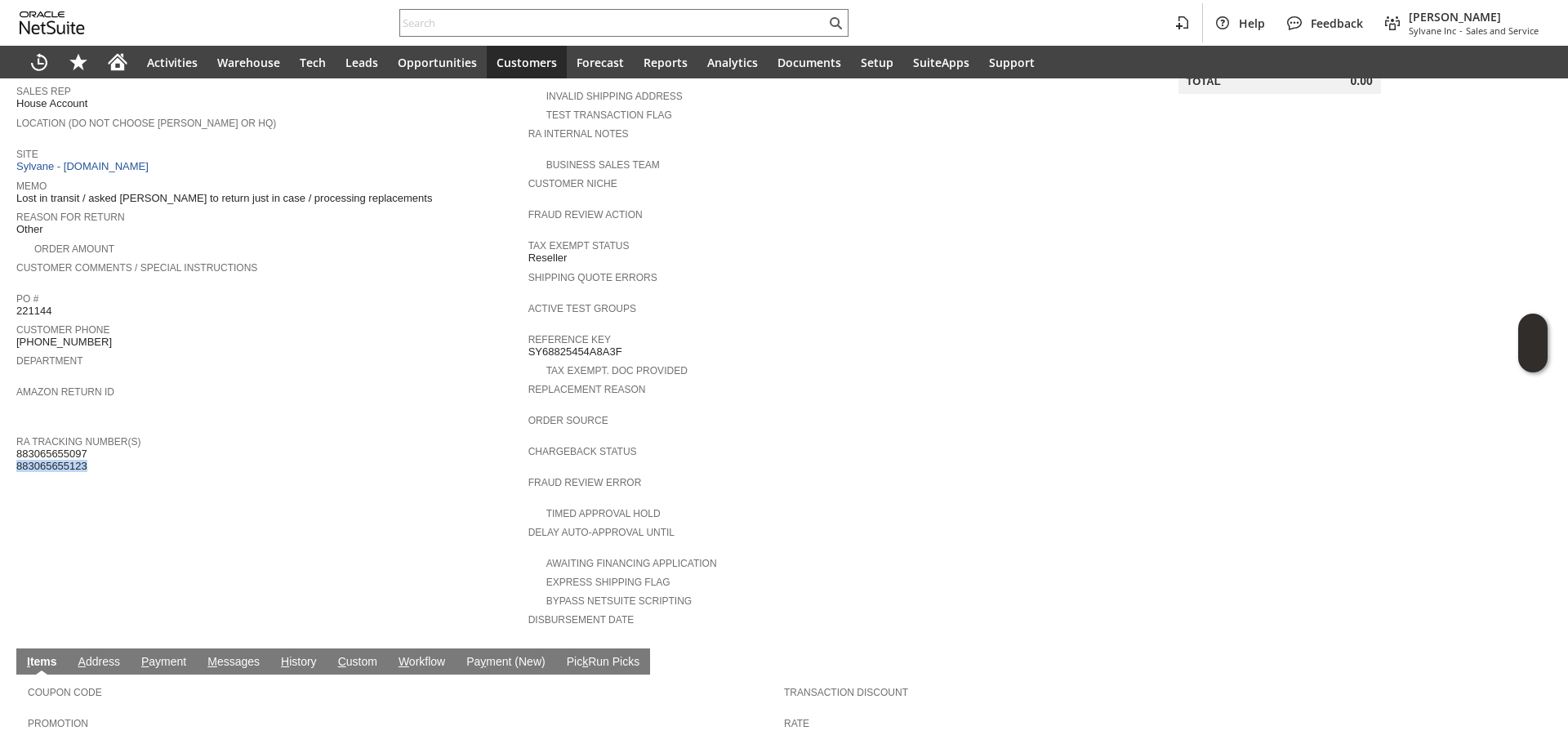
copy span "883065655123"
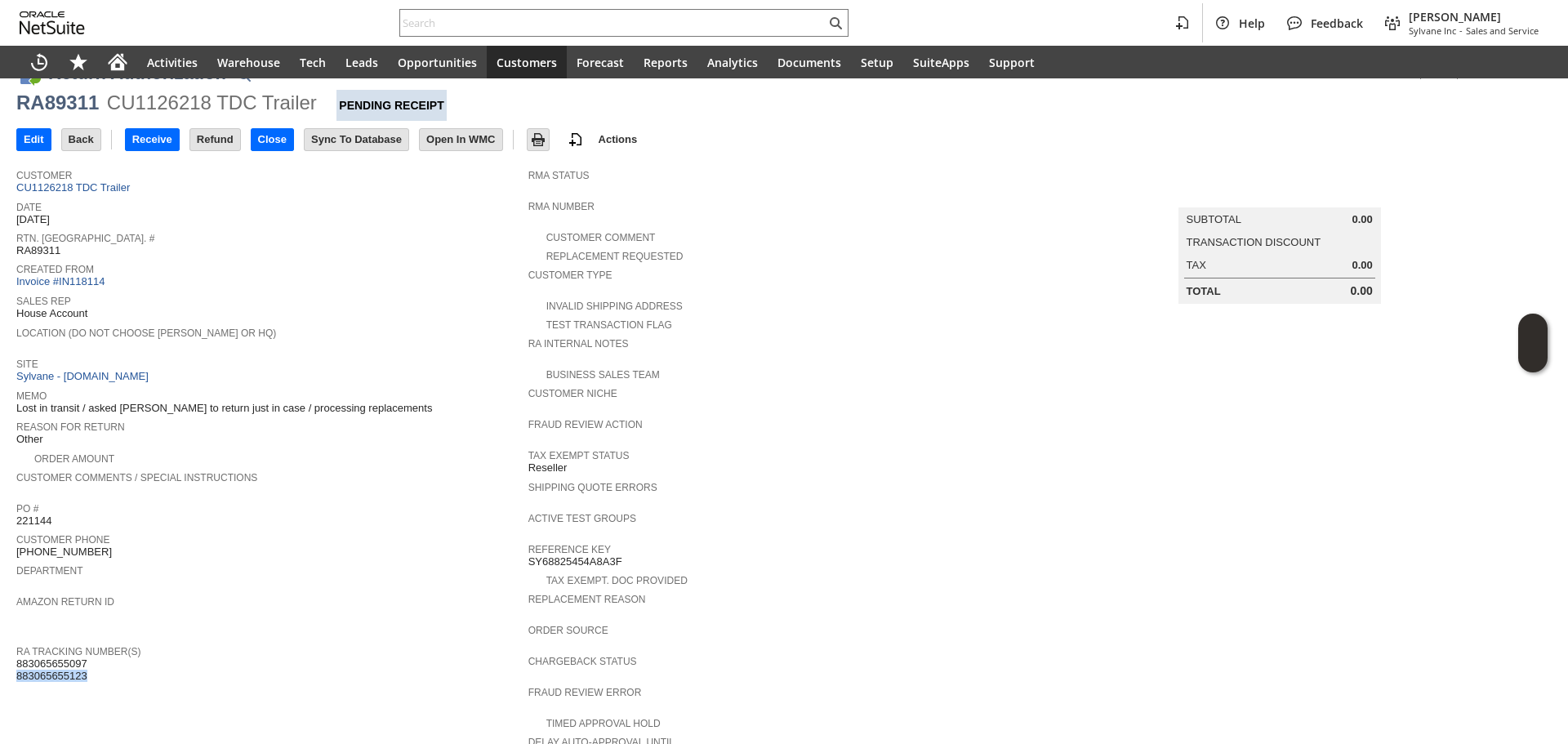
scroll to position [0, 0]
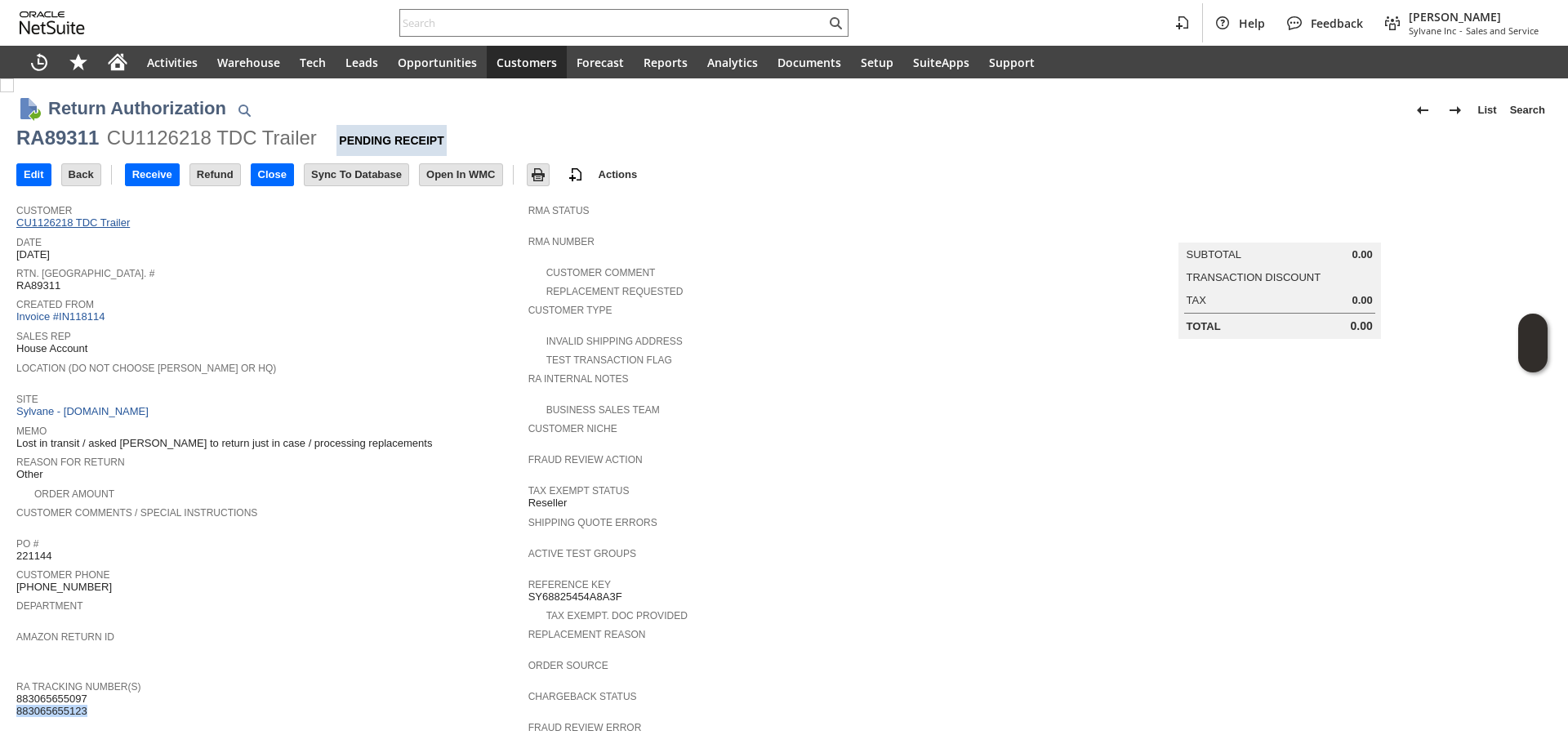
click at [119, 225] on link "CU1126218 TDC Trailer" at bounding box center [74, 222] width 118 height 12
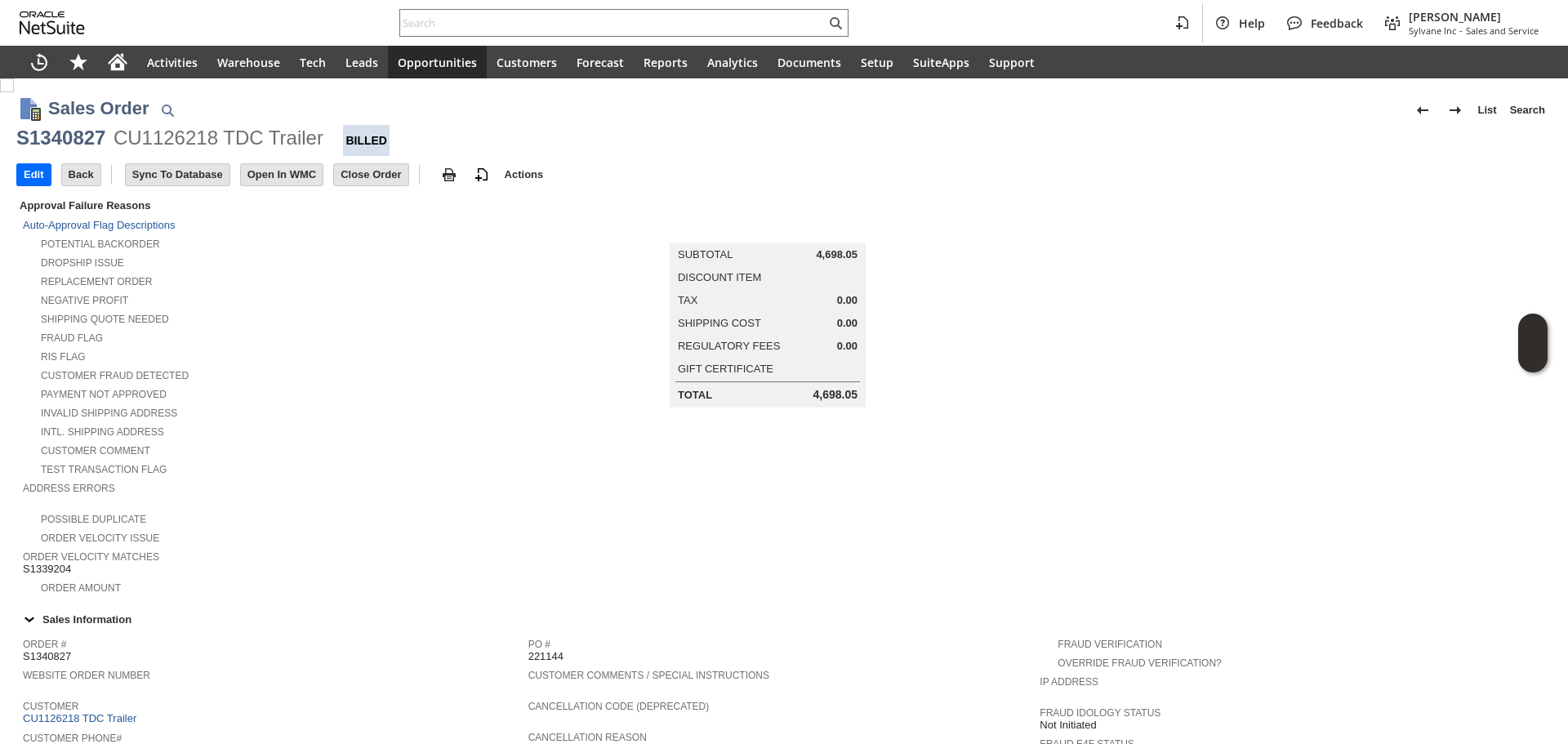
click at [84, 137] on div "S1340827" at bounding box center [60, 138] width 89 height 26
copy div "S1340827"
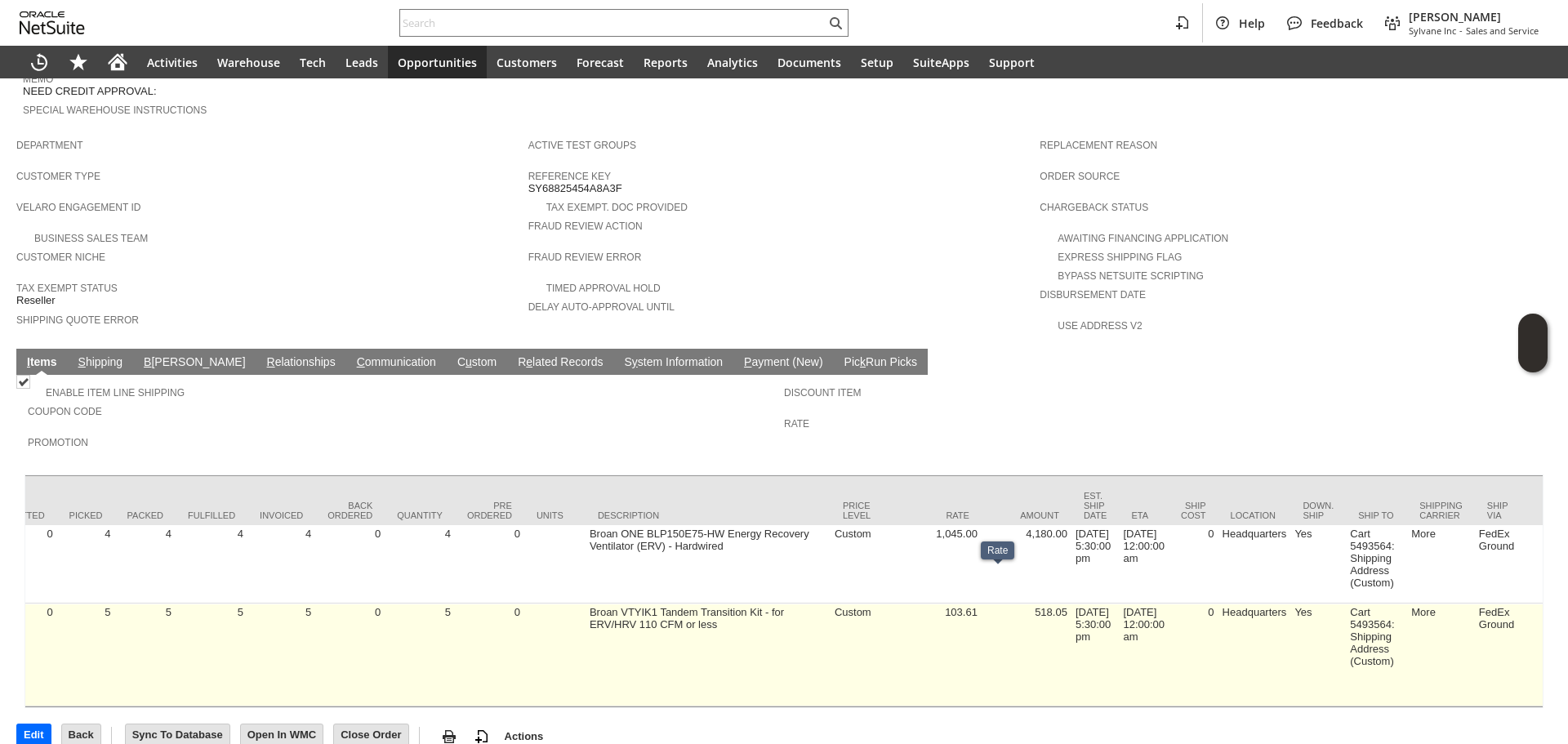
scroll to position [0, 121]
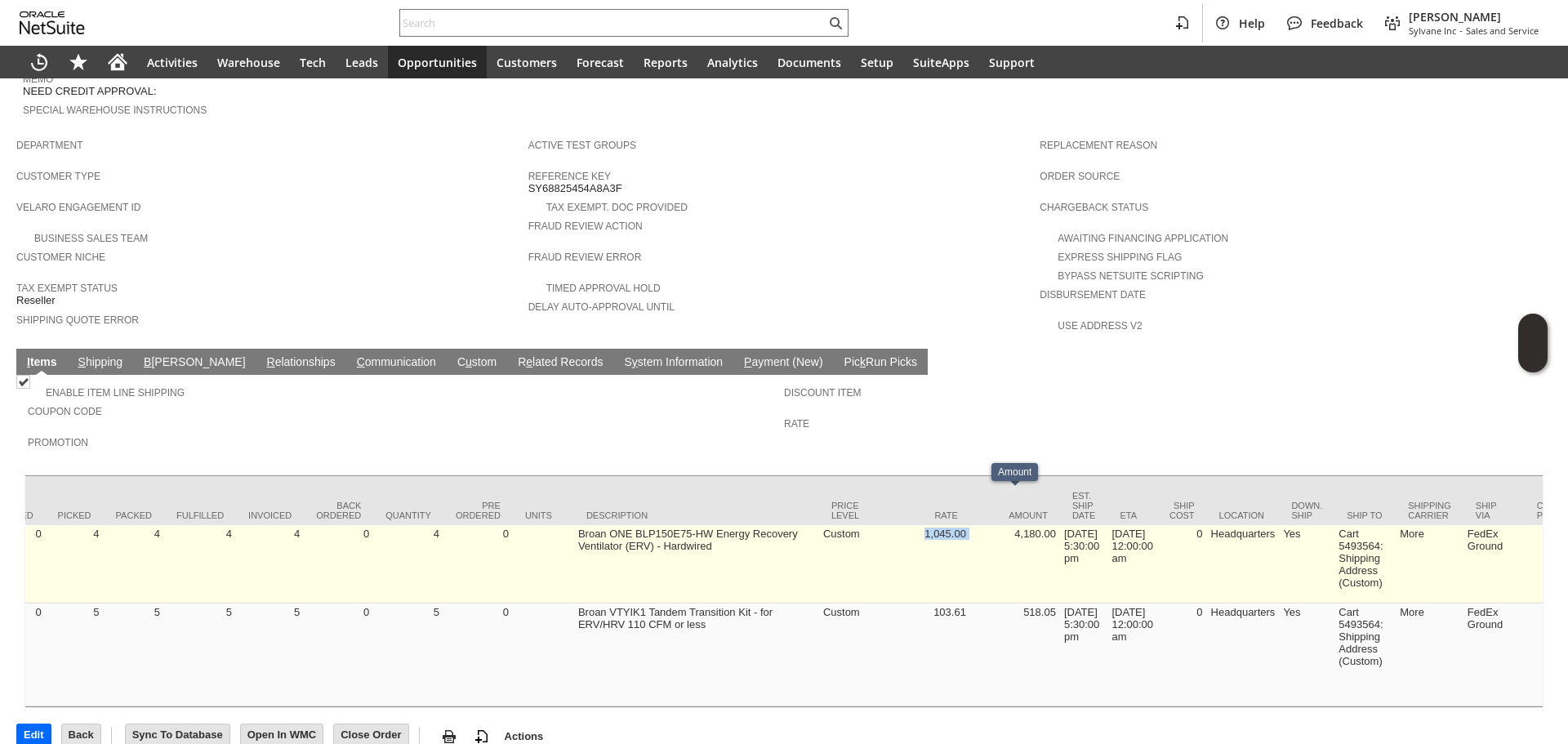
drag, startPoint x: 909, startPoint y: 517, endPoint x: 971, endPoint y: 525, distance: 62.5
click at [971, 525] on td "4,180.00" at bounding box center [1016, 563] width 90 height 78
drag, startPoint x: 971, startPoint y: 525, endPoint x: 931, endPoint y: 524, distance: 40.0
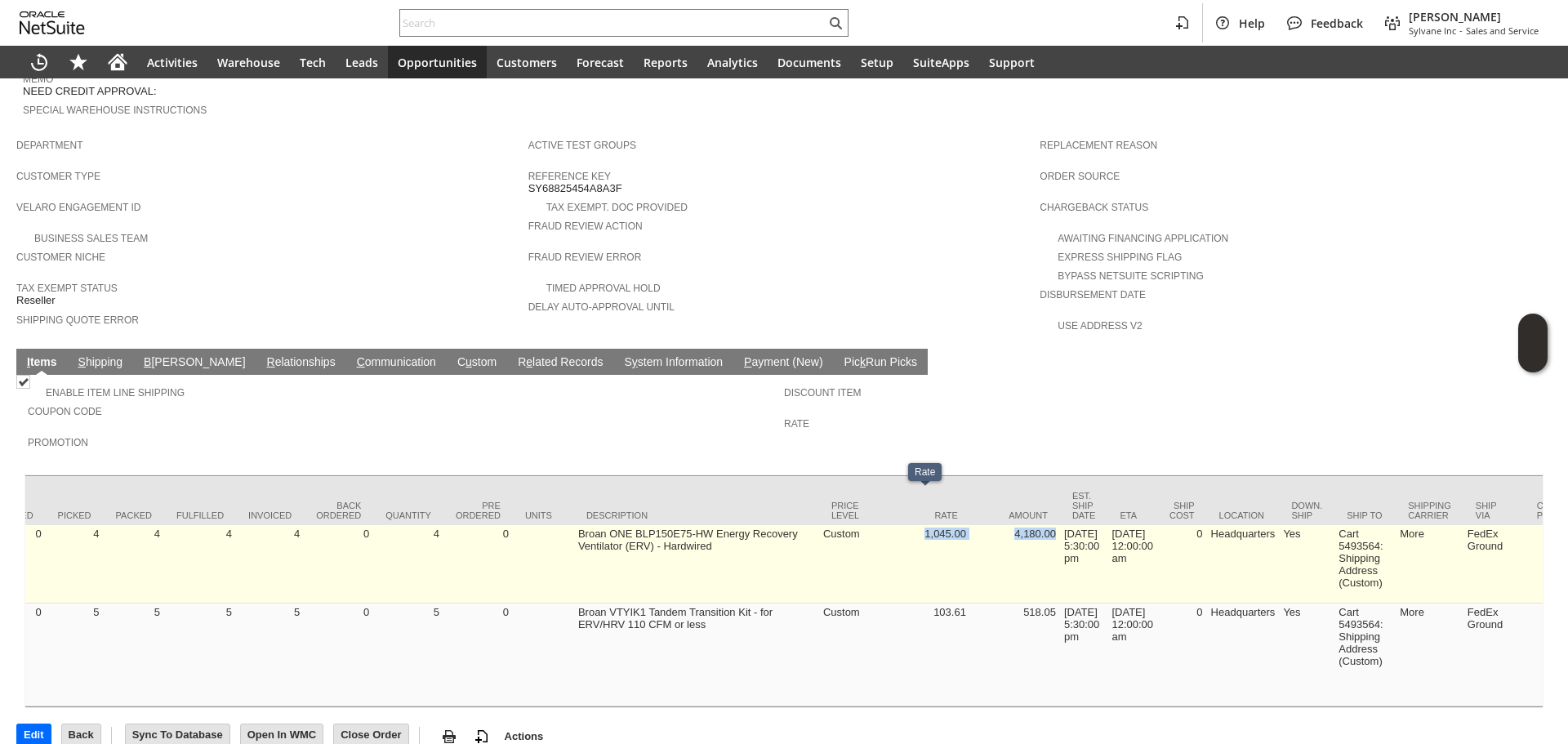
click at [931, 525] on td "1,045.00" at bounding box center [926, 563] width 90 height 78
drag, startPoint x: 923, startPoint y: 512, endPoint x: 966, endPoint y: 513, distance: 43.0
click at [966, 525] on td "1,045.00" at bounding box center [926, 563] width 90 height 78
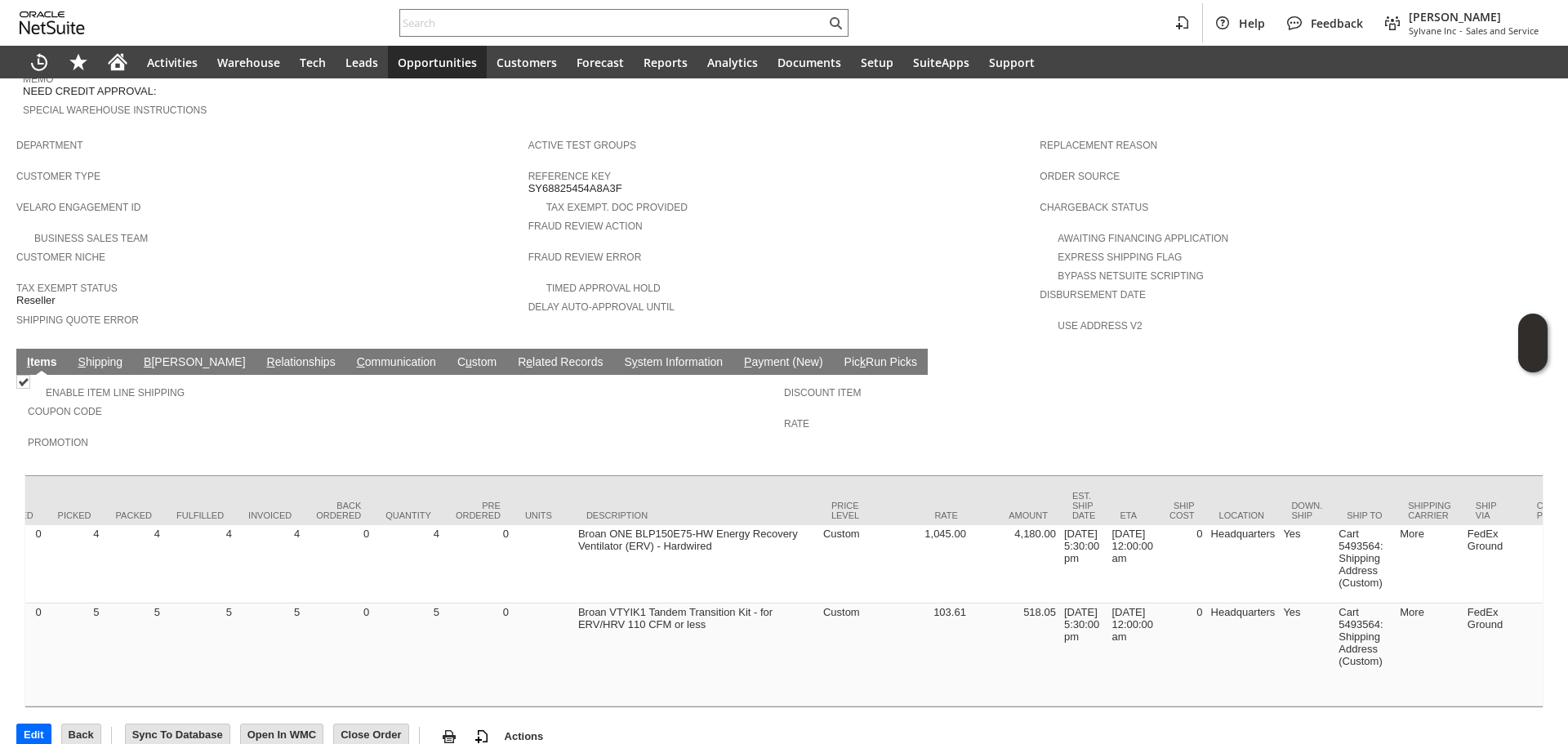
click at [119, 356] on link "S hipping" at bounding box center [101, 363] width 53 height 16
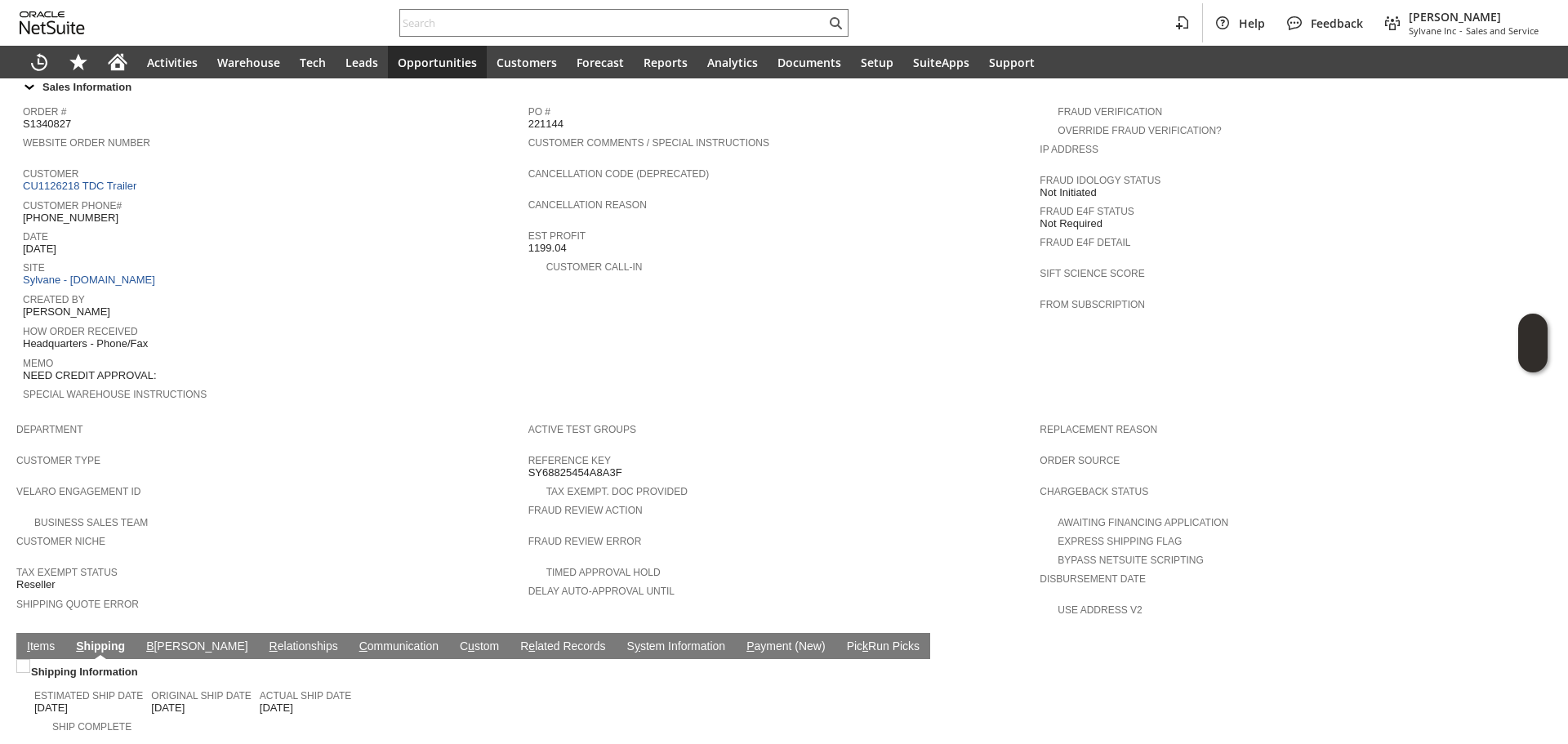
scroll to position [717, 0]
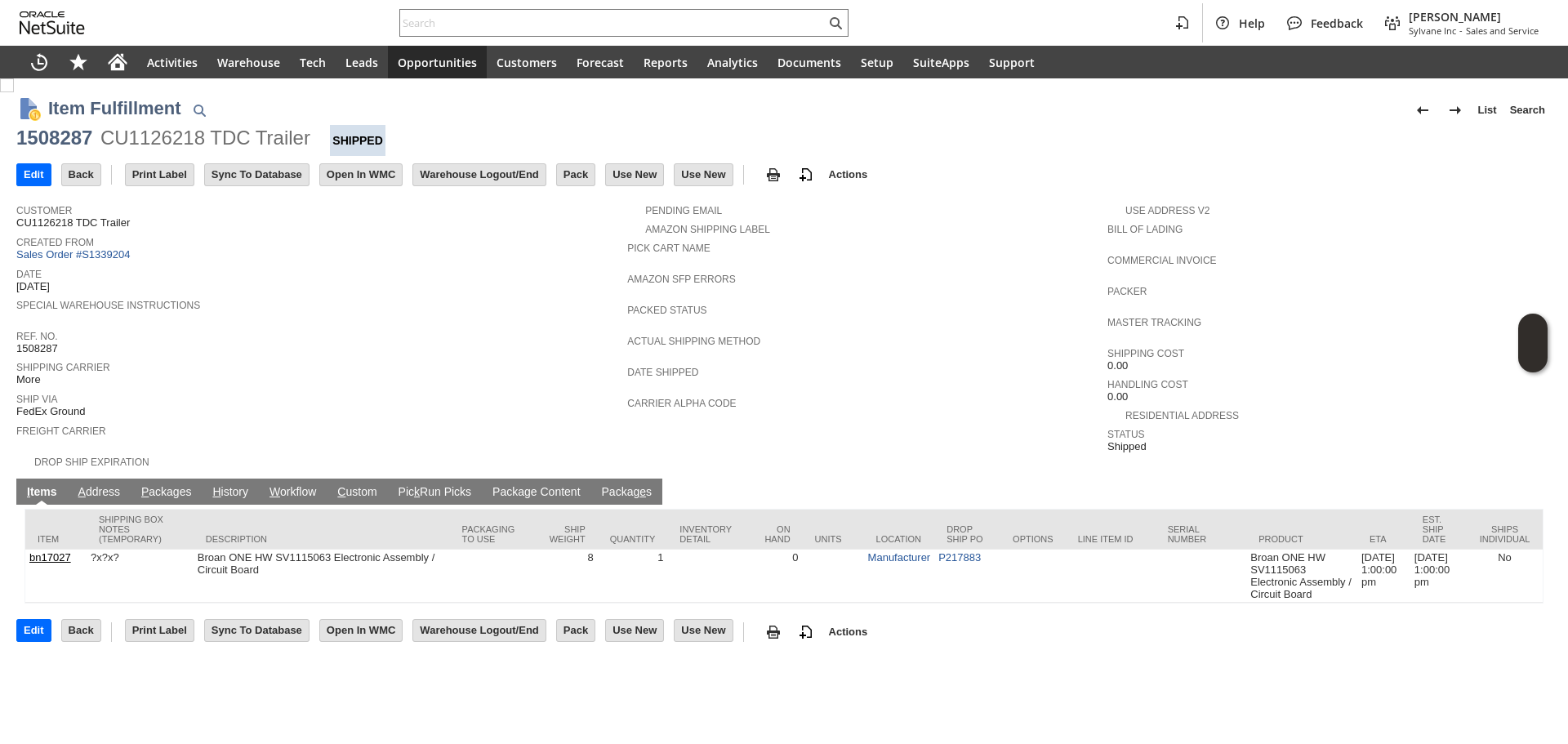
click at [165, 485] on link "P ackages" at bounding box center [166, 493] width 59 height 16
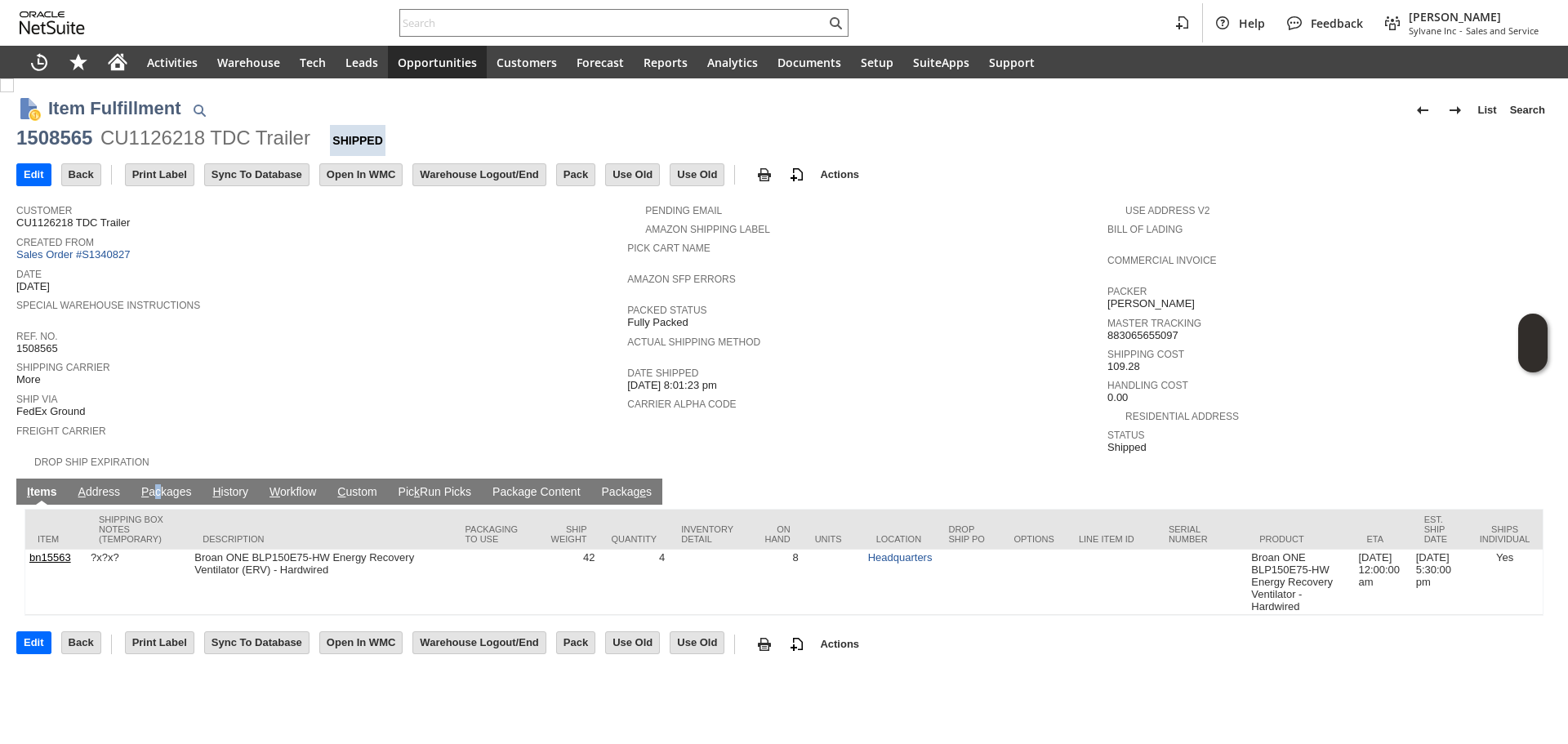
click at [158, 479] on td "P ackages" at bounding box center [166, 492] width 71 height 26
click at [161, 479] on td "P ackages" at bounding box center [166, 492] width 71 height 26
click at [163, 485] on link "P ackages" at bounding box center [166, 493] width 59 height 16
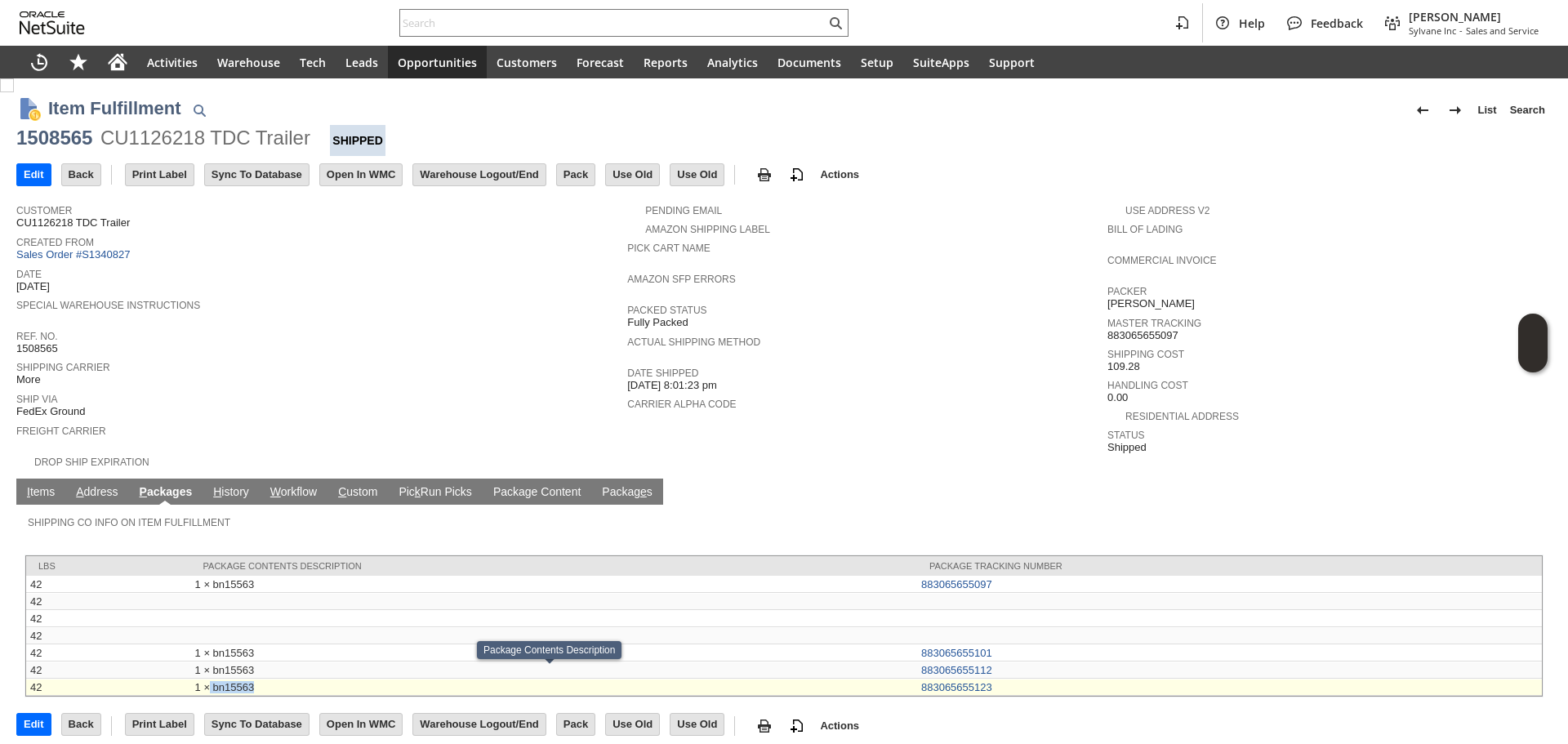
copy td "bn15563"
drag, startPoint x: 256, startPoint y: 677, endPoint x: 209, endPoint y: 673, distance: 47.2
click at [209, 679] on td "1 × bn15563" at bounding box center [554, 688] width 726 height 17
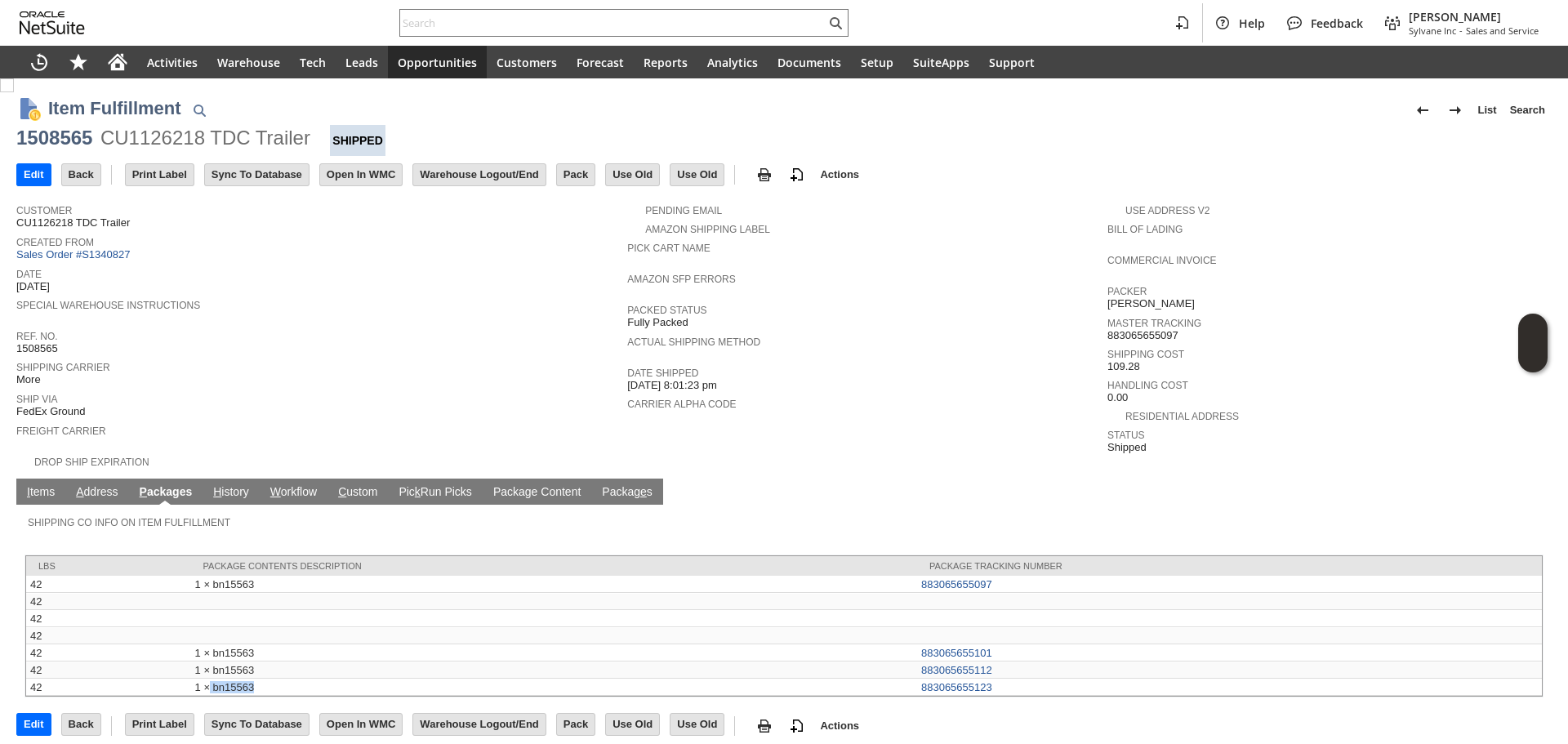
copy td "bn15563"
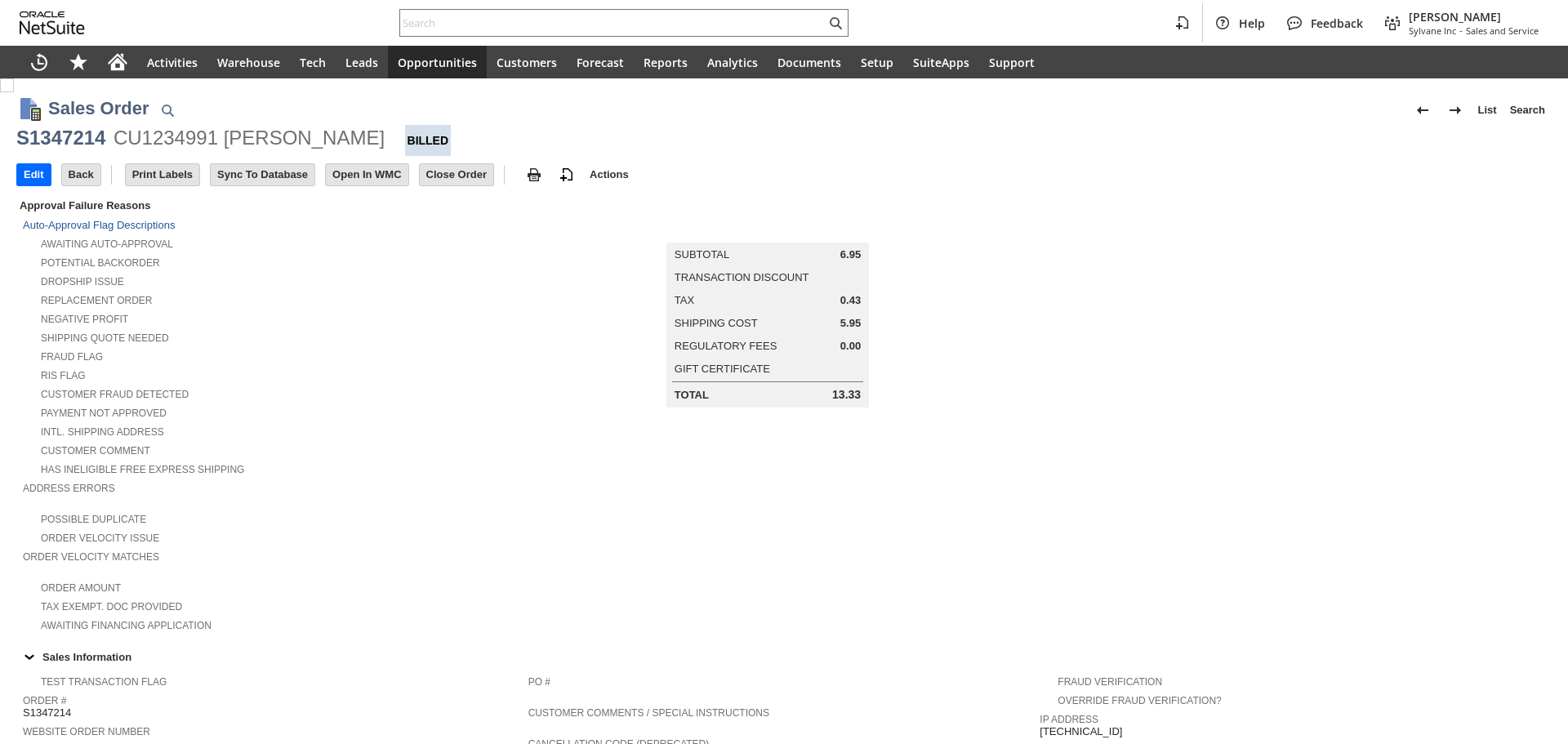
scroll to position [326, 0]
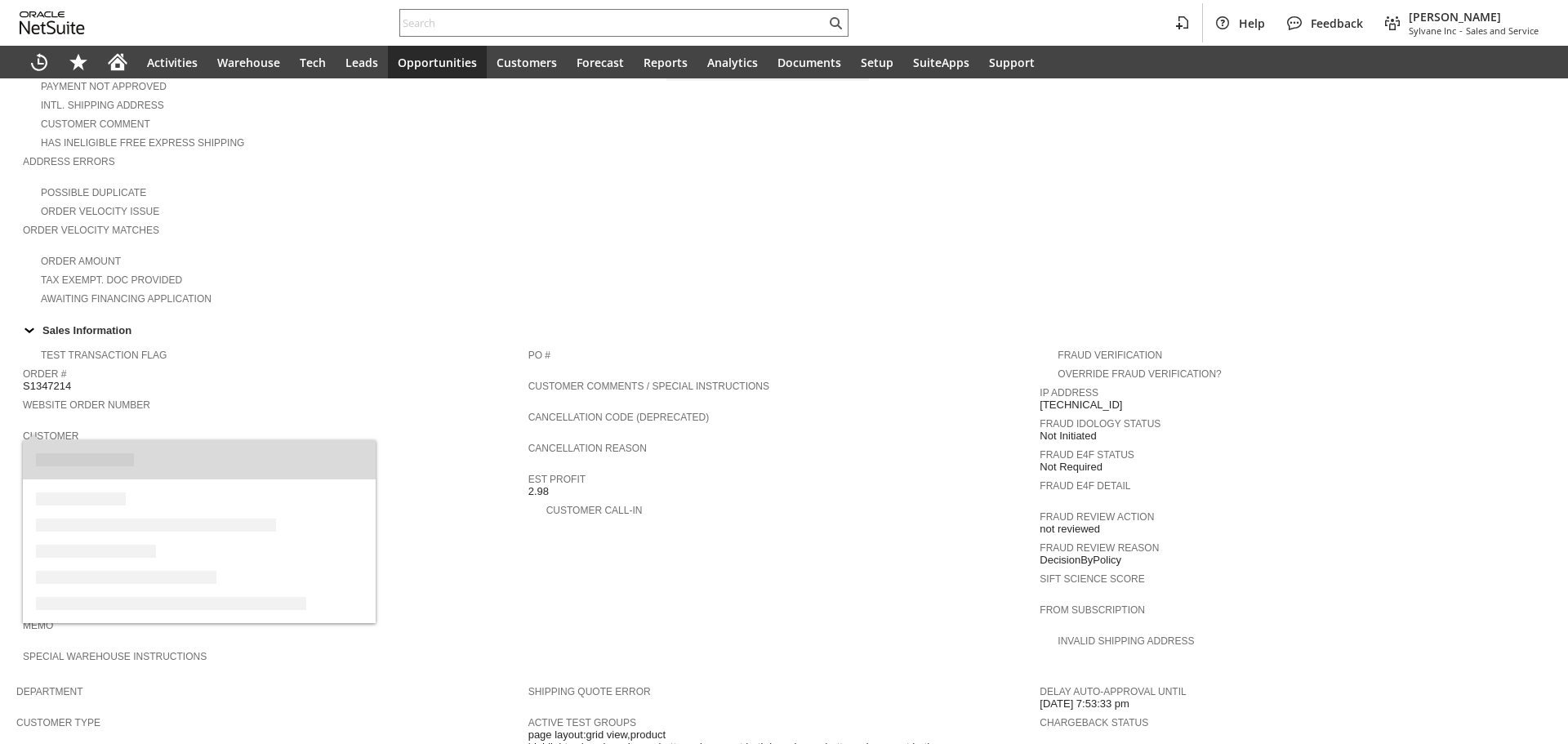
click at [127, 442] on link "CU1234991 [PERSON_NAME]" at bounding box center [98, 448] width 151 height 12
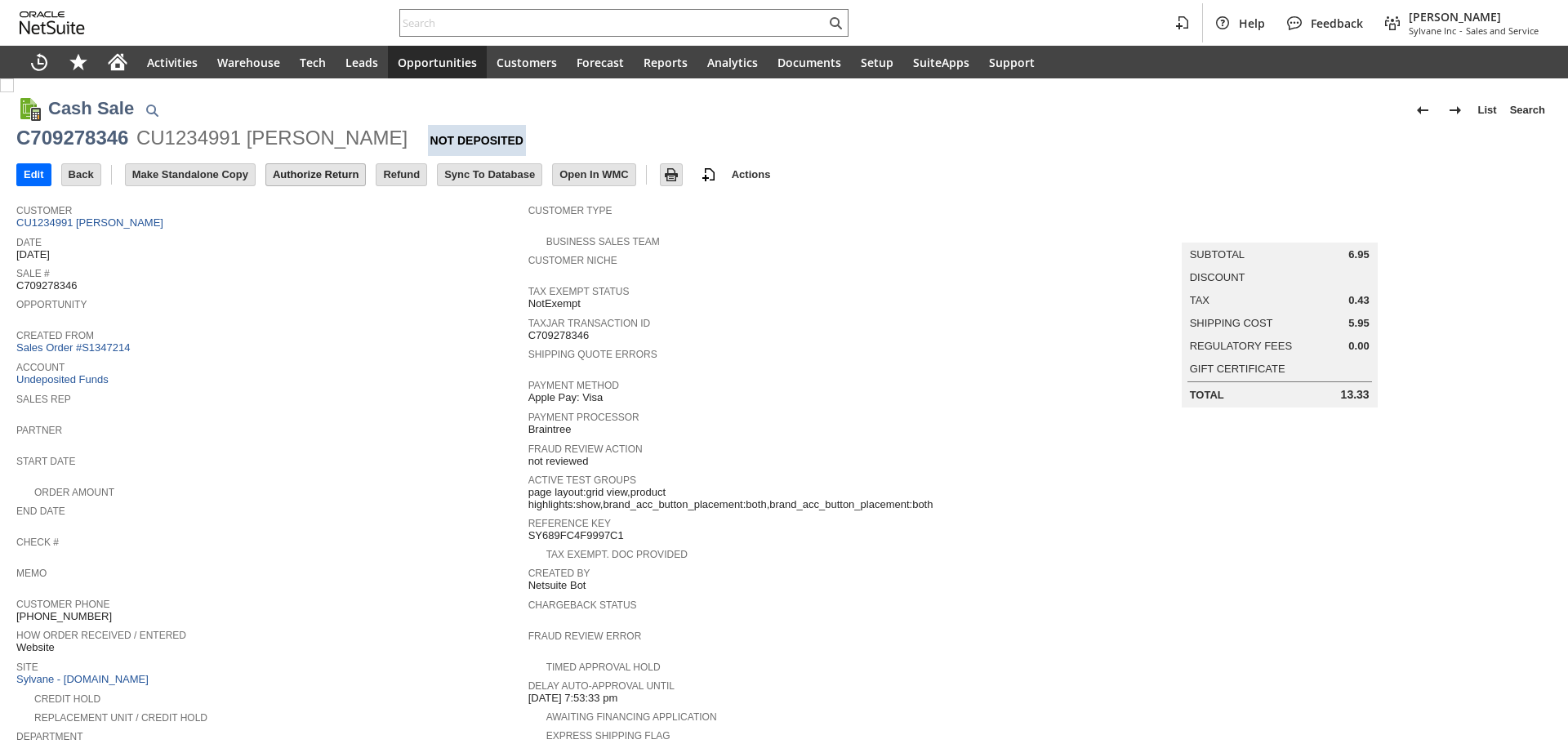
click at [315, 170] on input "Authorize Return" at bounding box center [315, 175] width 99 height 22
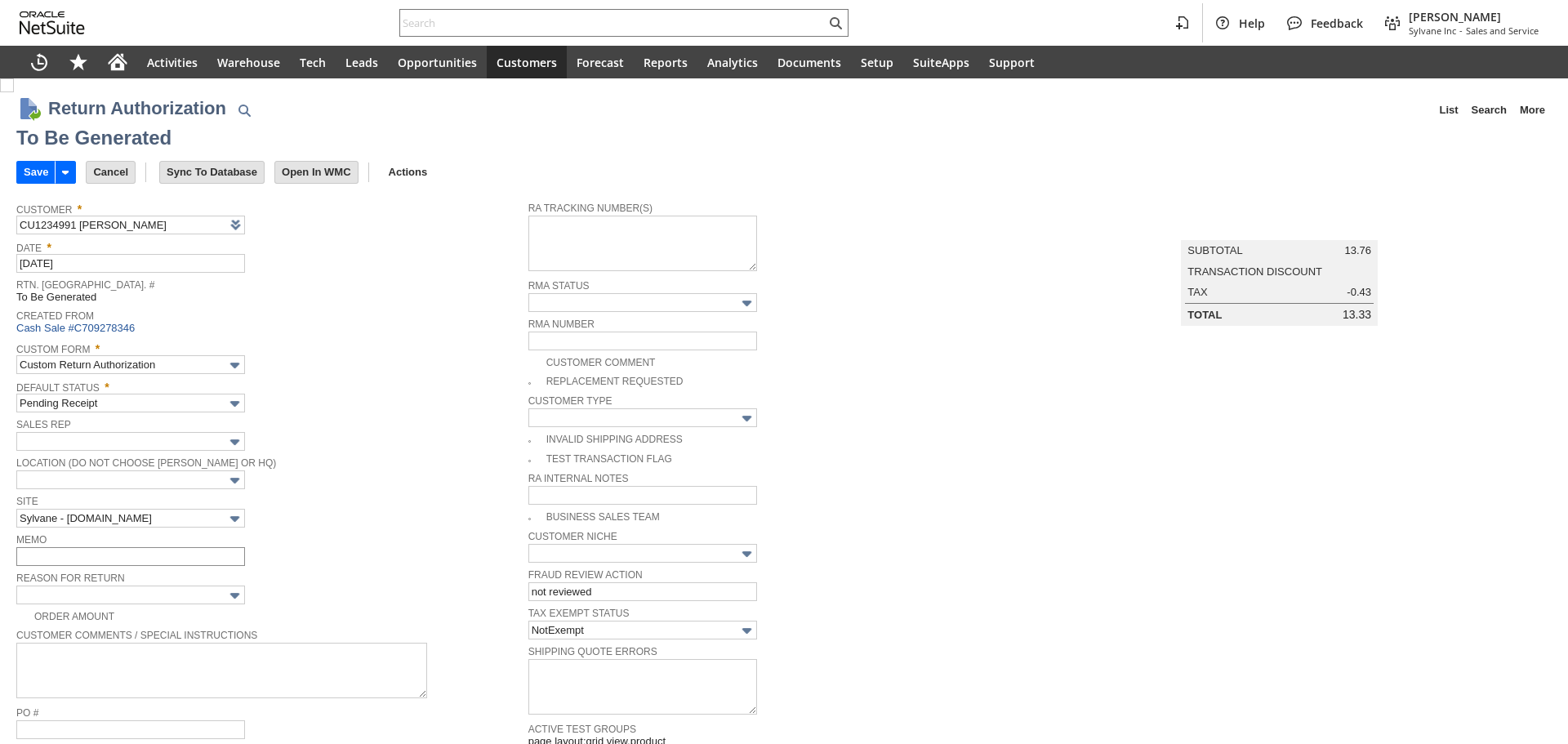
type input "Add"
type input "Copy Previous"
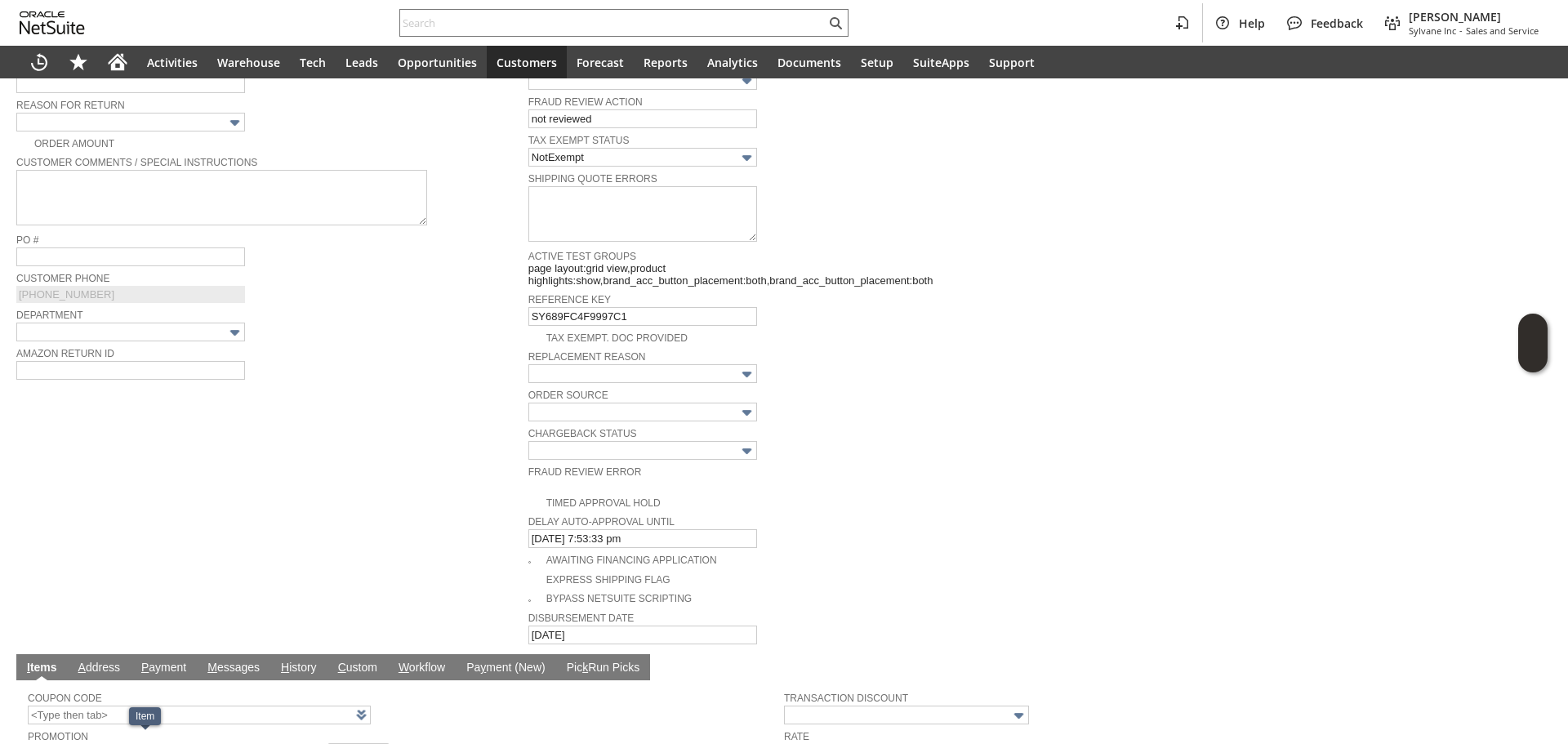
scroll to position [419, 0]
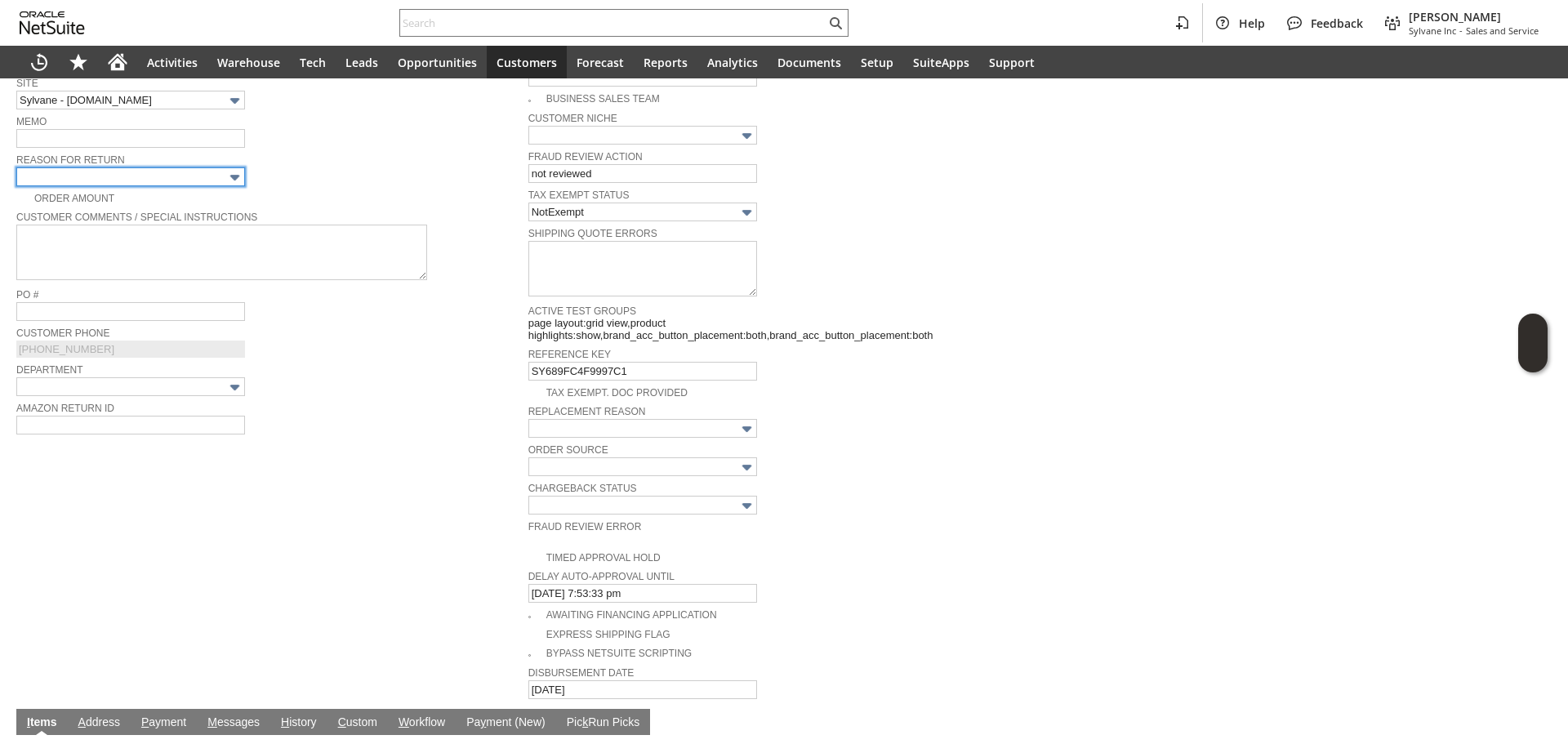
click at [230, 177] on img at bounding box center [235, 178] width 19 height 19
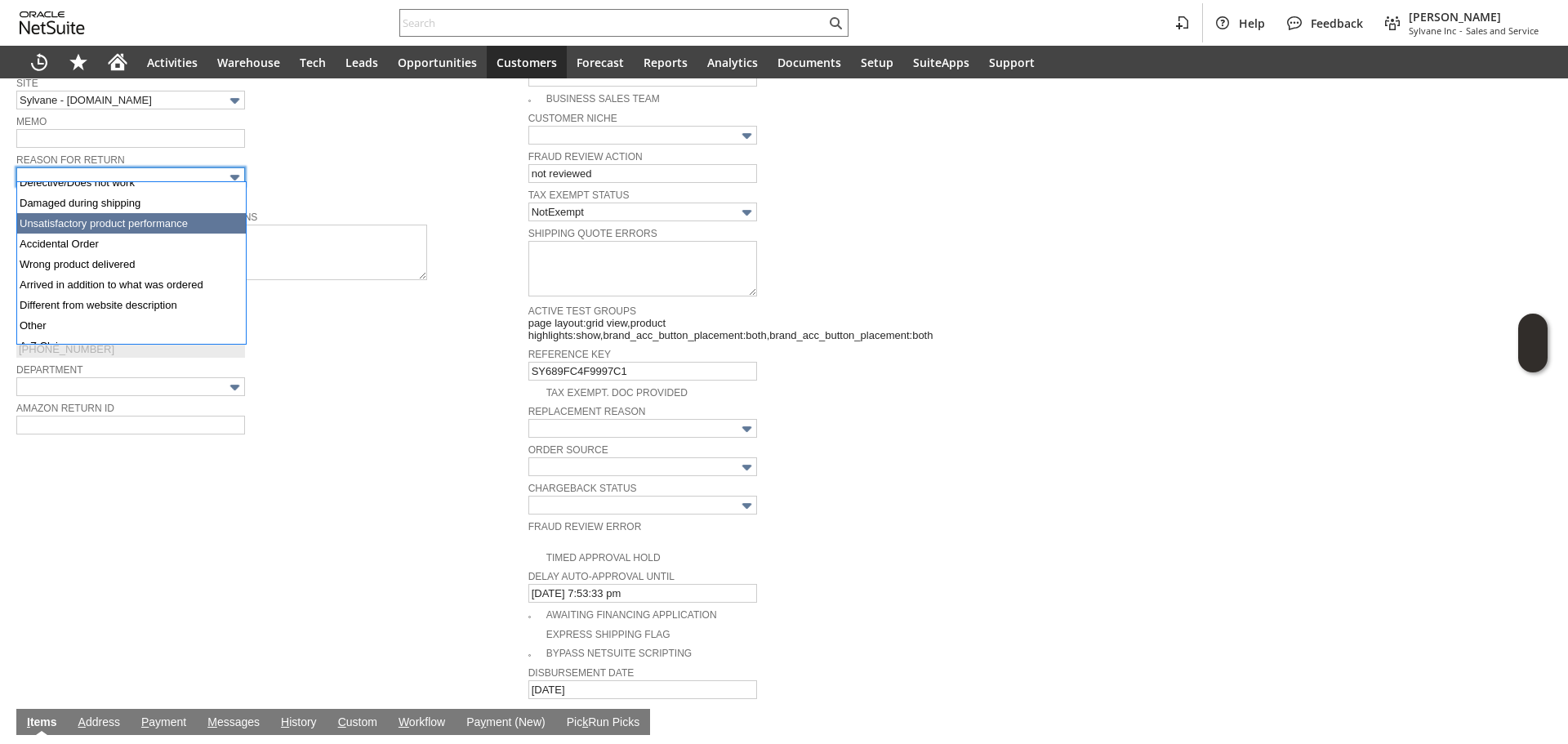
scroll to position [82, 0]
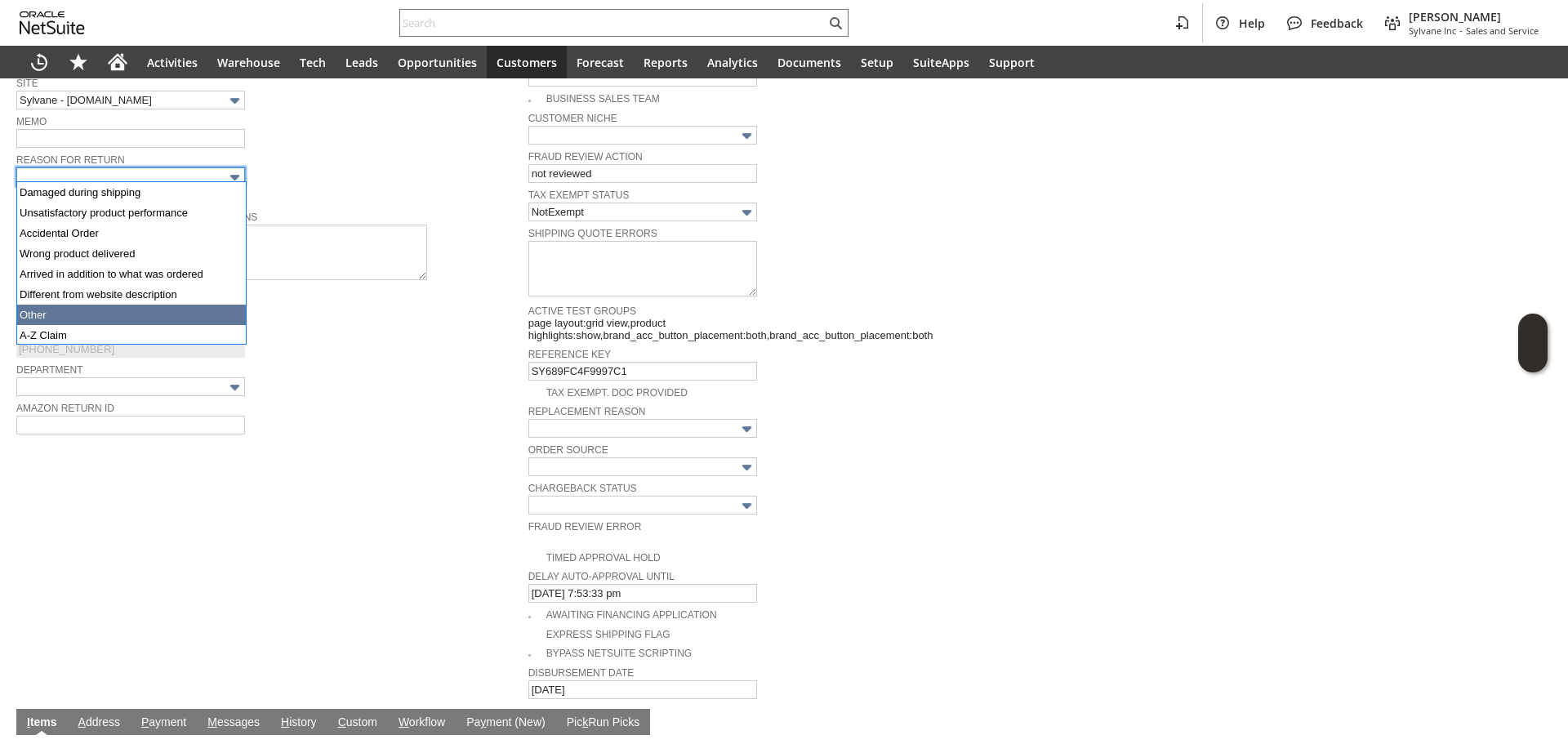
type input "Other"
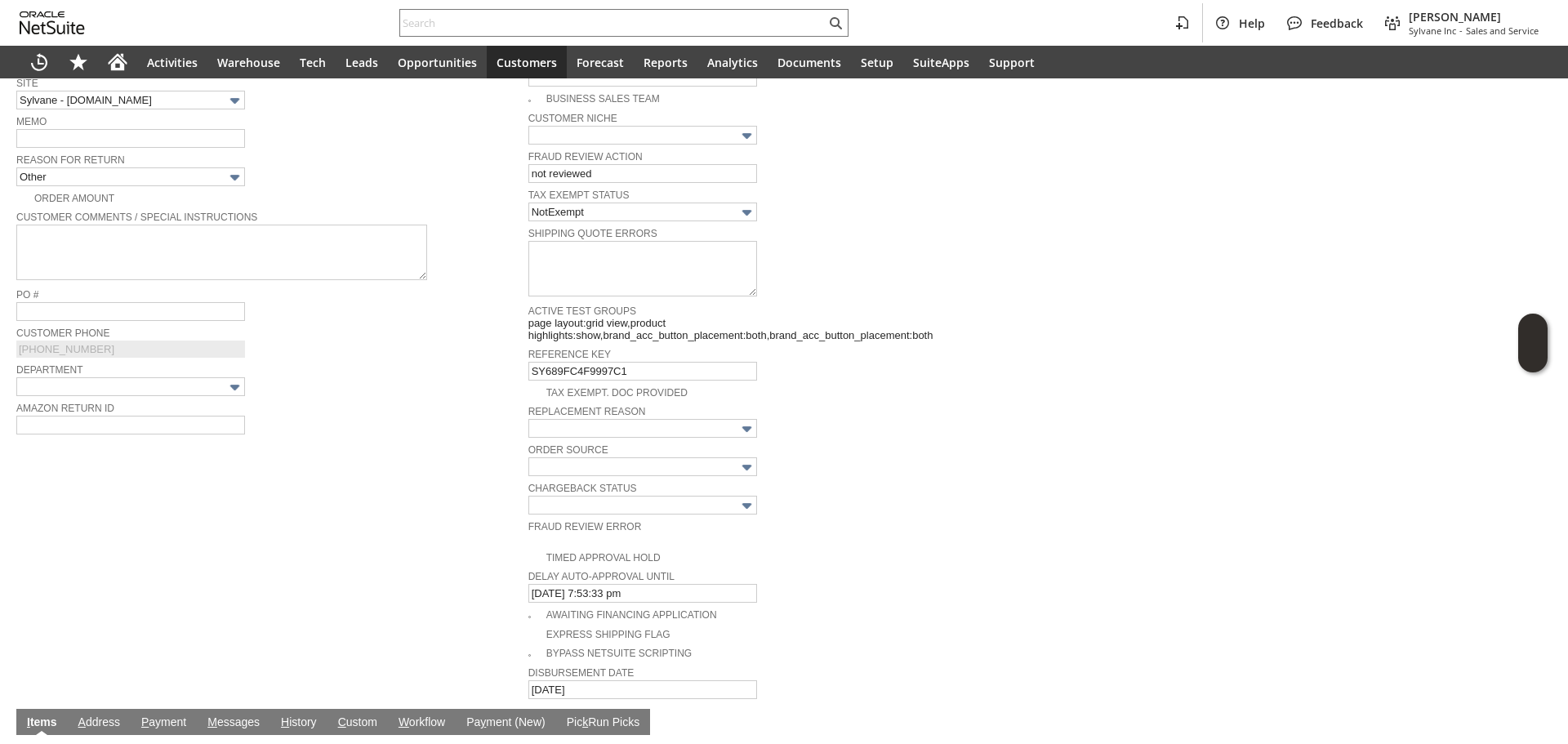
click at [374, 159] on span "Reason For Return" at bounding box center [268, 158] width 504 height 18
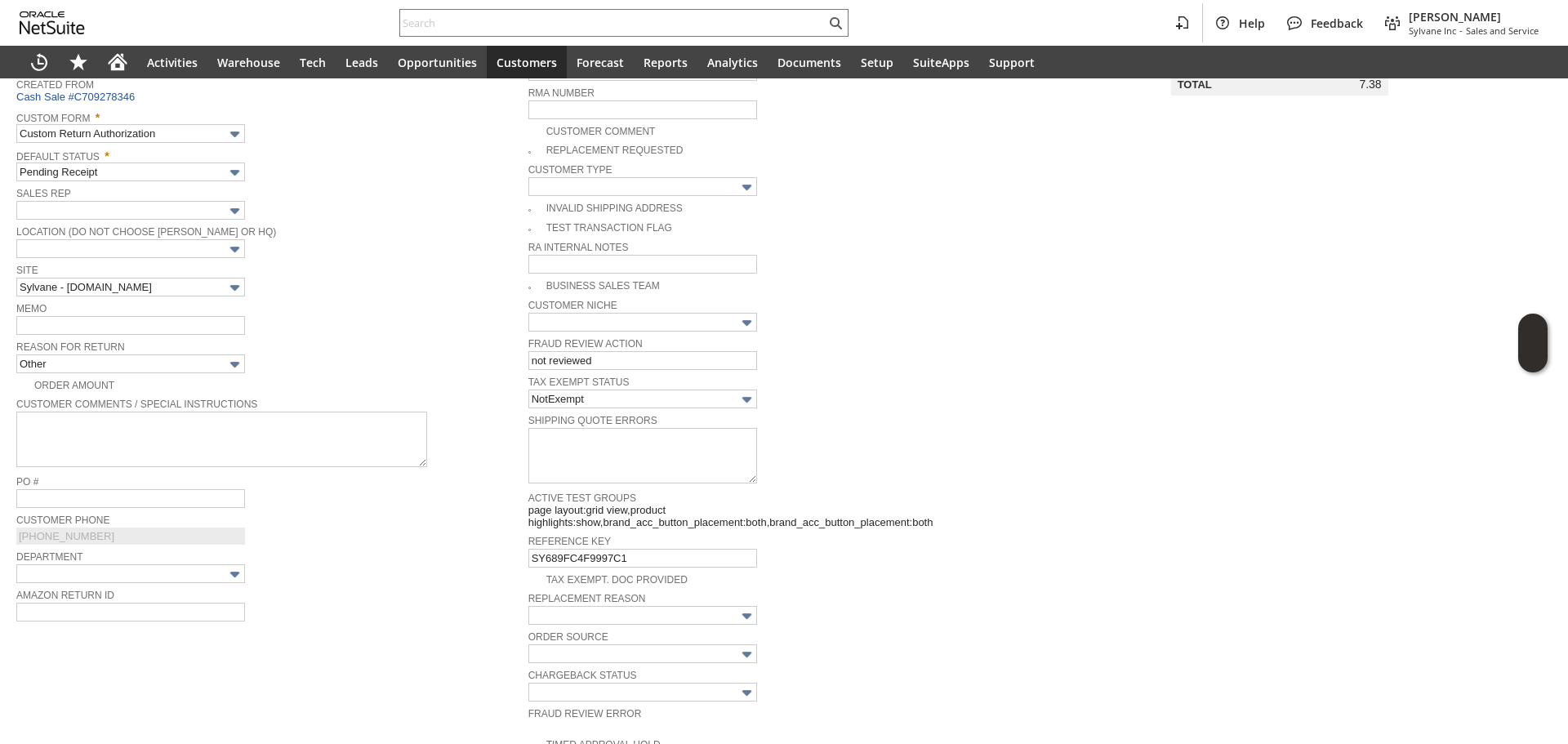
scroll to position [173, 0]
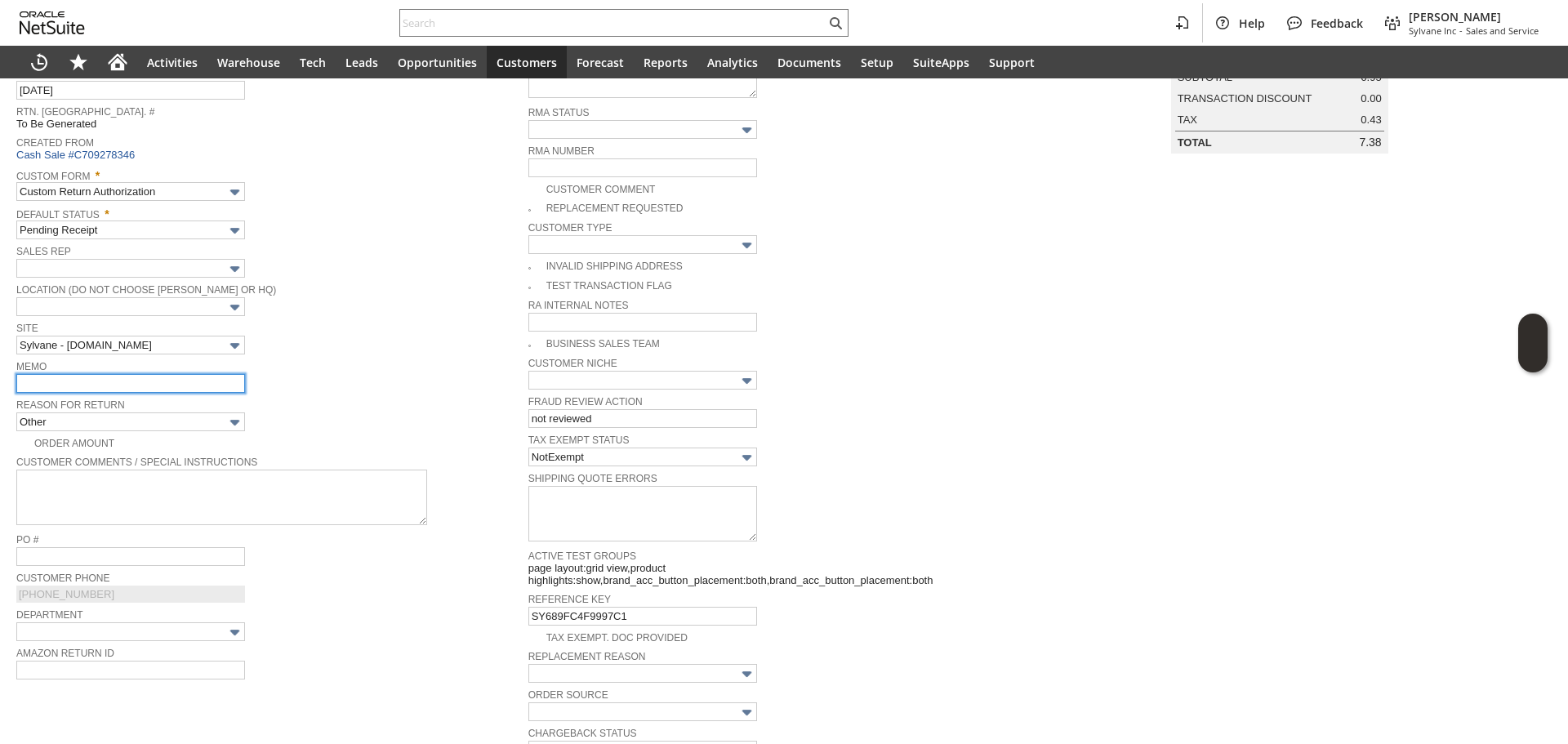
click at [103, 381] on input "text" at bounding box center [130, 384] width 229 height 19
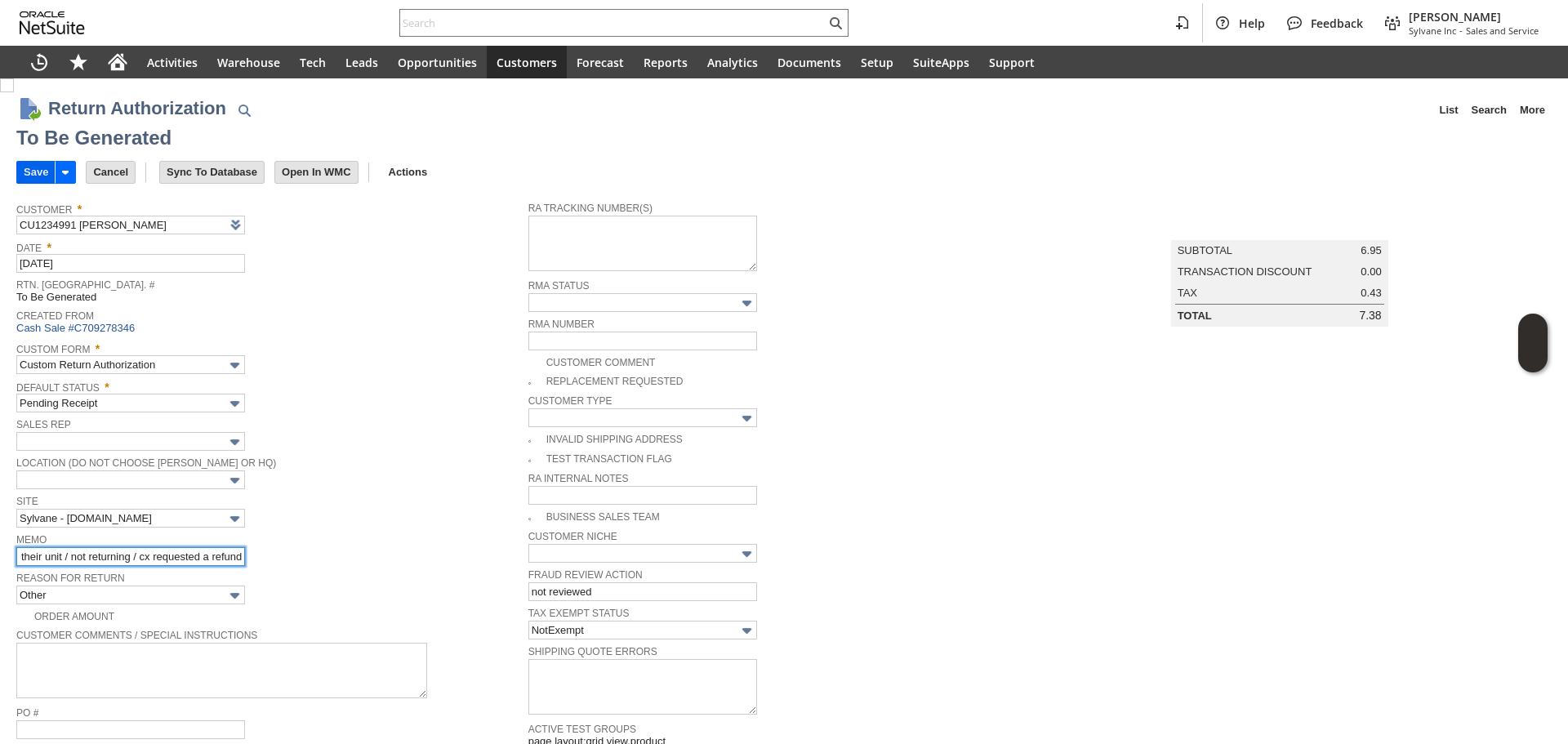
type input "didn't fit their unit / not returning / cx requested a refund"
click at [34, 161] on td "Save" at bounding box center [35, 172] width 39 height 23
click at [33, 165] on input "Save" at bounding box center [36, 172] width 38 height 22
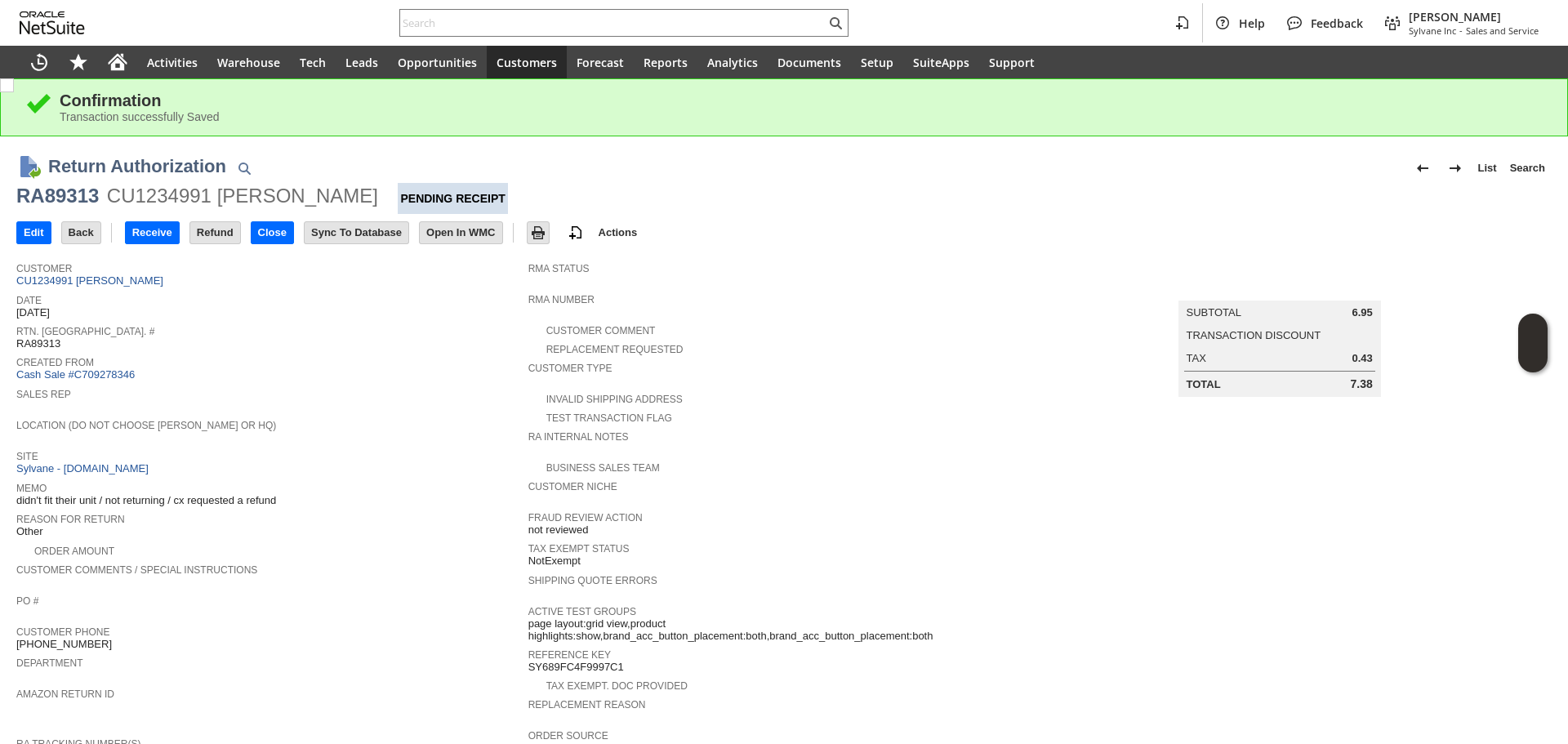
click at [34, 201] on div "RA89313" at bounding box center [57, 197] width 83 height 26
copy div "RA89313"
click at [34, 201] on div "RA89313" at bounding box center [57, 197] width 83 height 26
